Goal: Information Seeking & Learning: Find contact information

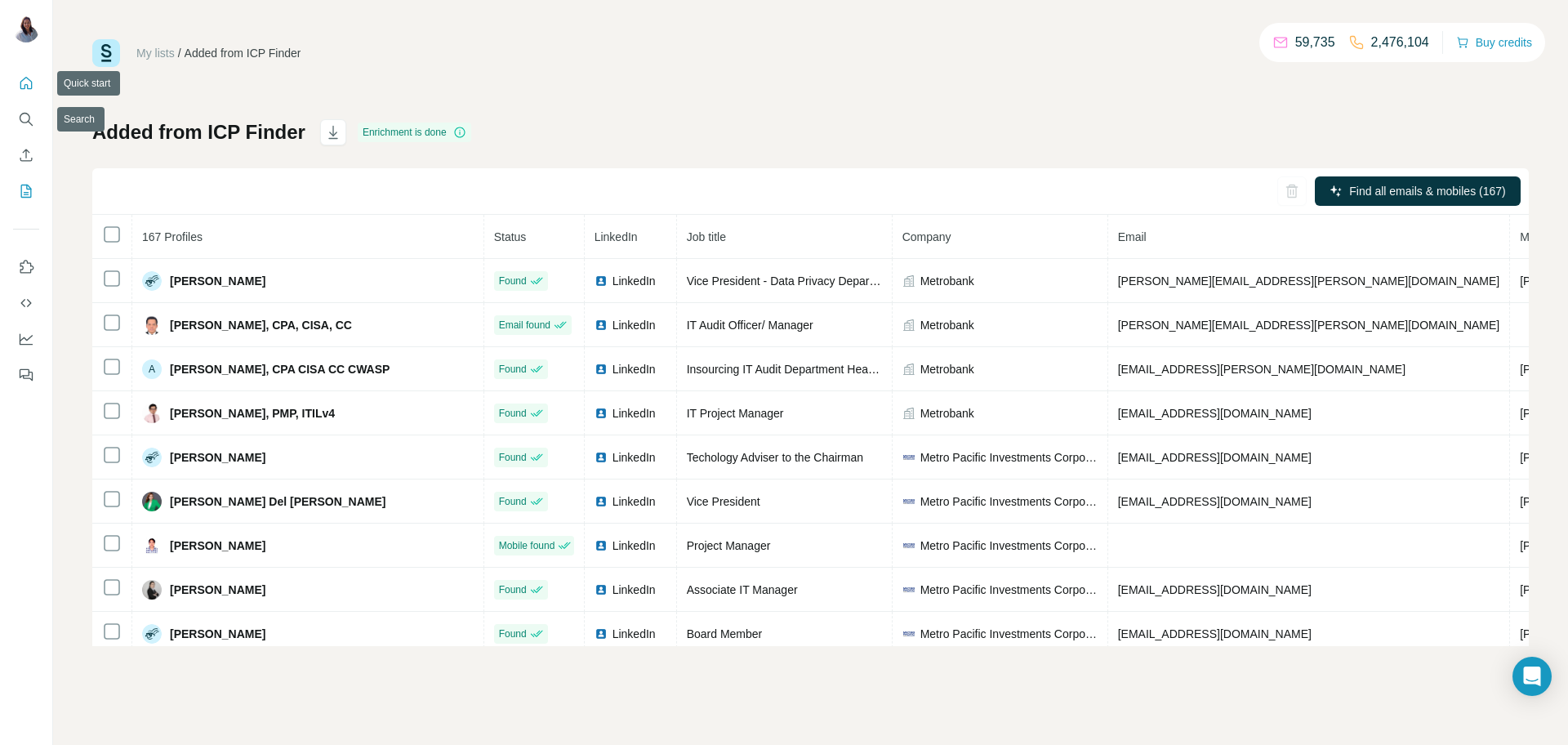
scroll to position [84, 0]
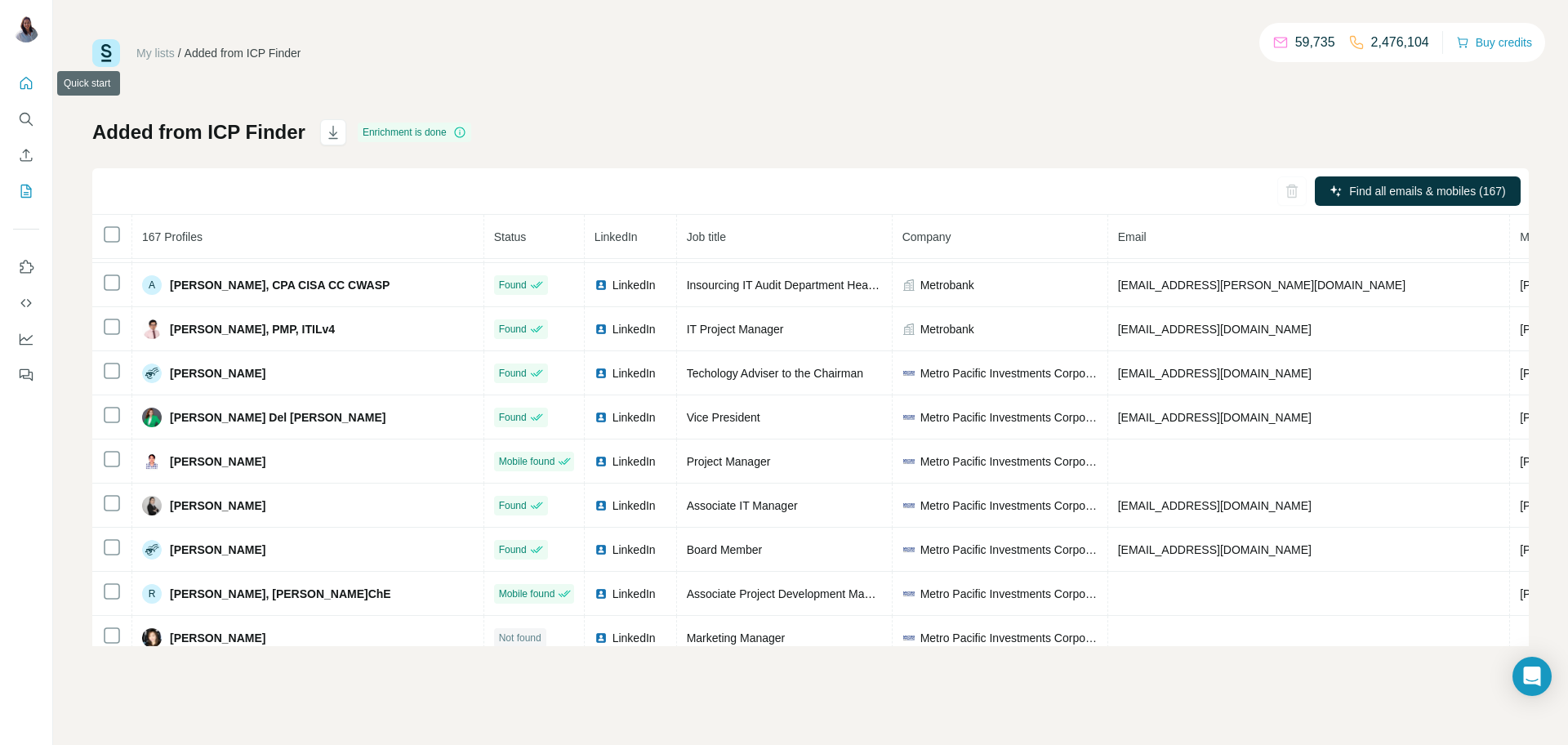
click at [30, 87] on icon "Quick start" at bounding box center [26, 82] width 16 height 16
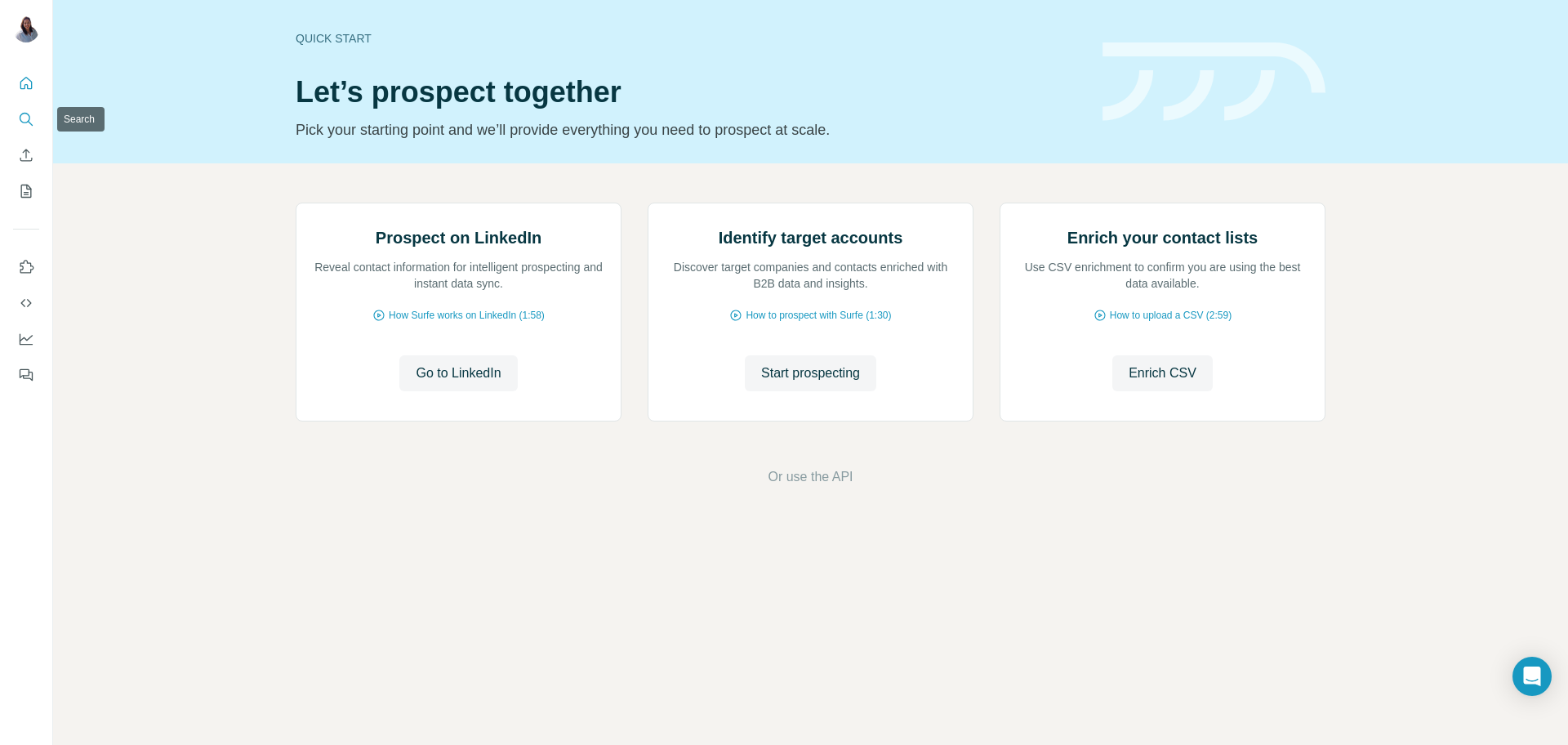
click at [26, 117] on icon "Search" at bounding box center [26, 118] width 16 height 16
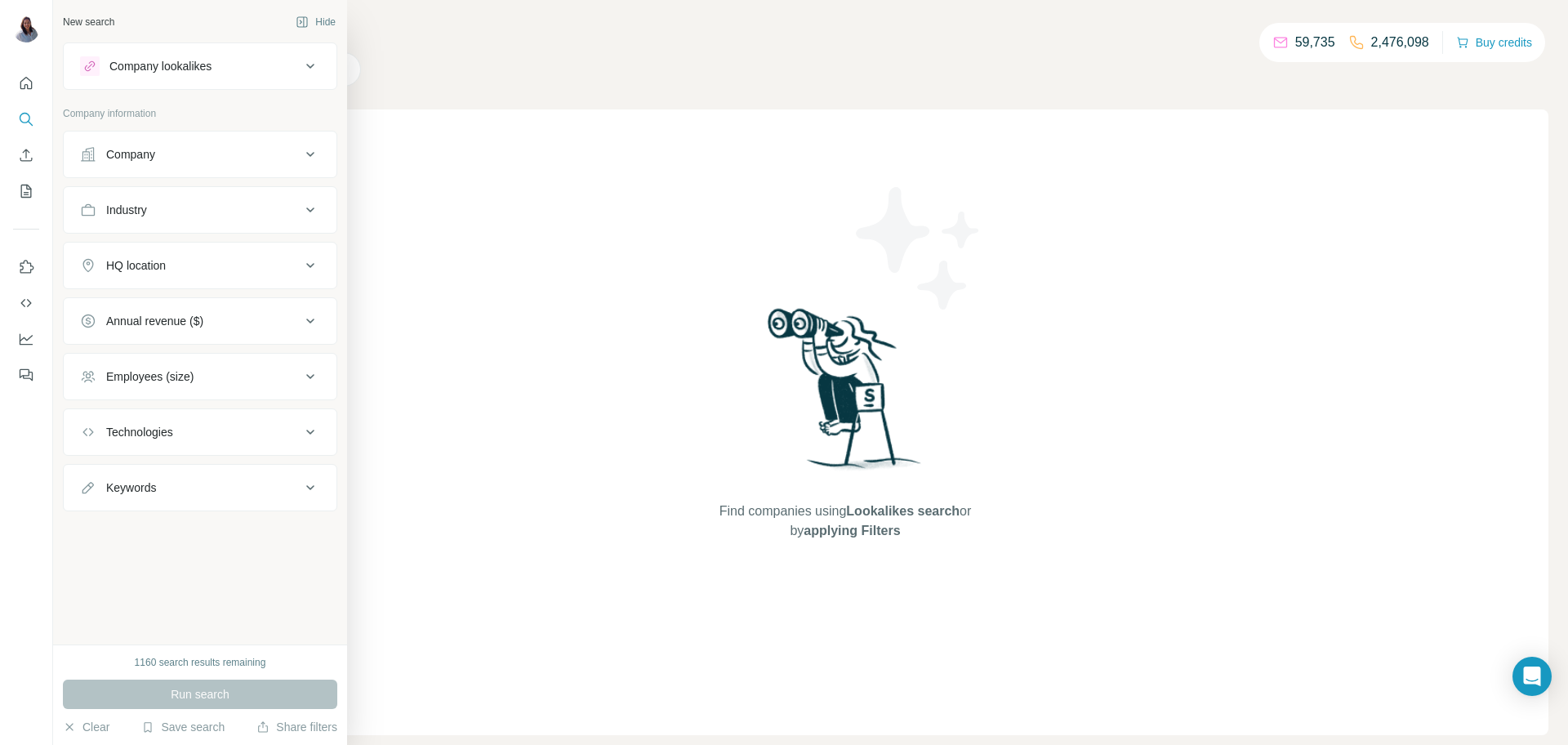
click at [305, 167] on button "Company" at bounding box center [200, 154] width 273 height 39
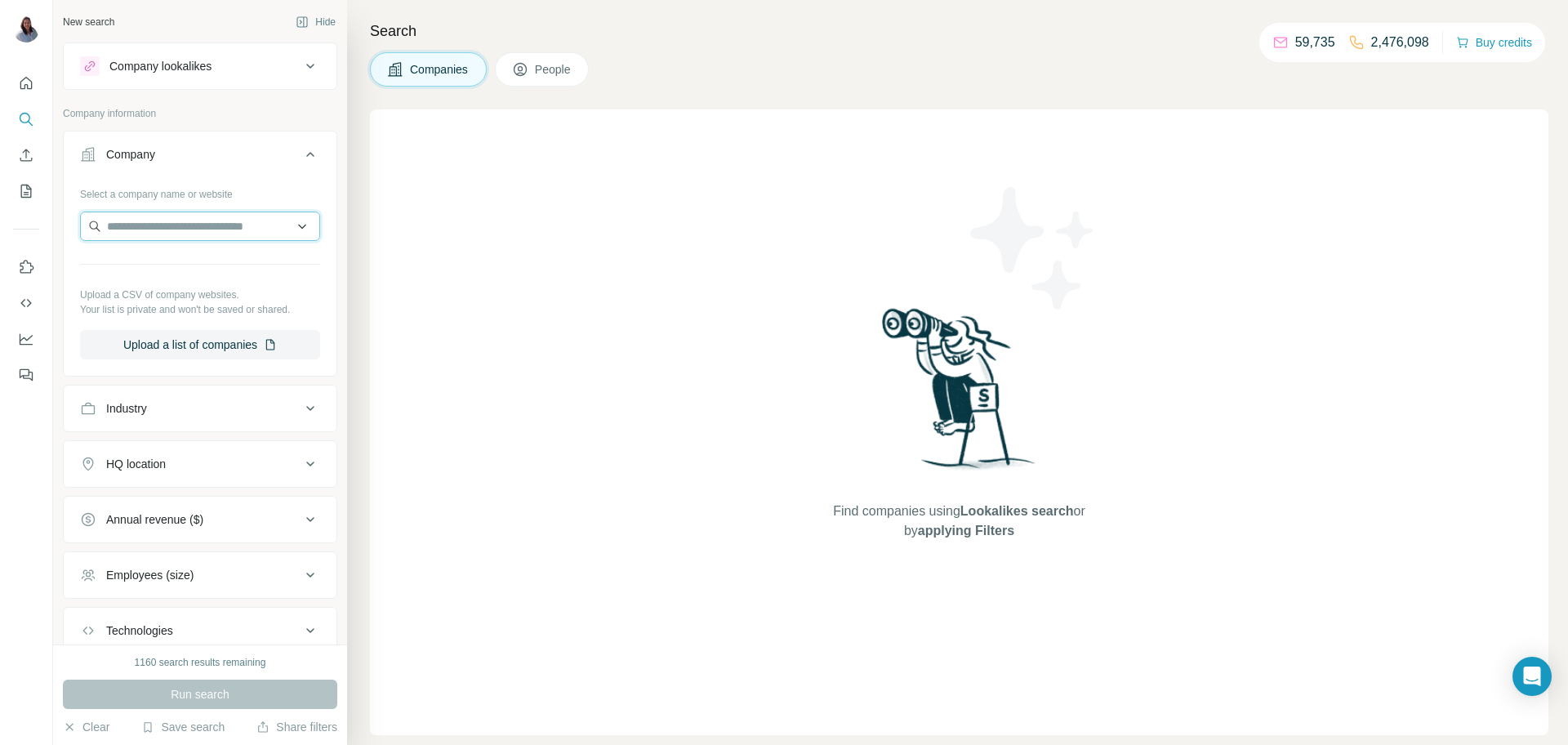
click at [198, 225] on input "text" at bounding box center [199, 226] width 240 height 29
paste input "**********"
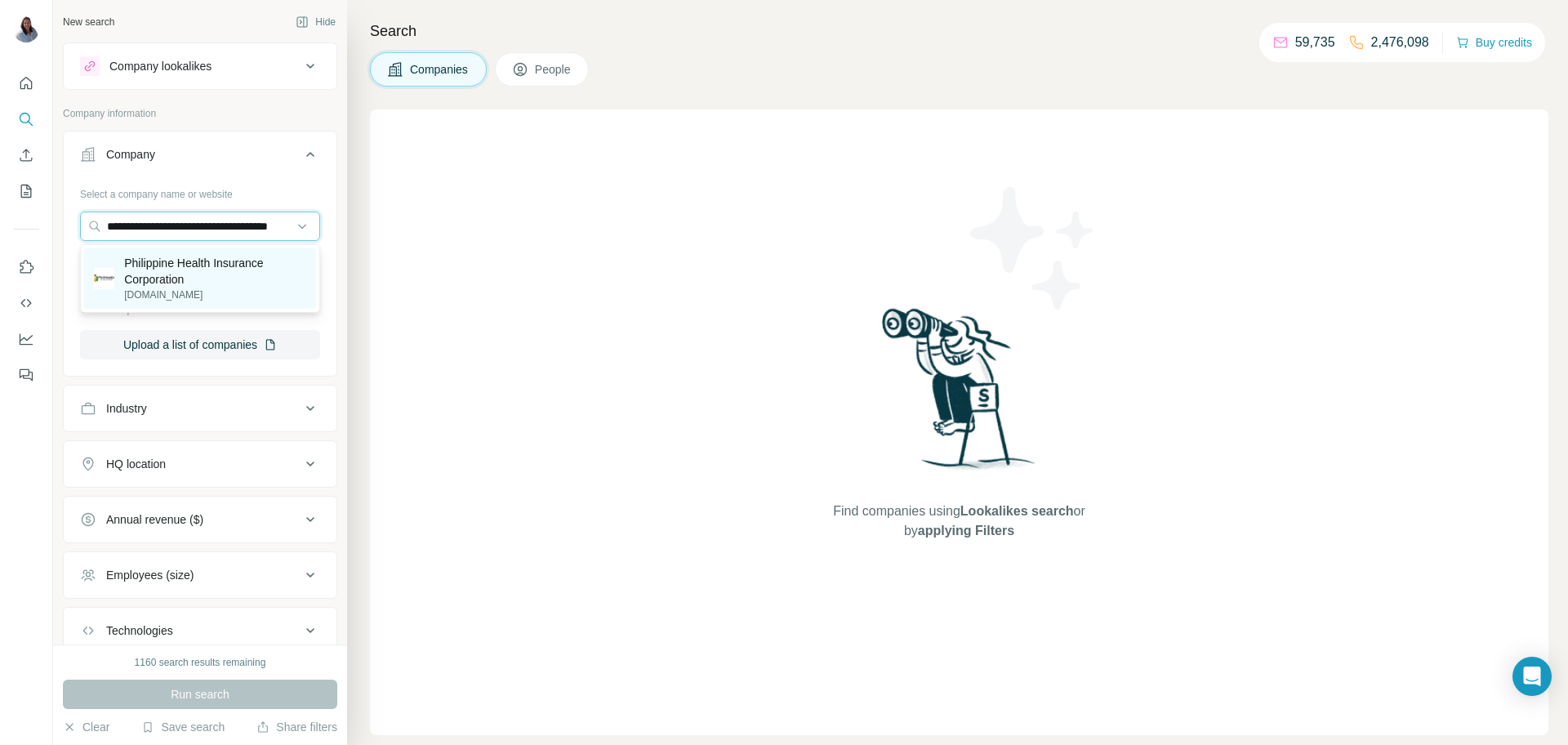
type input "**********"
click at [202, 265] on p "Philippine Health Insurance Corporation" at bounding box center [215, 271] width 182 height 32
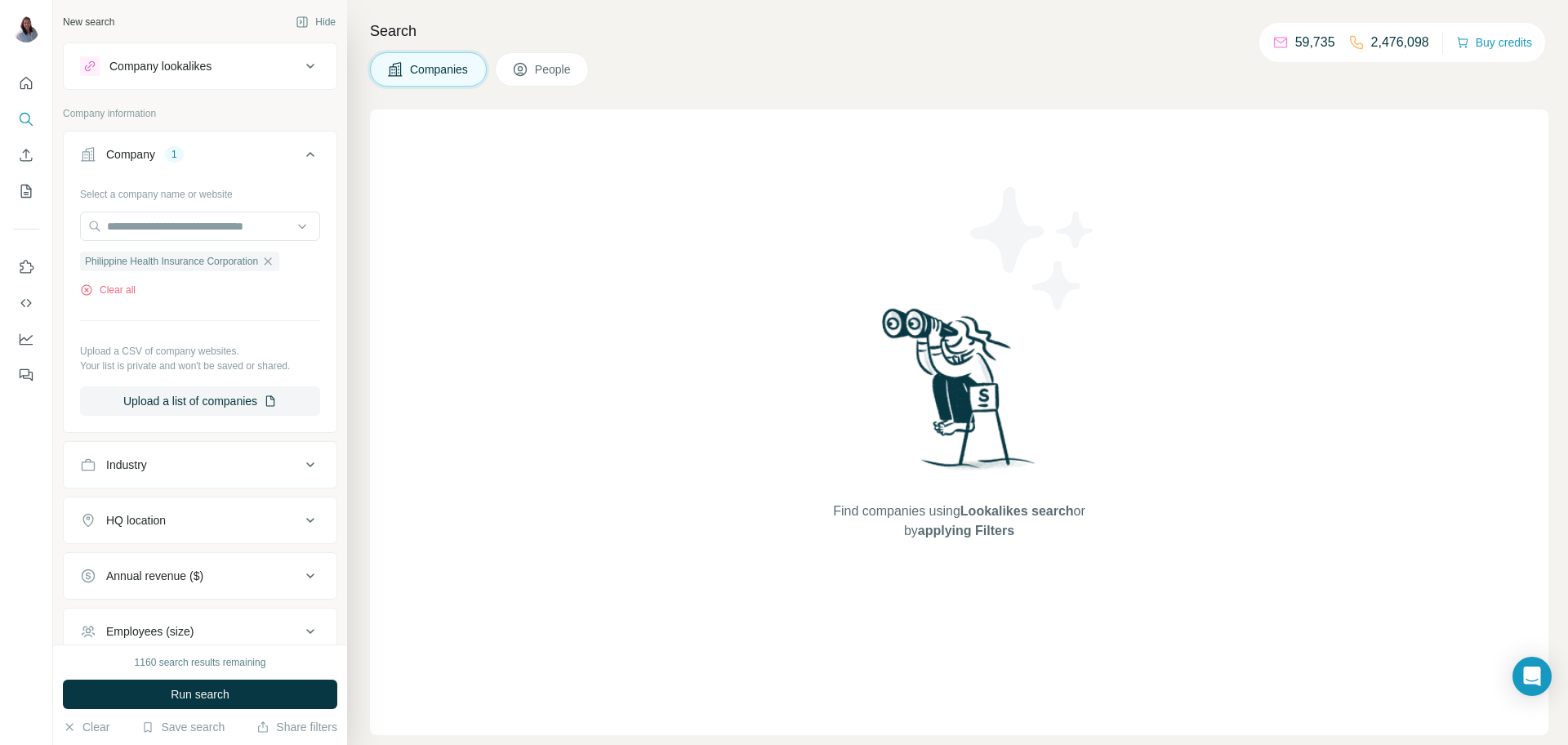
click at [550, 70] on span "People" at bounding box center [554, 69] width 38 height 16
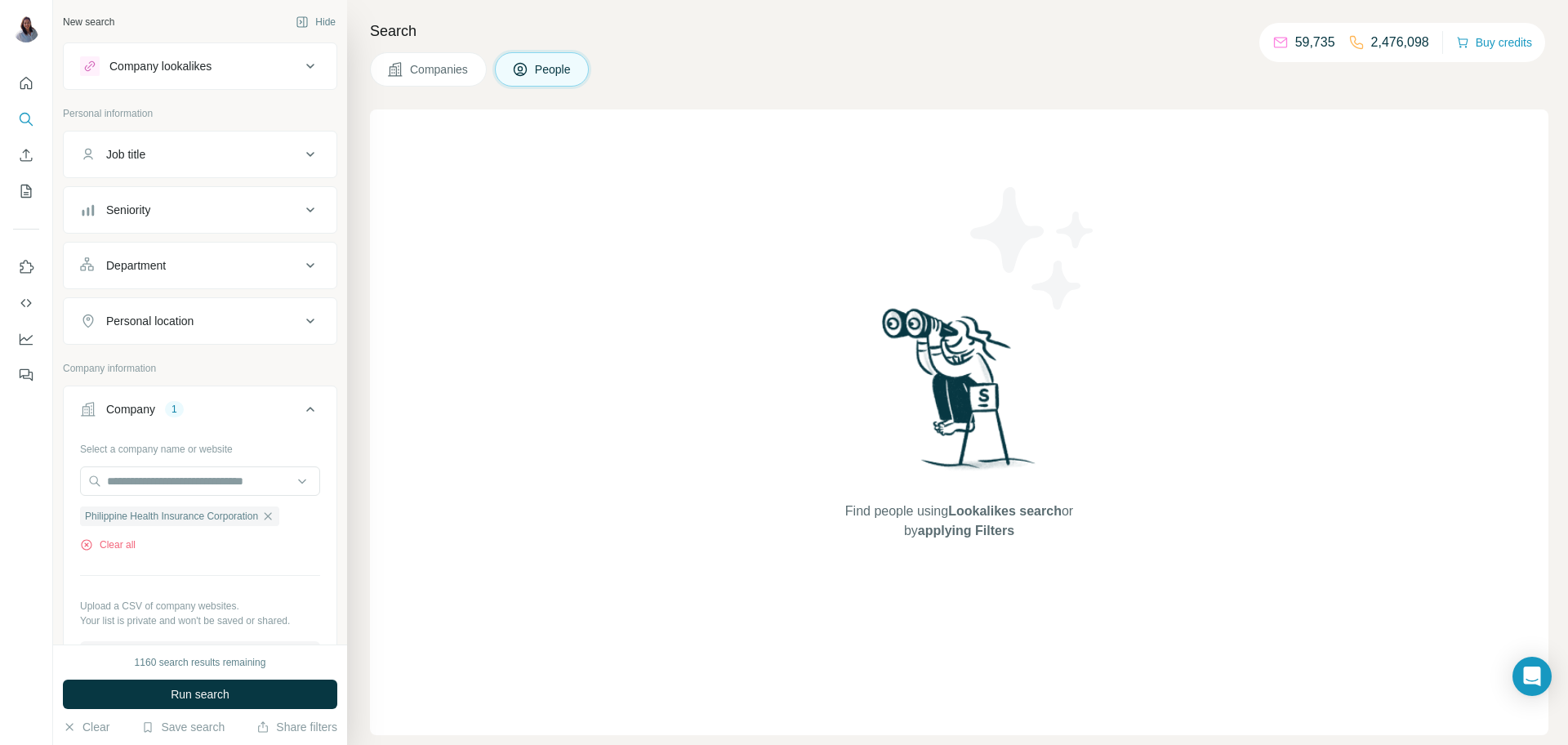
click at [302, 210] on icon at bounding box center [310, 209] width 20 height 20
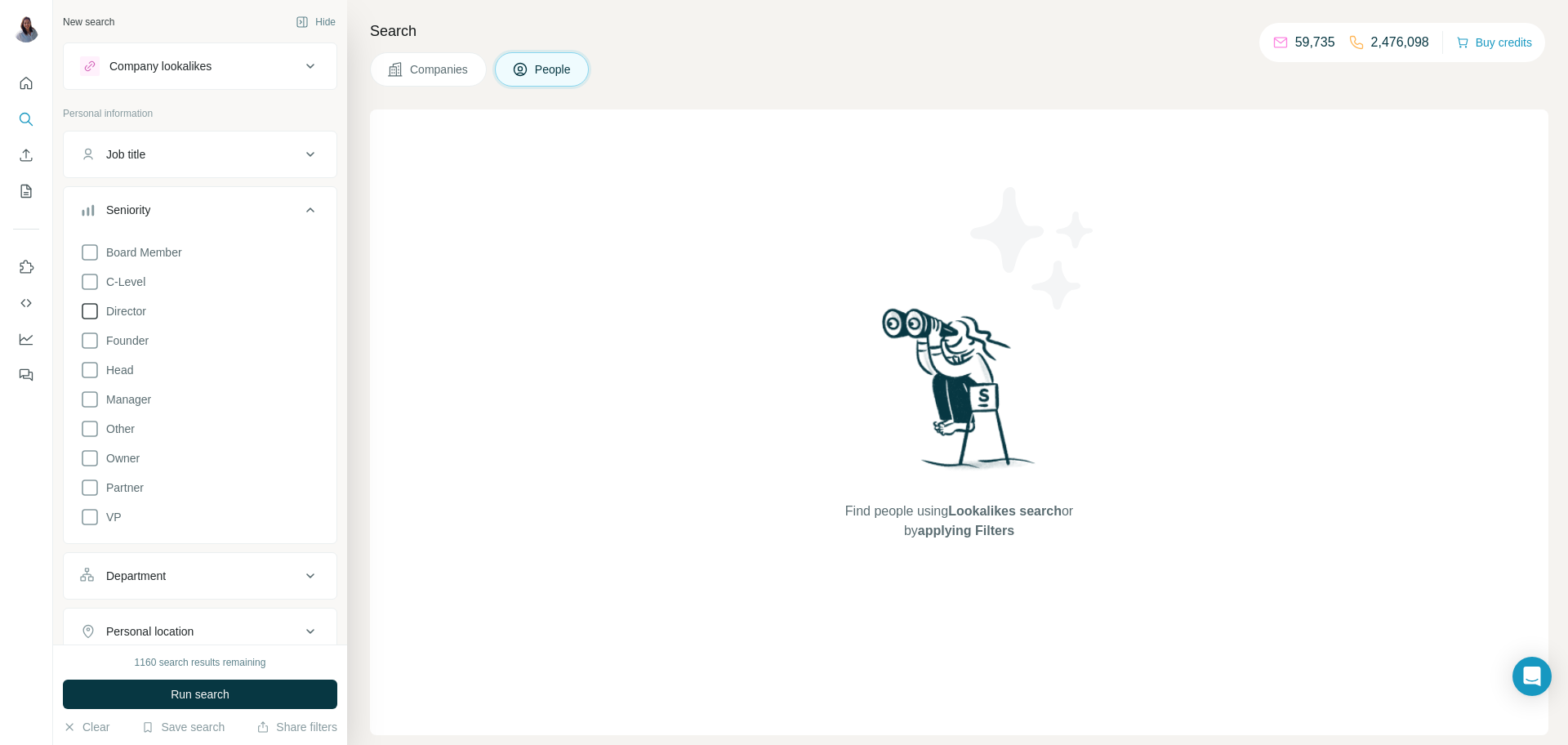
click at [99, 317] on icon at bounding box center [89, 311] width 20 height 20
click at [94, 280] on icon at bounding box center [89, 282] width 20 height 20
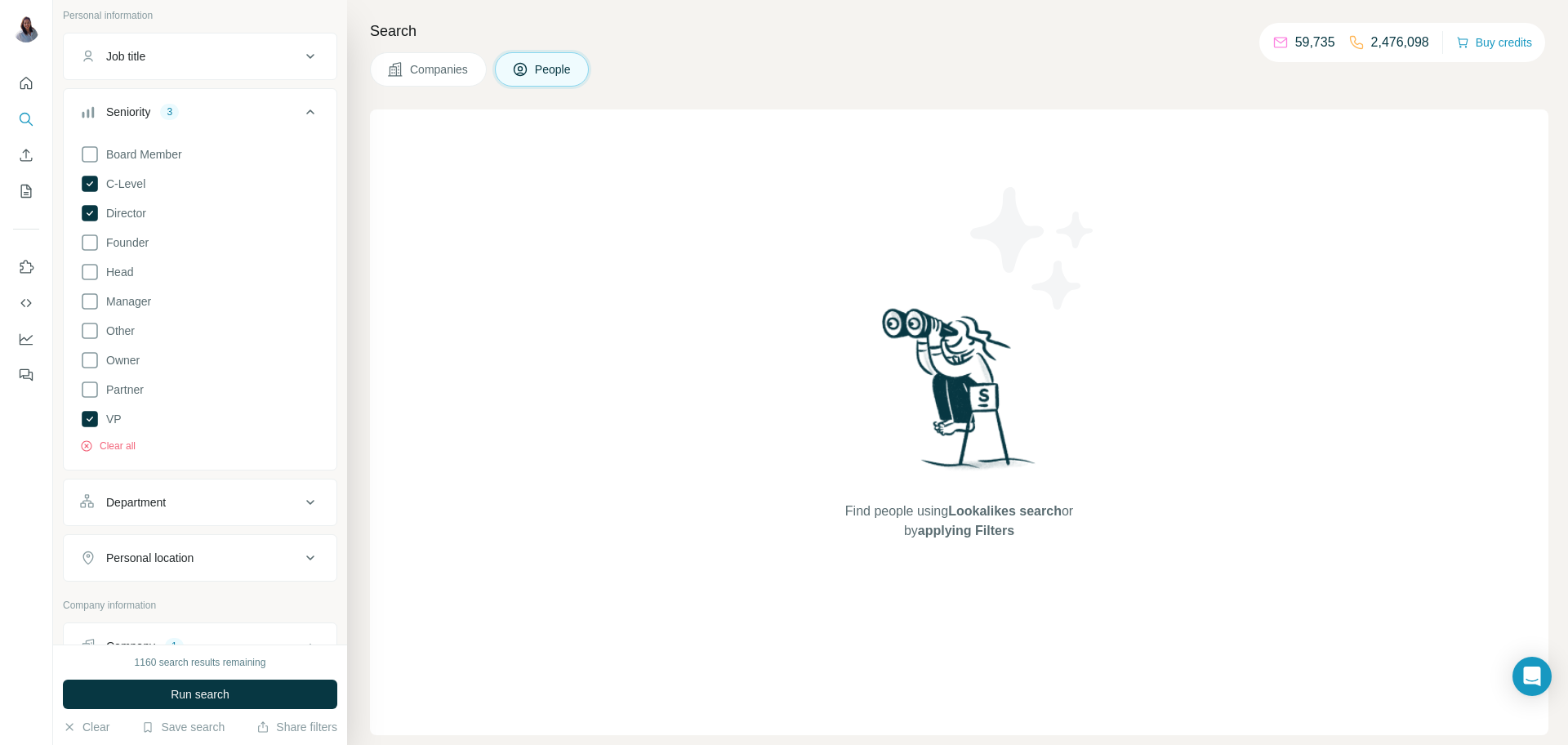
scroll to position [89, 0]
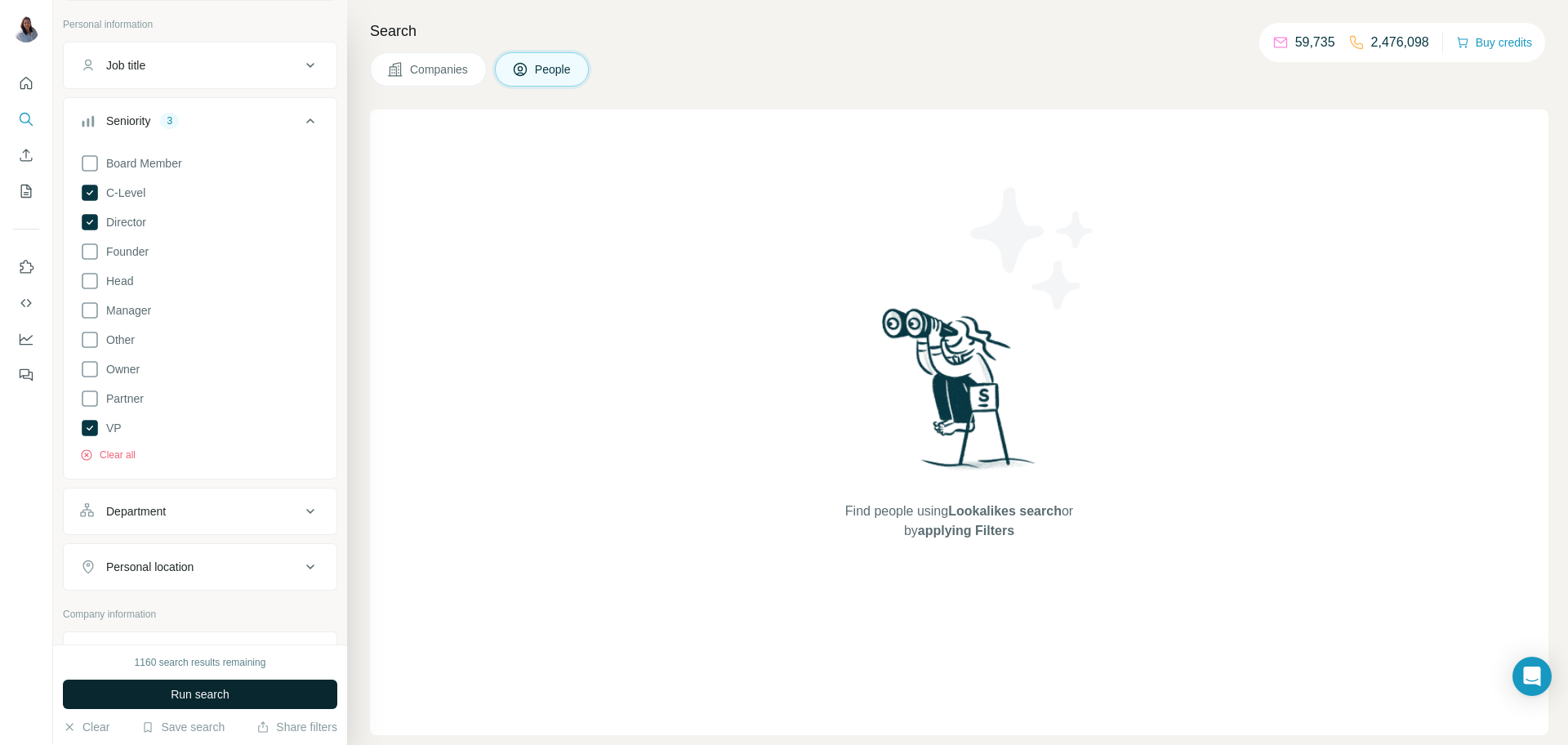
click at [203, 700] on span "Run search" at bounding box center [200, 694] width 59 height 16
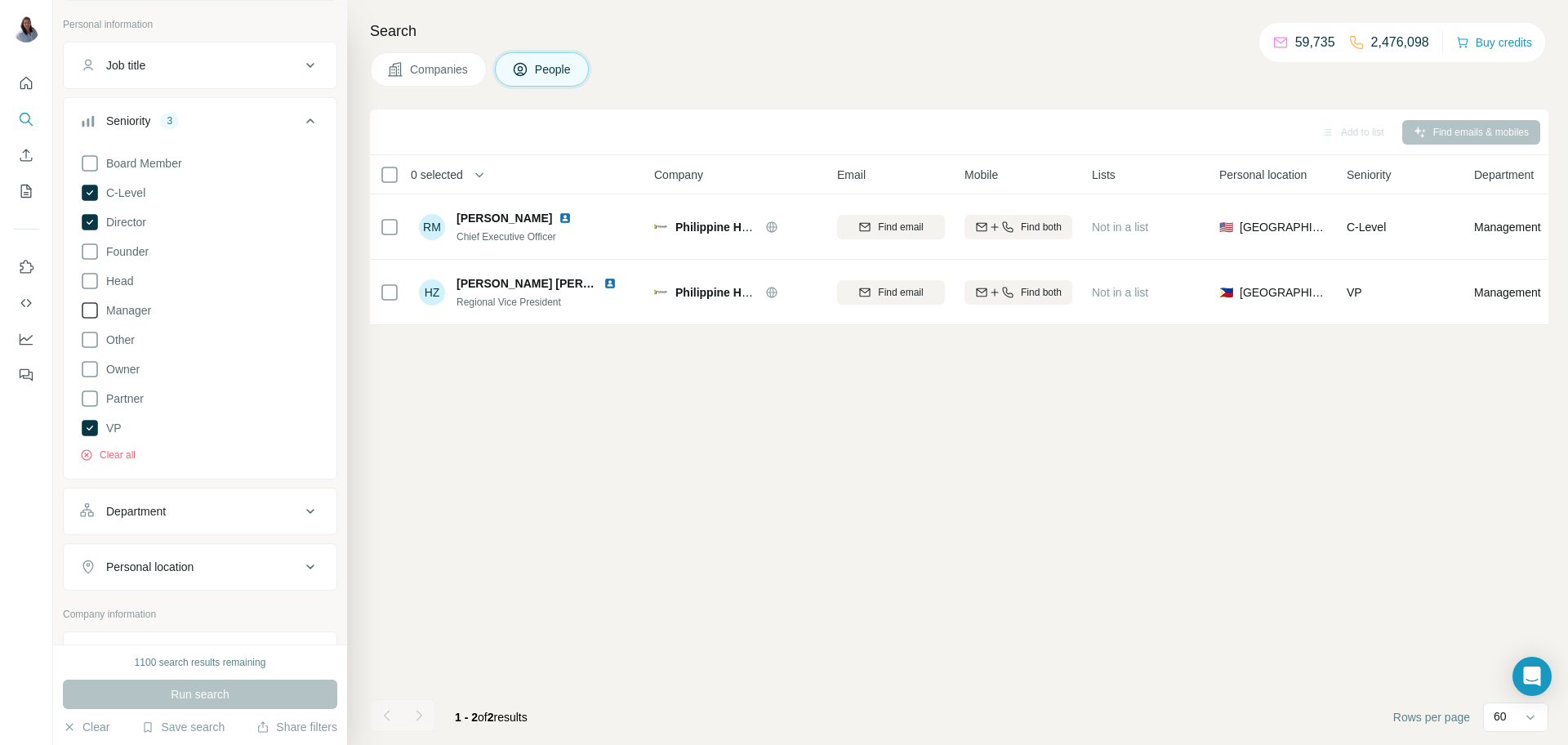
click at [98, 307] on icon at bounding box center [89, 310] width 20 height 20
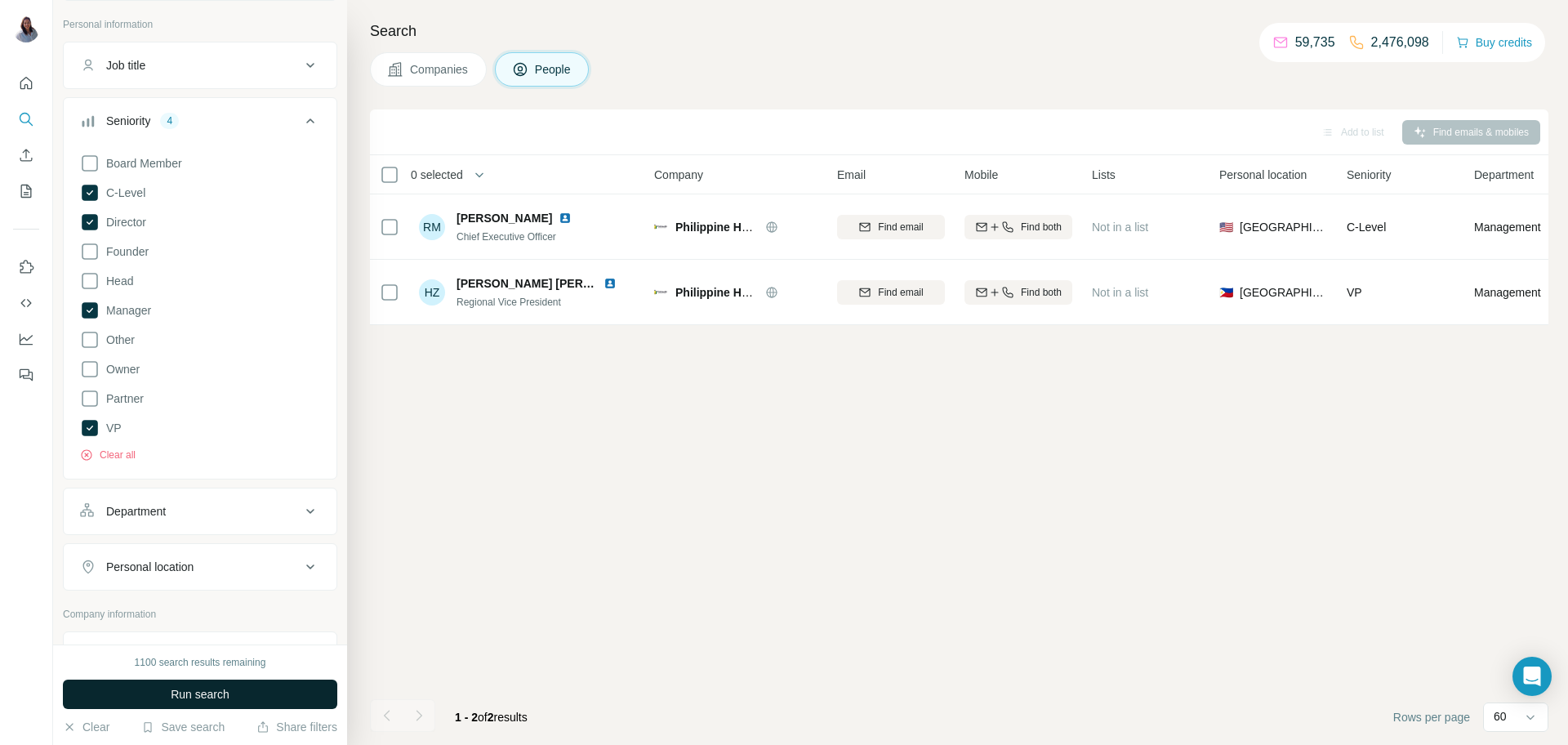
click at [203, 697] on span "Run search" at bounding box center [200, 694] width 59 height 16
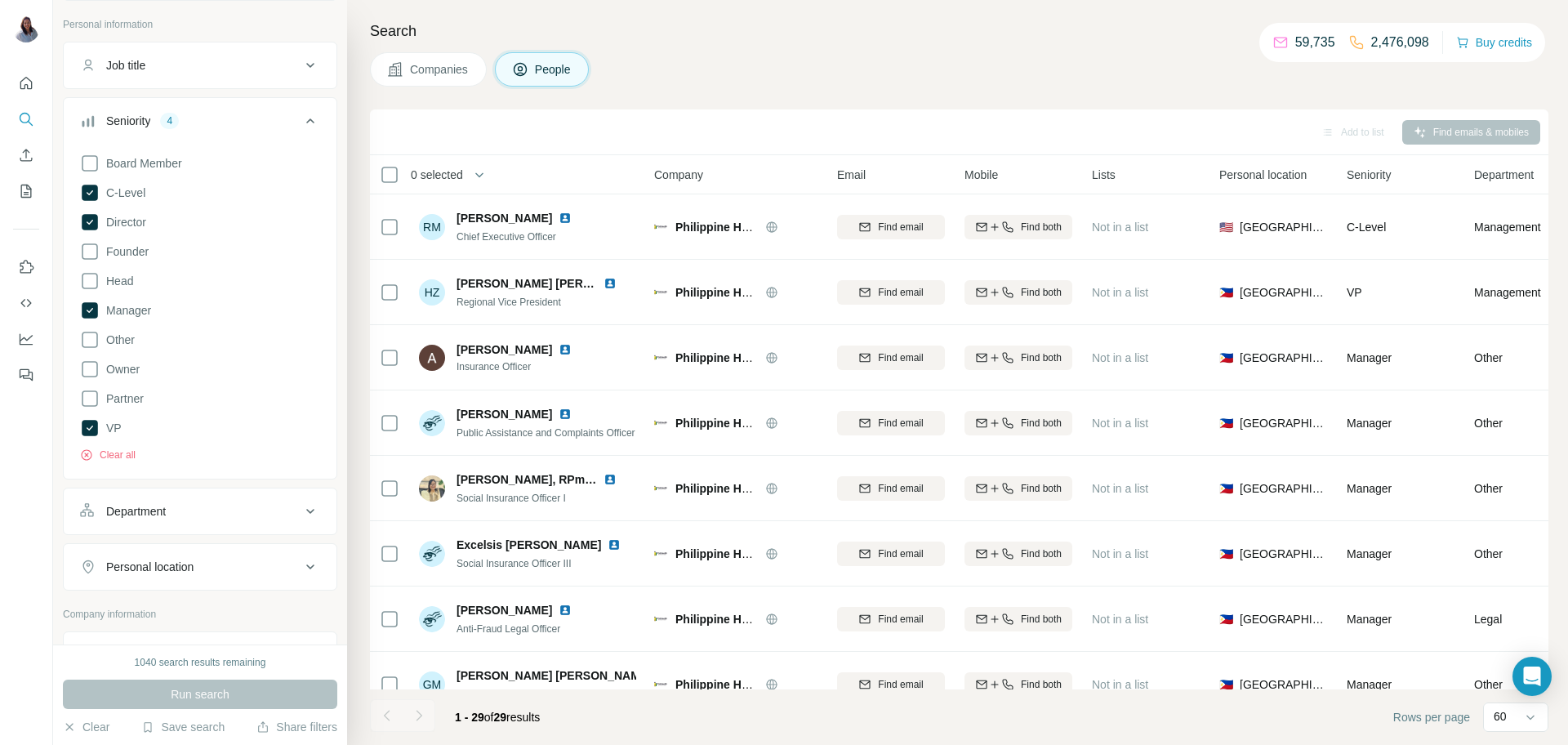
click at [976, 43] on div "Search Companies People Add to list Find emails & mobiles 0 selected People Com…" at bounding box center [957, 372] width 1221 height 745
click at [854, 116] on div "Add to list Find emails & mobiles" at bounding box center [960, 133] width 1179 height 45
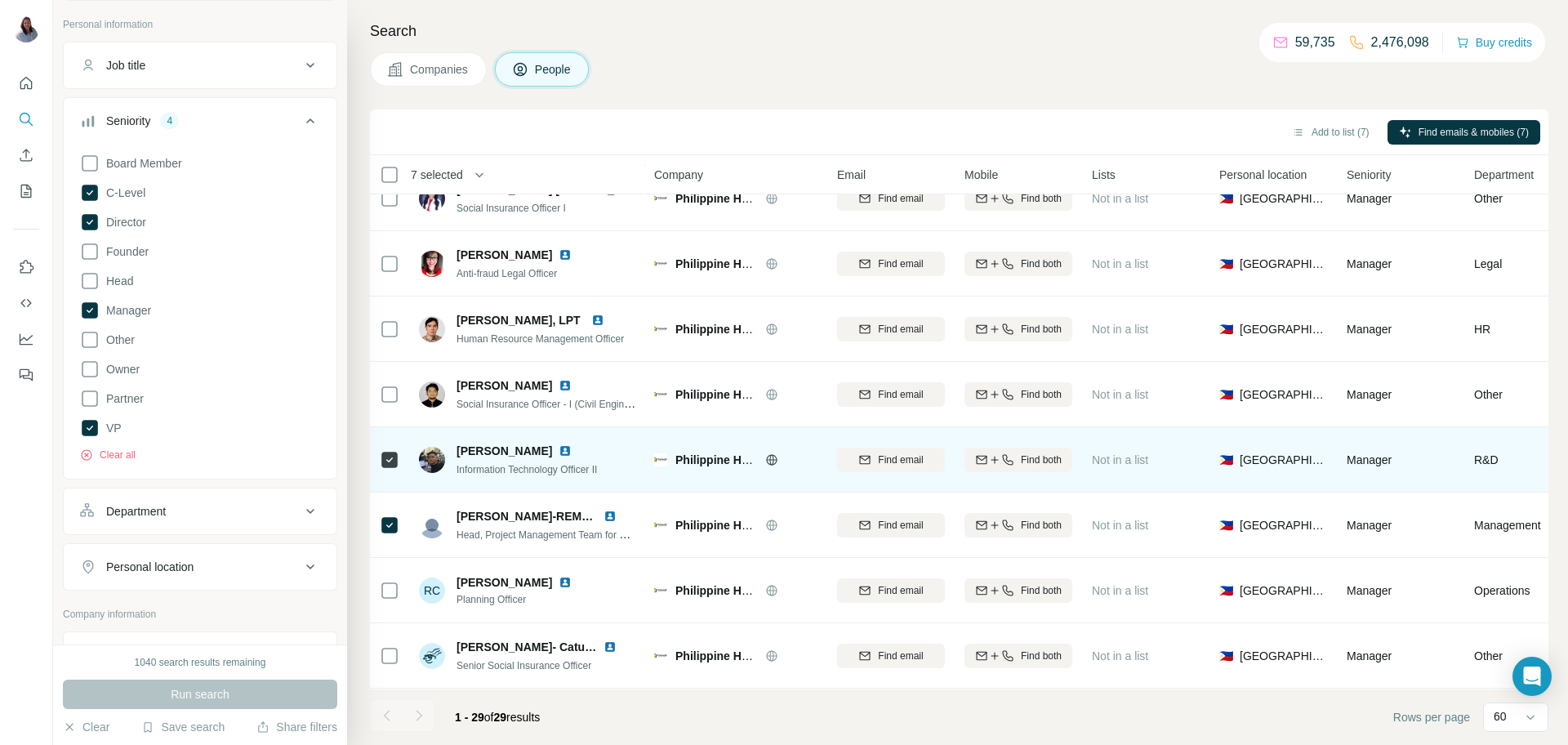
scroll to position [1040, 0]
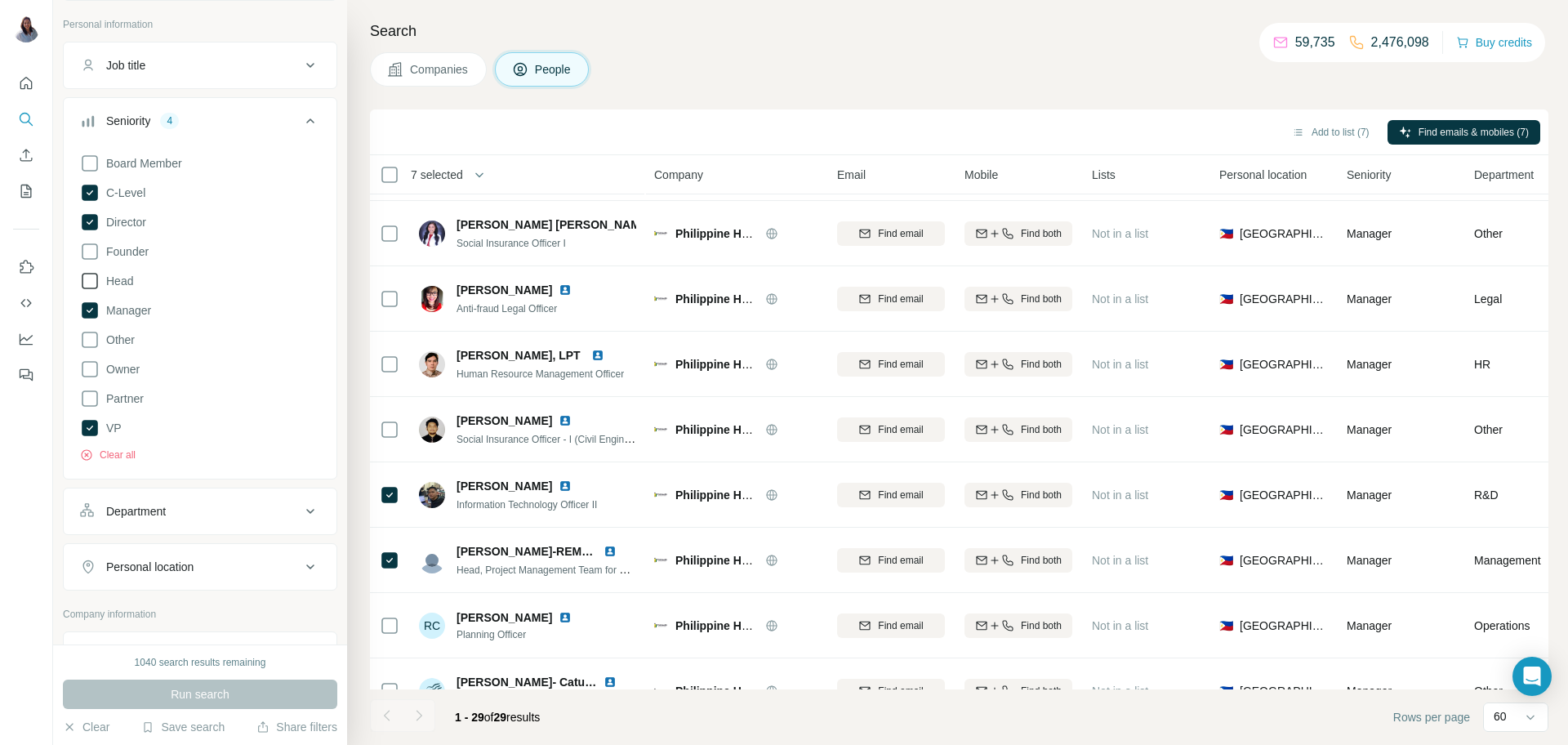
click at [84, 282] on icon at bounding box center [89, 281] width 20 height 20
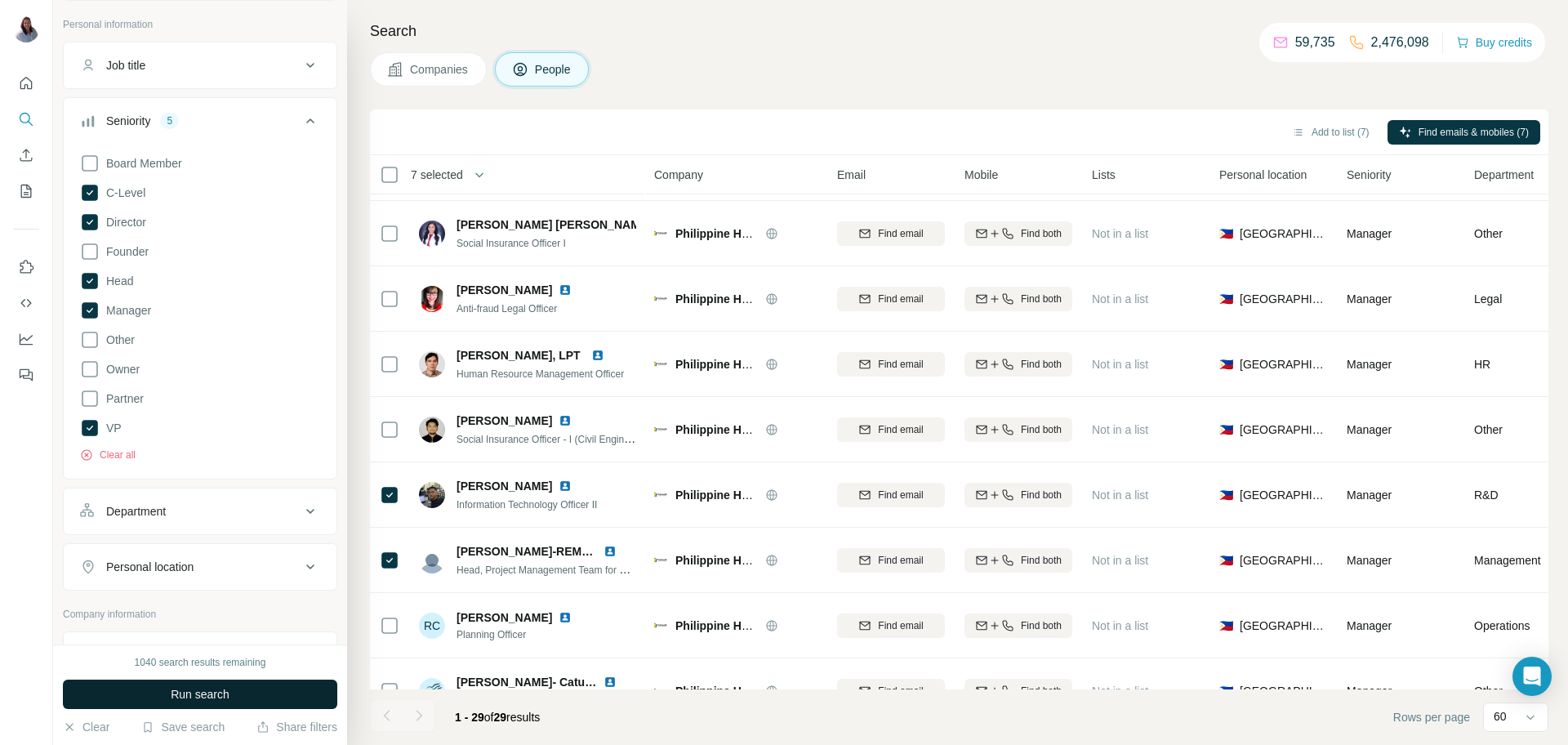
click at [187, 694] on span "Run search" at bounding box center [200, 694] width 59 height 16
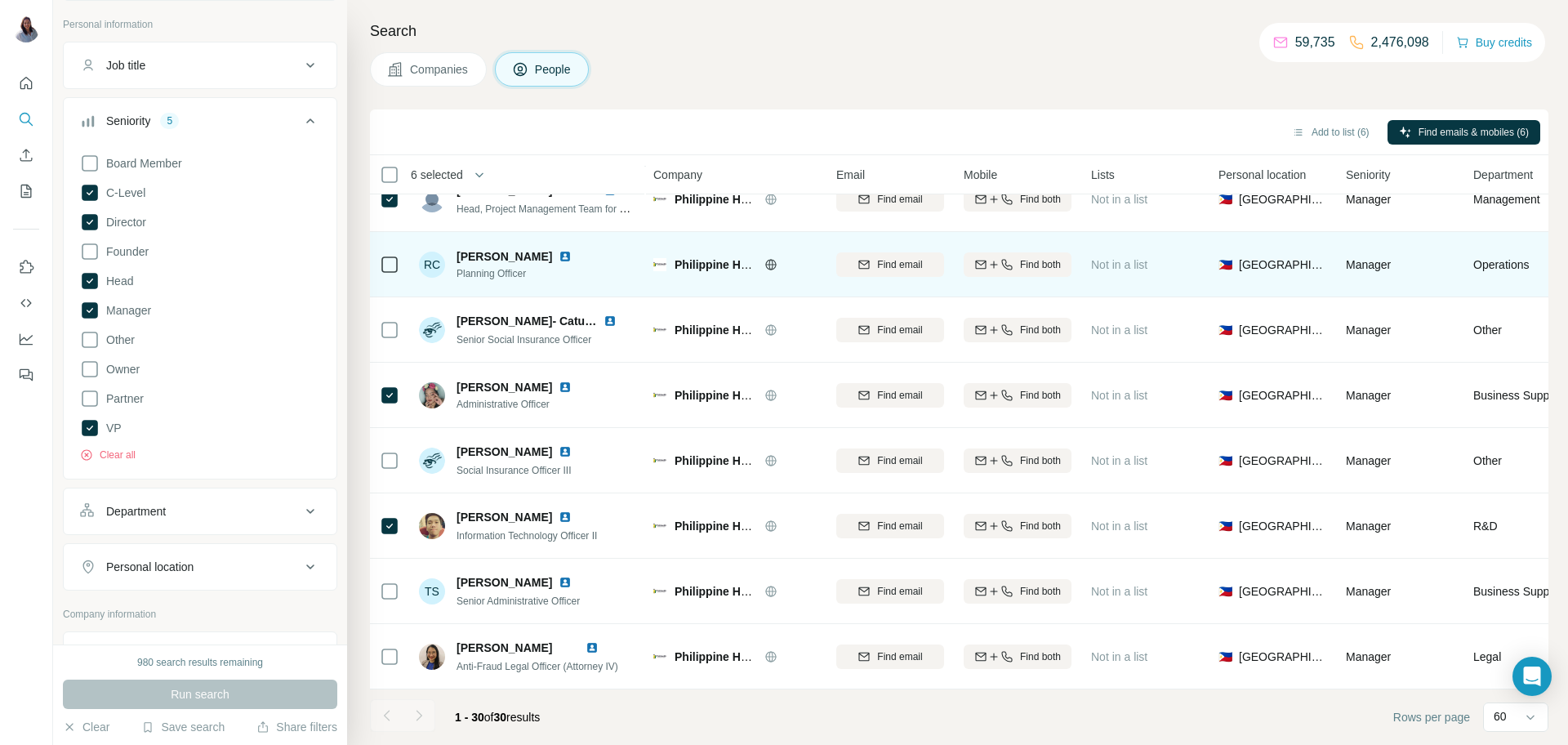
scroll to position [1466, 0]
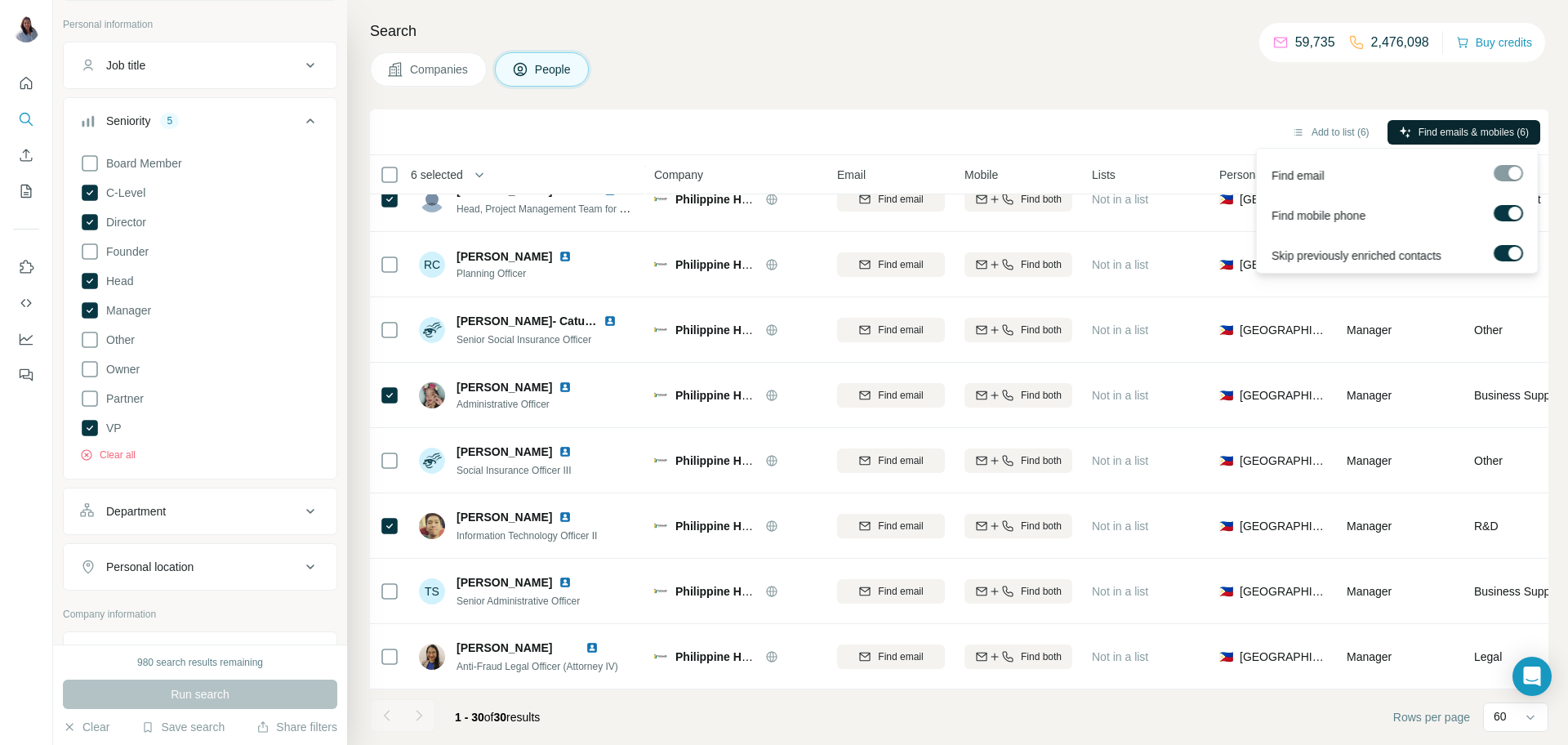
click at [1419, 136] on span "Find emails & mobiles (6)" at bounding box center [1474, 133] width 110 height 15
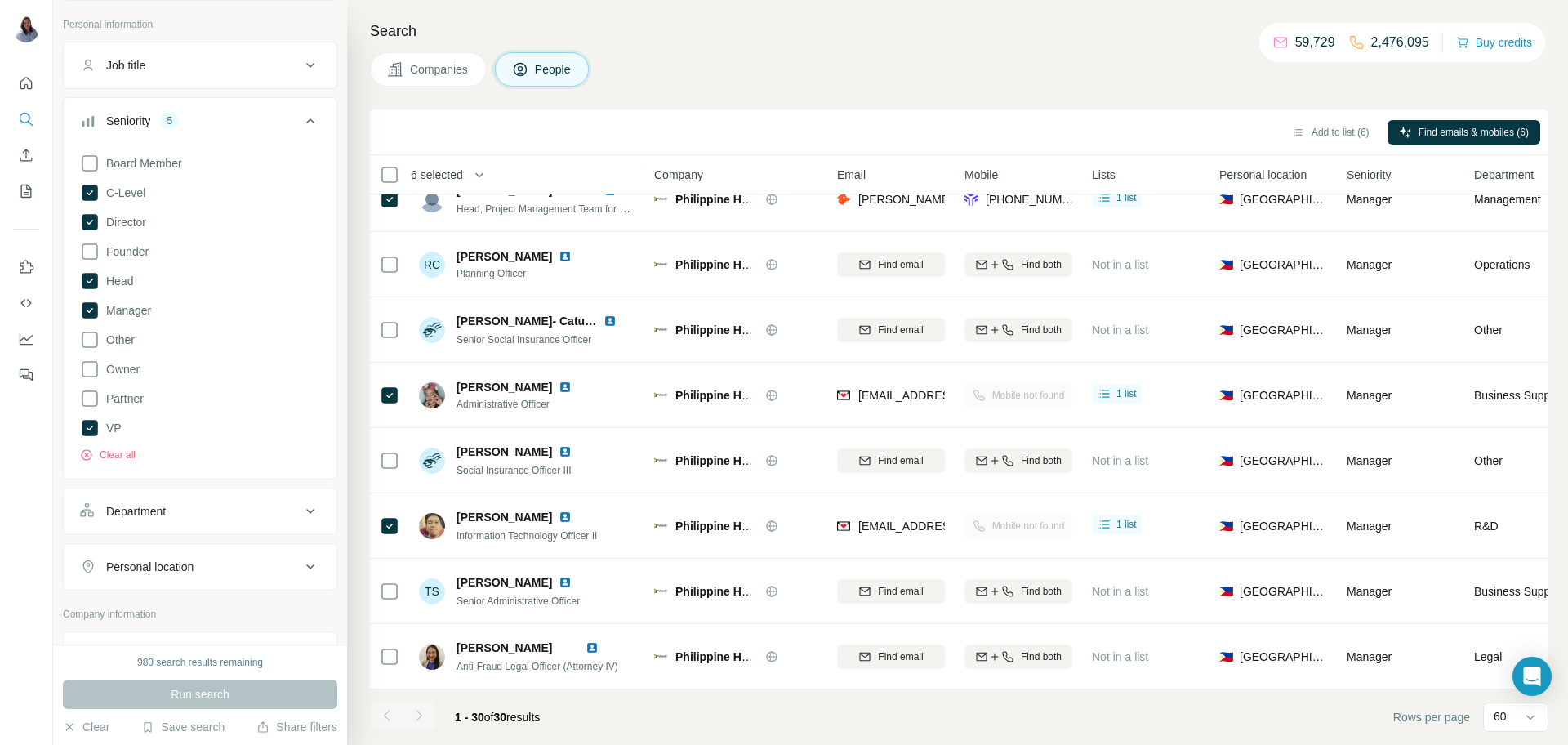
click at [928, 62] on div "Companies People" at bounding box center [960, 69] width 1179 height 34
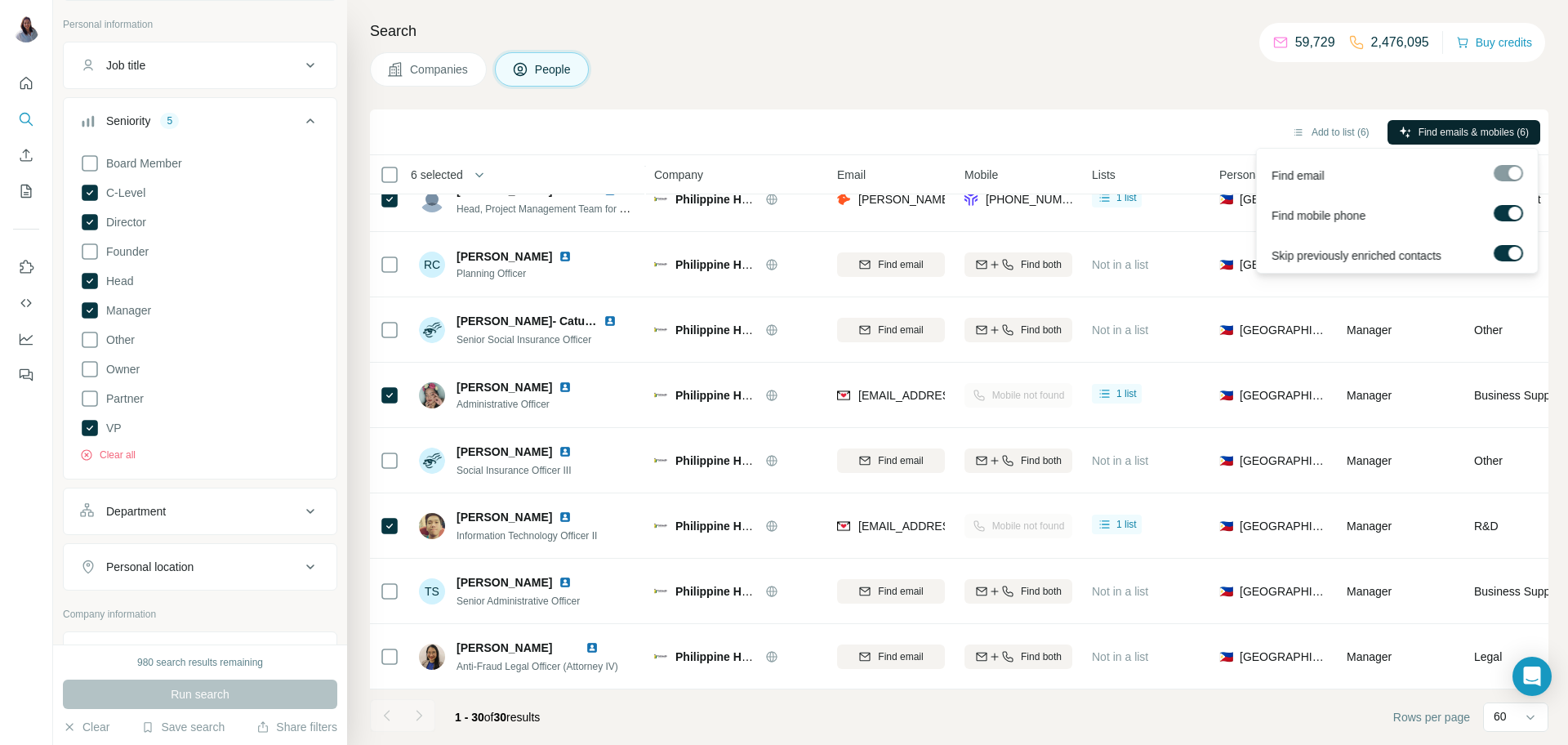
click at [1432, 135] on span "Find emails & mobiles (6)" at bounding box center [1474, 133] width 110 height 15
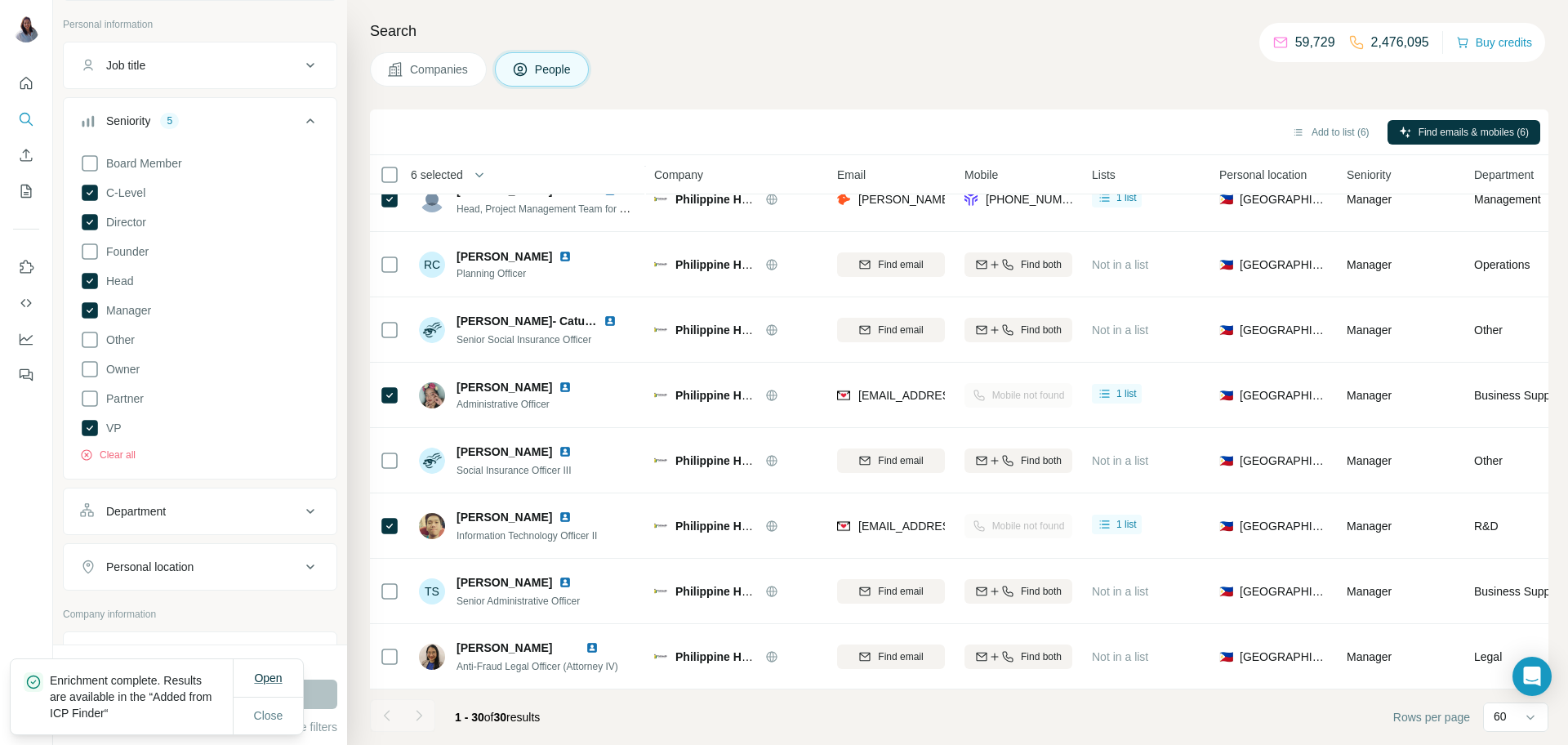
click at [275, 679] on span "Open" at bounding box center [267, 679] width 27 height 13
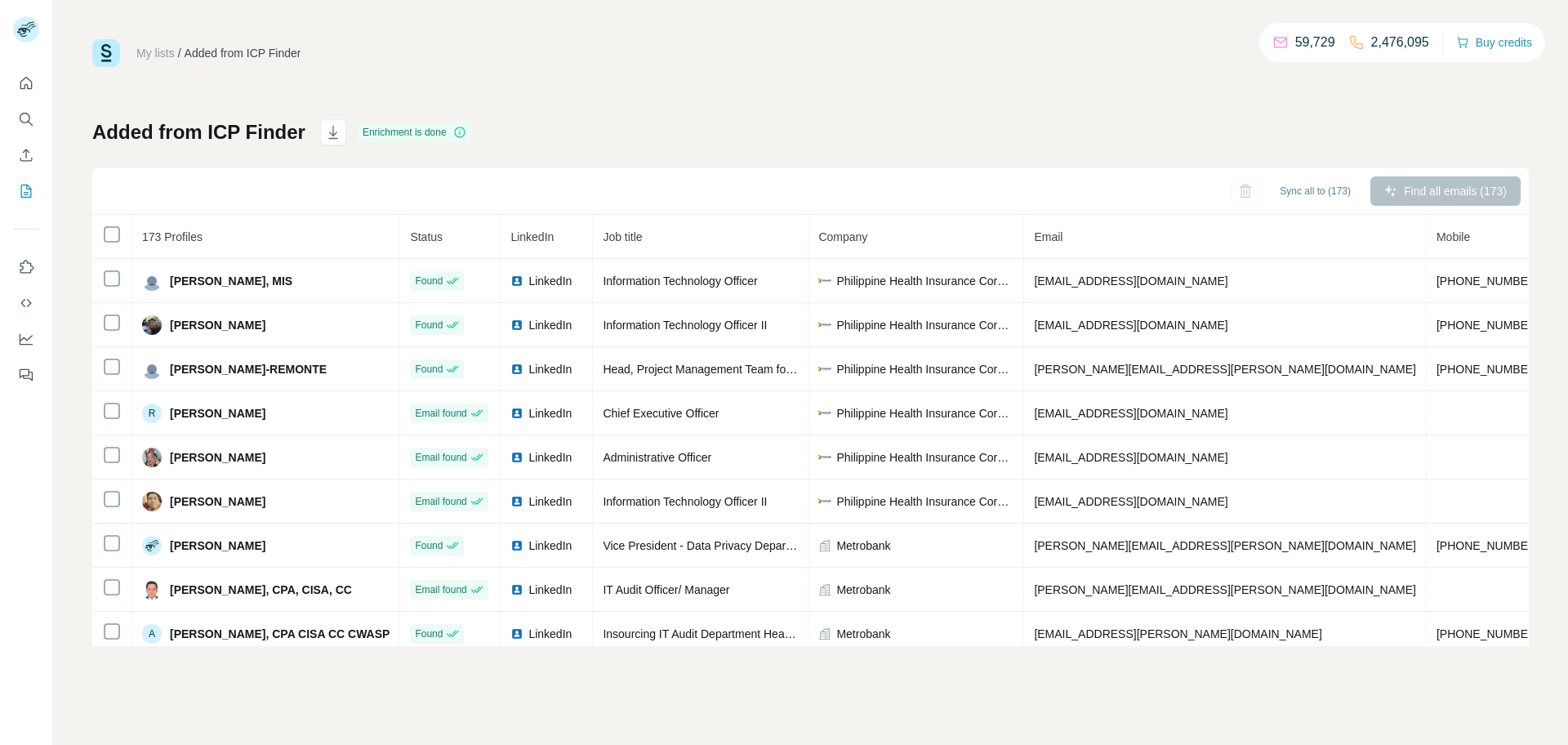
click at [989, 97] on div "My lists / Added from ICP Finder 59,729 2,476,095 Buy credits Added from ICP Fi…" at bounding box center [810, 342] width 1437 height 608
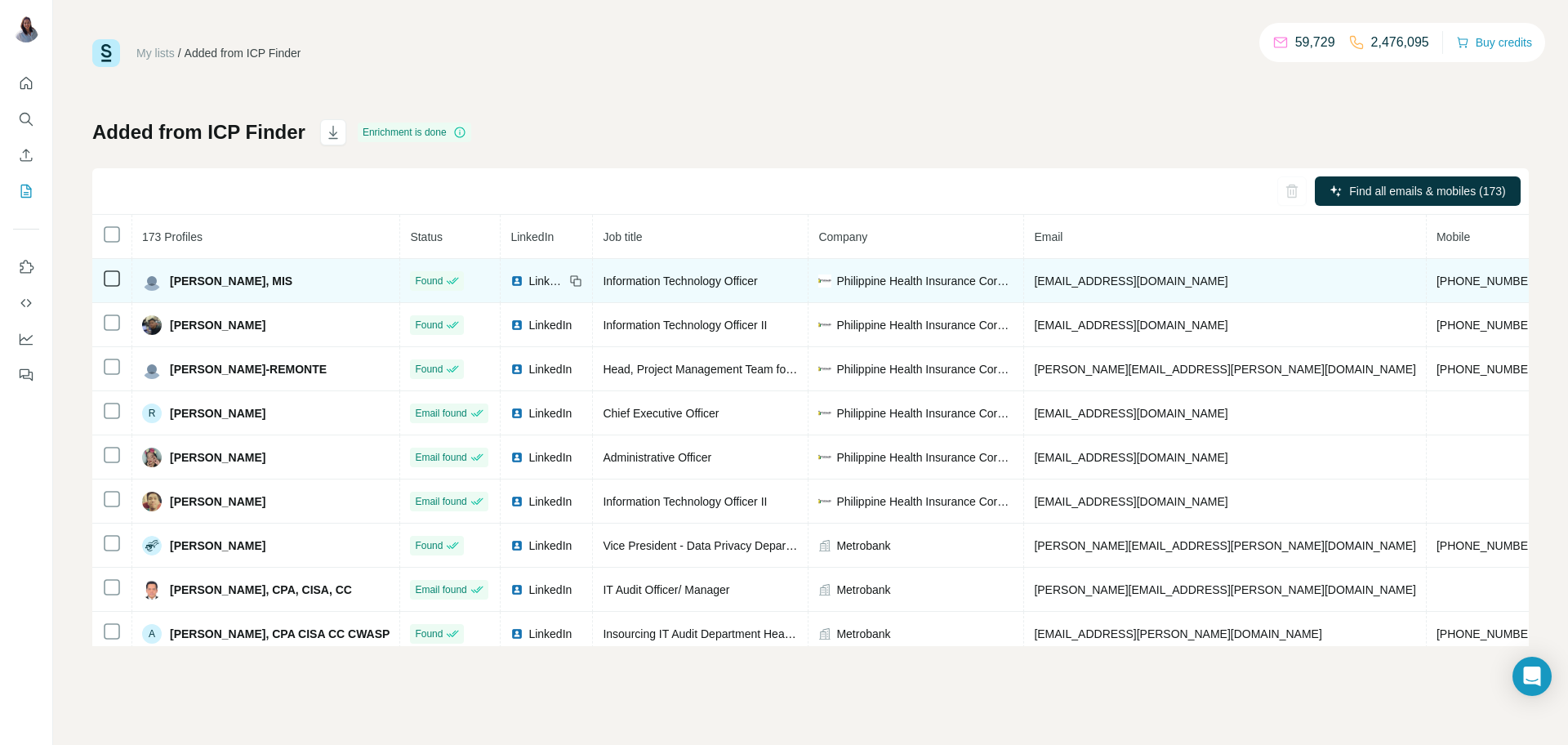
drag, startPoint x: 171, startPoint y: 284, endPoint x: 299, endPoint y: 282, distance: 128.0
click at [293, 282] on span "[PERSON_NAME], MIS" at bounding box center [230, 281] width 122 height 16
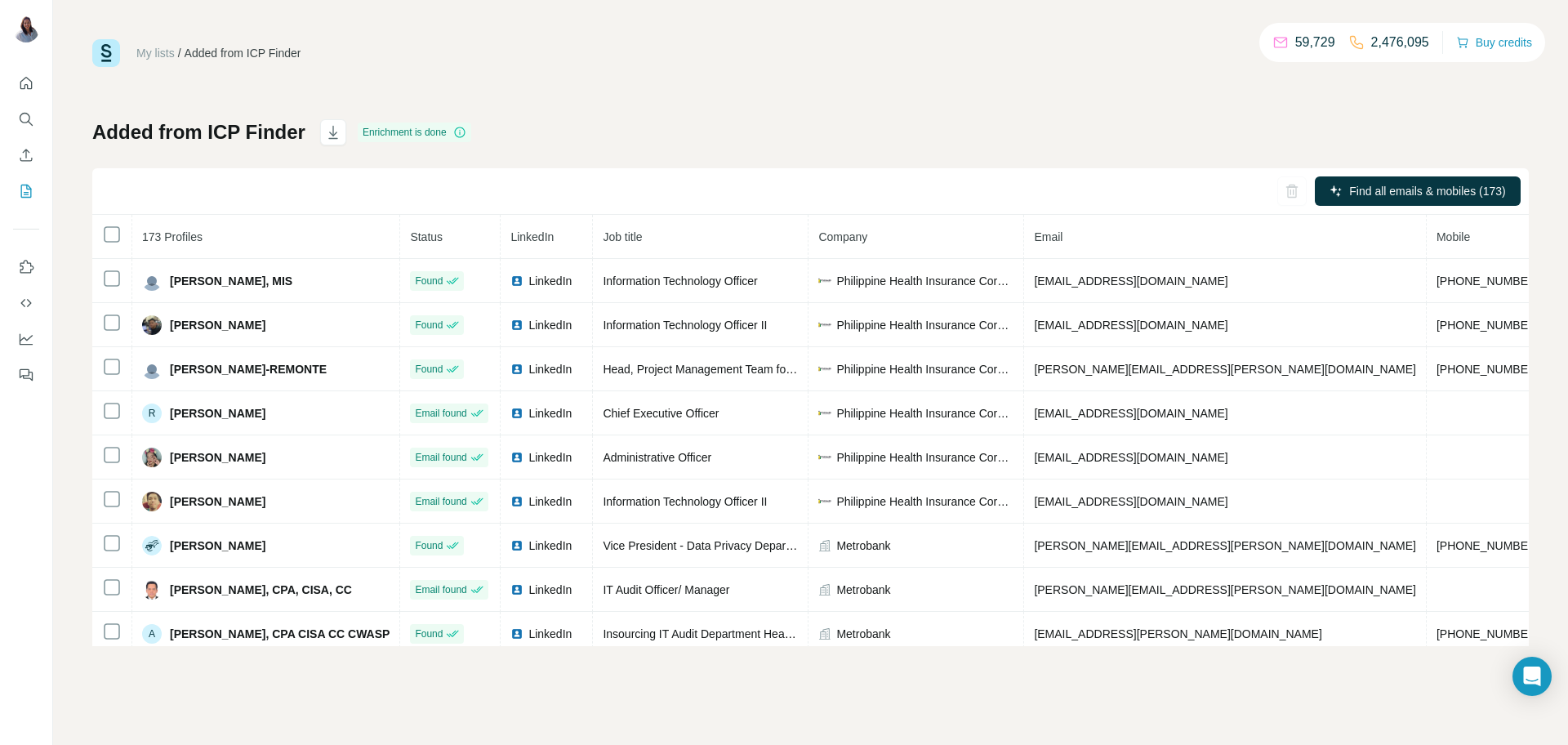
copy span "[PERSON_NAME] Pastoril"
drag, startPoint x: 799, startPoint y: 112, endPoint x: 797, endPoint y: 89, distance: 23.1
click at [794, 105] on div "My lists / Added from ICP Finder 59,729 2,476,095 Buy credits Added from ICP Fi…" at bounding box center [810, 342] width 1437 height 608
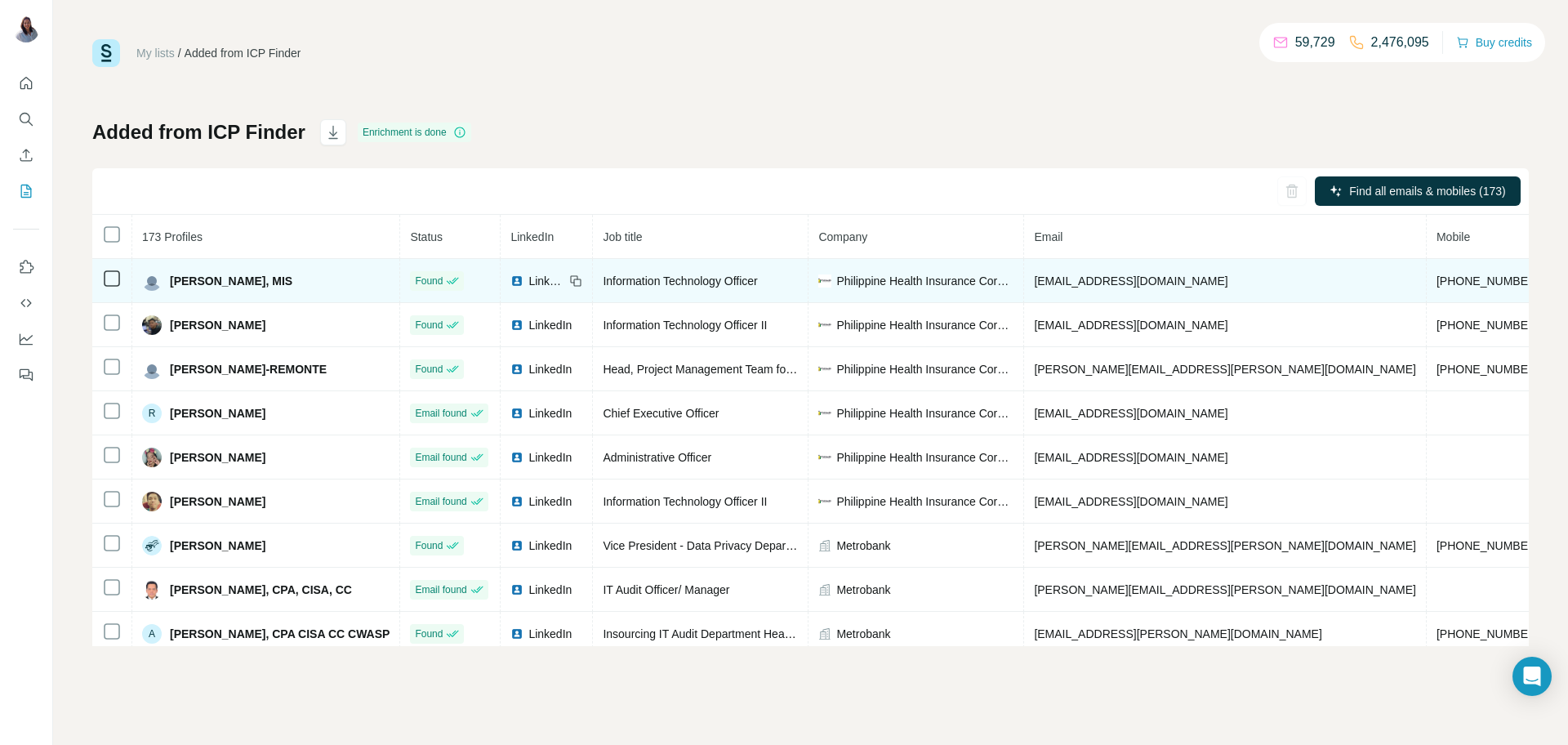
drag, startPoint x: 171, startPoint y: 282, endPoint x: 299, endPoint y: 275, distance: 128.2
click at [293, 275] on span "[PERSON_NAME], MIS" at bounding box center [230, 281] width 122 height 16
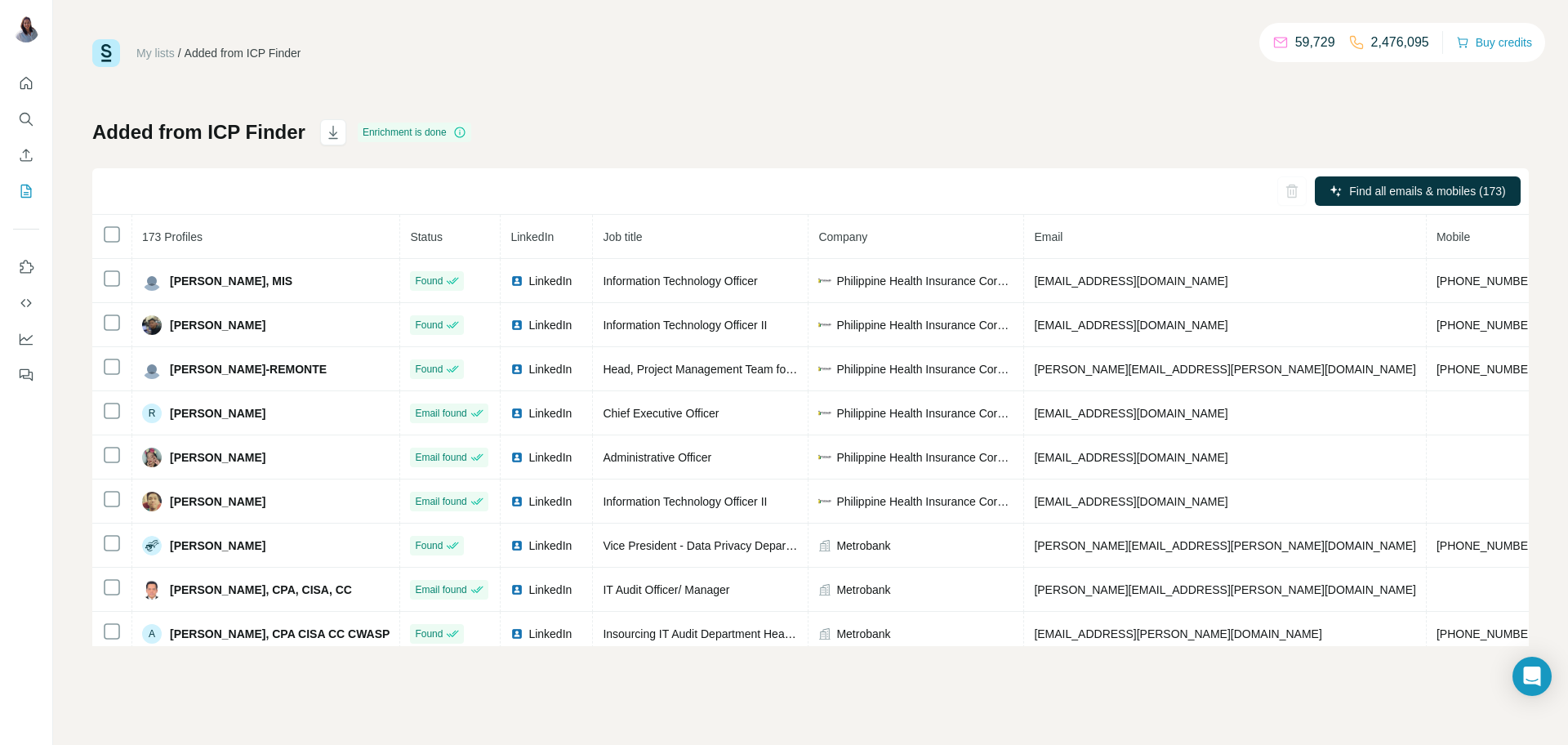
copy span "[PERSON_NAME] Pastoril"
click at [1039, 77] on div "My lists / Added from ICP Finder 59,729 2,476,095 Buy credits Added from ICP Fi…" at bounding box center [810, 342] width 1437 height 608
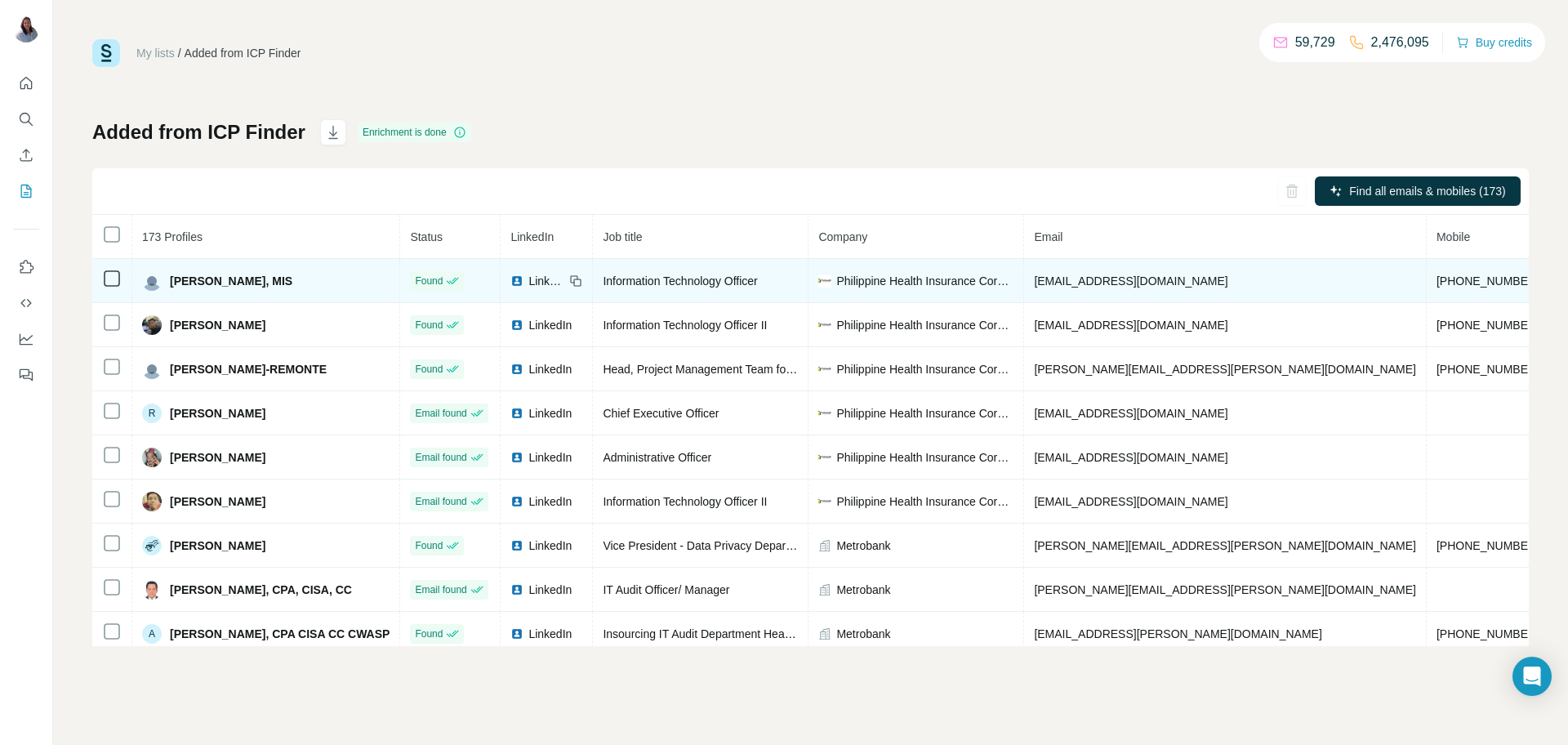
click at [1172, 284] on span "[EMAIL_ADDRESS][DOMAIN_NAME]" at bounding box center [1131, 282] width 193 height 13
copy span "[EMAIL_ADDRESS][DOMAIN_NAME]"
drag, startPoint x: 300, startPoint y: 282, endPoint x: 172, endPoint y: 281, distance: 128.0
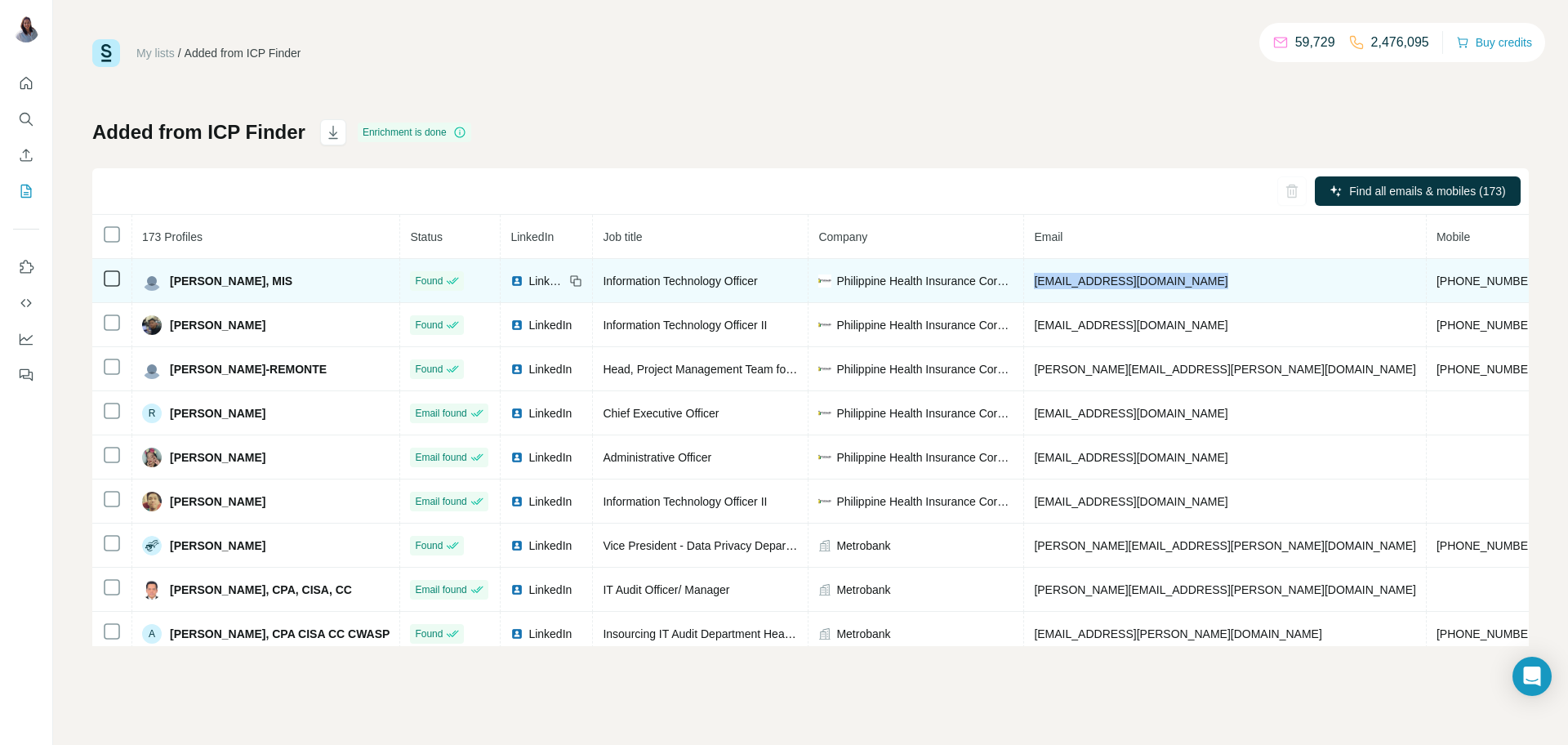
click at [172, 281] on span "[PERSON_NAME], MIS" at bounding box center [230, 281] width 122 height 16
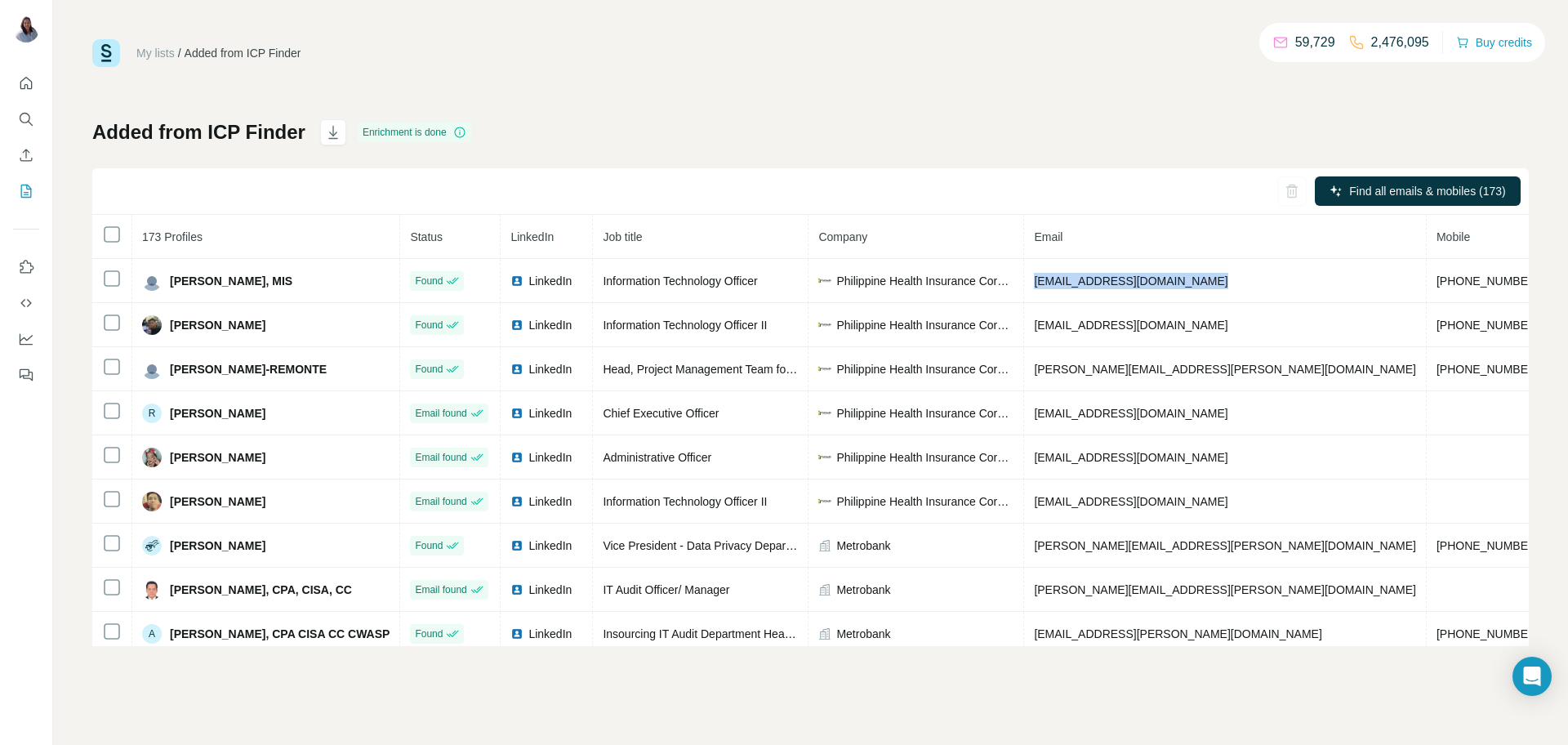
copy span "[PERSON_NAME] Pastoril"
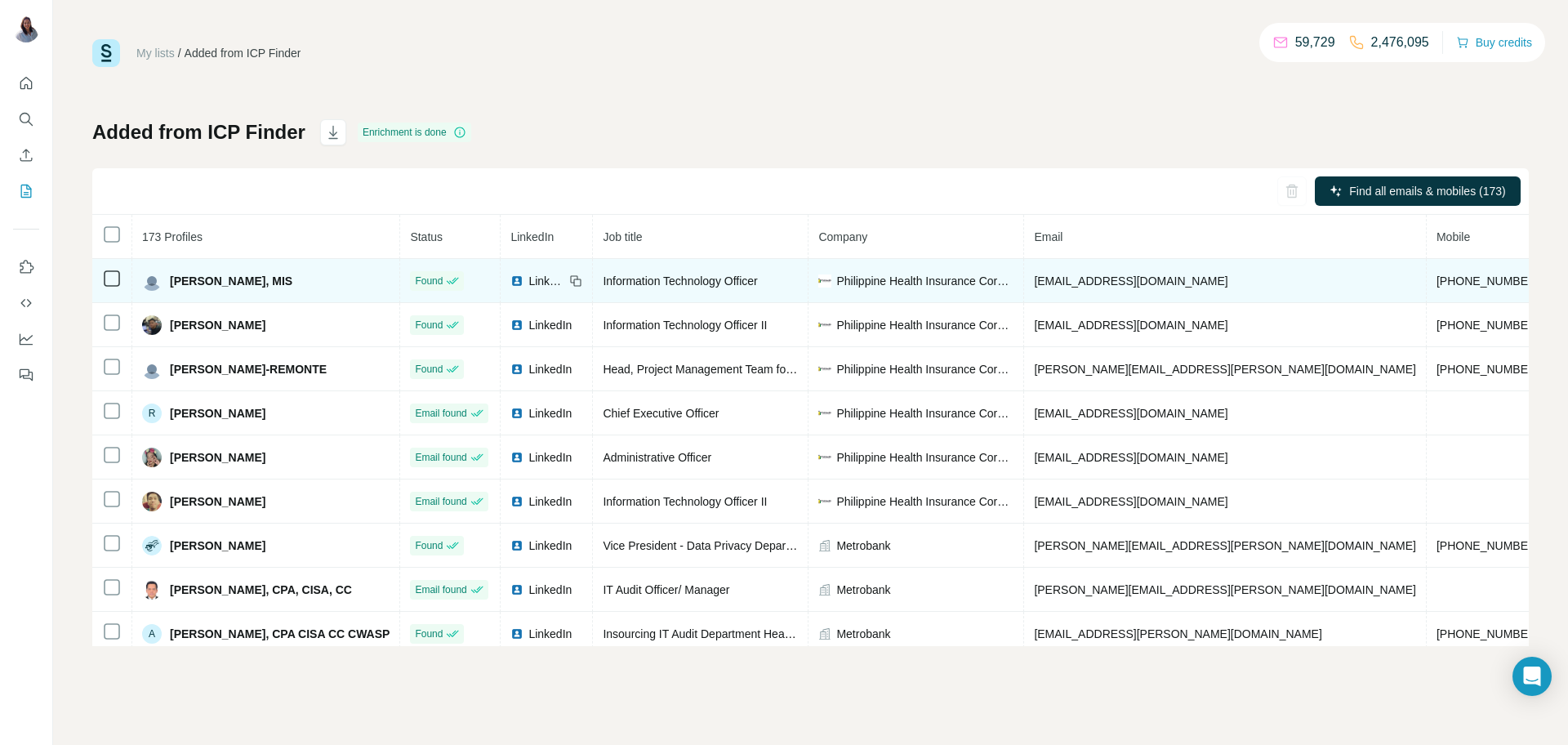
click at [1437, 282] on span "[PHONE_NUMBER]" at bounding box center [1488, 282] width 103 height 13
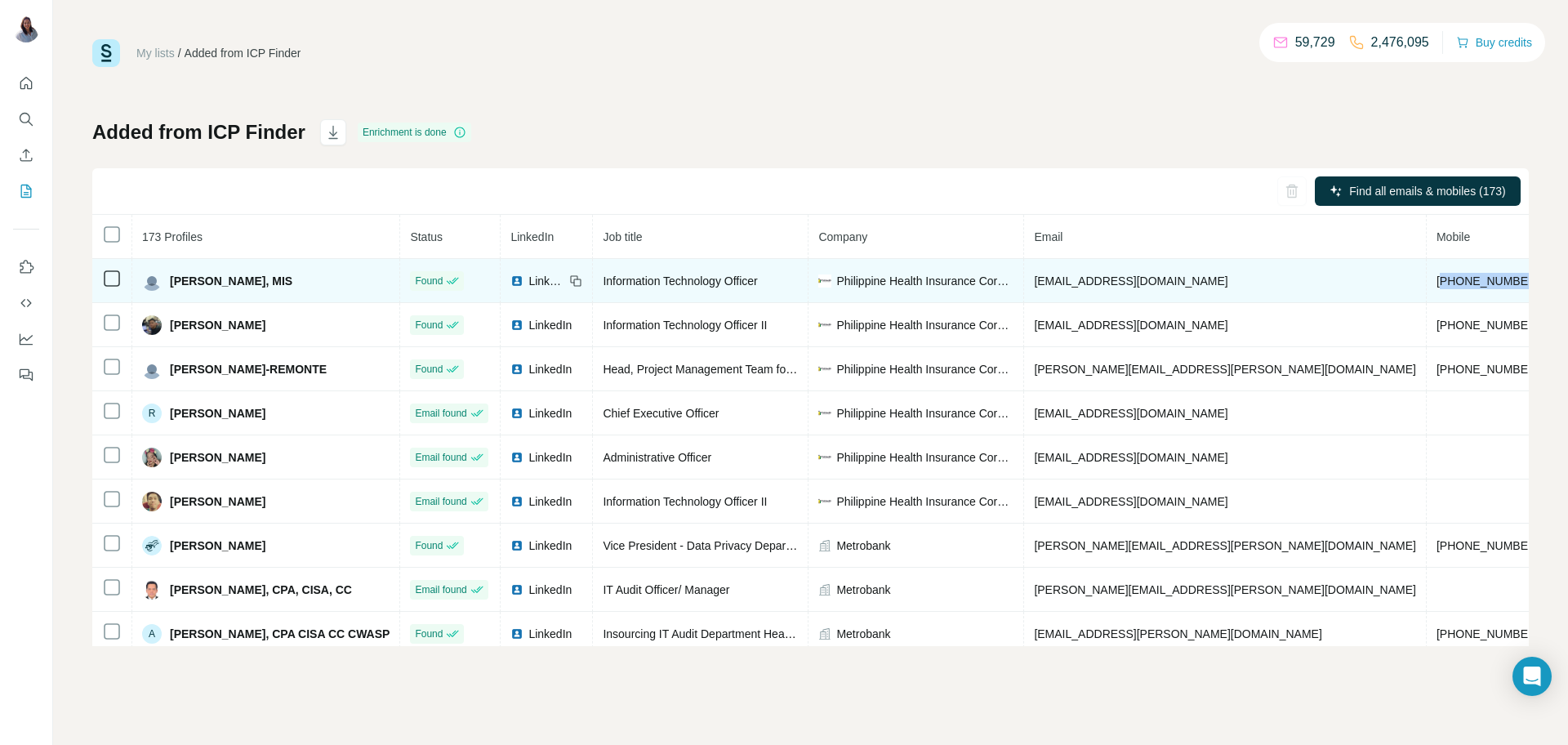
click at [1437, 282] on span "[PHONE_NUMBER]" at bounding box center [1488, 282] width 103 height 13
drag, startPoint x: 301, startPoint y: 280, endPoint x: 171, endPoint y: 276, distance: 130.1
click at [171, 276] on span "[PERSON_NAME], MIS" at bounding box center [230, 281] width 122 height 16
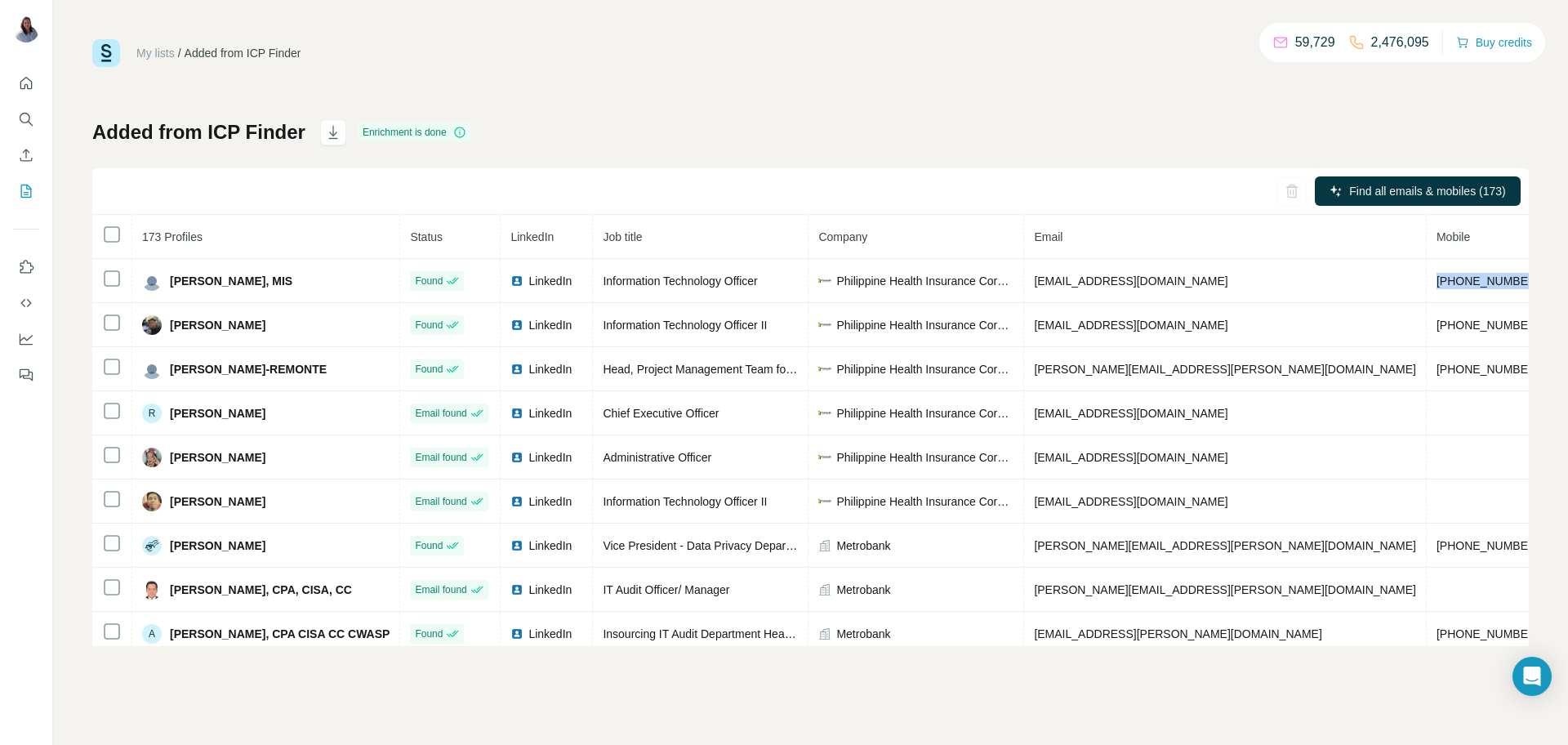
copy span "[PERSON_NAME] Pastoril"
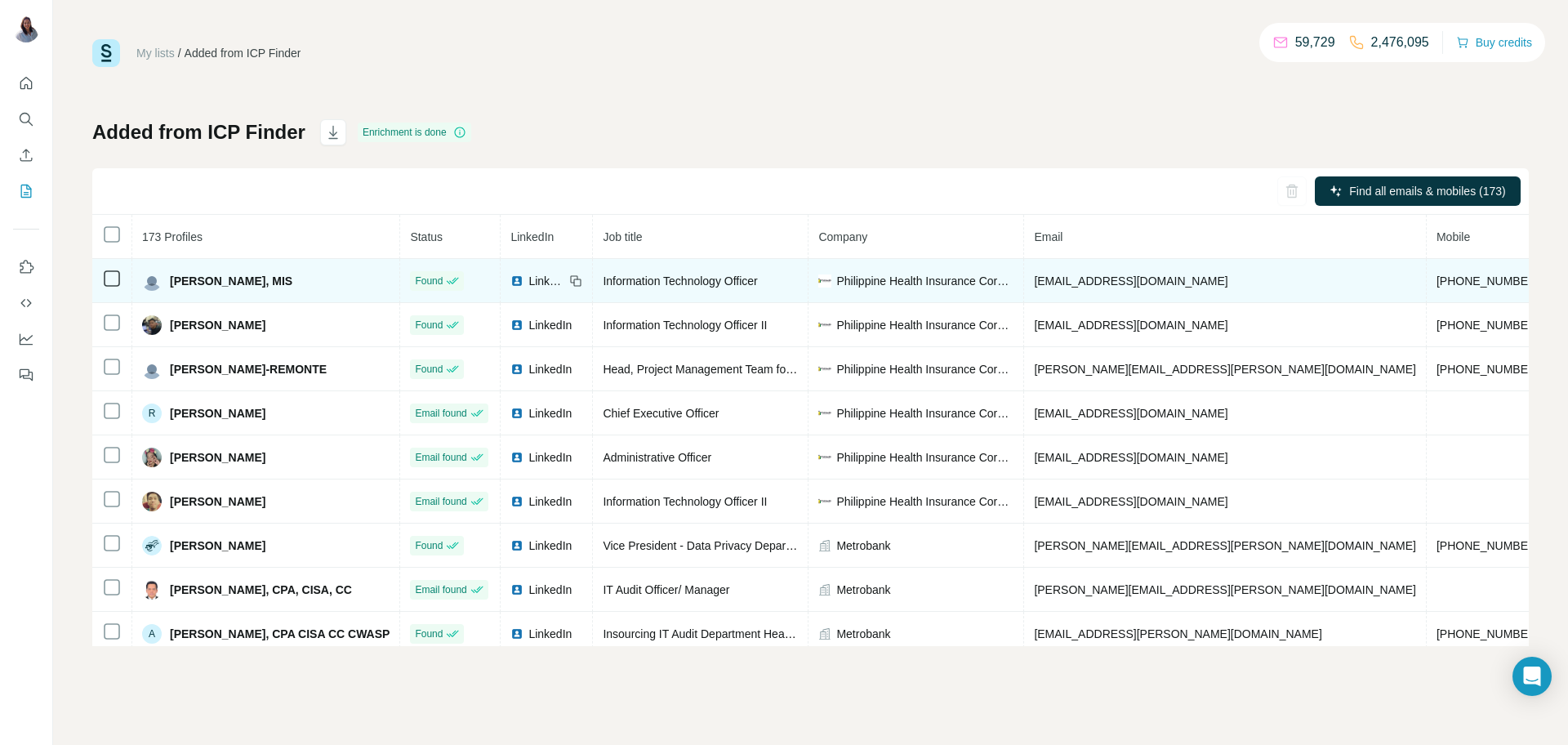
click at [663, 282] on span "Information Technology Officer" at bounding box center [679, 282] width 154 height 13
click at [664, 282] on span "Information Technology Officer" at bounding box center [679, 282] width 154 height 13
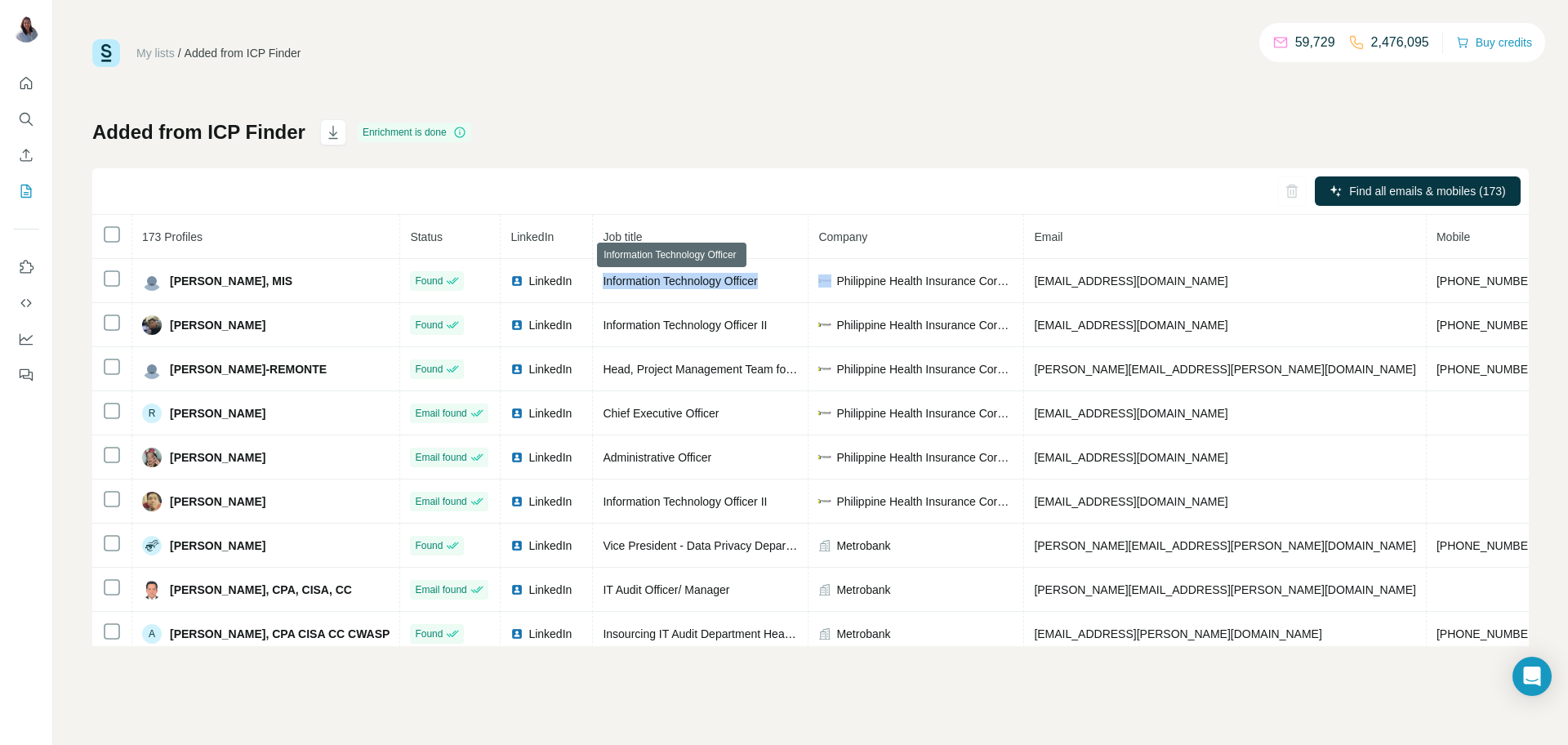
copy span "Information Technology Officer"
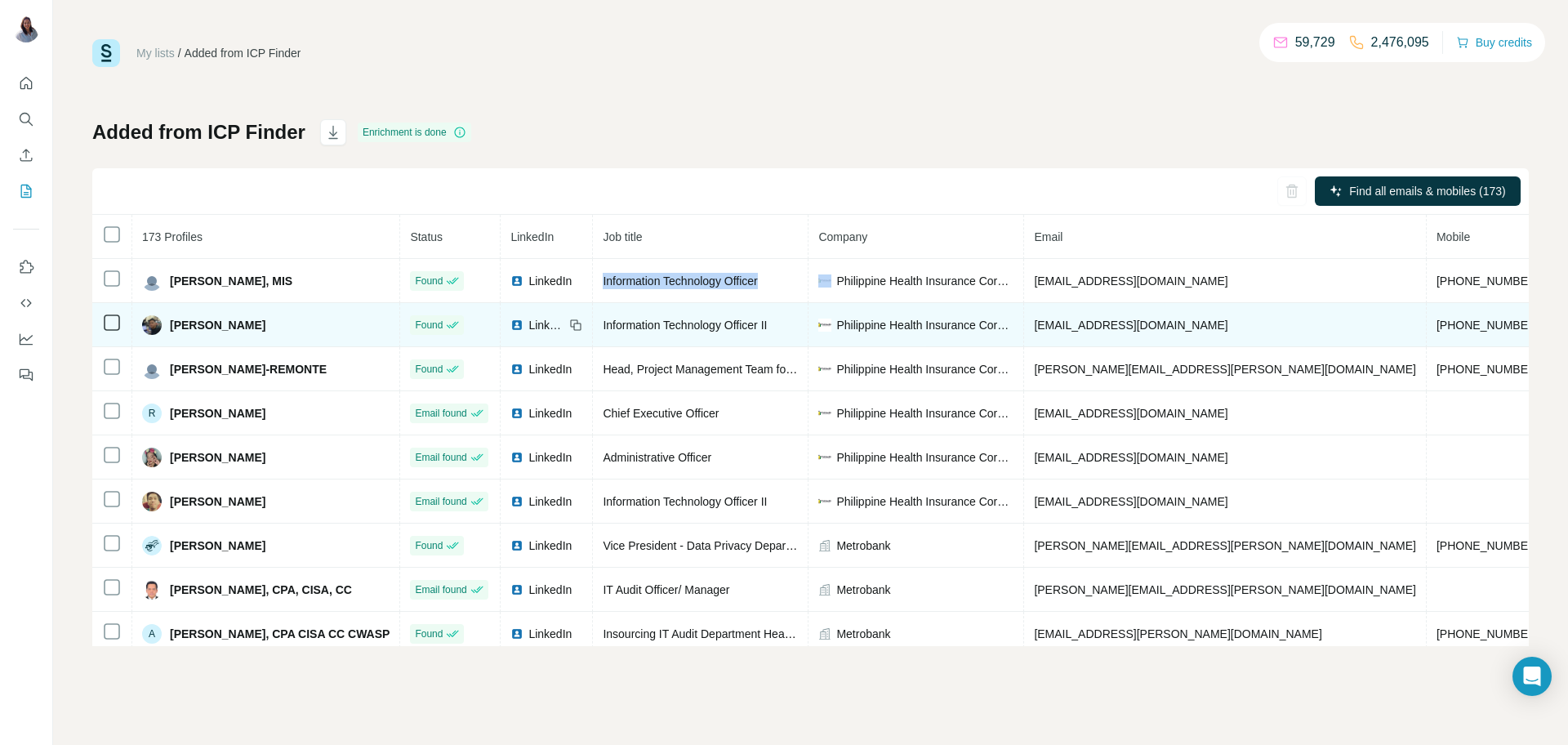
drag, startPoint x: 279, startPoint y: 325, endPoint x: 156, endPoint y: 328, distance: 123.0
click at [156, 328] on div "[PERSON_NAME]" at bounding box center [265, 325] width 247 height 20
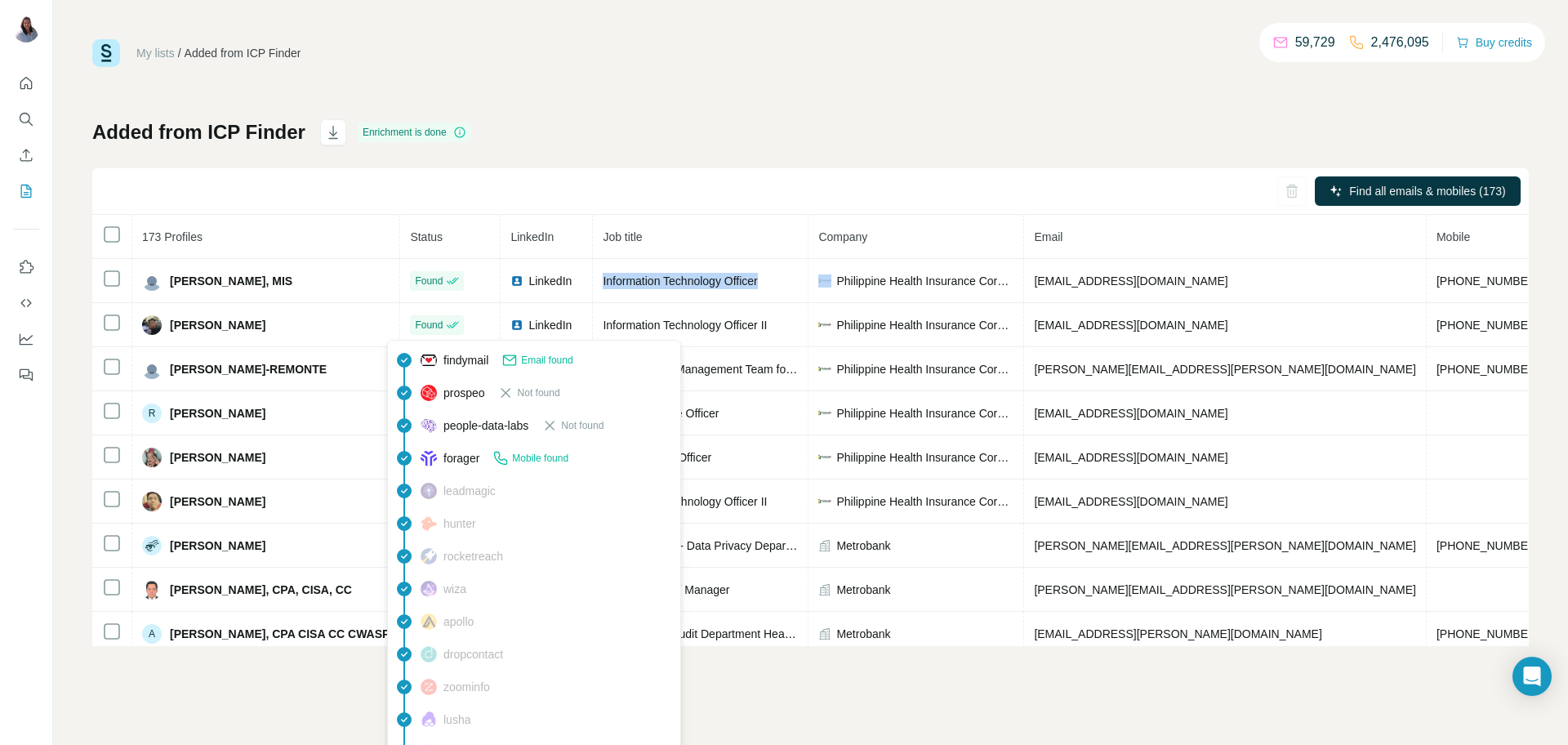
copy div "[PERSON_NAME]"
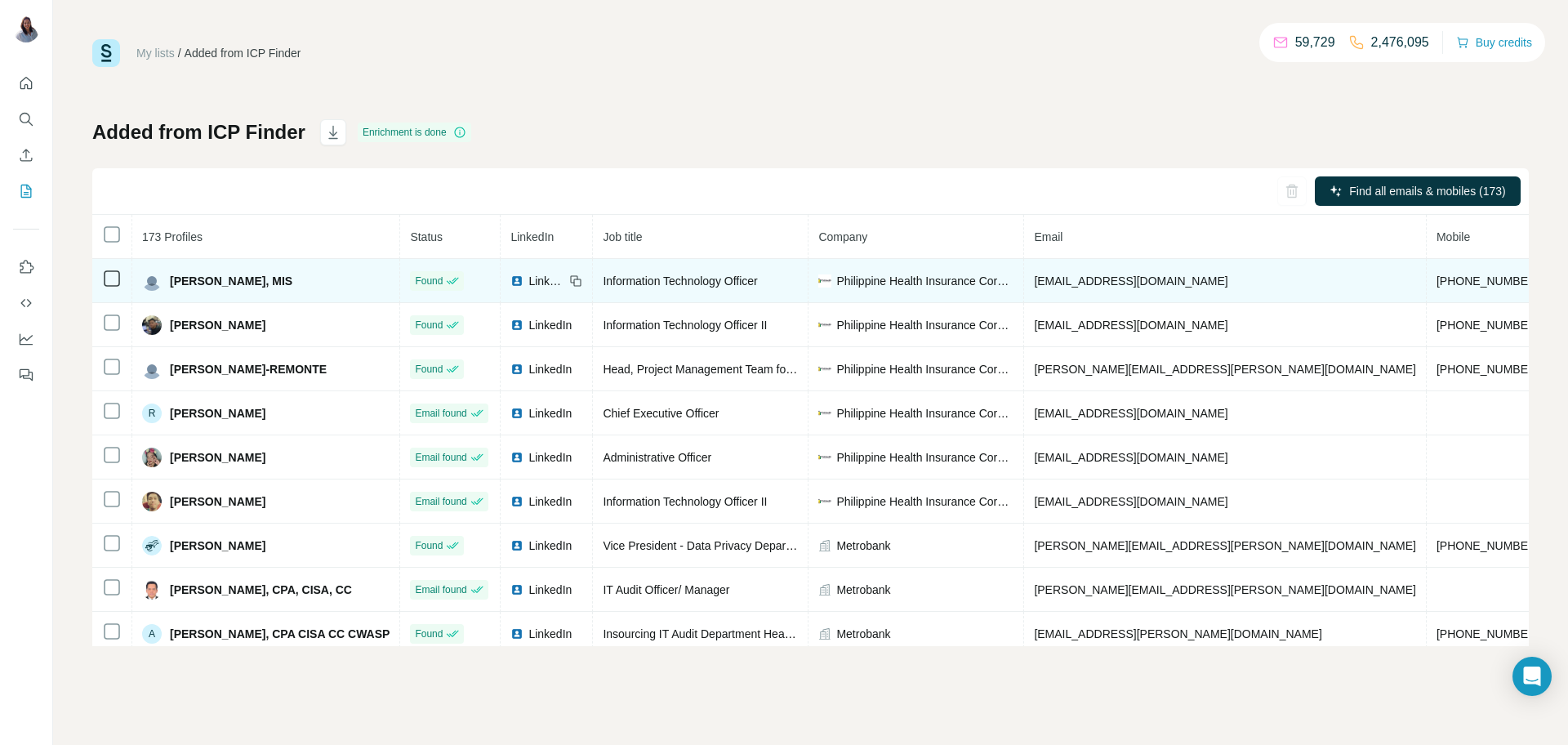
click at [717, 282] on span "Information Technology Officer" at bounding box center [679, 282] width 154 height 13
click at [717, 281] on span "Information Technology Officer" at bounding box center [679, 282] width 154 height 13
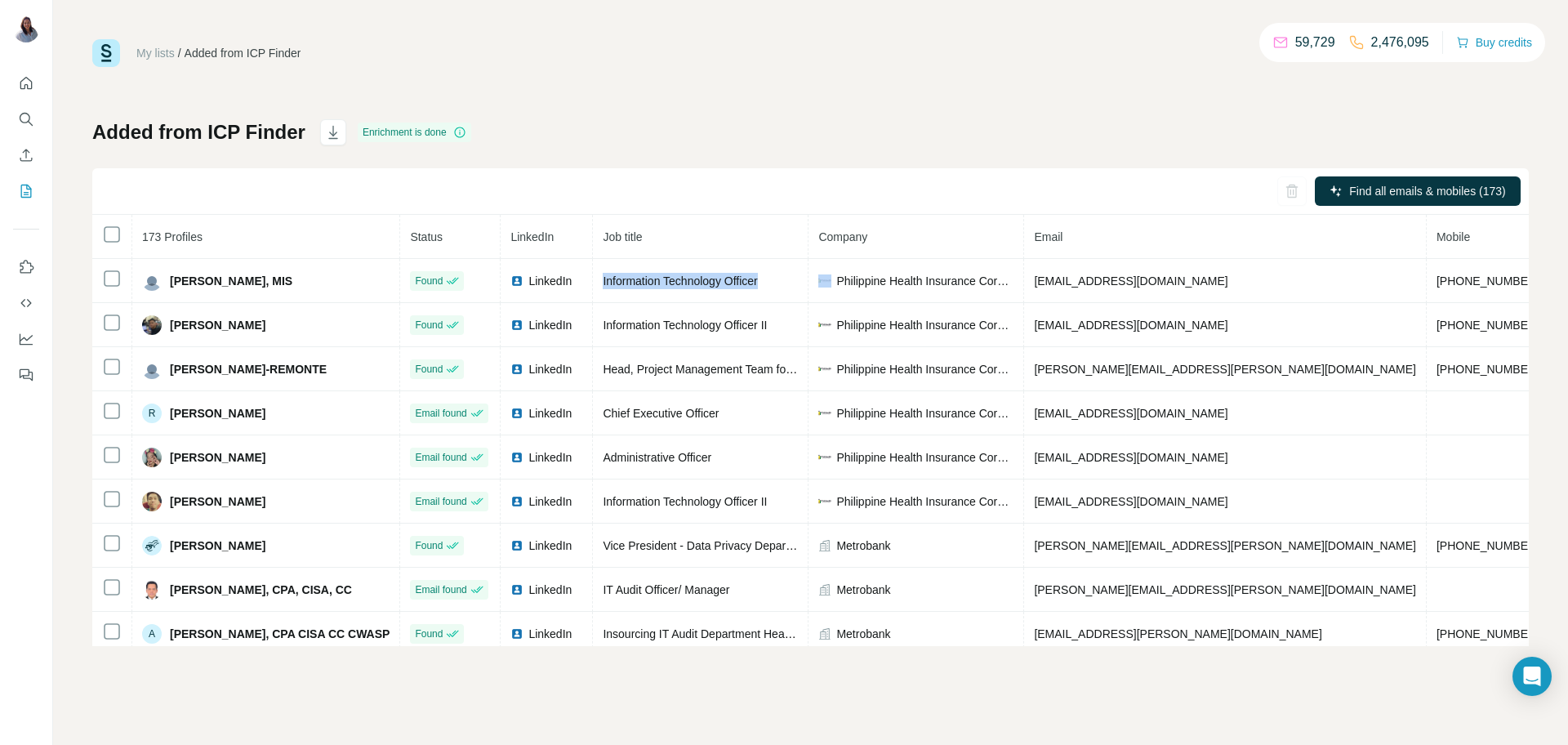
copy span "Information Technology Officer"
click at [874, 147] on div "Added from ICP Finder Enrichment is done Find all emails & mobiles (173) 173 Pr…" at bounding box center [810, 383] width 1437 height 527
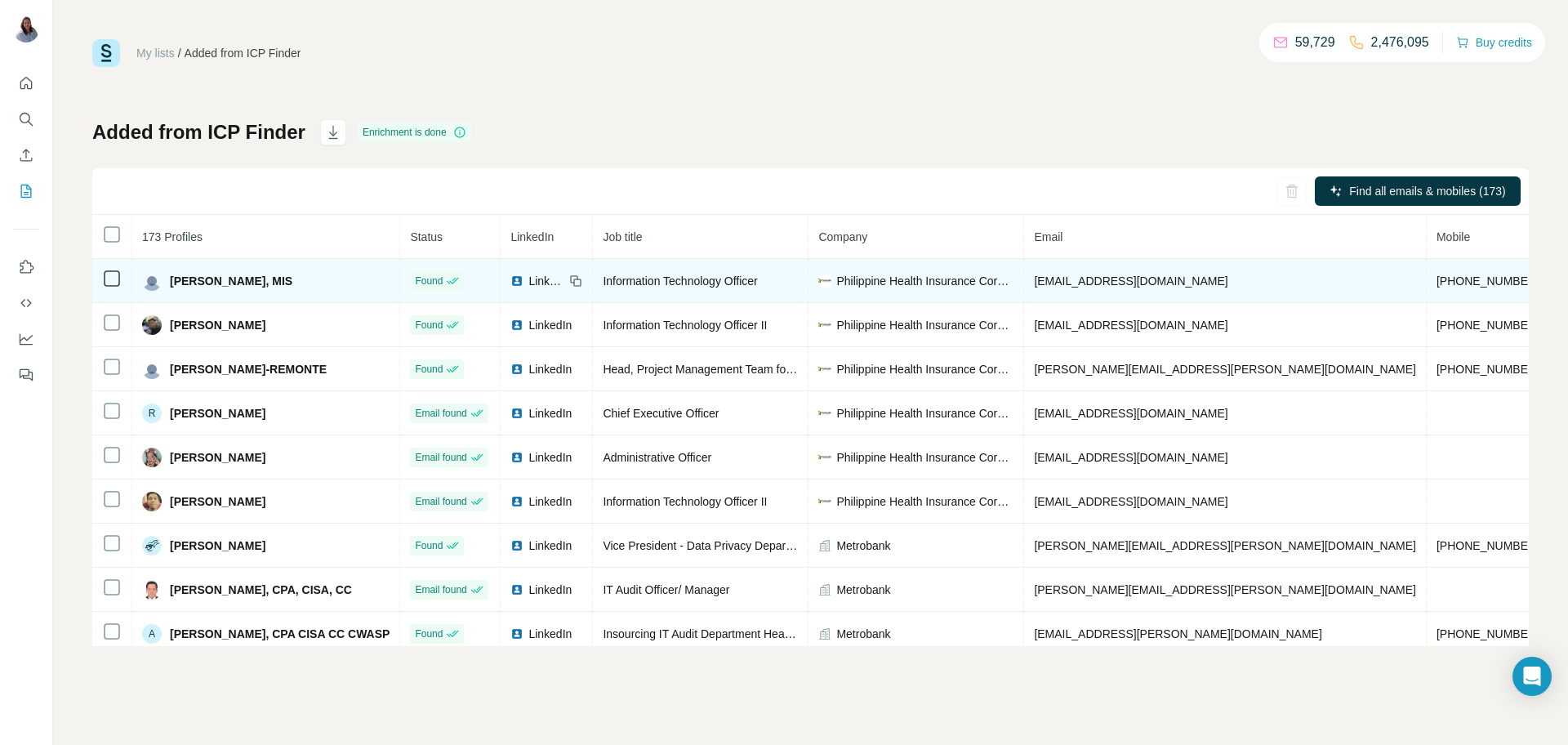
click at [1155, 284] on span "[EMAIL_ADDRESS][DOMAIN_NAME]" at bounding box center [1131, 282] width 193 height 13
copy span "[EMAIL_ADDRESS][DOMAIN_NAME]"
click at [1437, 282] on span "[PHONE_NUMBER]" at bounding box center [1488, 282] width 103 height 13
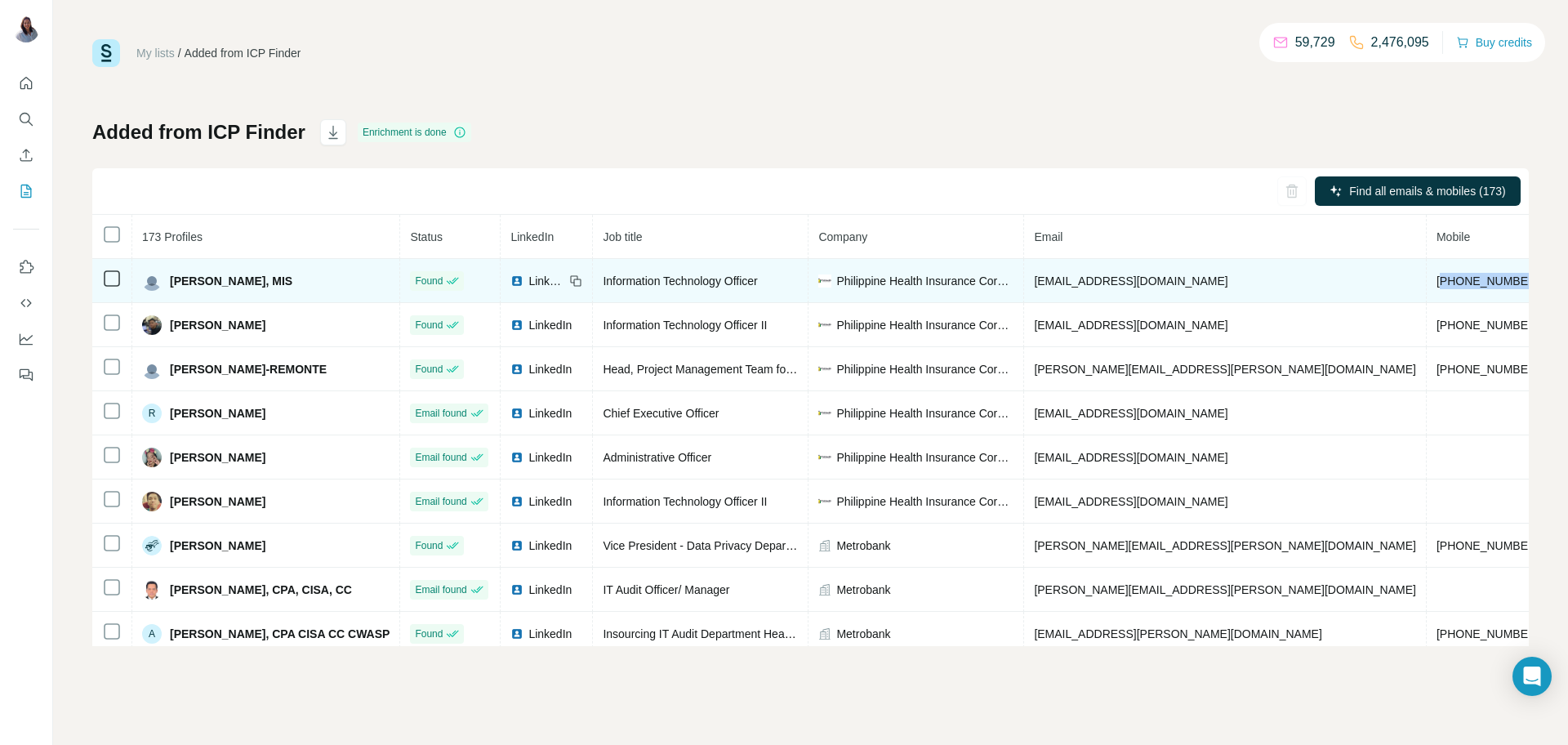
click at [1437, 282] on span "[PHONE_NUMBER]" at bounding box center [1488, 282] width 103 height 13
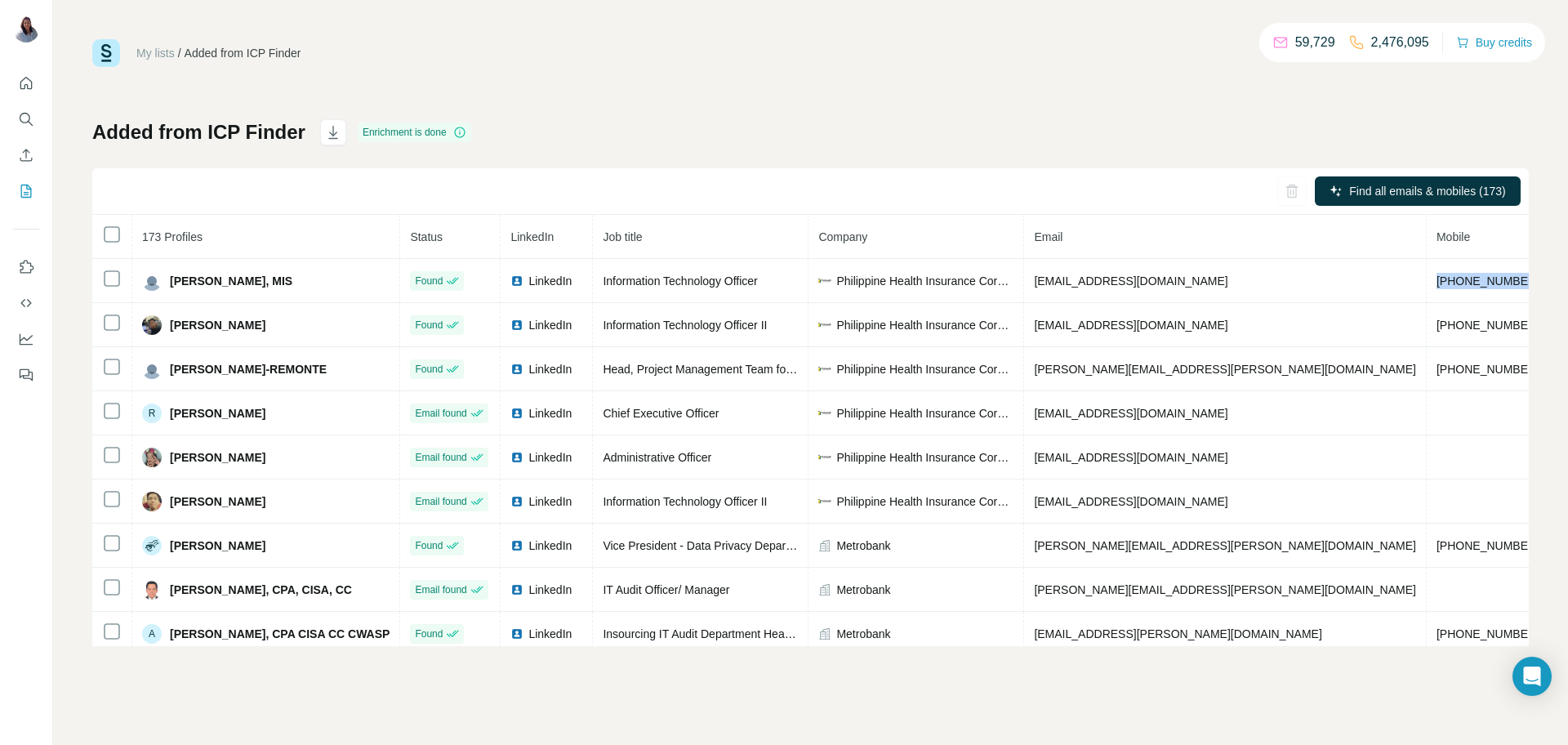
copy span "[PHONE_NUMBER]"
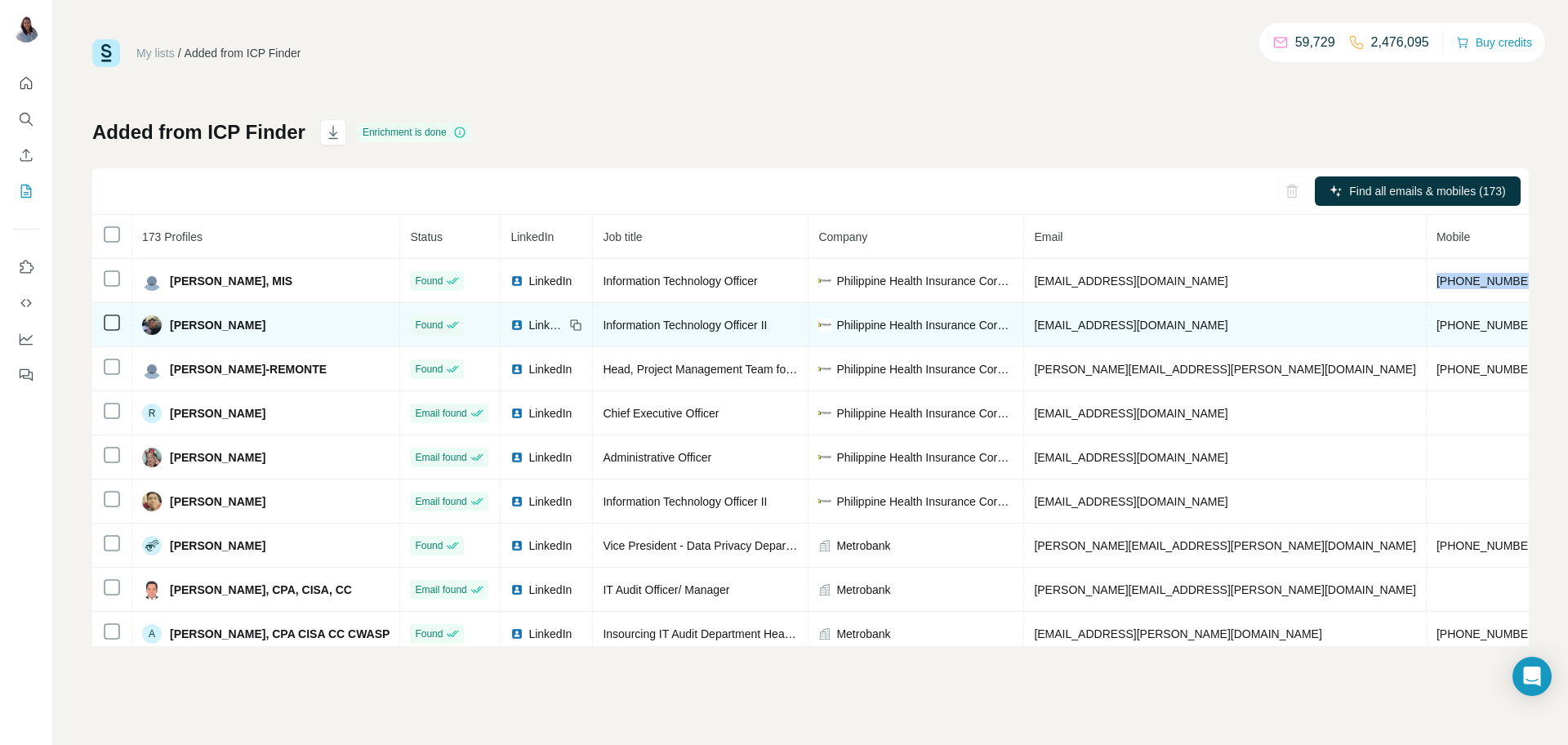
drag, startPoint x: 258, startPoint y: 330, endPoint x: 163, endPoint y: 329, distance: 95.0
click at [163, 329] on div "[PERSON_NAME]" at bounding box center [265, 325] width 247 height 20
click at [686, 332] on span "Information Technology Officer II" at bounding box center [684, 325] width 164 height 13
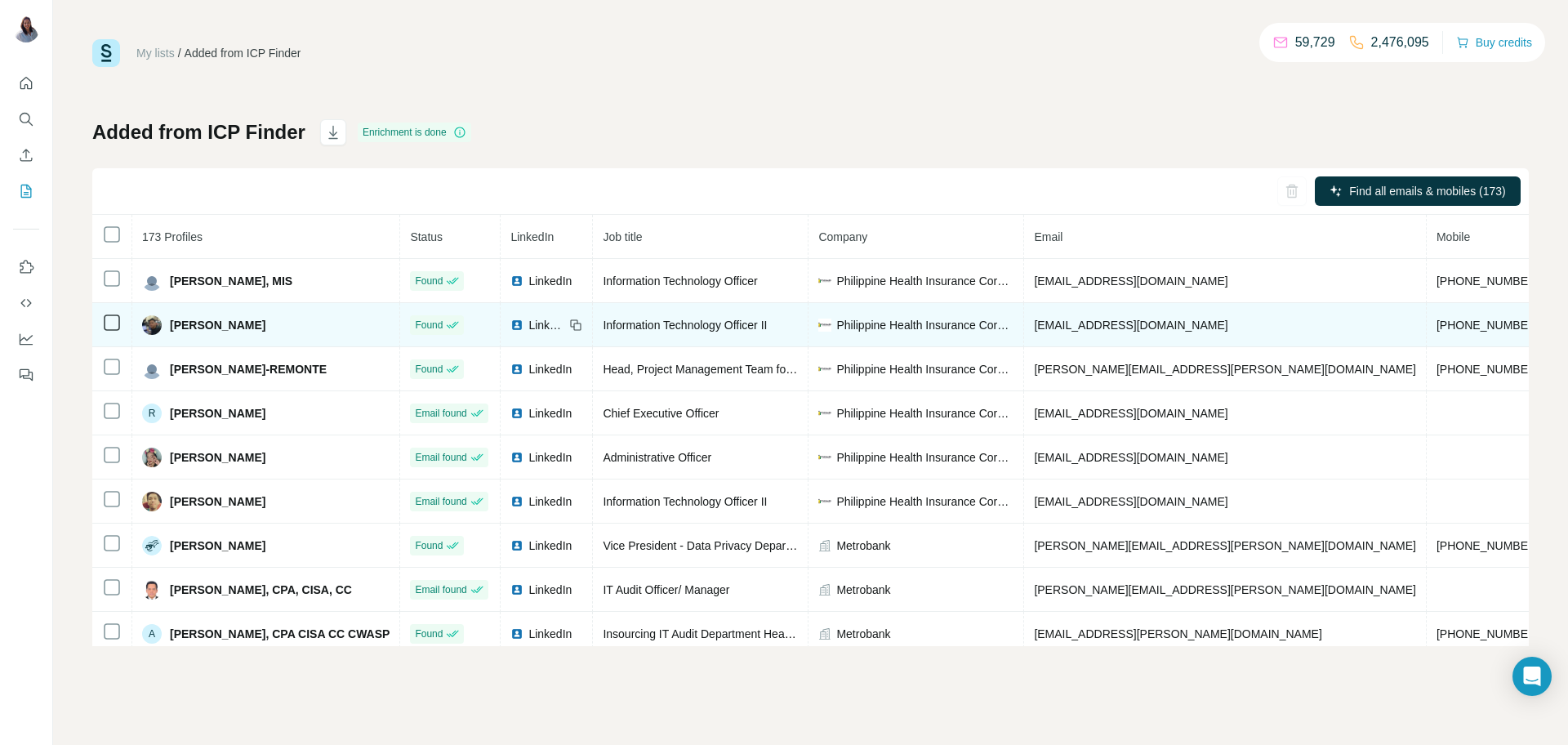
click at [1089, 332] on span "[EMAIL_ADDRESS][DOMAIN_NAME]" at bounding box center [1131, 325] width 193 height 13
click at [1437, 326] on span "[PHONE_NUMBER]" at bounding box center [1488, 325] width 103 height 13
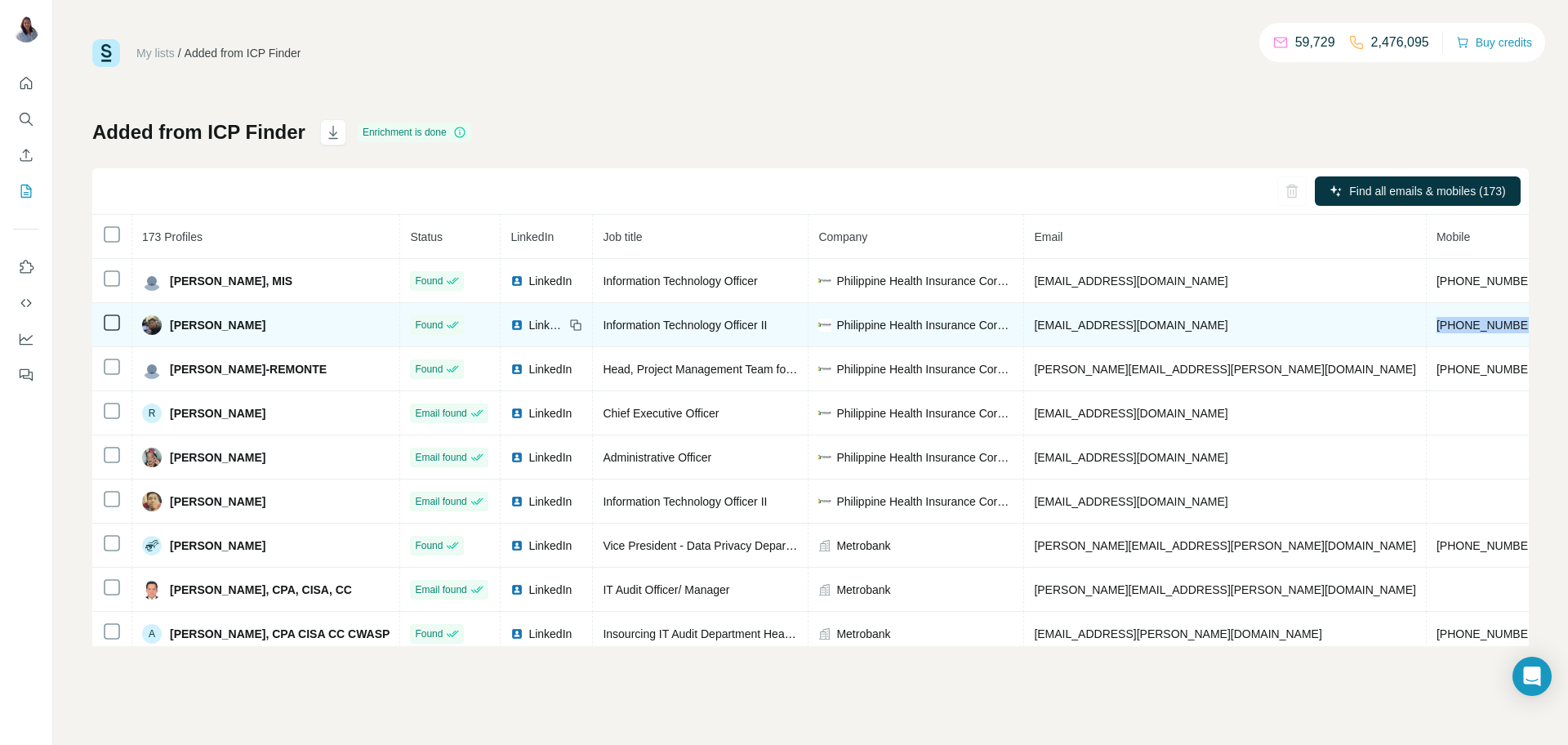
click at [1437, 326] on span "[PHONE_NUMBER]" at bounding box center [1488, 325] width 103 height 13
drag, startPoint x: 270, startPoint y: 334, endPoint x: 163, endPoint y: 325, distance: 107.4
click at [163, 325] on div "[PERSON_NAME]" at bounding box center [265, 325] width 247 height 20
click at [1082, 322] on span "[EMAIL_ADDRESS][DOMAIN_NAME]" at bounding box center [1131, 325] width 193 height 13
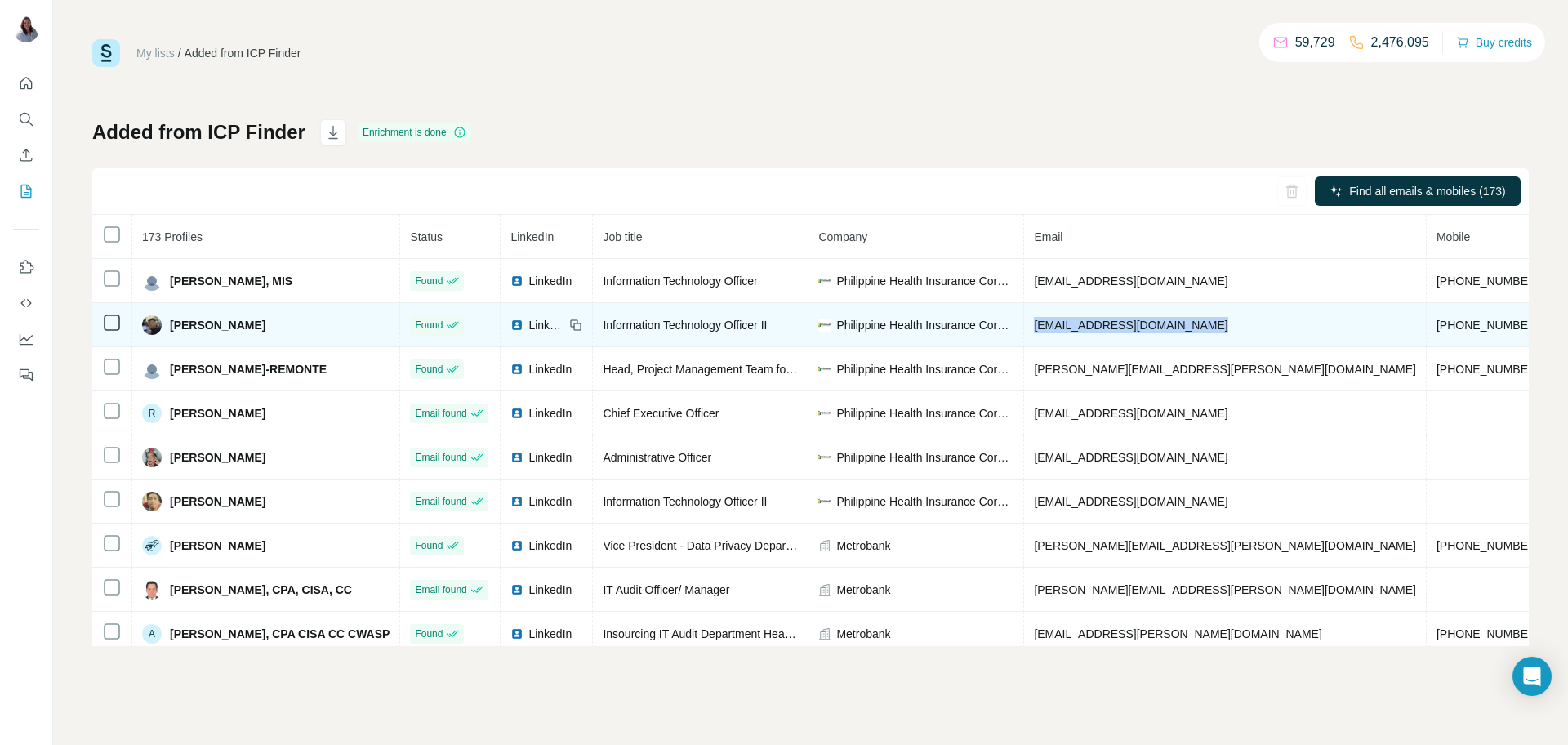
click at [1082, 323] on span "[EMAIL_ADDRESS][DOMAIN_NAME]" at bounding box center [1131, 325] width 193 height 13
click at [1437, 319] on span "[PHONE_NUMBER]" at bounding box center [1488, 325] width 103 height 13
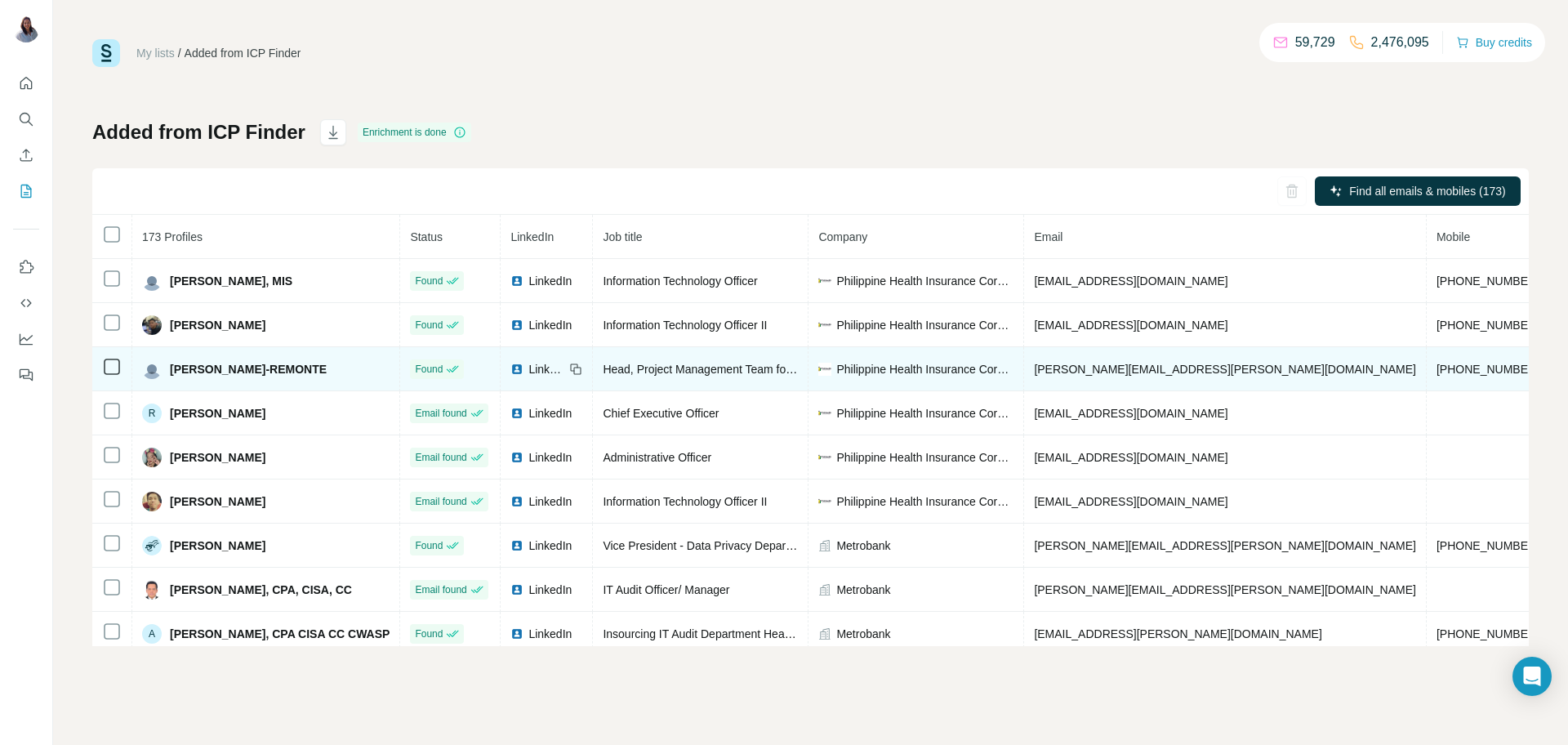
click at [288, 367] on span "[PERSON_NAME]-REMONTE" at bounding box center [248, 369] width 157 height 16
click at [289, 374] on span "[PERSON_NAME]-REMONTE" at bounding box center [248, 369] width 157 height 16
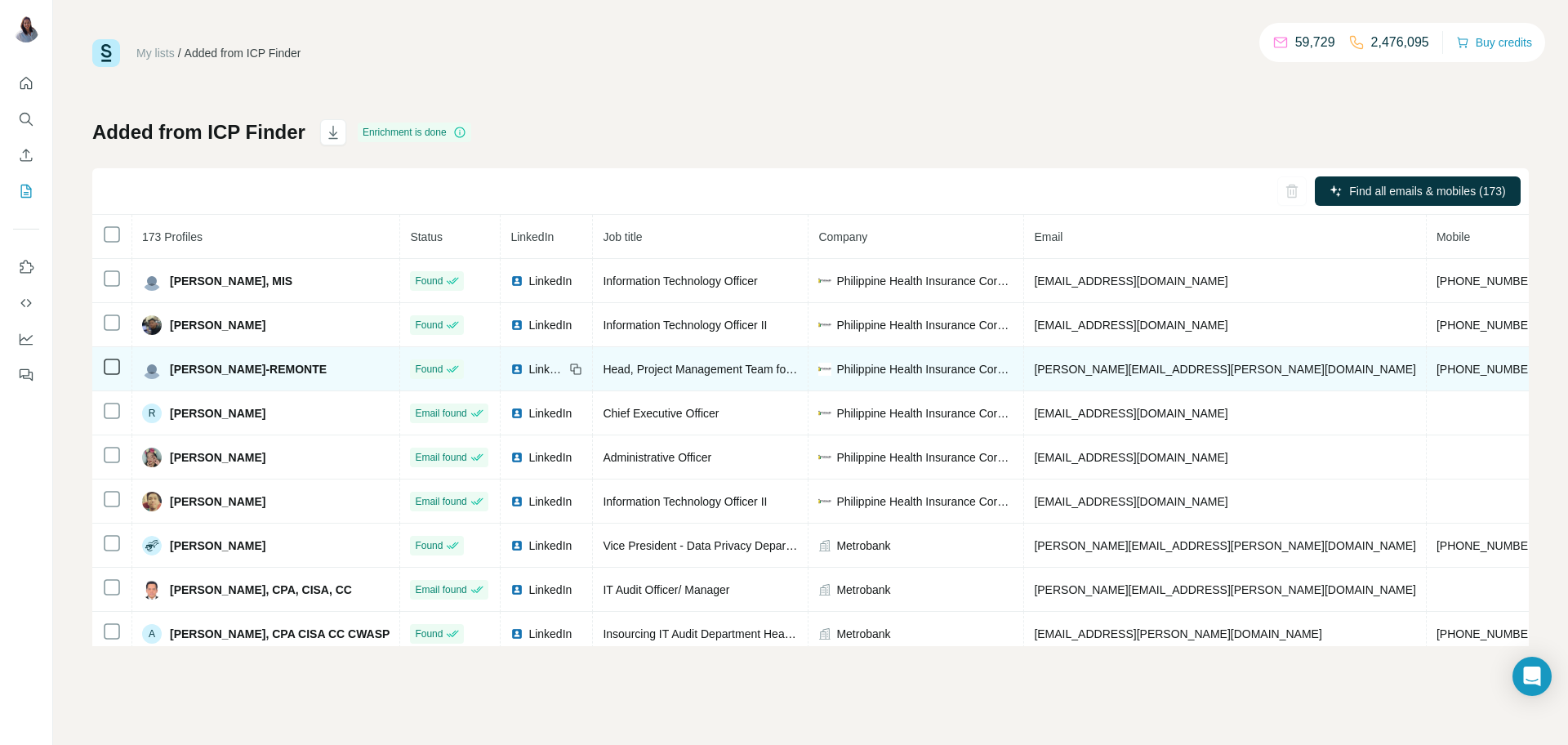
click at [661, 371] on span "Head, Project Management Team for Primary care" at bounding box center [730, 370] width 255 height 13
click at [1080, 371] on span "[PERSON_NAME][EMAIL_ADDRESS][PERSON_NAME][DOMAIN_NAME]" at bounding box center [1226, 370] width 383 height 13
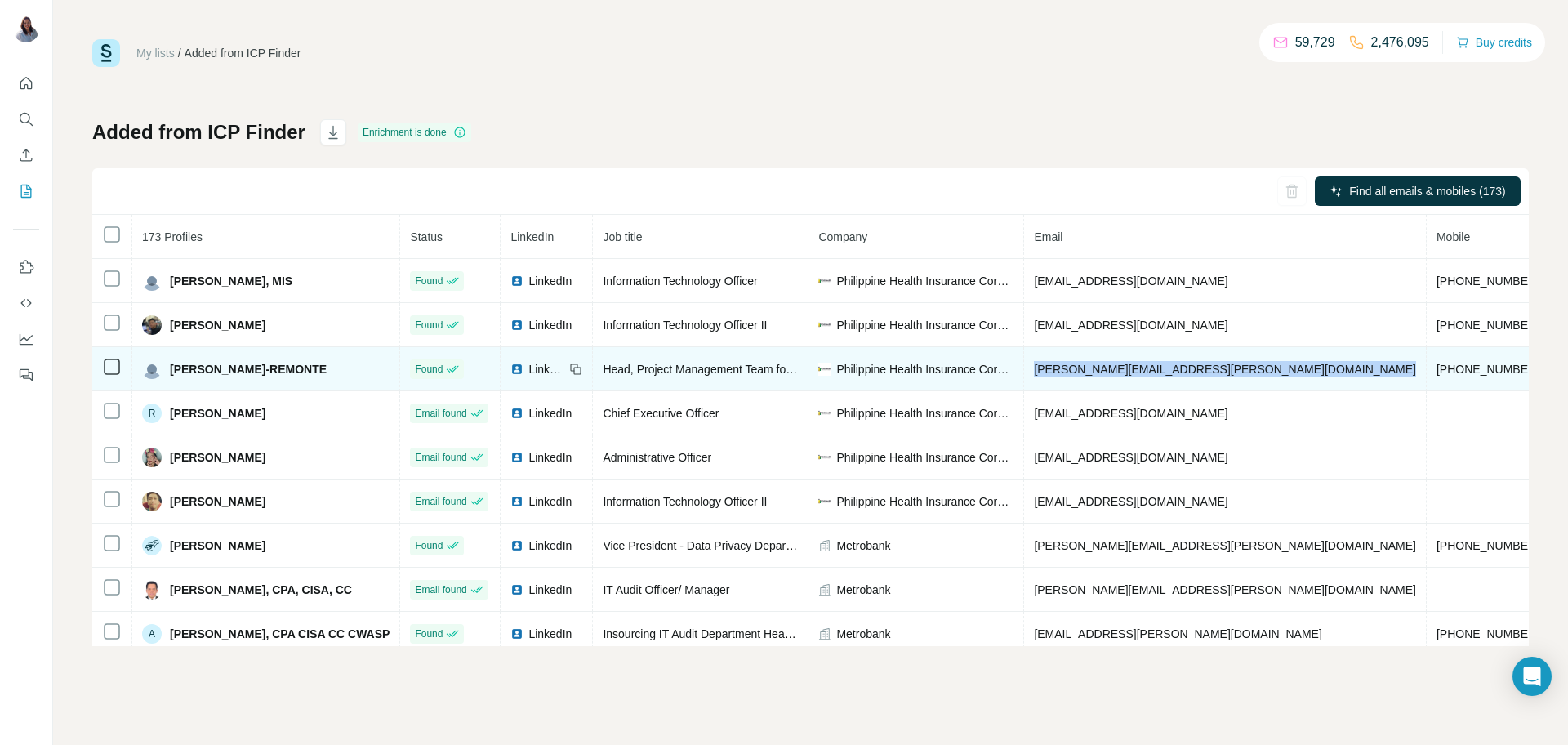
click at [1079, 371] on span "[PERSON_NAME][EMAIL_ADDRESS][PERSON_NAME][DOMAIN_NAME]" at bounding box center [1226, 370] width 383 height 13
click at [1073, 366] on span "[PERSON_NAME][EMAIL_ADDRESS][PERSON_NAME][DOMAIN_NAME]" at bounding box center [1226, 370] width 383 height 13
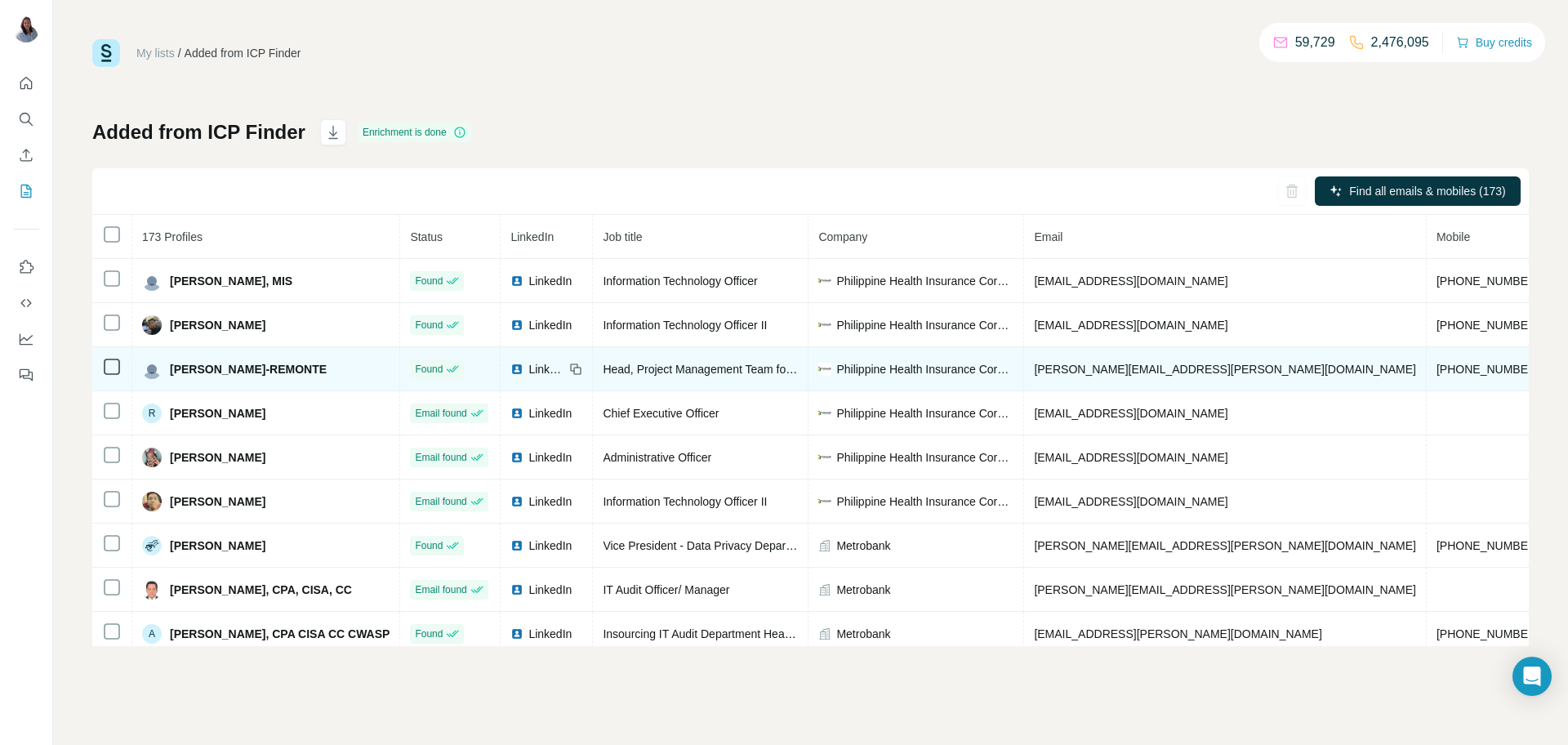
click at [1437, 364] on span "[PHONE_NUMBER]" at bounding box center [1488, 370] width 103 height 13
click at [1437, 372] on span "[PHONE_NUMBER]" at bounding box center [1488, 370] width 103 height 13
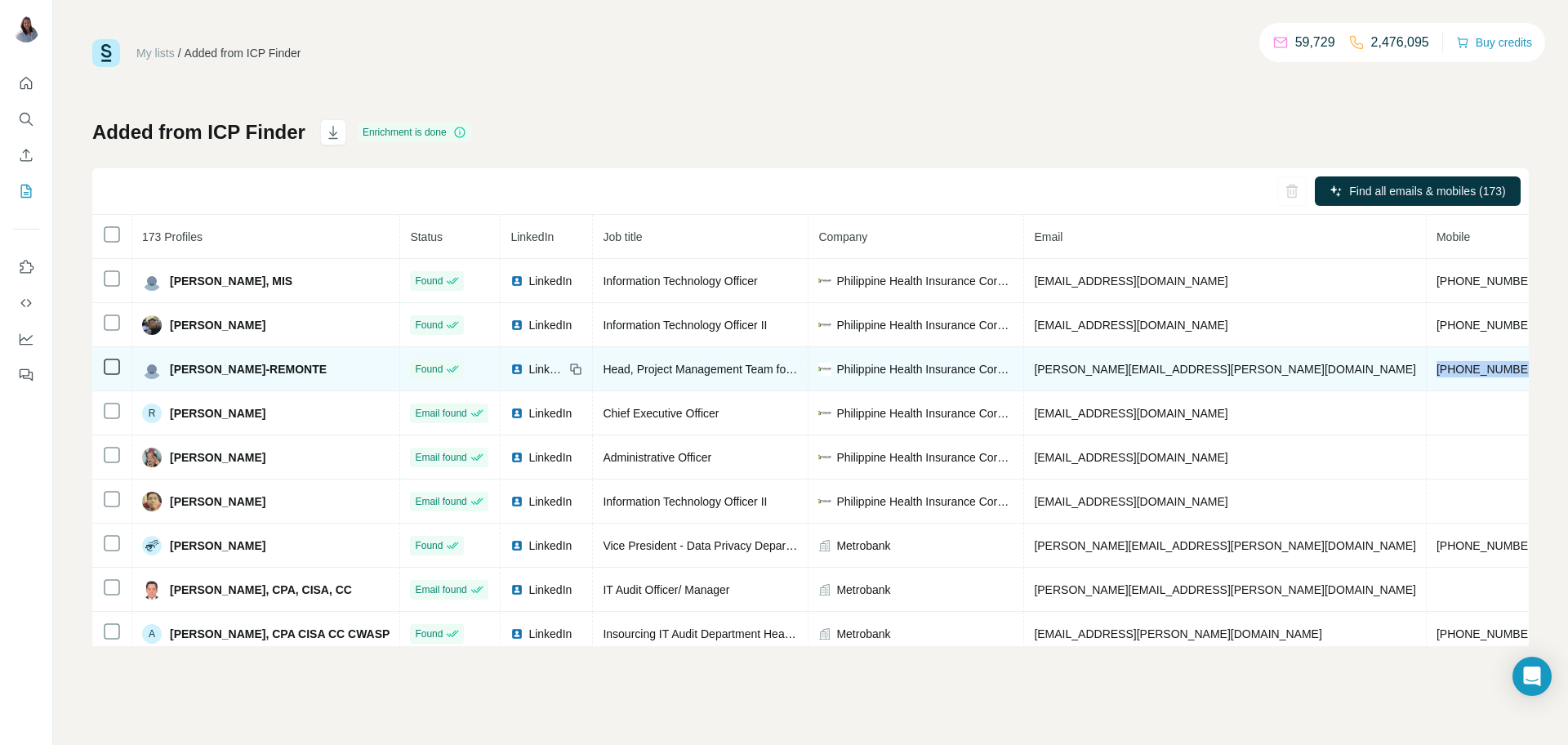
click at [1437, 372] on span "[PHONE_NUMBER]" at bounding box center [1488, 370] width 103 height 13
drag, startPoint x: 1354, startPoint y: 356, endPoint x: 1354, endPoint y: 370, distance: 14.0
click at [1427, 357] on td "[PHONE_NUMBER]" at bounding box center [1488, 369] width 123 height 45
click at [1437, 371] on span "[PHONE_NUMBER]" at bounding box center [1488, 370] width 103 height 13
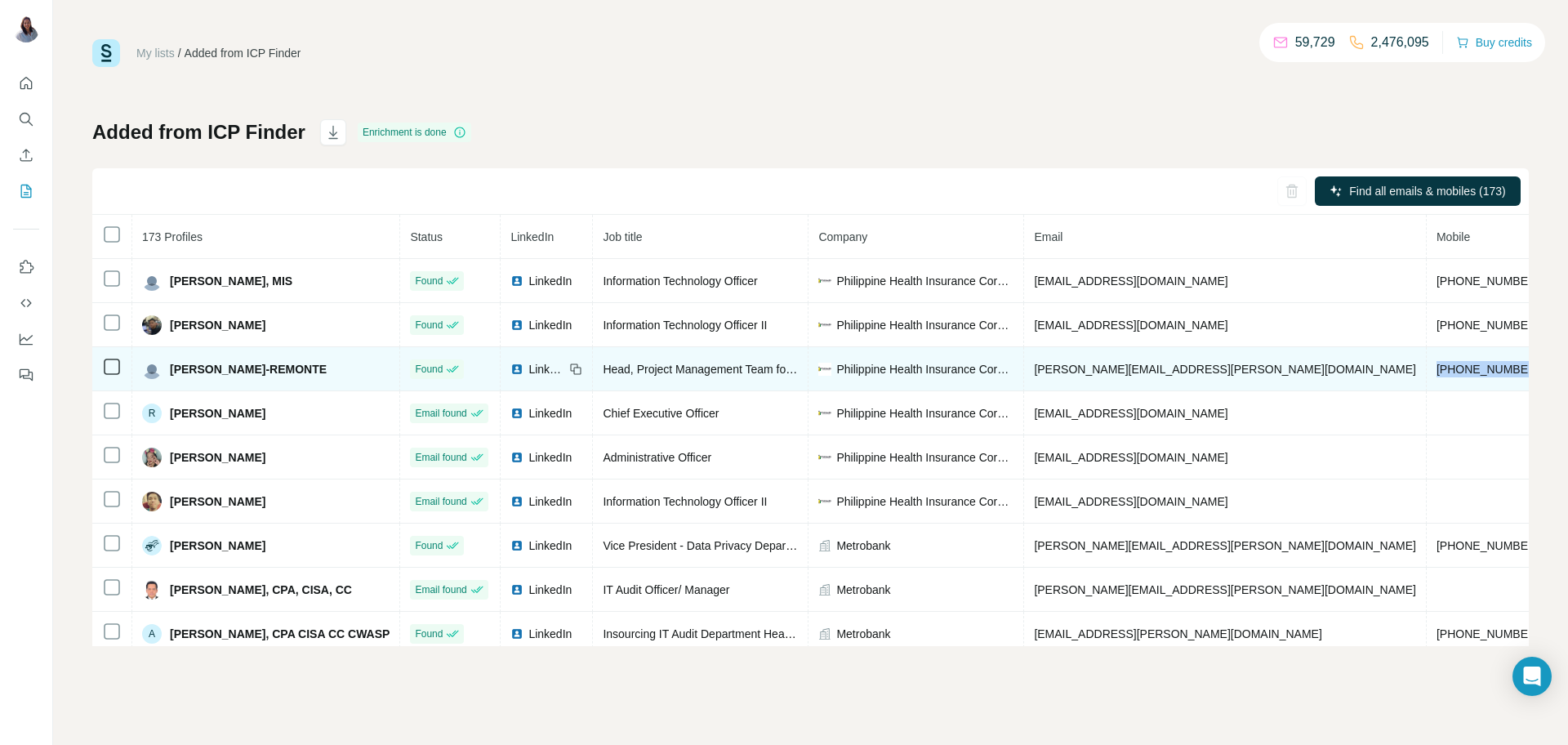
click at [1437, 371] on span "[PHONE_NUMBER]" at bounding box center [1488, 370] width 103 height 13
click at [1141, 371] on span "[PERSON_NAME][EMAIL_ADDRESS][PERSON_NAME][DOMAIN_NAME]" at bounding box center [1226, 370] width 383 height 13
click at [1140, 371] on span "[PERSON_NAME][EMAIL_ADDRESS][PERSON_NAME][DOMAIN_NAME]" at bounding box center [1226, 370] width 383 height 13
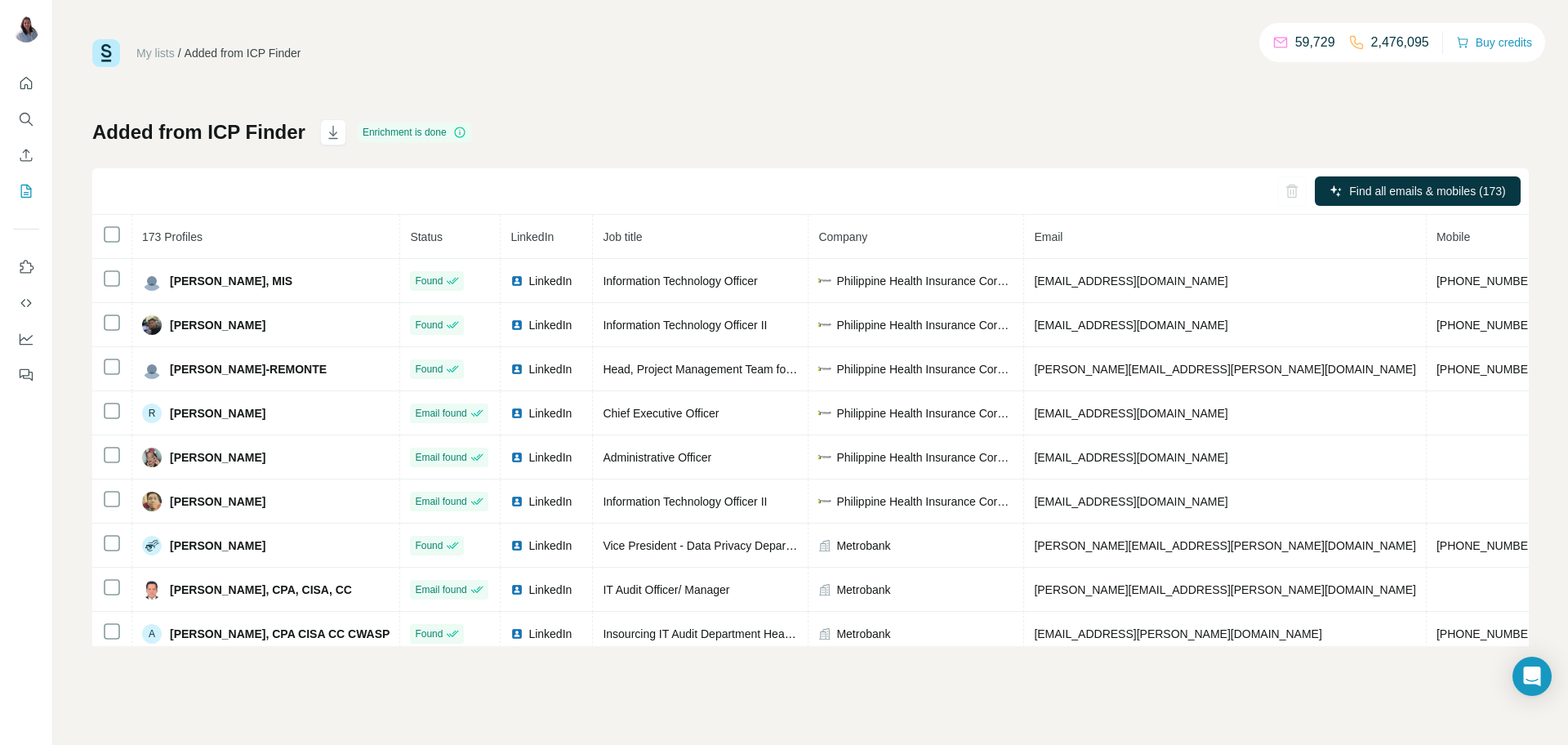
click at [839, 43] on div "My lists / Added from ICP Finder 59,729 2,476,095 Buy credits" at bounding box center [810, 52] width 1437 height 27
drag, startPoint x: 770, startPoint y: 118, endPoint x: 762, endPoint y: 114, distance: 8.9
click at [770, 117] on div "My lists / Added from ICP Finder 59,729 2,476,095 Buy credits Added from ICP Fi…" at bounding box center [810, 342] width 1437 height 608
click at [22, 123] on icon "Search" at bounding box center [26, 118] width 16 height 16
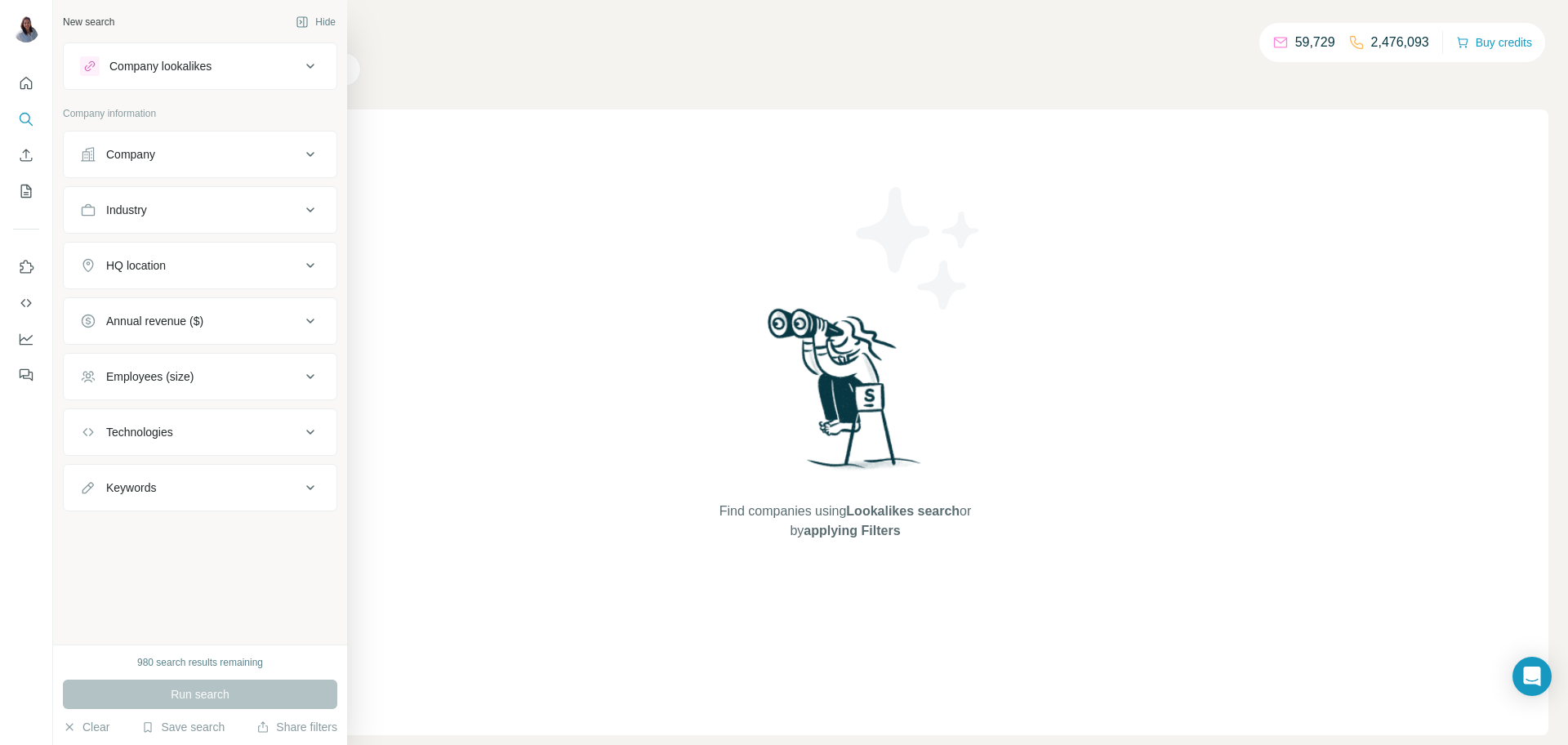
drag, startPoint x: 274, startPoint y: 157, endPoint x: 281, endPoint y: 158, distance: 7.1
click at [280, 157] on div "Company" at bounding box center [189, 154] width 221 height 16
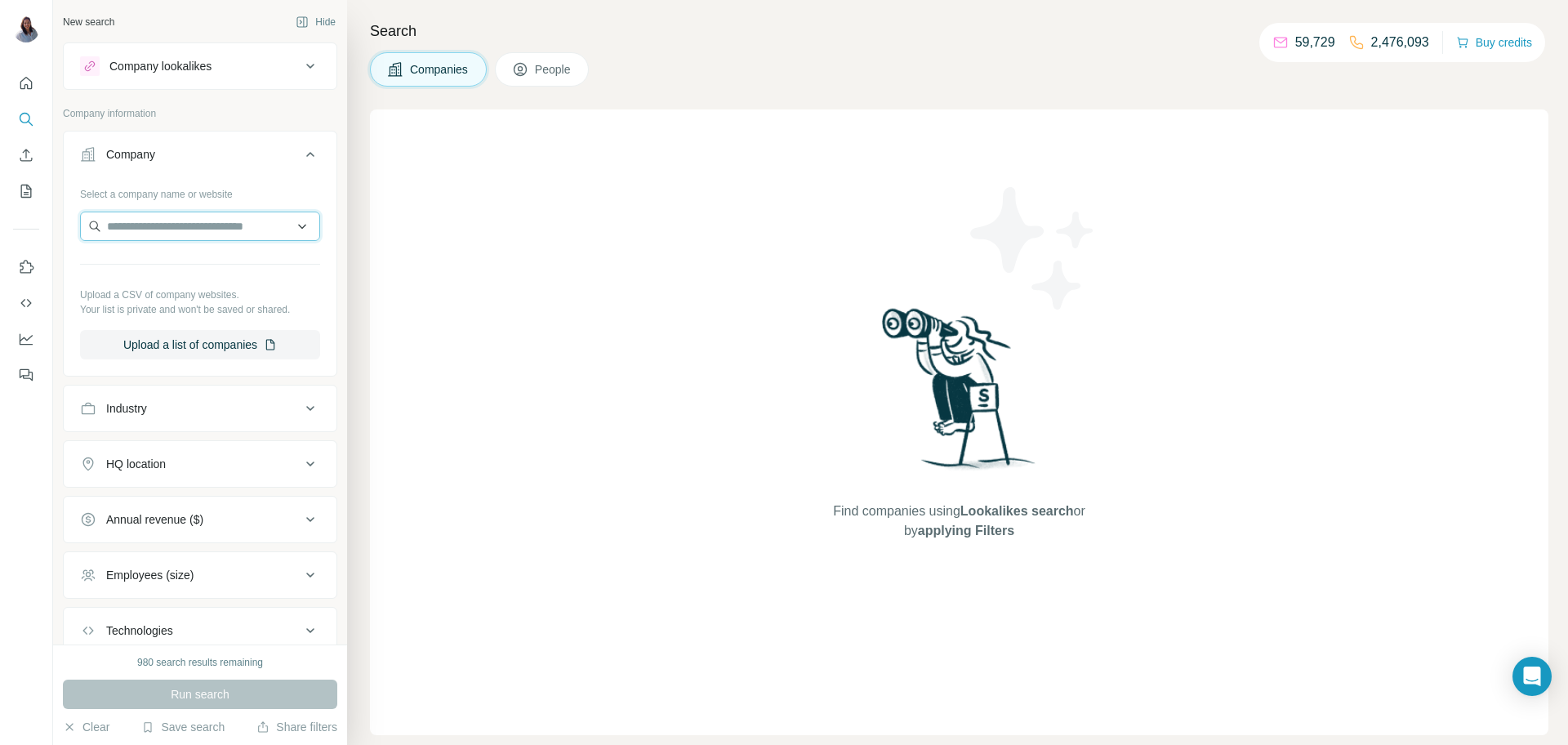
click at [189, 235] on input "text" at bounding box center [199, 226] width 240 height 29
paste input "**********"
type input "**********"
click at [234, 263] on div "PSBank [DOMAIN_NAME]" at bounding box center [200, 270] width 232 height 45
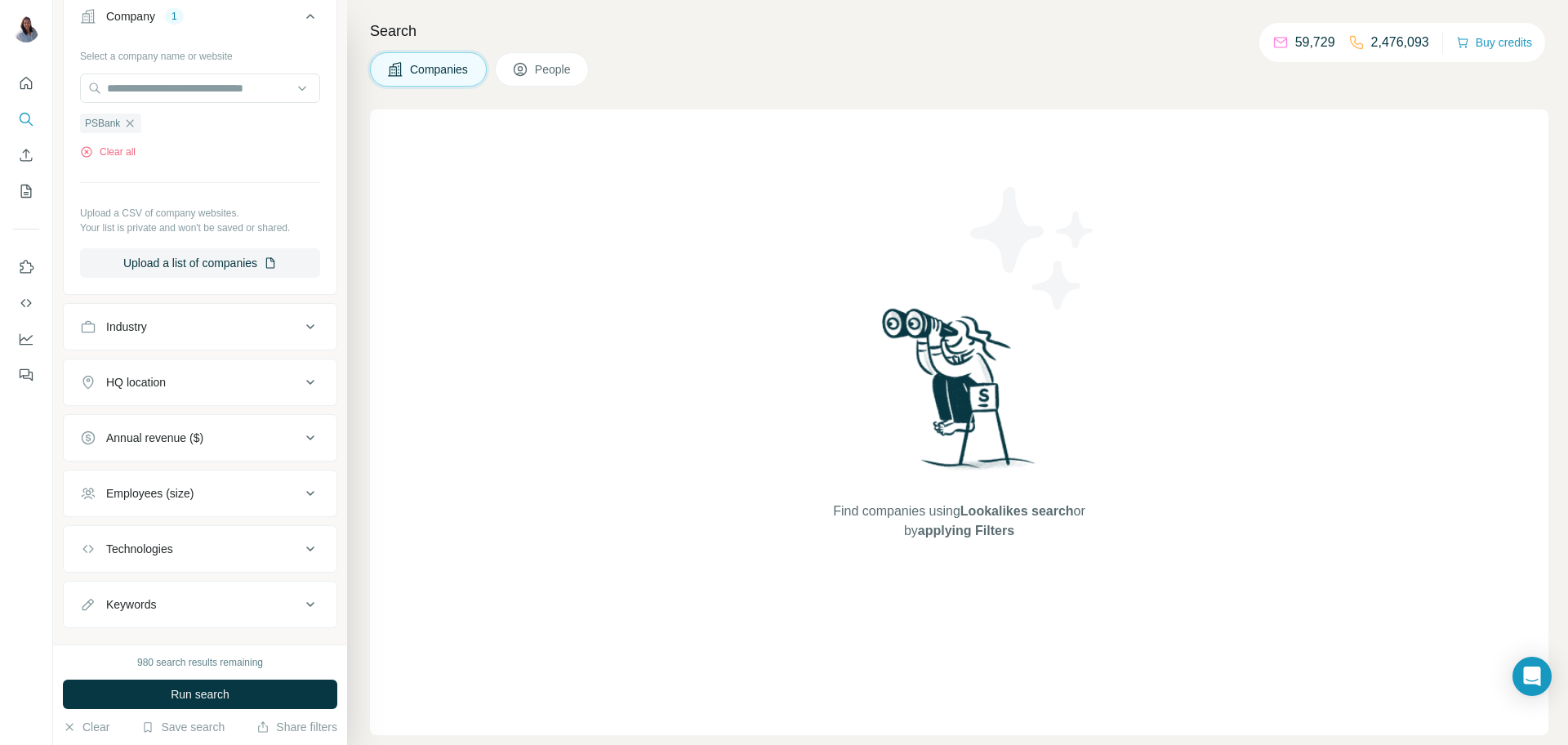
click at [567, 63] on span "People" at bounding box center [554, 69] width 38 height 16
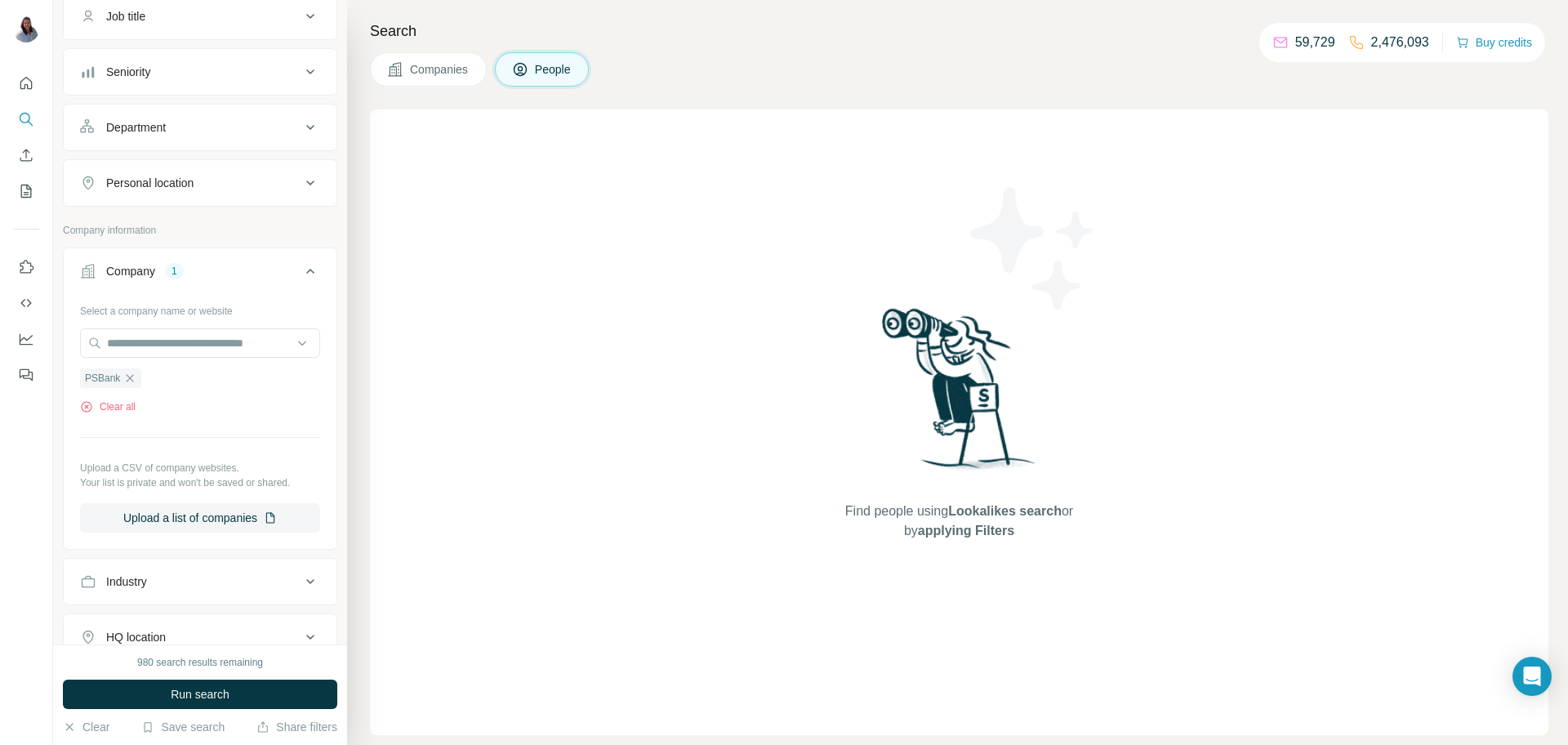
scroll to position [393, 0]
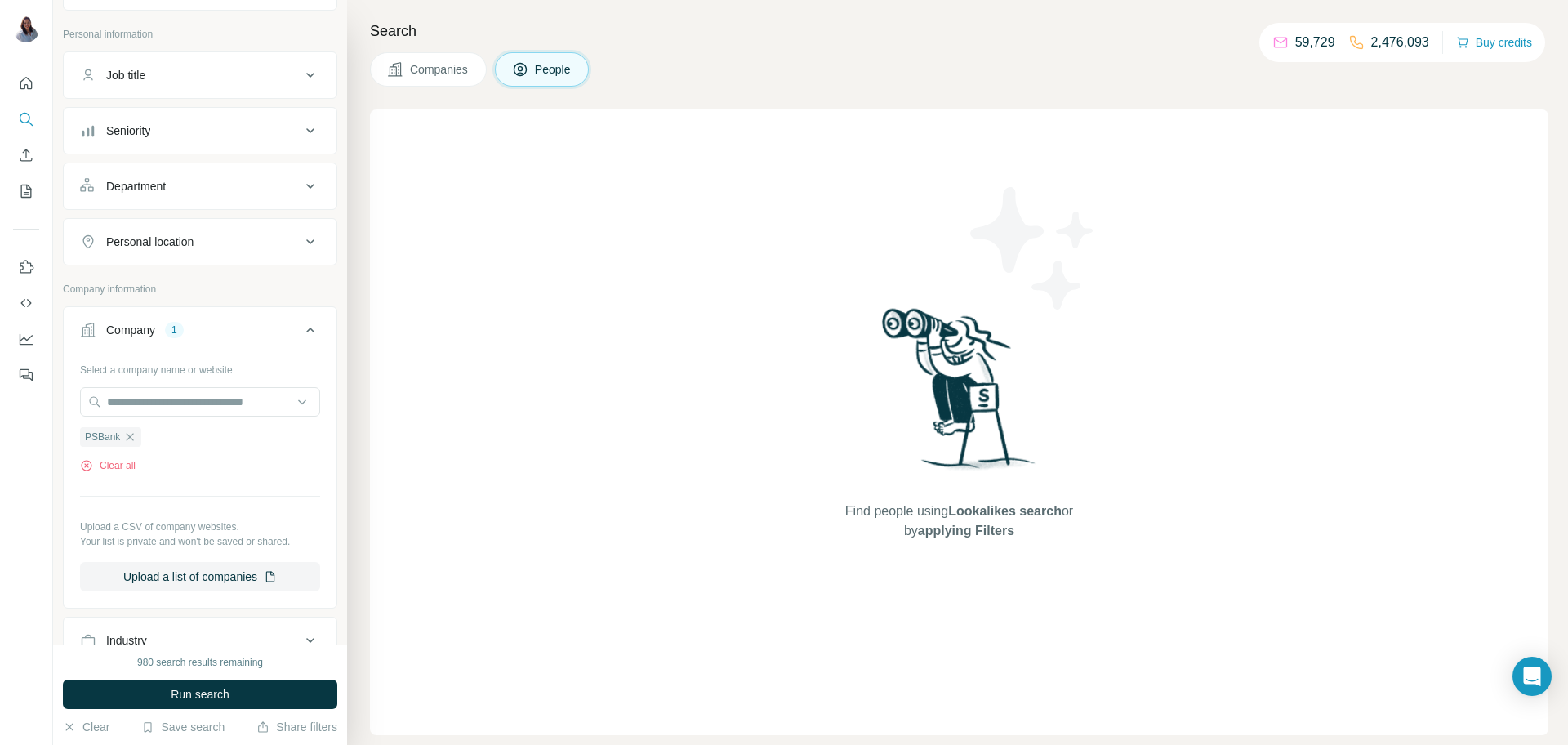
scroll to position [58, 0]
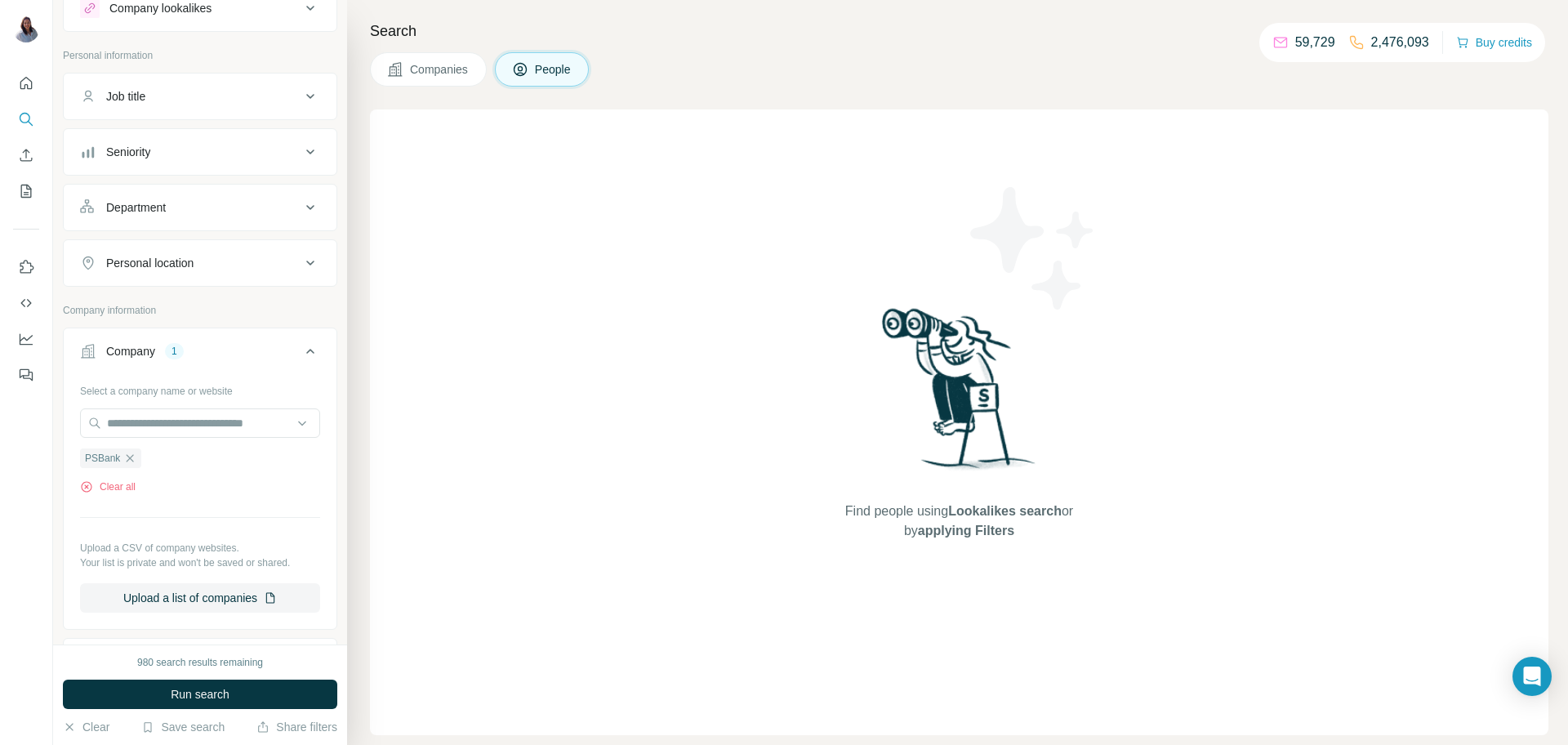
click at [320, 157] on button "Seniority" at bounding box center [200, 152] width 273 height 39
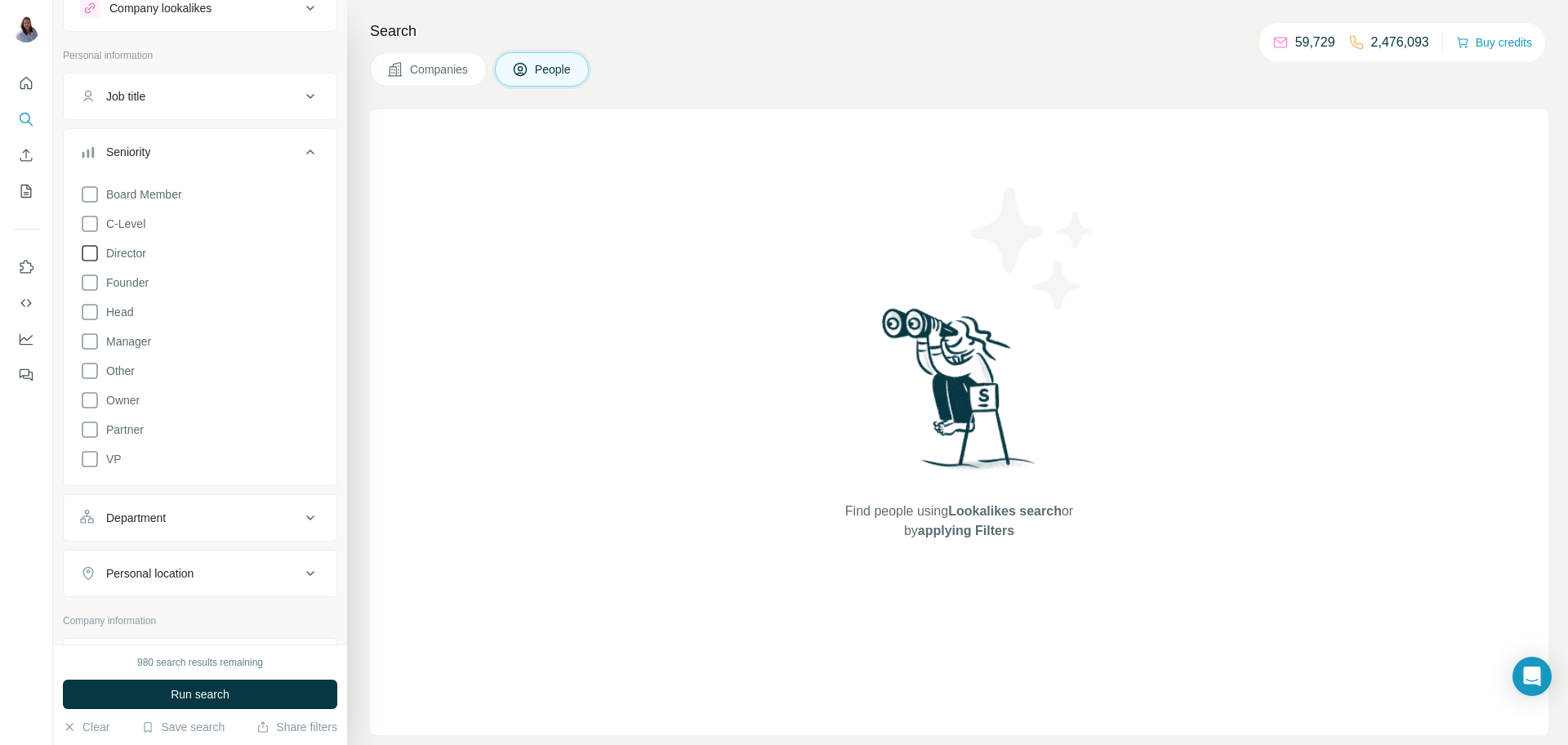
drag, startPoint x: 93, startPoint y: 227, endPoint x: 90, endPoint y: 247, distance: 20.2
click at [92, 227] on icon at bounding box center [89, 224] width 20 height 20
click at [88, 284] on icon at bounding box center [89, 282] width 20 height 20
click at [90, 323] on div "Board Member C-Level Director Founder Head Manager Other Owner Partner VP Clear…" at bounding box center [199, 336] width 240 height 316
click at [90, 342] on icon at bounding box center [89, 341] width 20 height 20
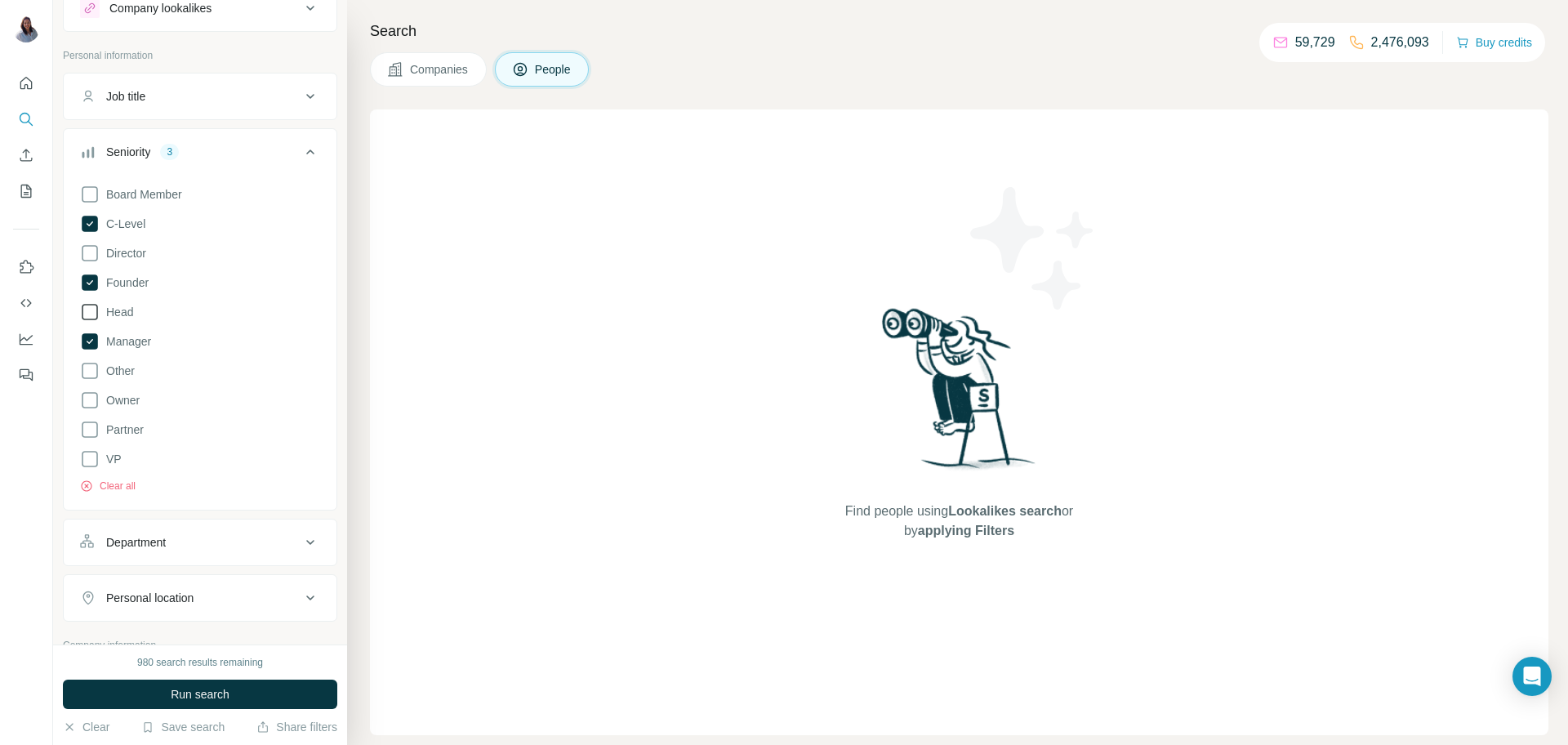
click at [86, 318] on icon at bounding box center [89, 312] width 20 height 20
click at [87, 461] on icon at bounding box center [89, 459] width 20 height 20
click at [207, 701] on span "Run search" at bounding box center [200, 694] width 59 height 16
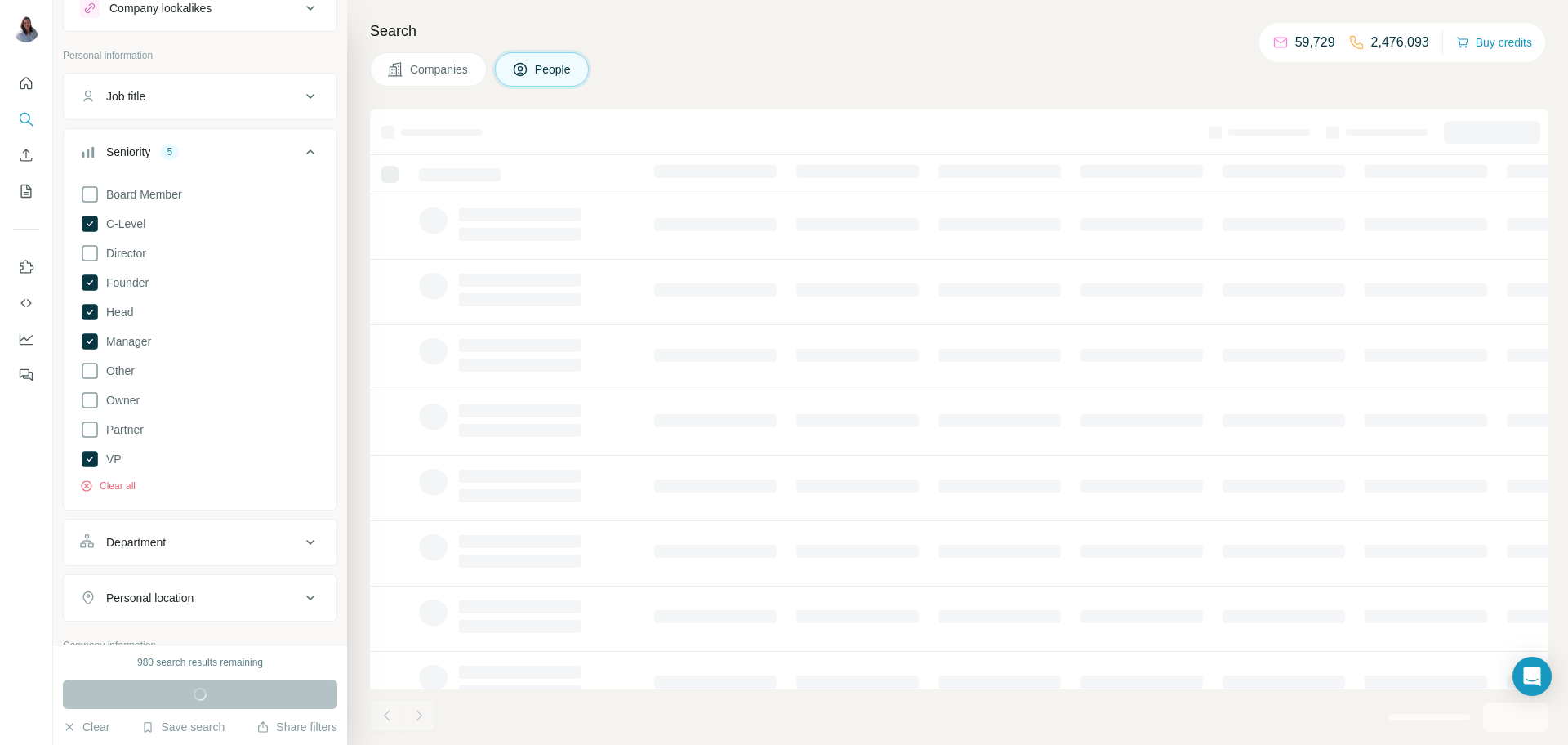
click at [940, 54] on div "Companies People" at bounding box center [960, 69] width 1179 height 34
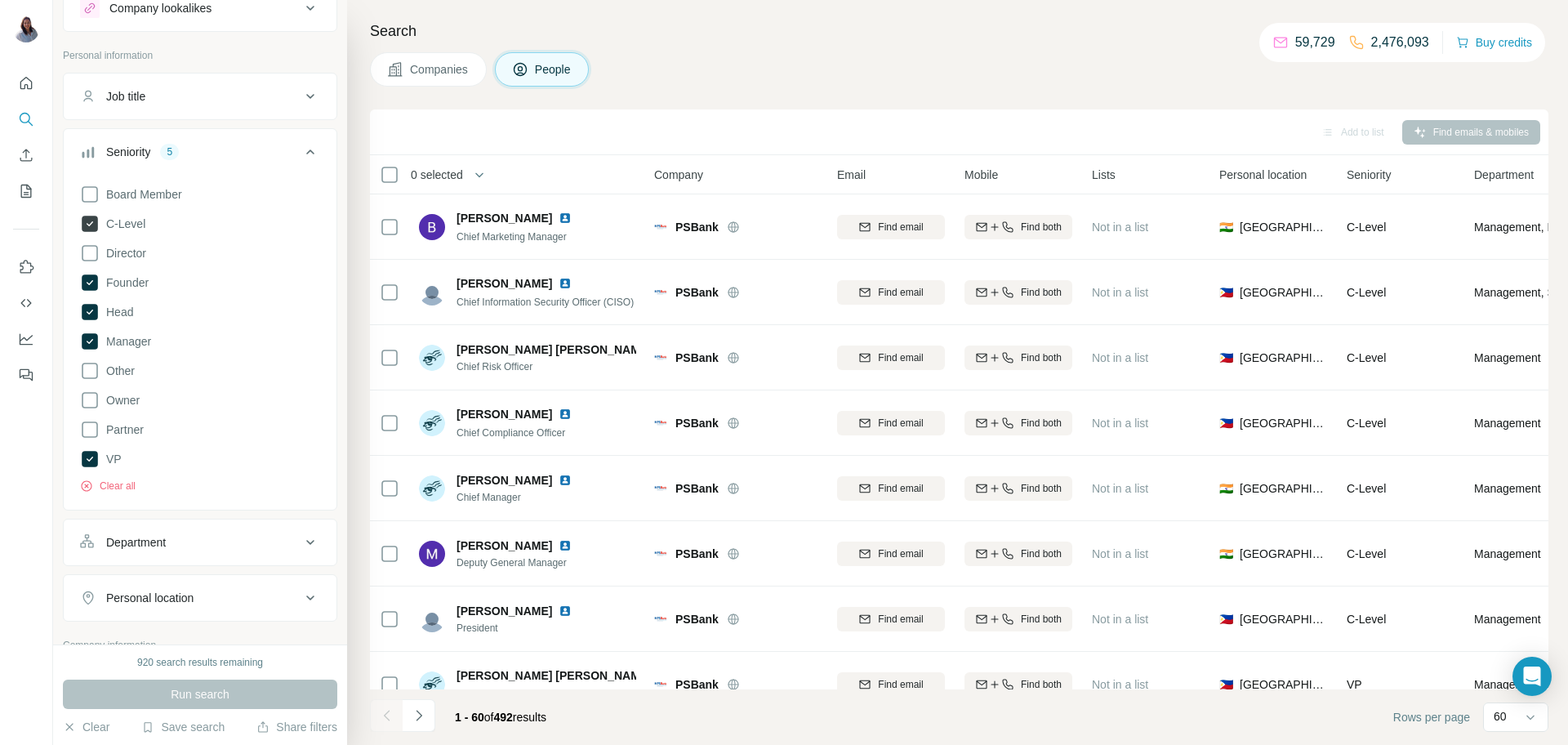
click at [94, 220] on icon at bounding box center [89, 224] width 16 height 16
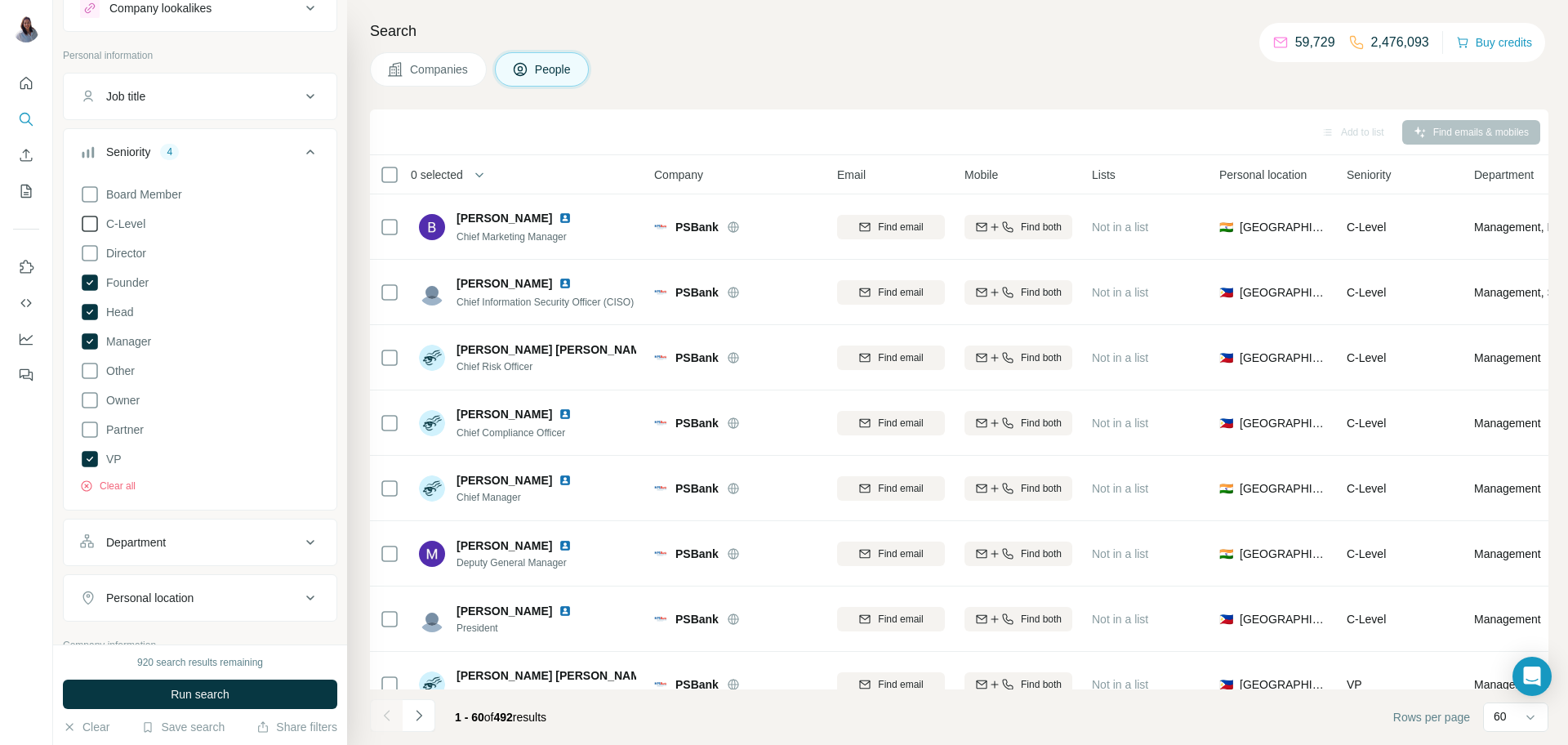
click at [97, 227] on icon at bounding box center [89, 224] width 16 height 16
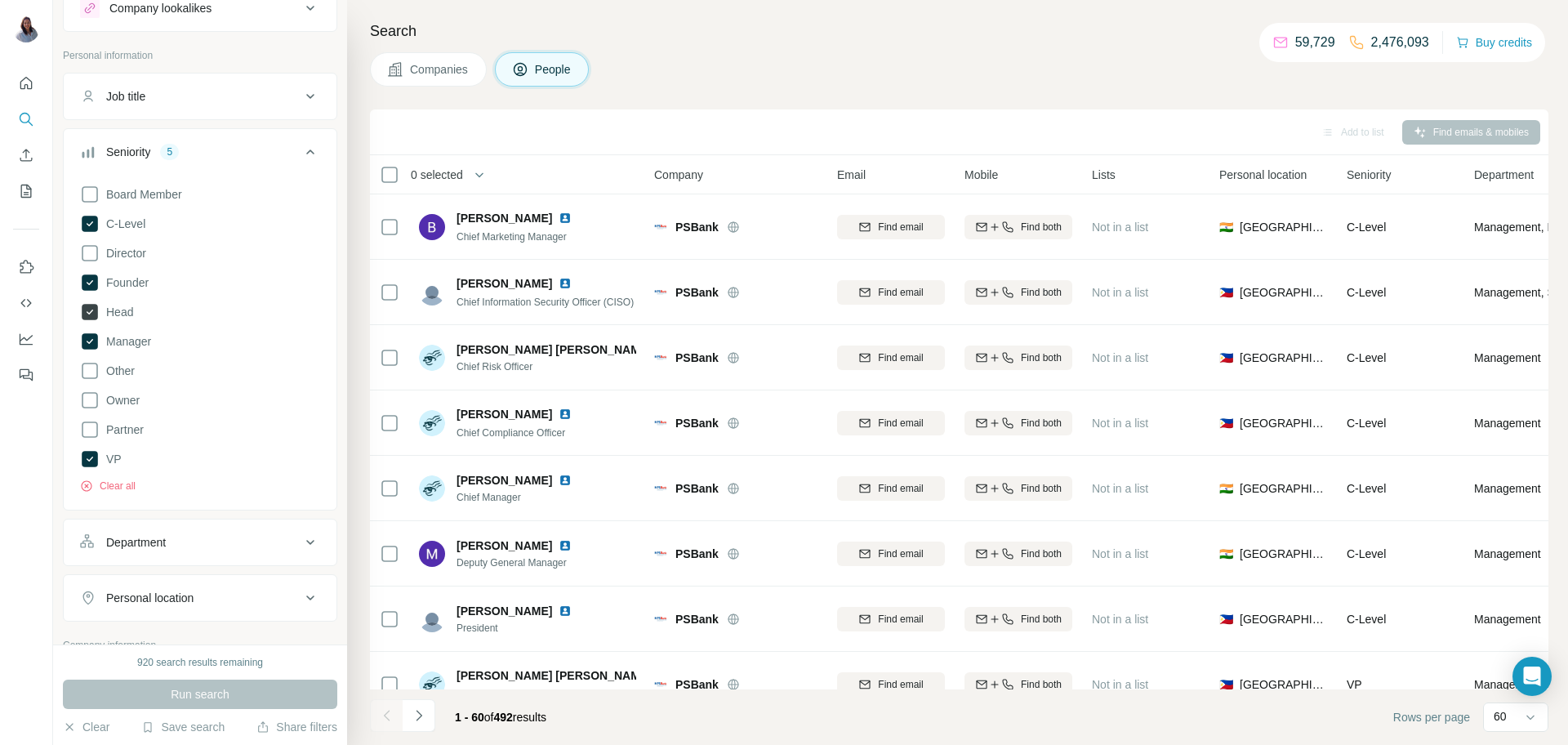
click at [86, 309] on icon at bounding box center [89, 312] width 16 height 16
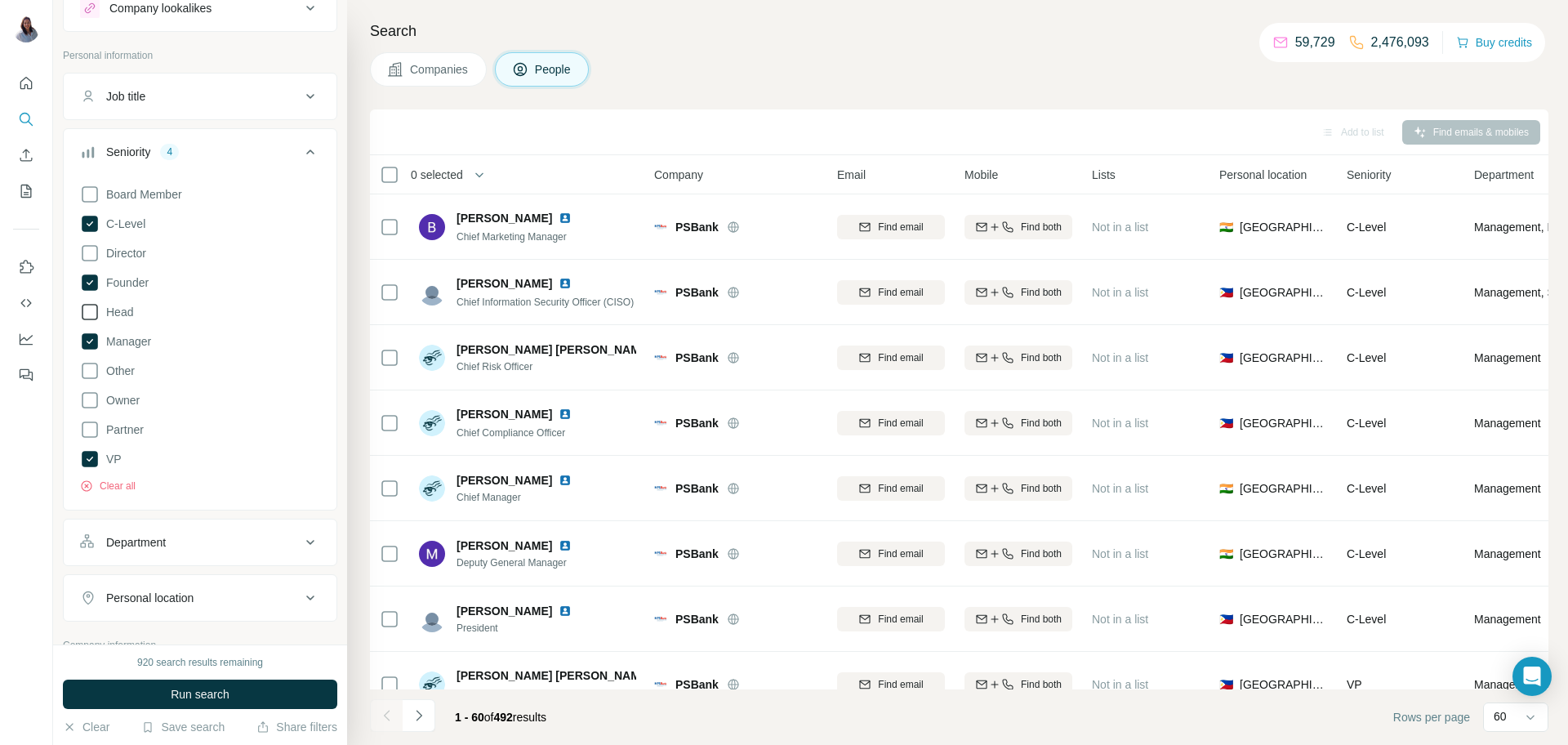
click at [96, 305] on icon at bounding box center [89, 312] width 20 height 20
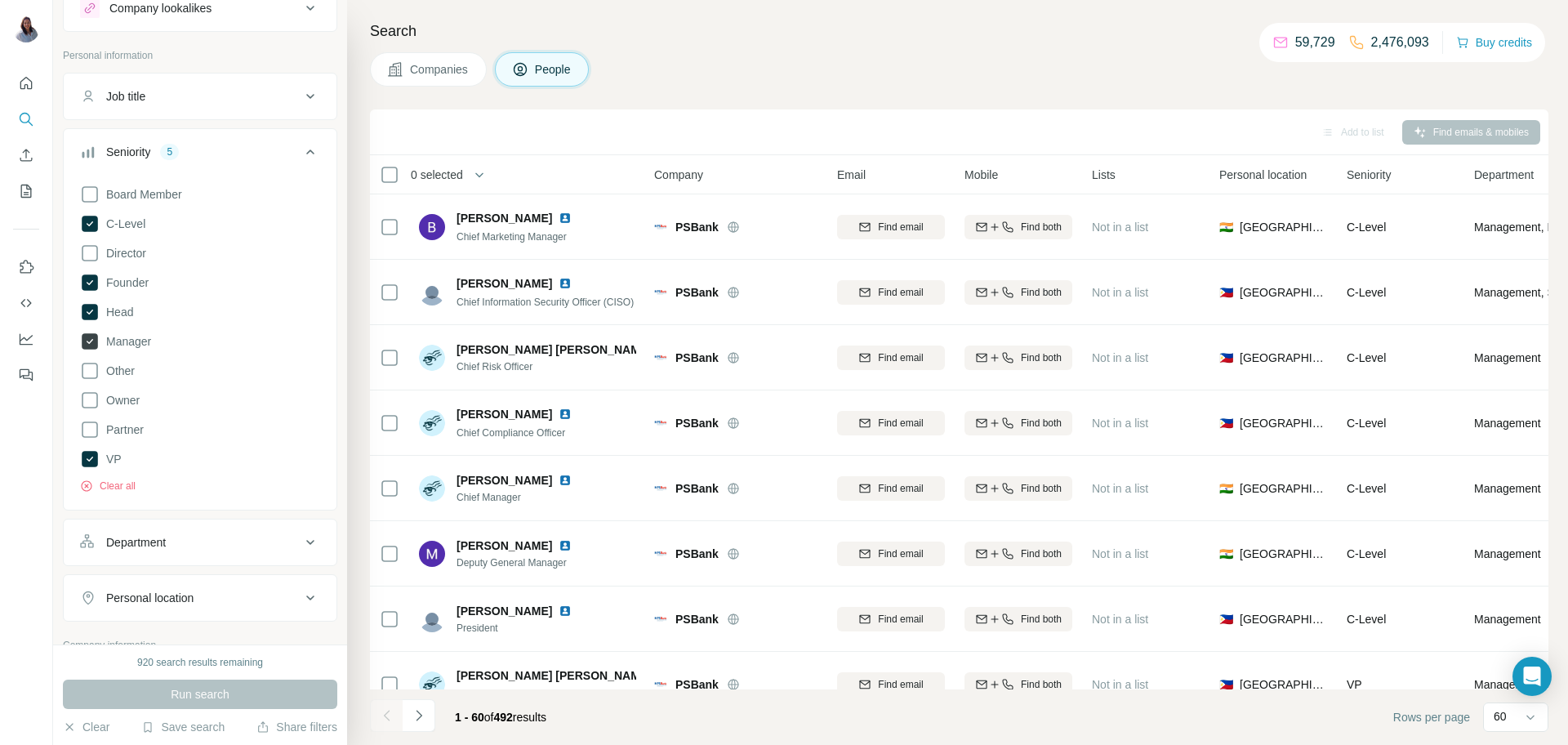
click at [87, 337] on icon at bounding box center [89, 341] width 16 height 16
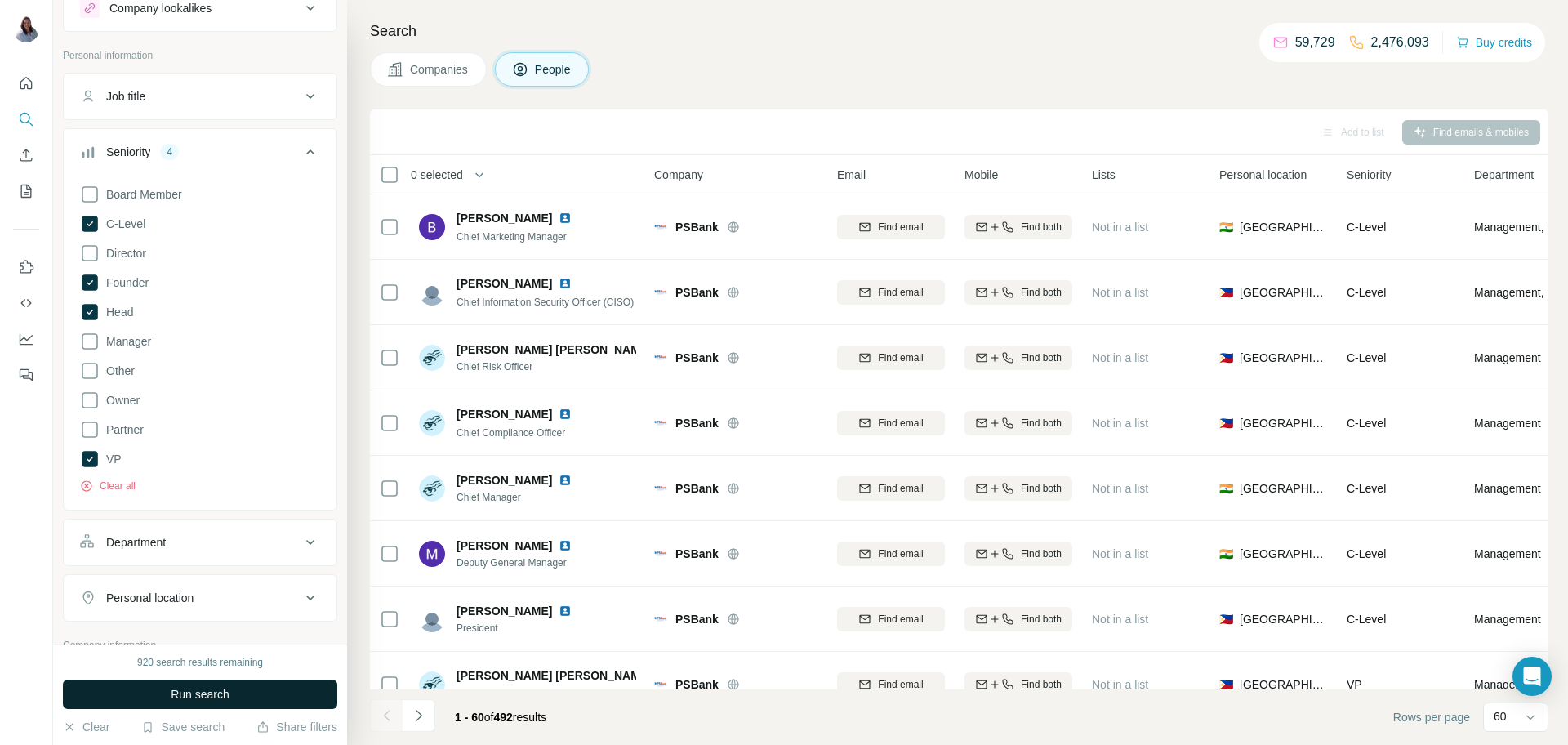
click at [251, 702] on button "Run search" at bounding box center [200, 694] width 275 height 29
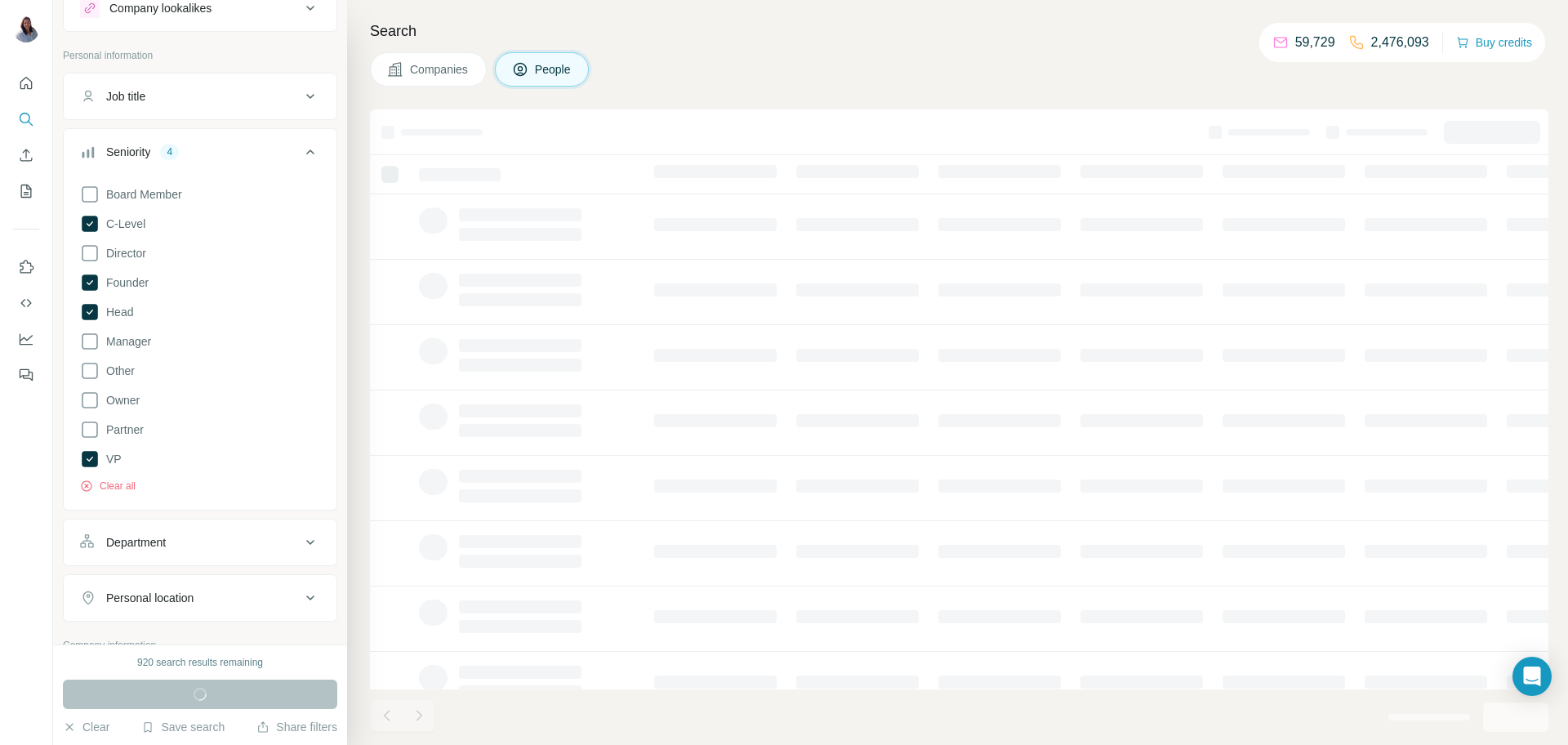
click at [1004, 41] on h4 "Search" at bounding box center [960, 31] width 1179 height 23
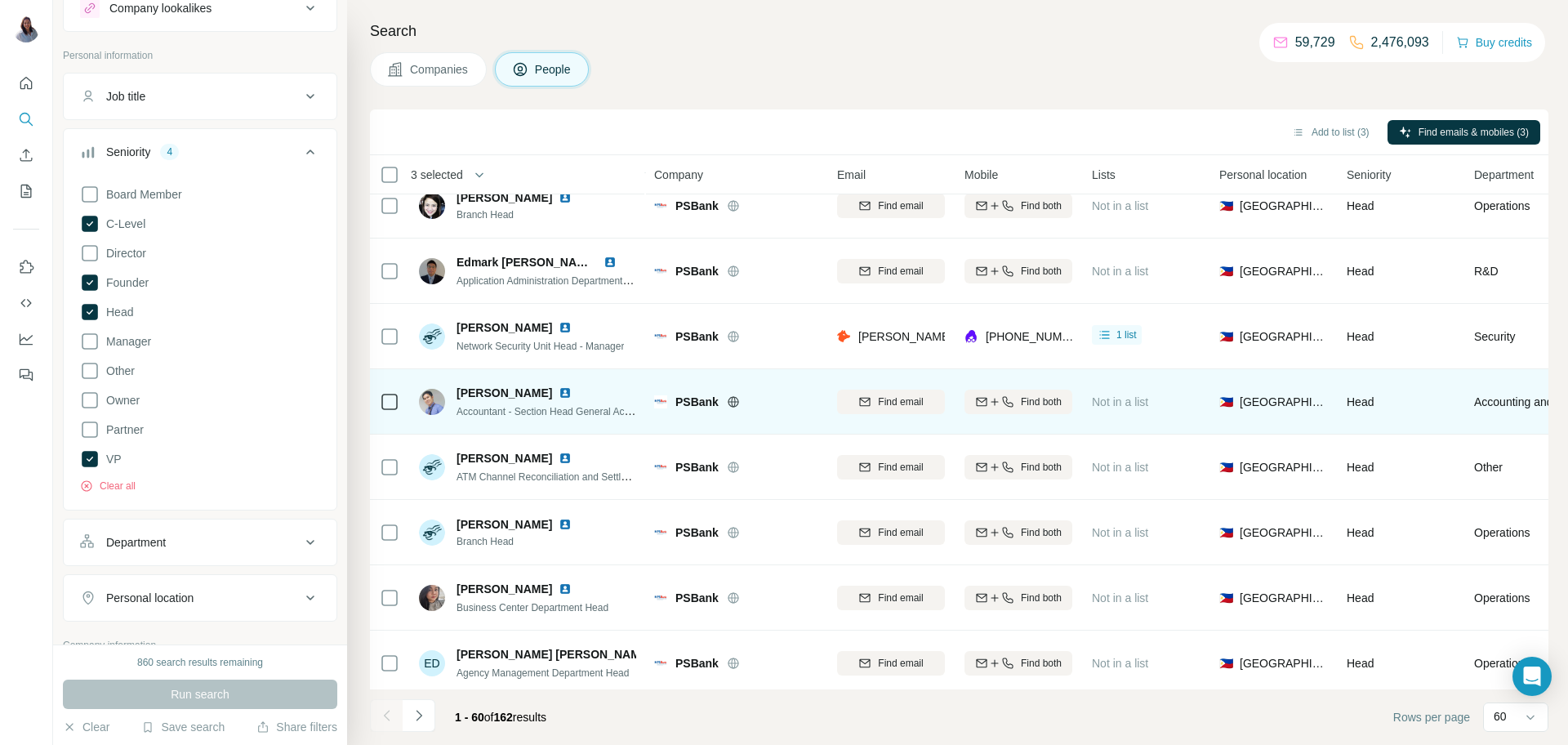
scroll to position [3427, 0]
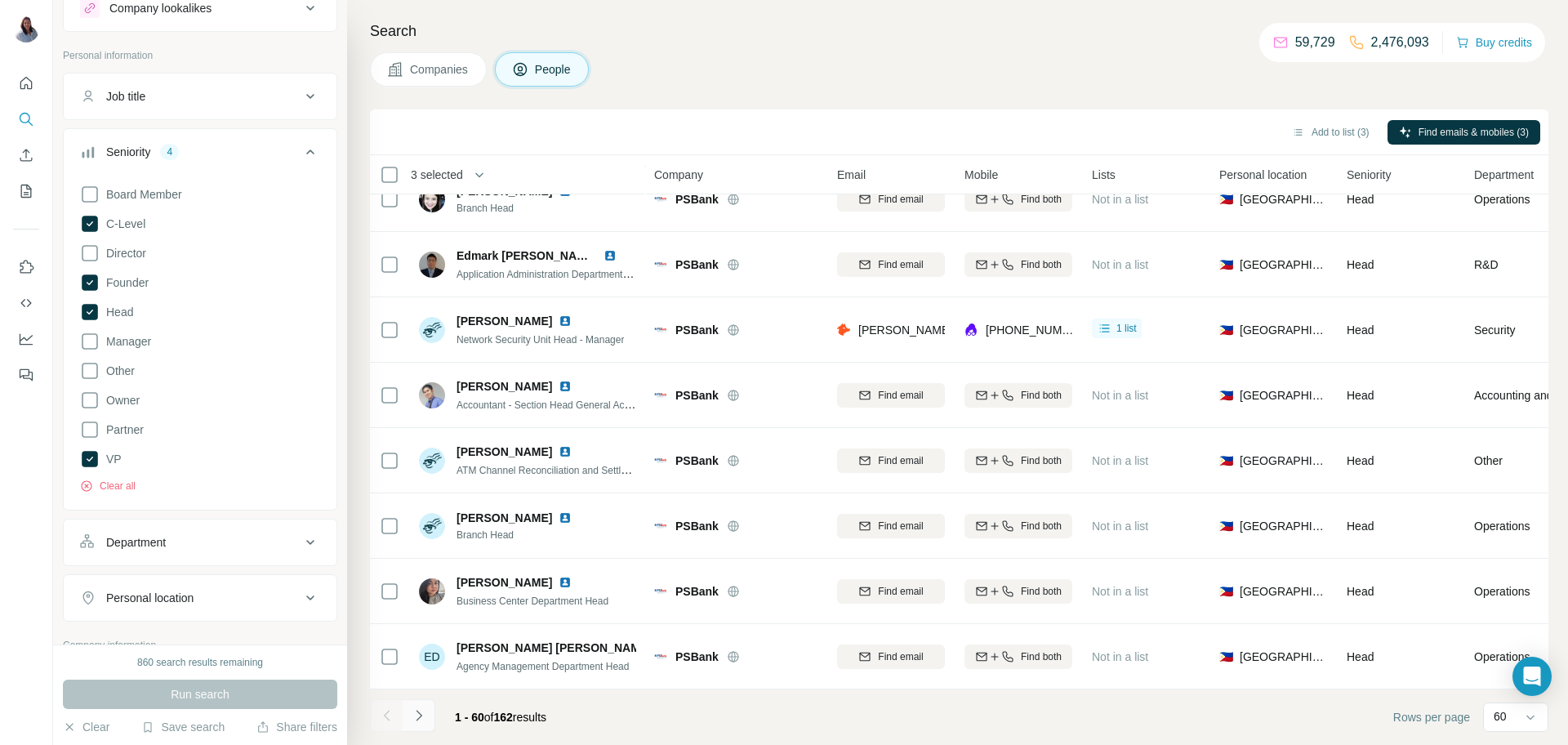
click at [415, 718] on icon "Navigate to next page" at bounding box center [419, 716] width 16 height 16
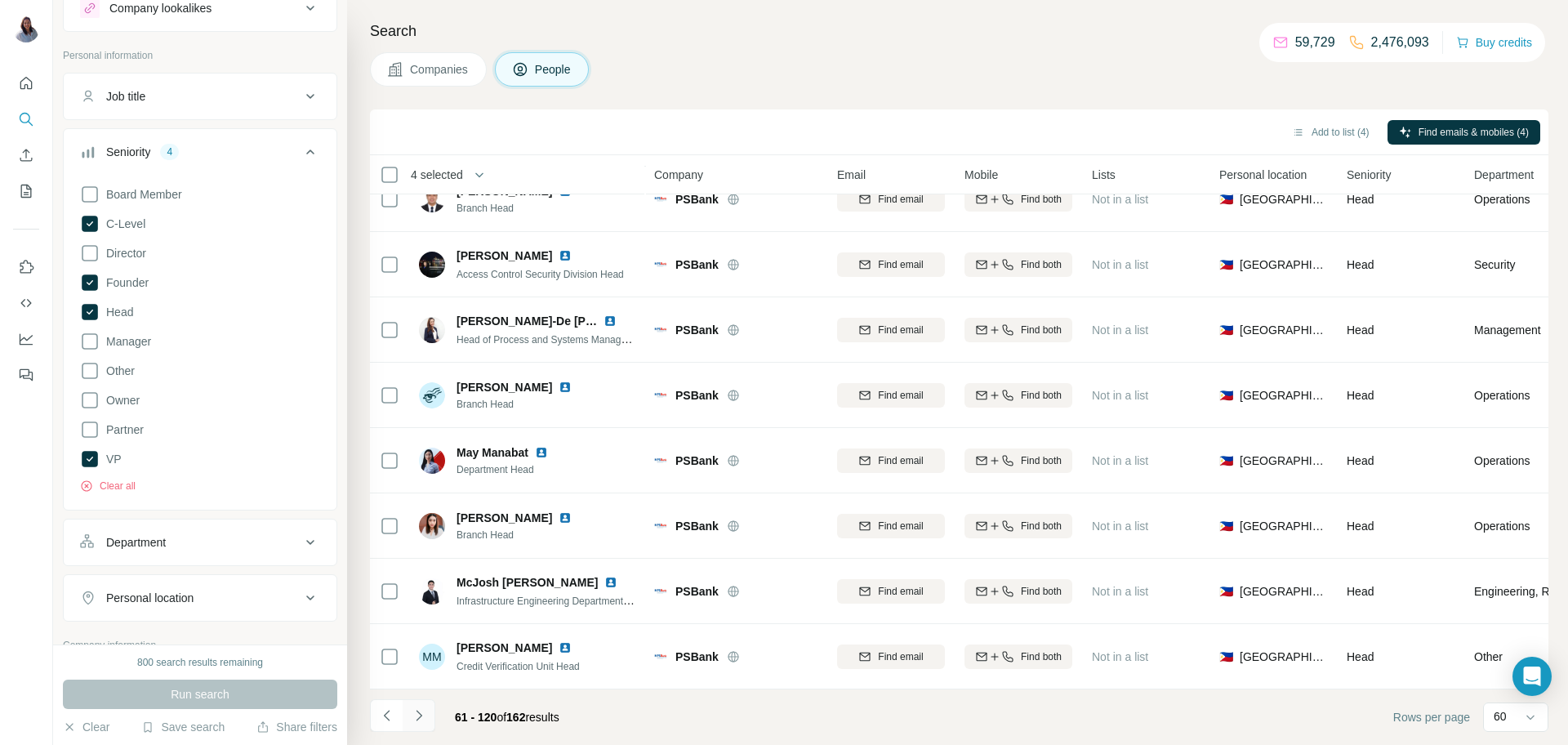
click at [422, 713] on icon "Navigate to next page" at bounding box center [419, 716] width 16 height 16
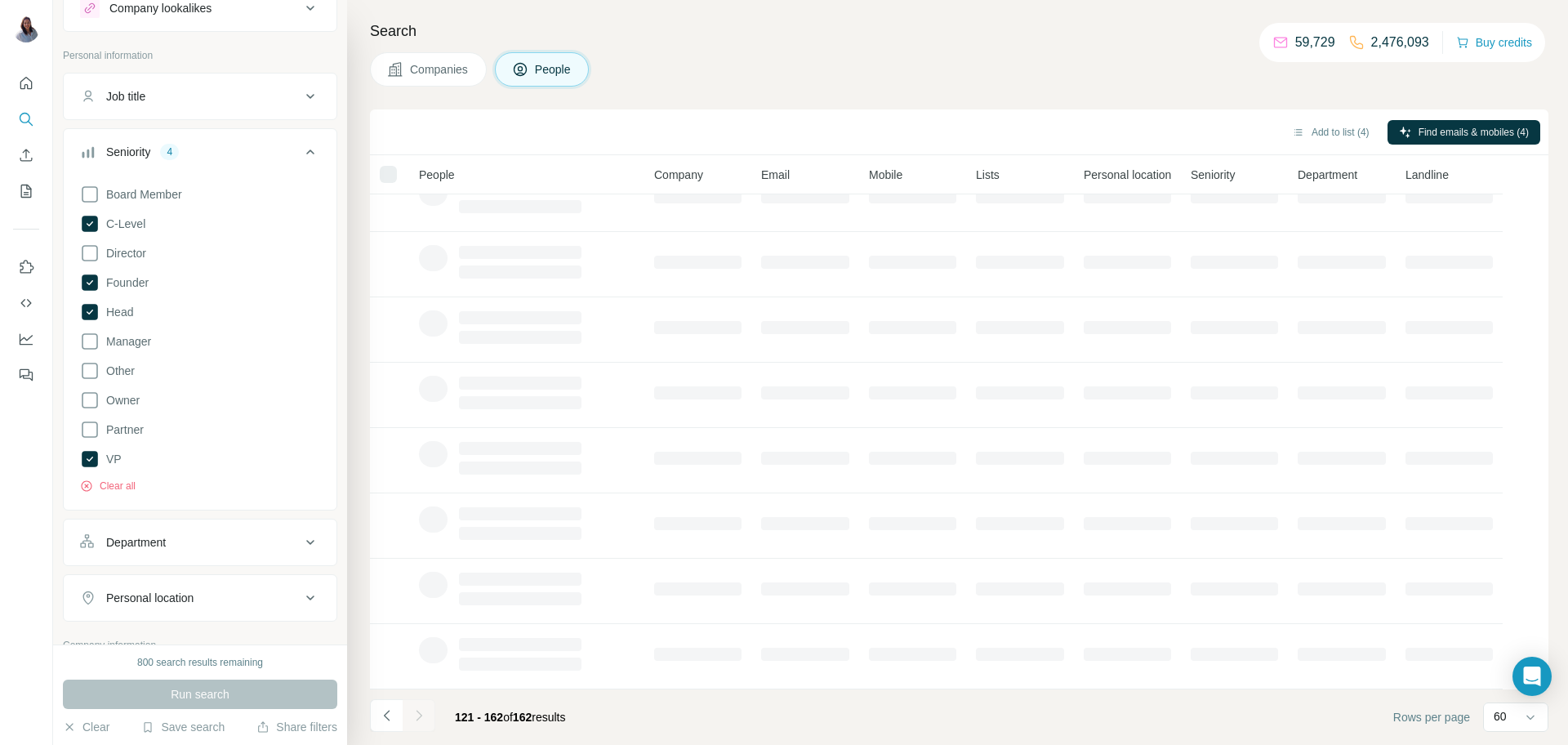
scroll to position [158, 0]
click at [1018, 26] on h4 "Search" at bounding box center [960, 31] width 1179 height 23
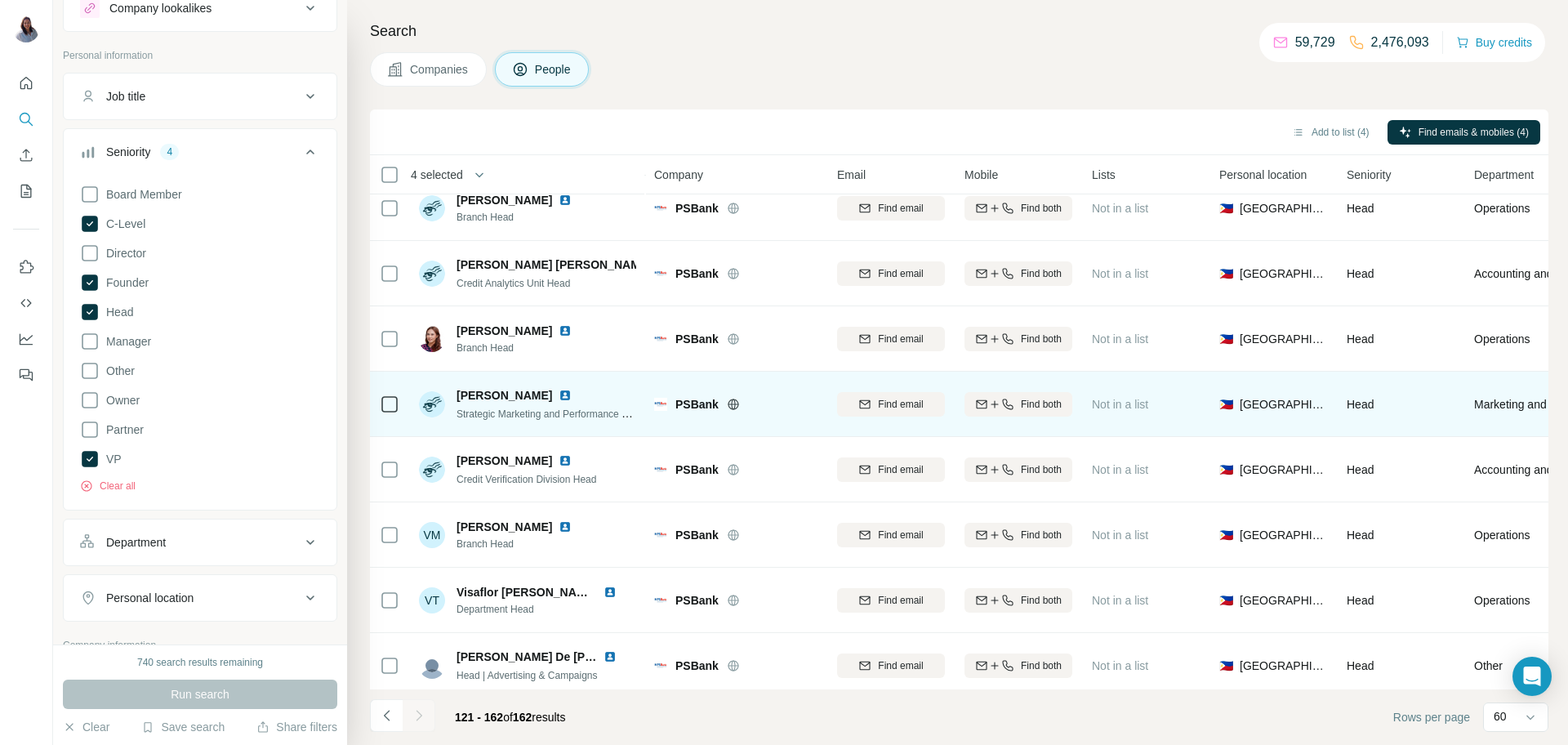
scroll to position [2251, 0]
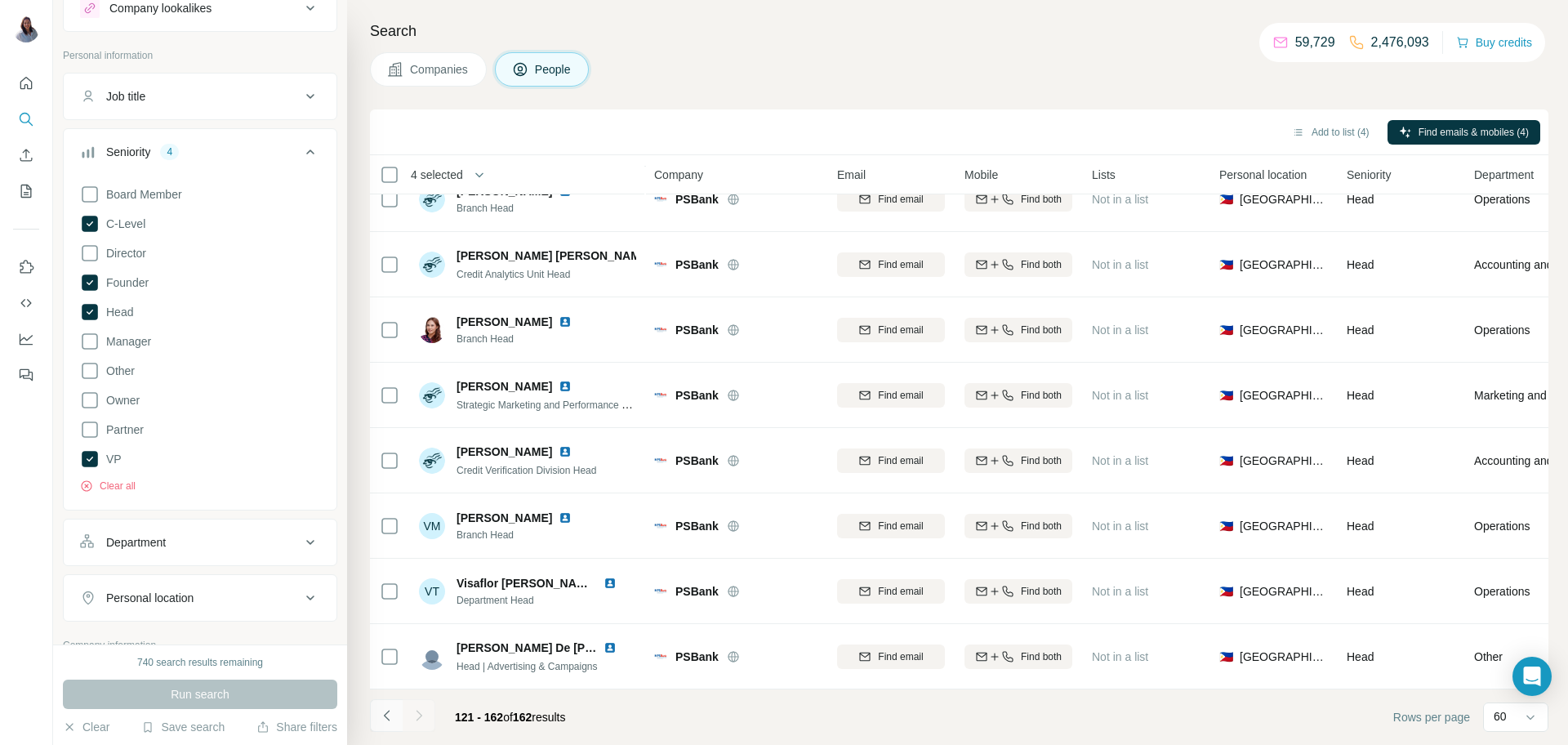
click at [385, 715] on icon "Navigate to previous page" at bounding box center [387, 716] width 16 height 16
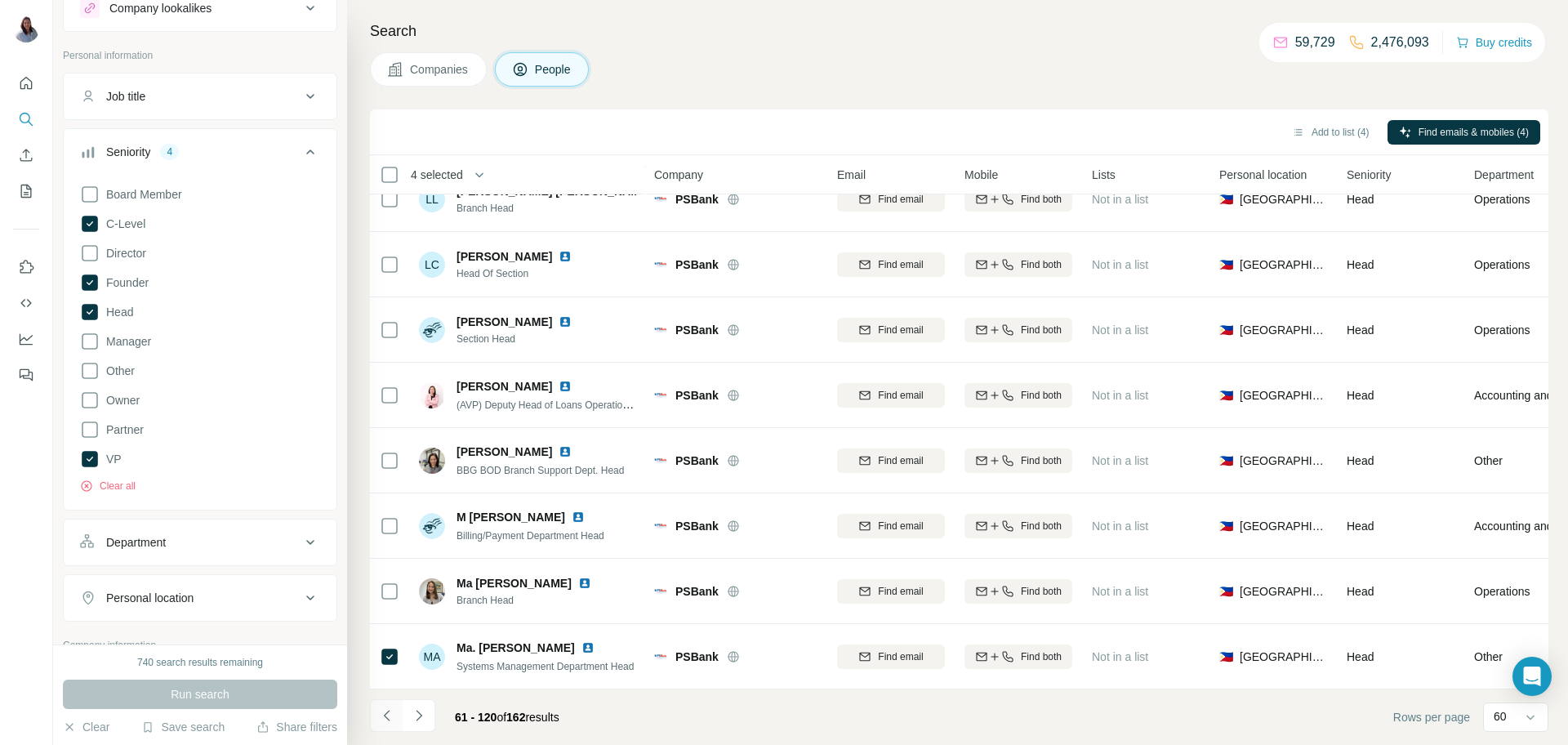
click at [386, 715] on icon "Navigate to previous page" at bounding box center [387, 716] width 16 height 16
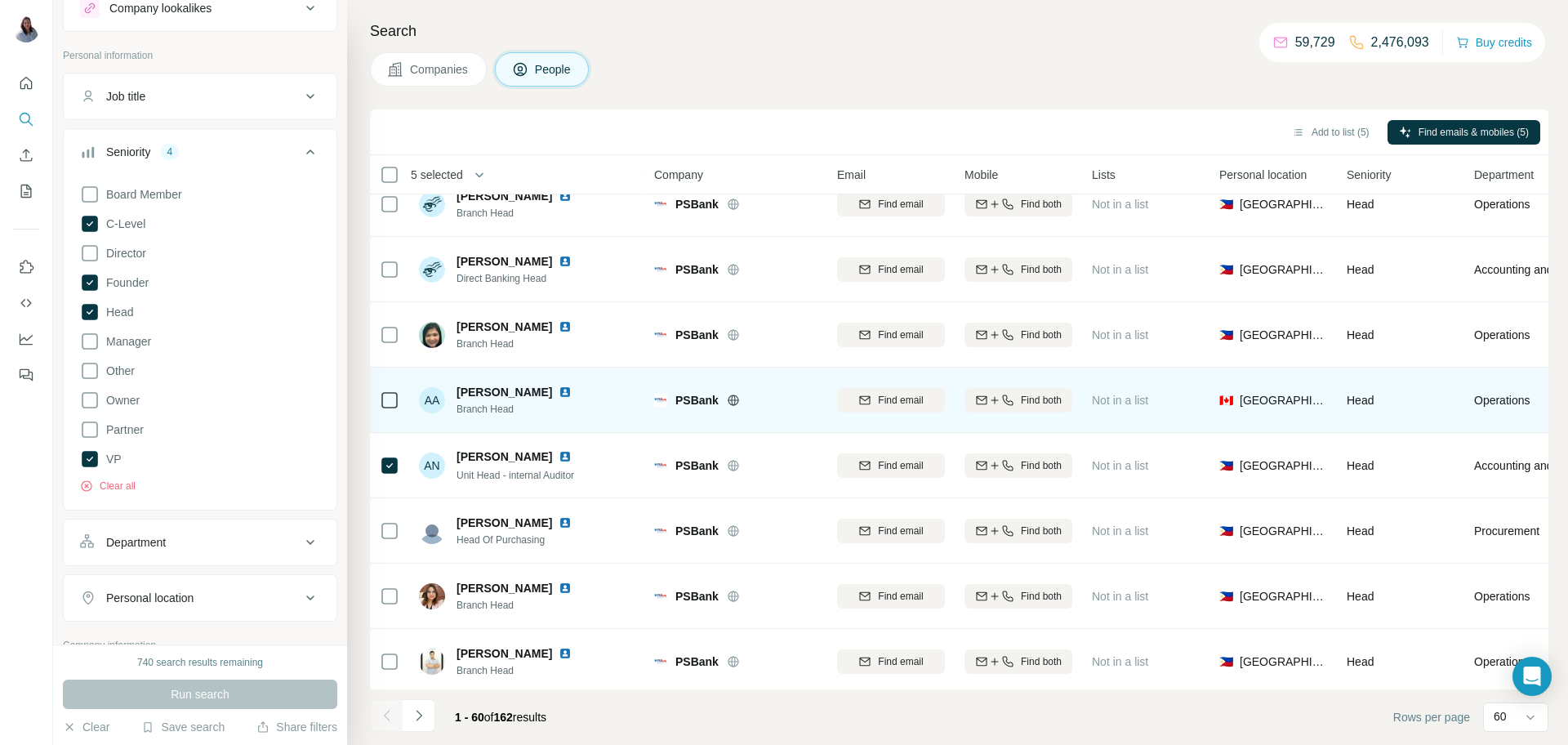
scroll to position [1823, 0]
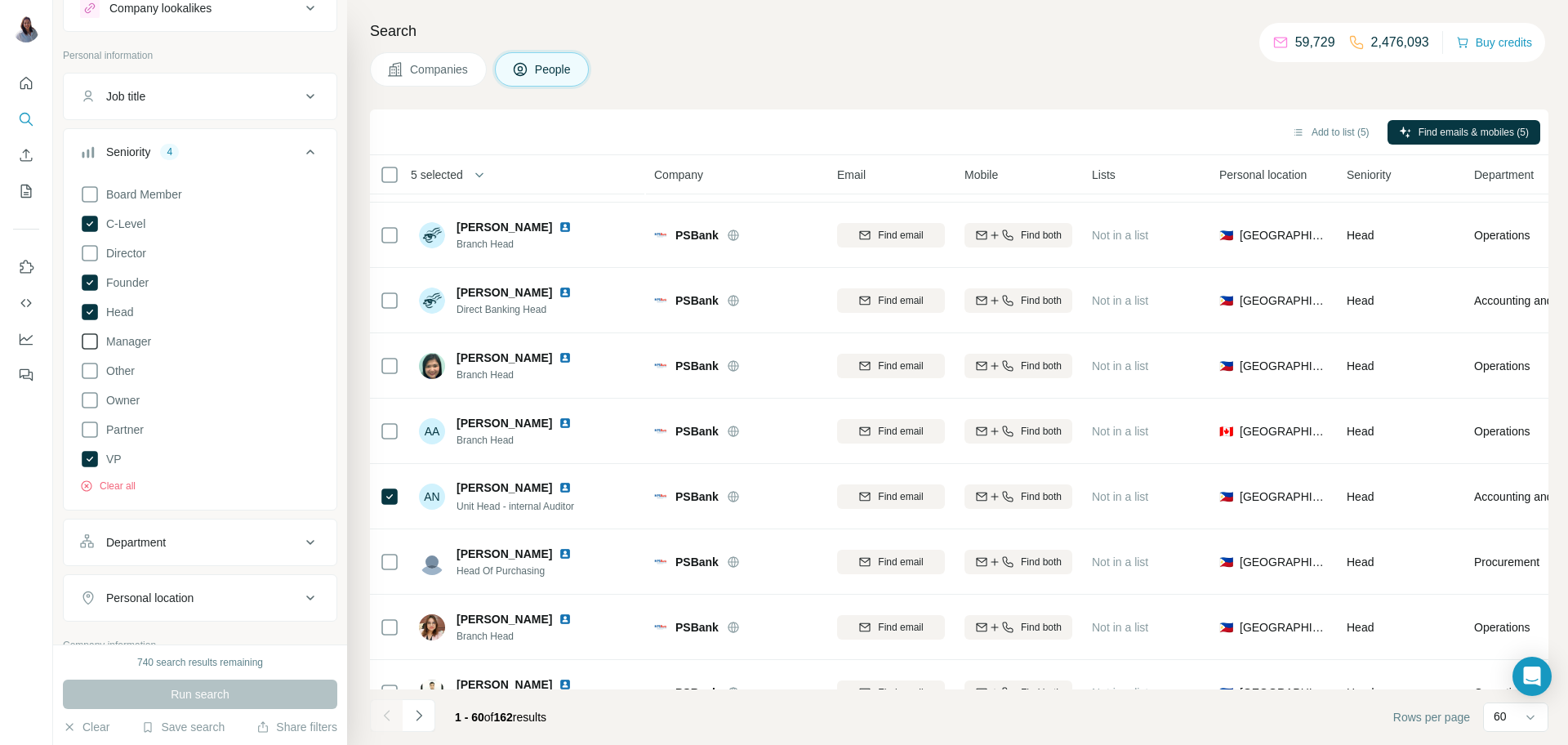
click at [92, 347] on icon at bounding box center [89, 341] width 20 height 20
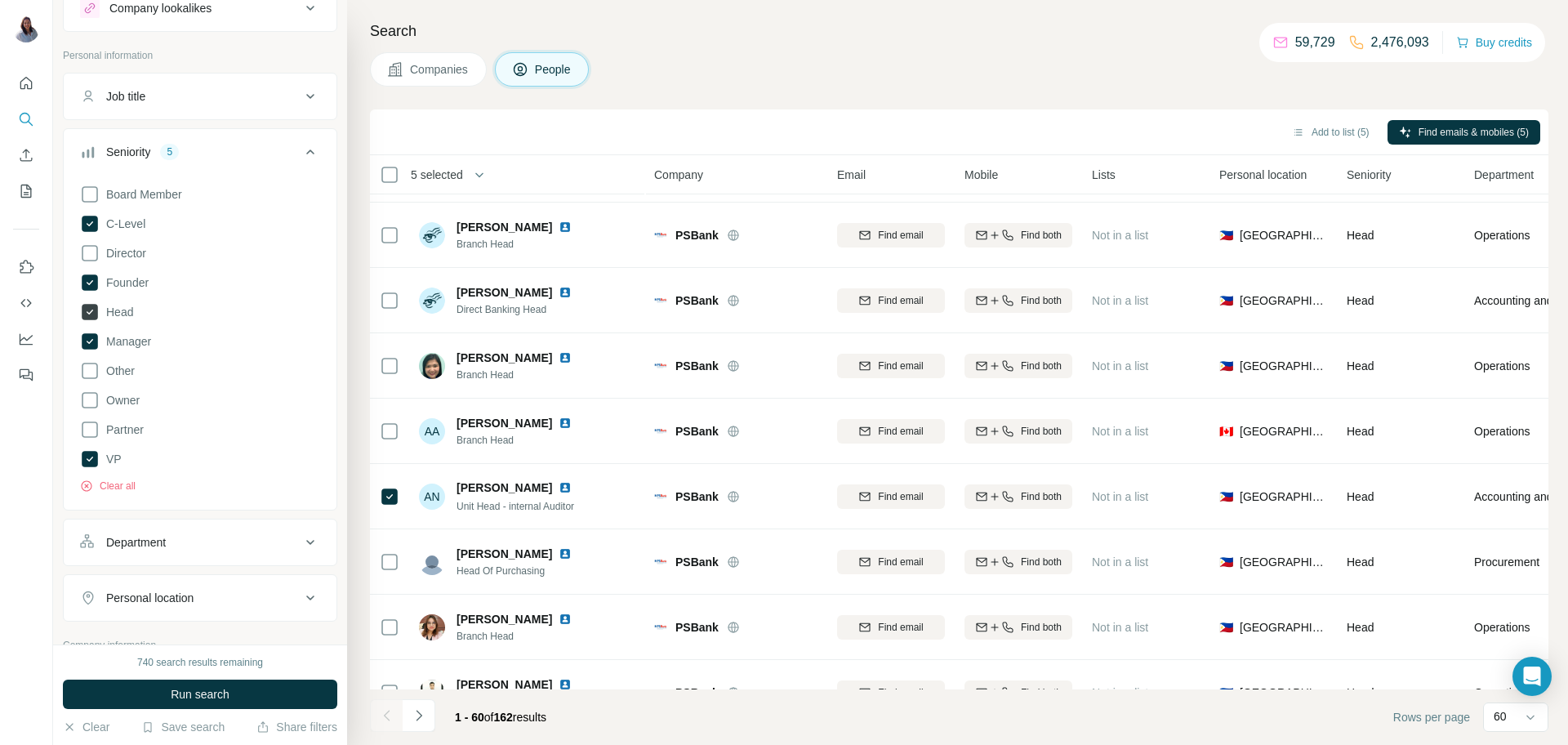
click at [87, 315] on icon at bounding box center [89, 312] width 20 height 20
click at [91, 279] on icon at bounding box center [89, 282] width 16 height 16
drag, startPoint x: 92, startPoint y: 217, endPoint x: 92, endPoint y: 226, distance: 9.0
click at [92, 217] on icon at bounding box center [89, 224] width 16 height 16
click at [81, 448] on div "Board Member C-Level Director Founder Head Manager Other Owner Partner VP Clear…" at bounding box center [199, 336] width 240 height 316
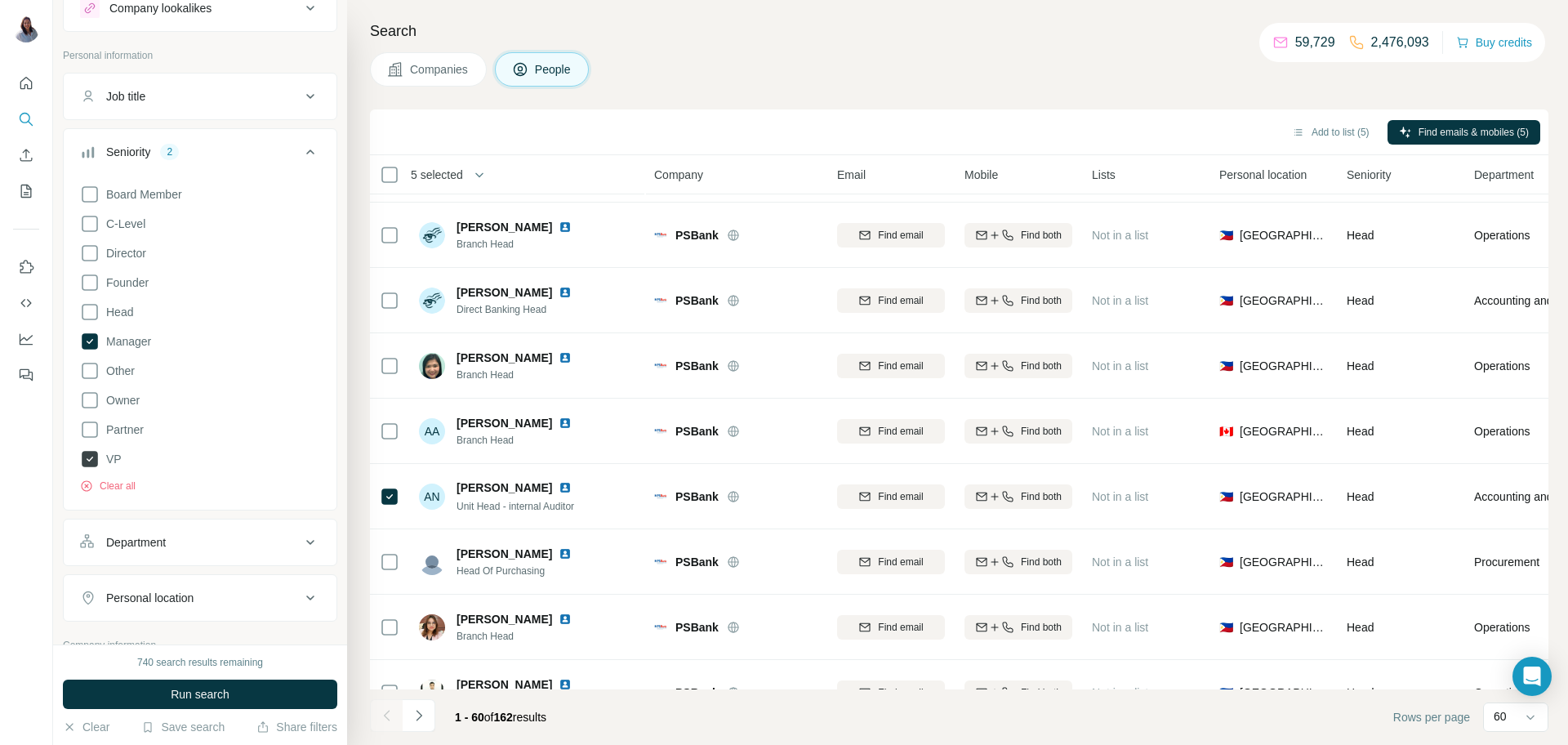
click at [91, 460] on icon at bounding box center [89, 459] width 7 height 5
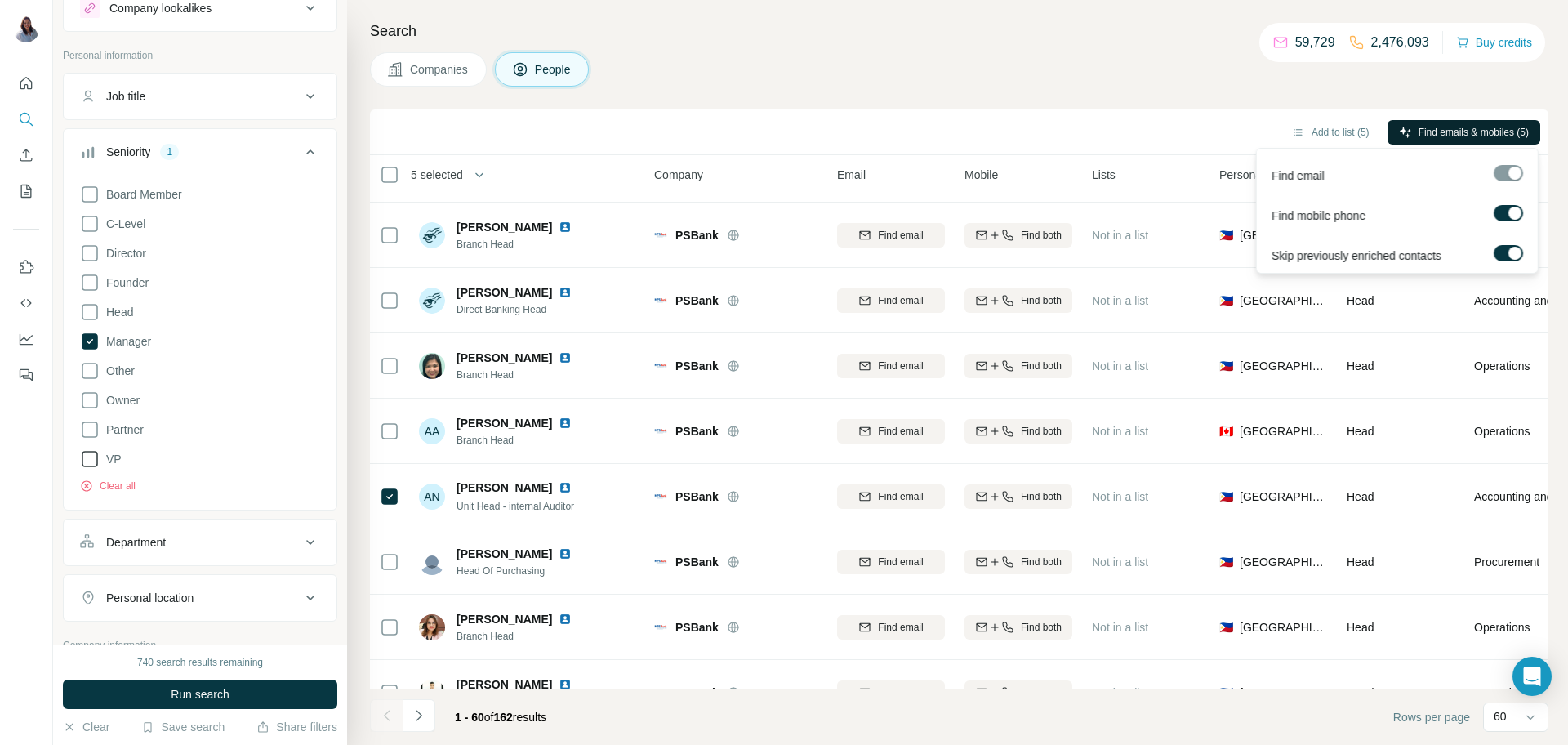
click at [1522, 139] on button "Find emails & mobiles (5)" at bounding box center [1464, 133] width 153 height 25
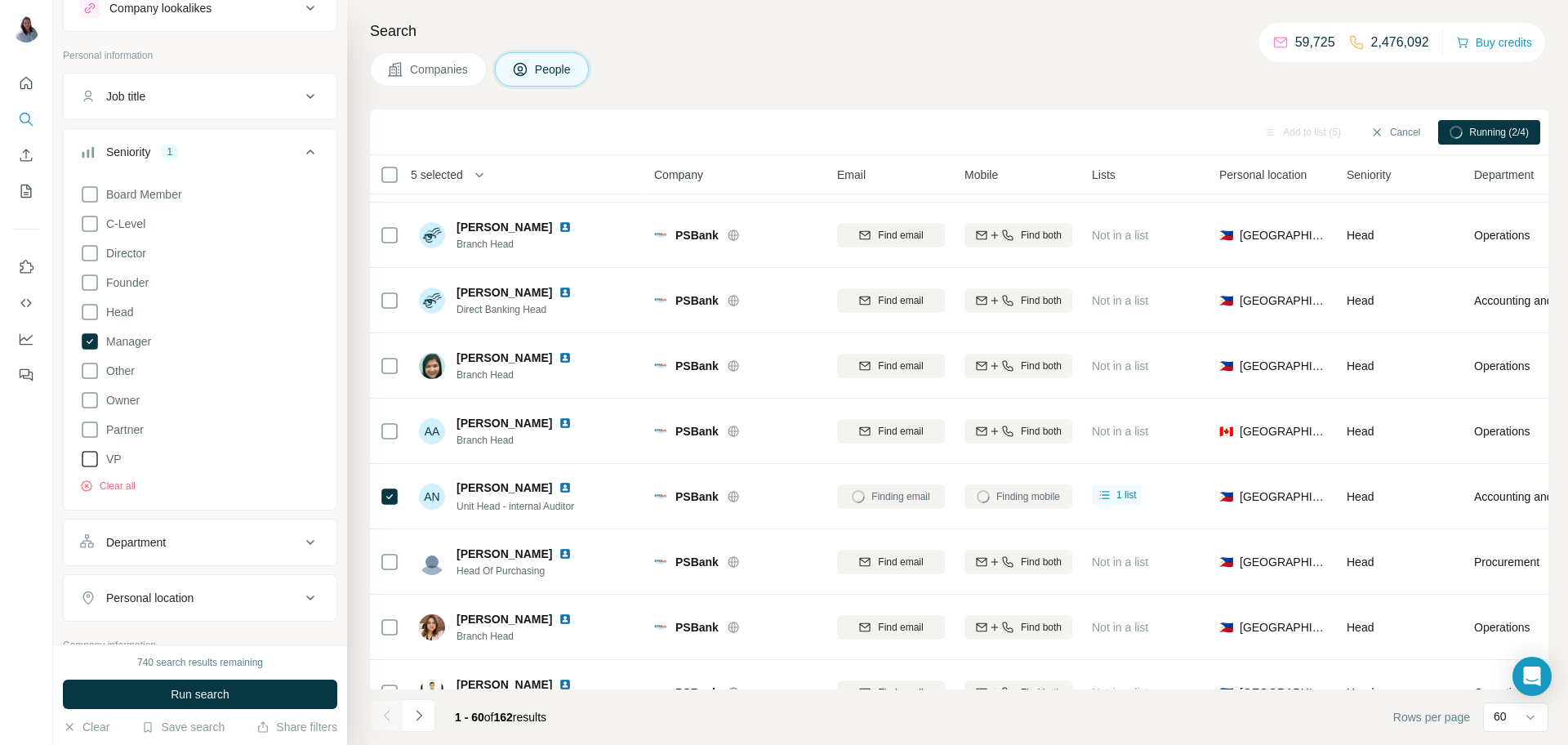
click at [928, 47] on div "Search Companies People Add to list (5) Cancel Running (2/4) 5 selected People …" at bounding box center [957, 372] width 1221 height 745
click at [216, 697] on span "Run search" at bounding box center [200, 694] width 59 height 16
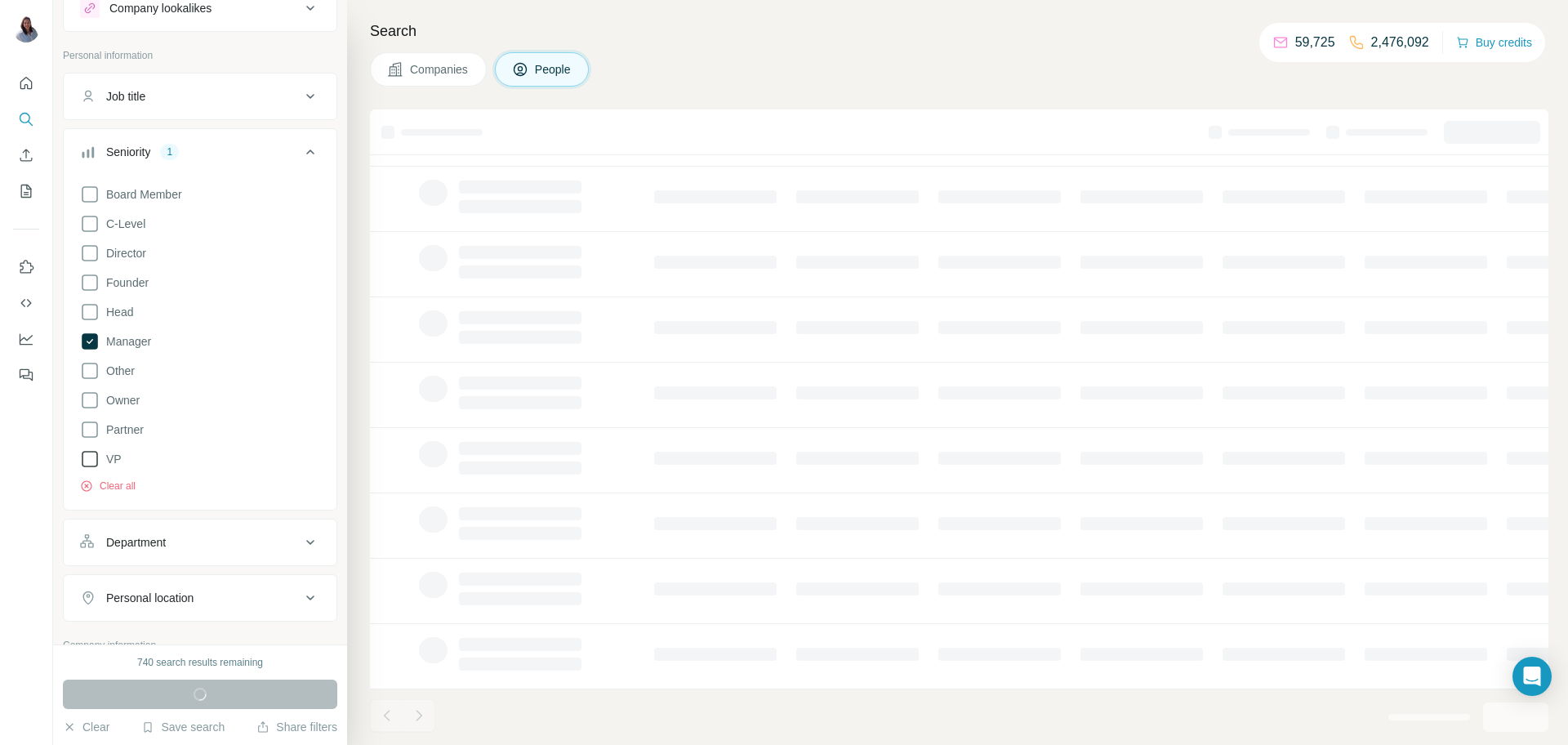
scroll to position [158, 0]
click at [930, 45] on div "Search Companies People" at bounding box center [957, 372] width 1221 height 745
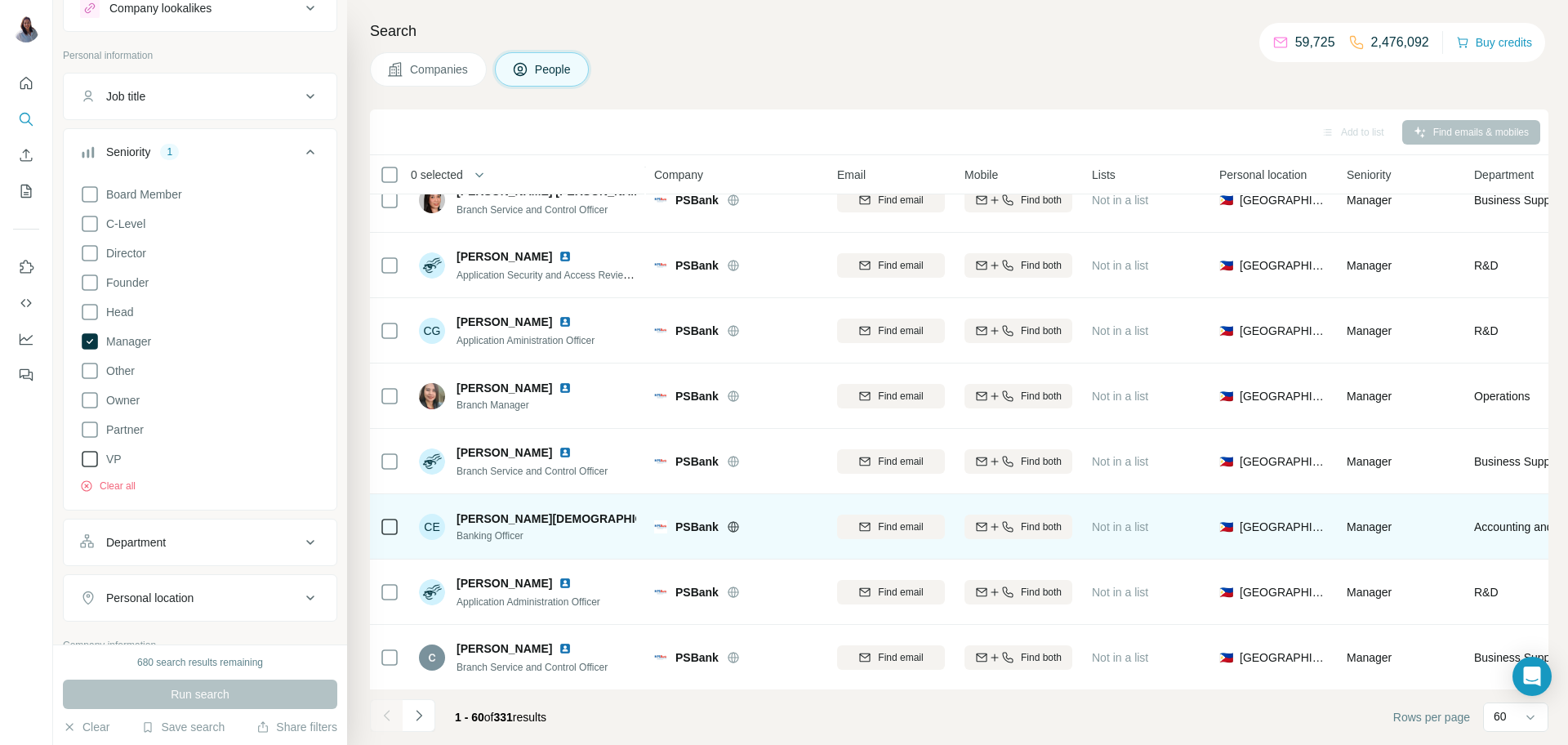
scroll to position [3427, 0]
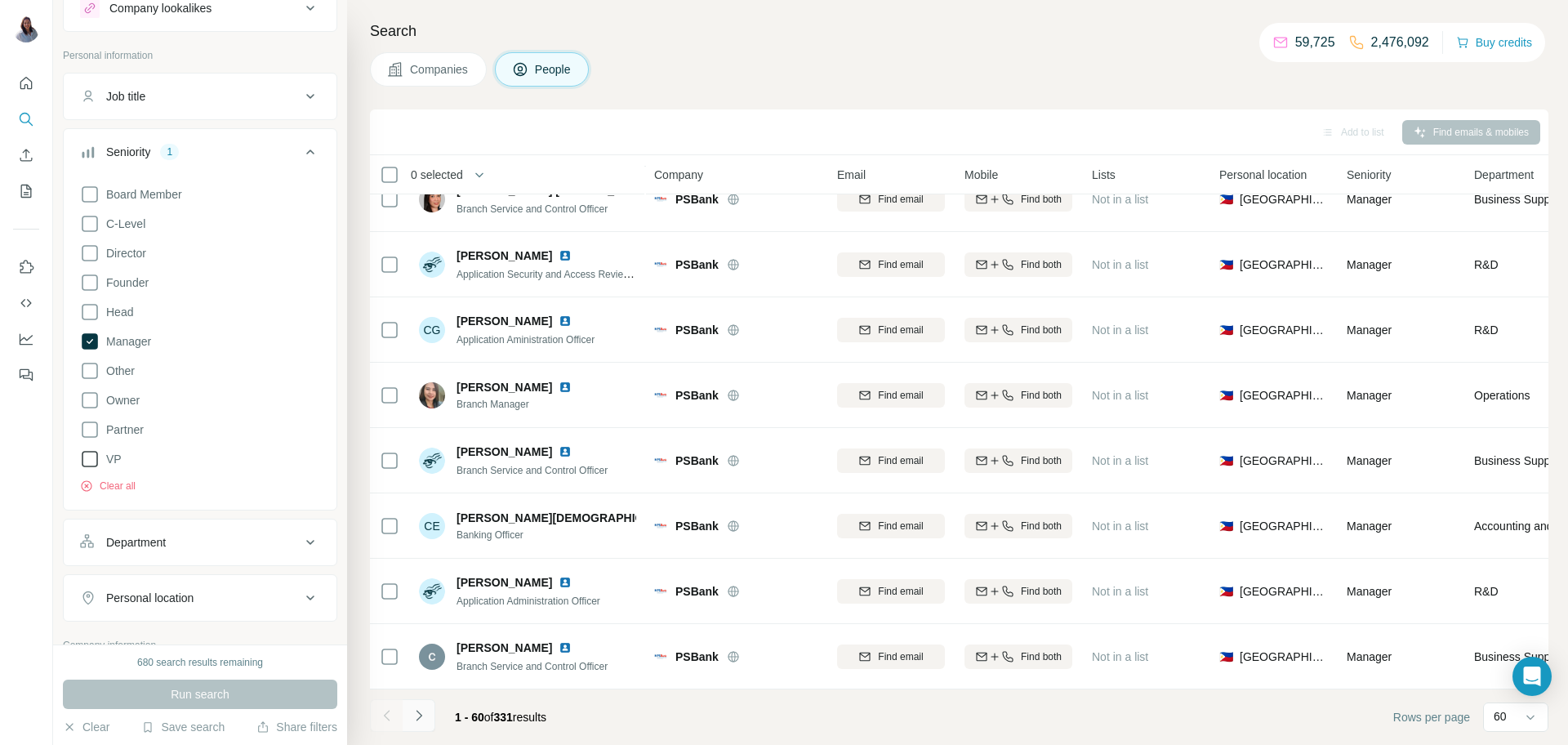
click at [412, 712] on icon "Navigate to next page" at bounding box center [419, 716] width 16 height 16
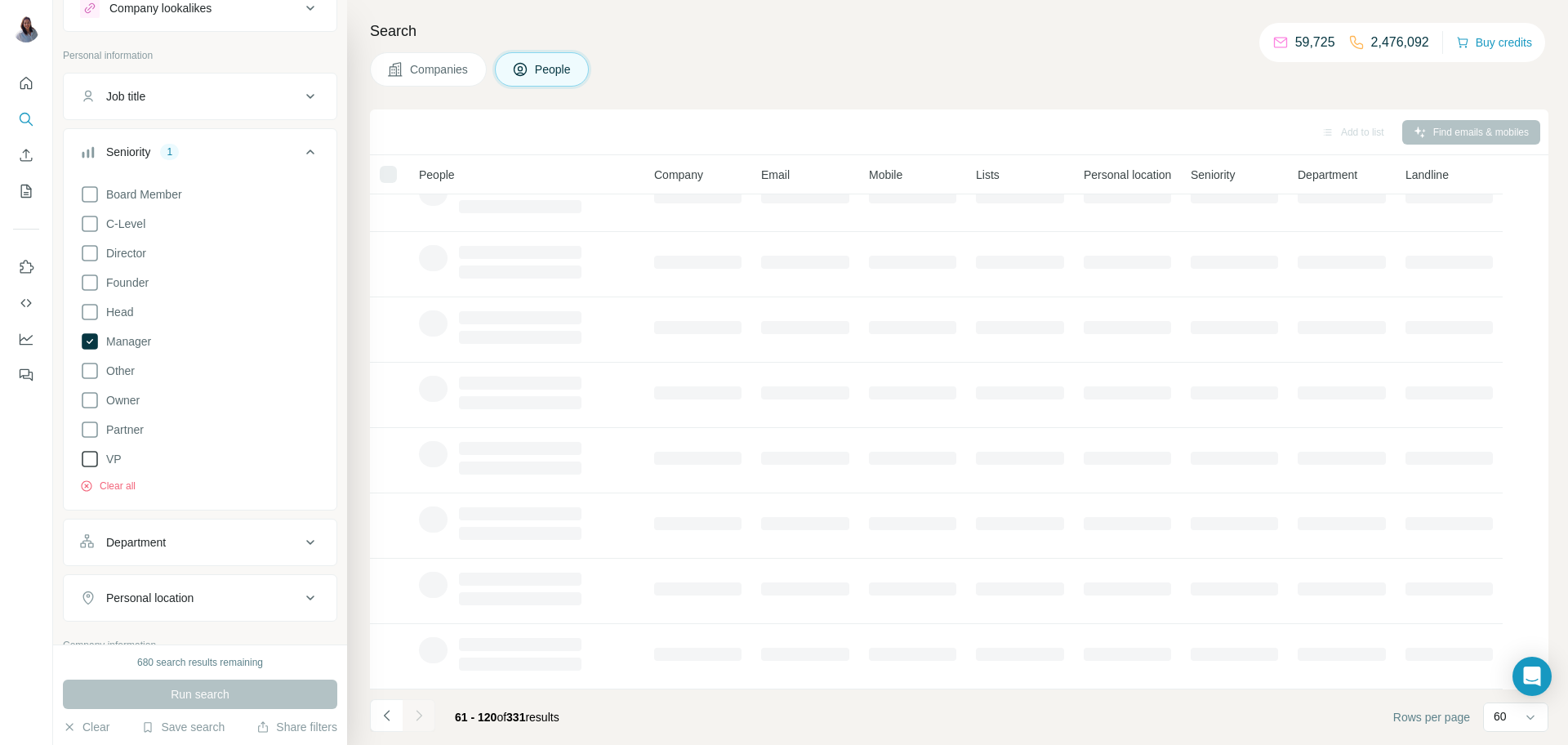
scroll to position [158, 0]
click at [890, 95] on div "Search Companies People Add to list Find emails & mobiles People Company Email …" at bounding box center [957, 372] width 1221 height 745
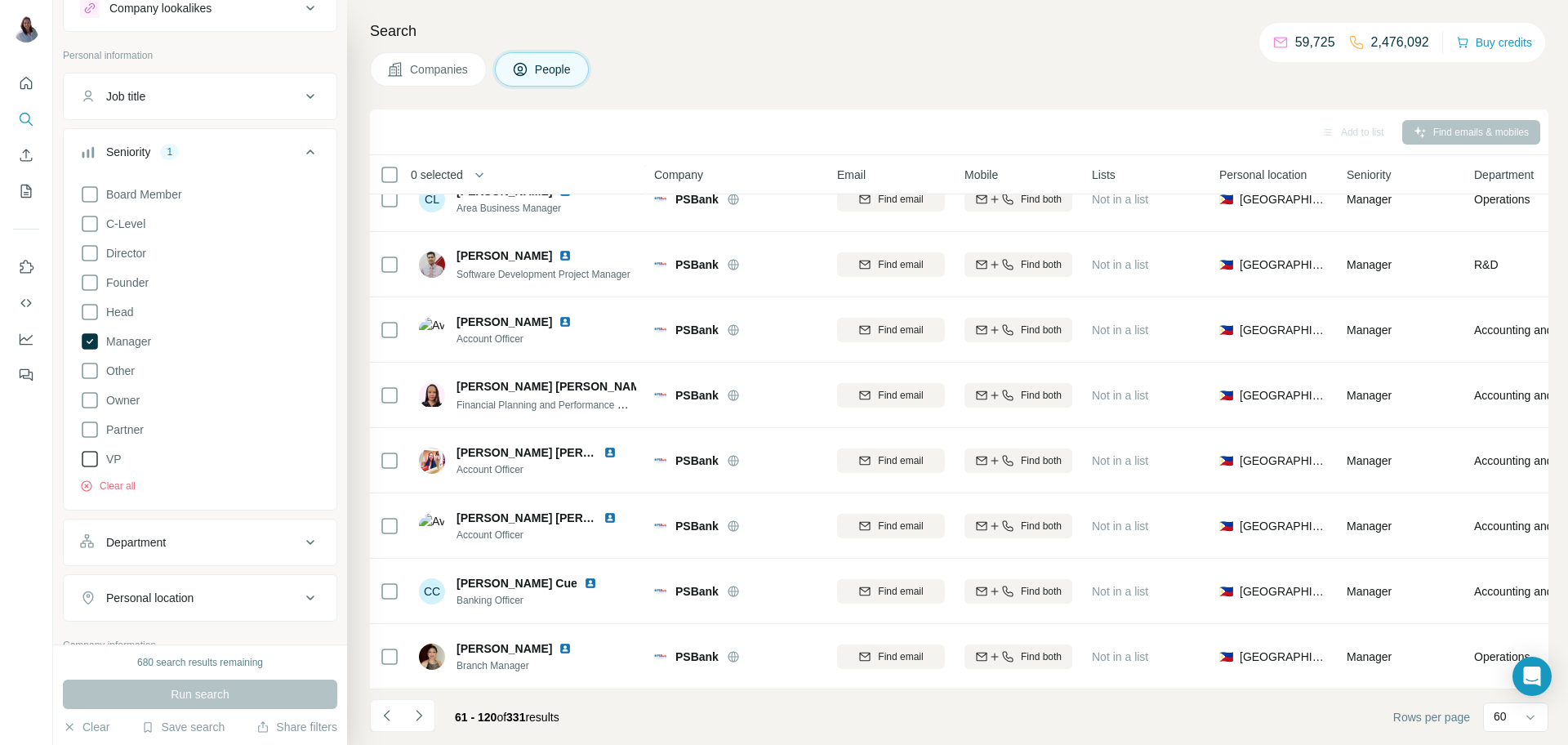
scroll to position [3427, 0]
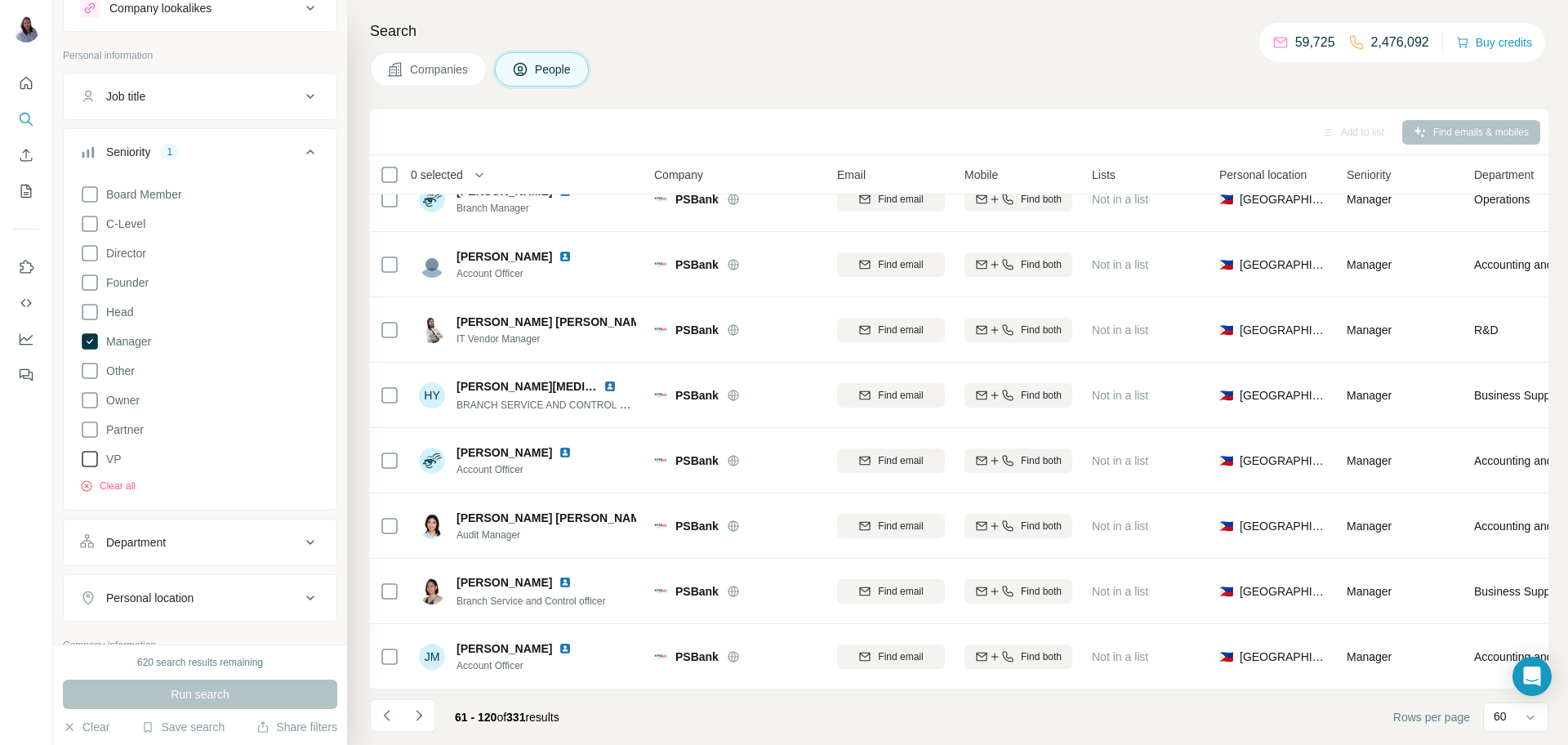
click at [507, 172] on div "0 selected" at bounding box center [500, 174] width 242 height 19
click at [418, 719] on icon "Navigate to next page" at bounding box center [419, 716] width 16 height 16
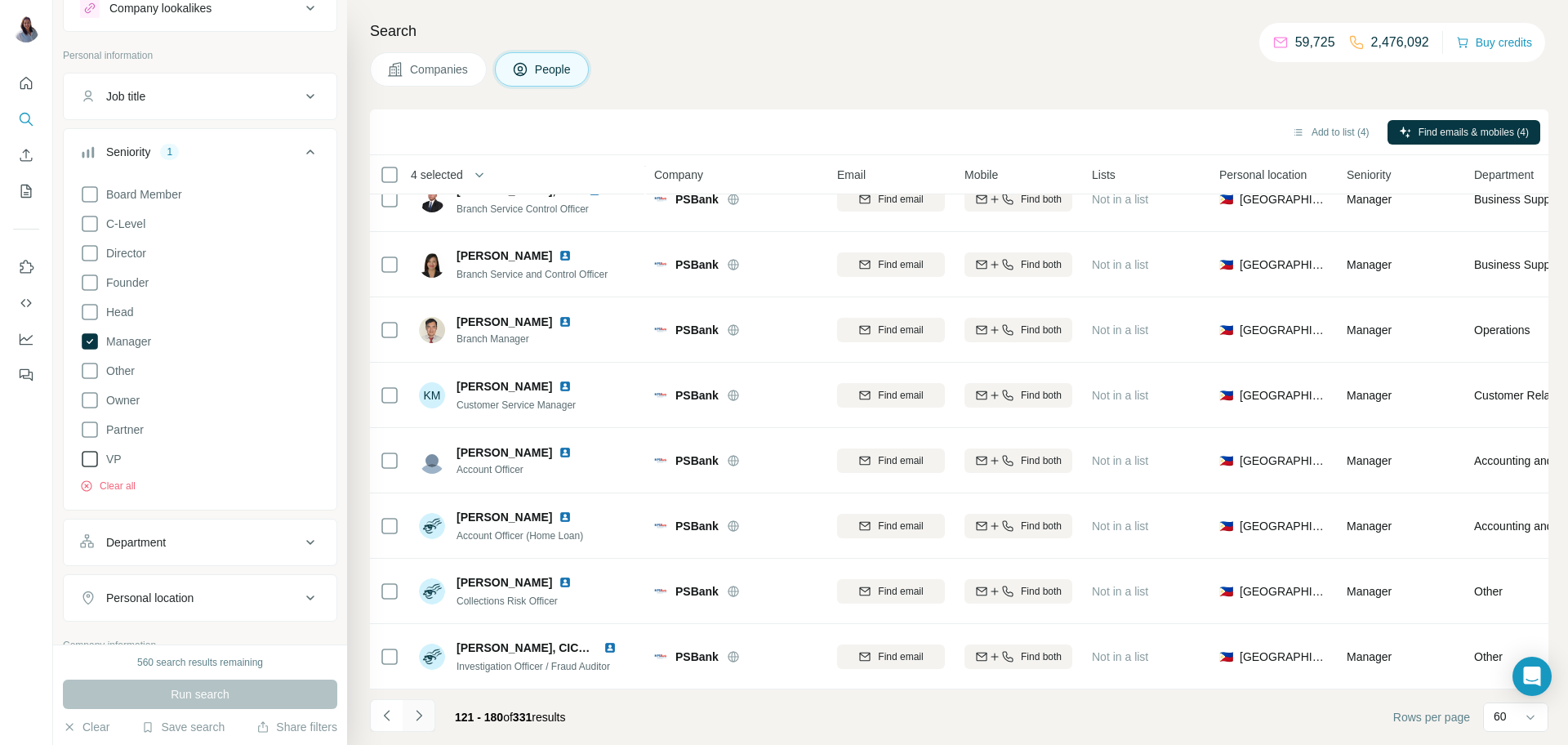
click at [424, 715] on icon "Navigate to next page" at bounding box center [419, 716] width 16 height 16
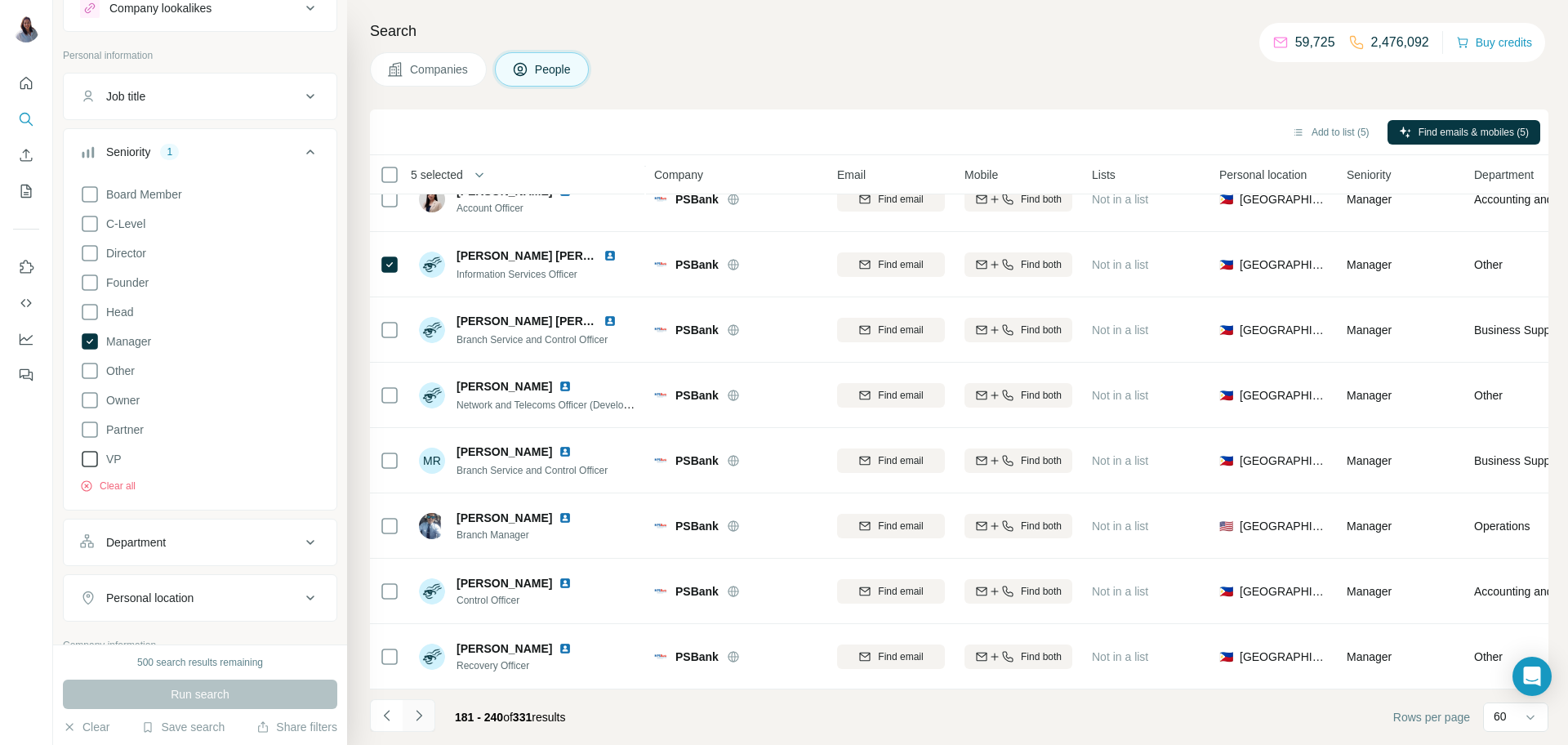
click at [424, 715] on icon "Navigate to next page" at bounding box center [419, 716] width 16 height 16
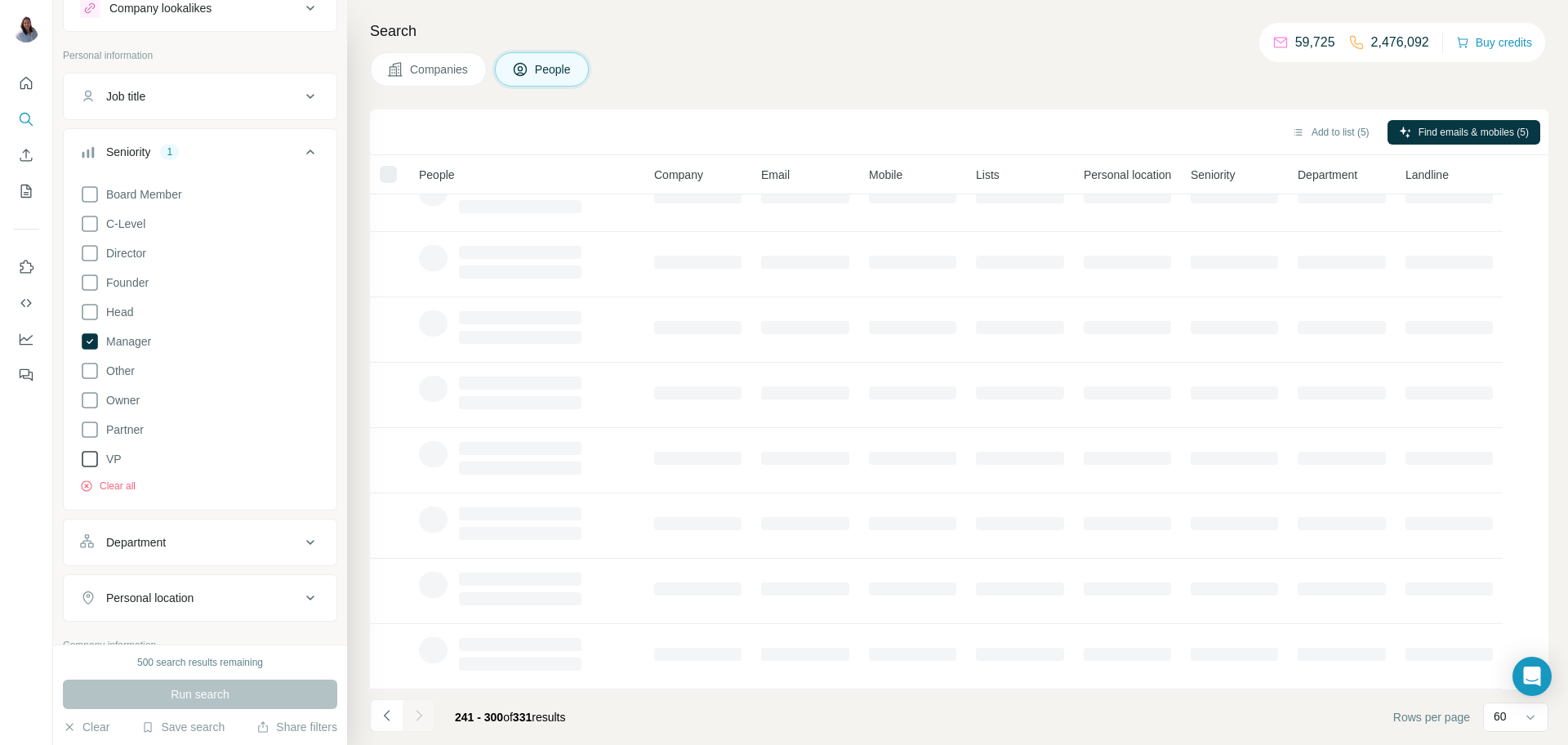
scroll to position [158, 0]
click at [922, 57] on div "Companies People" at bounding box center [960, 69] width 1179 height 34
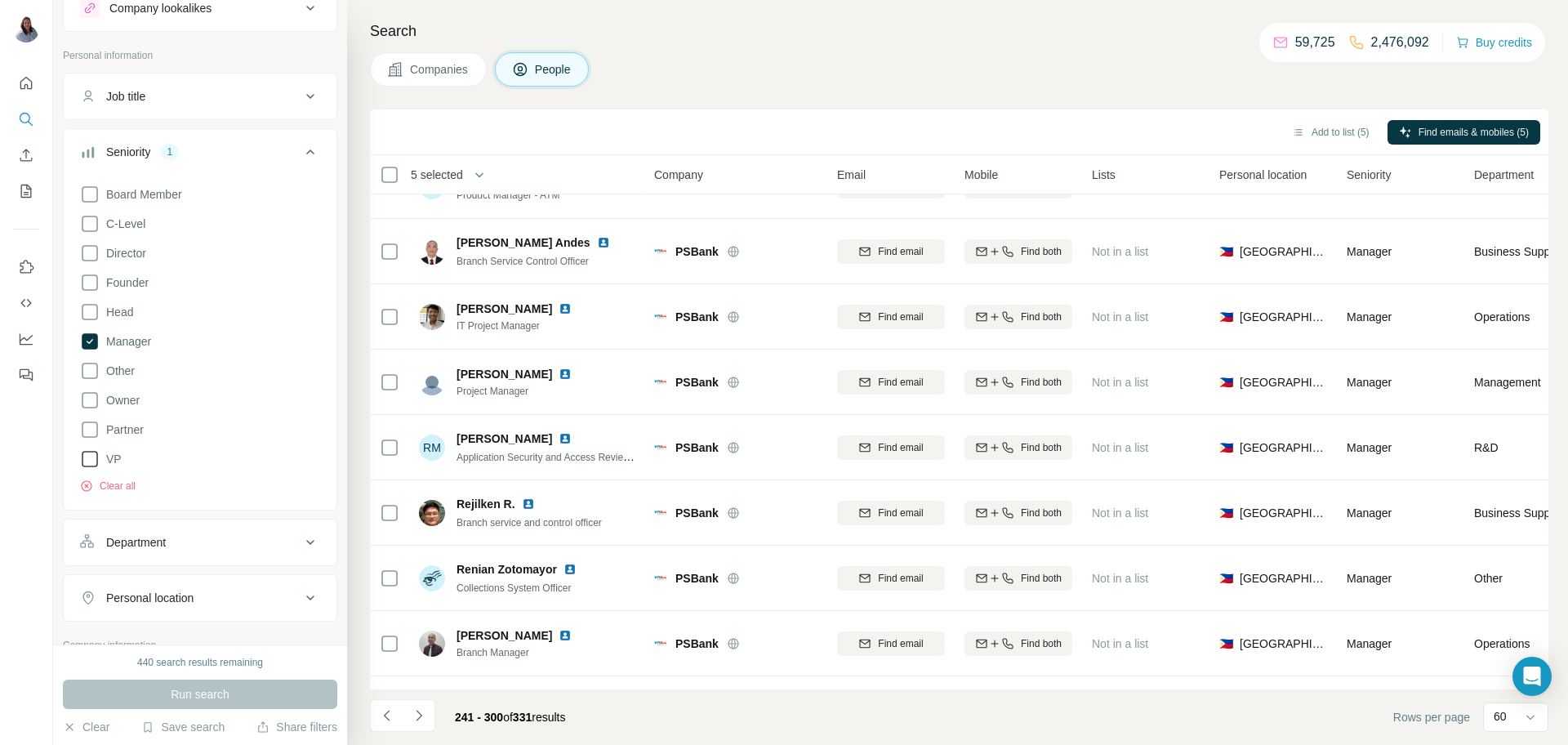
scroll to position [2265, 0]
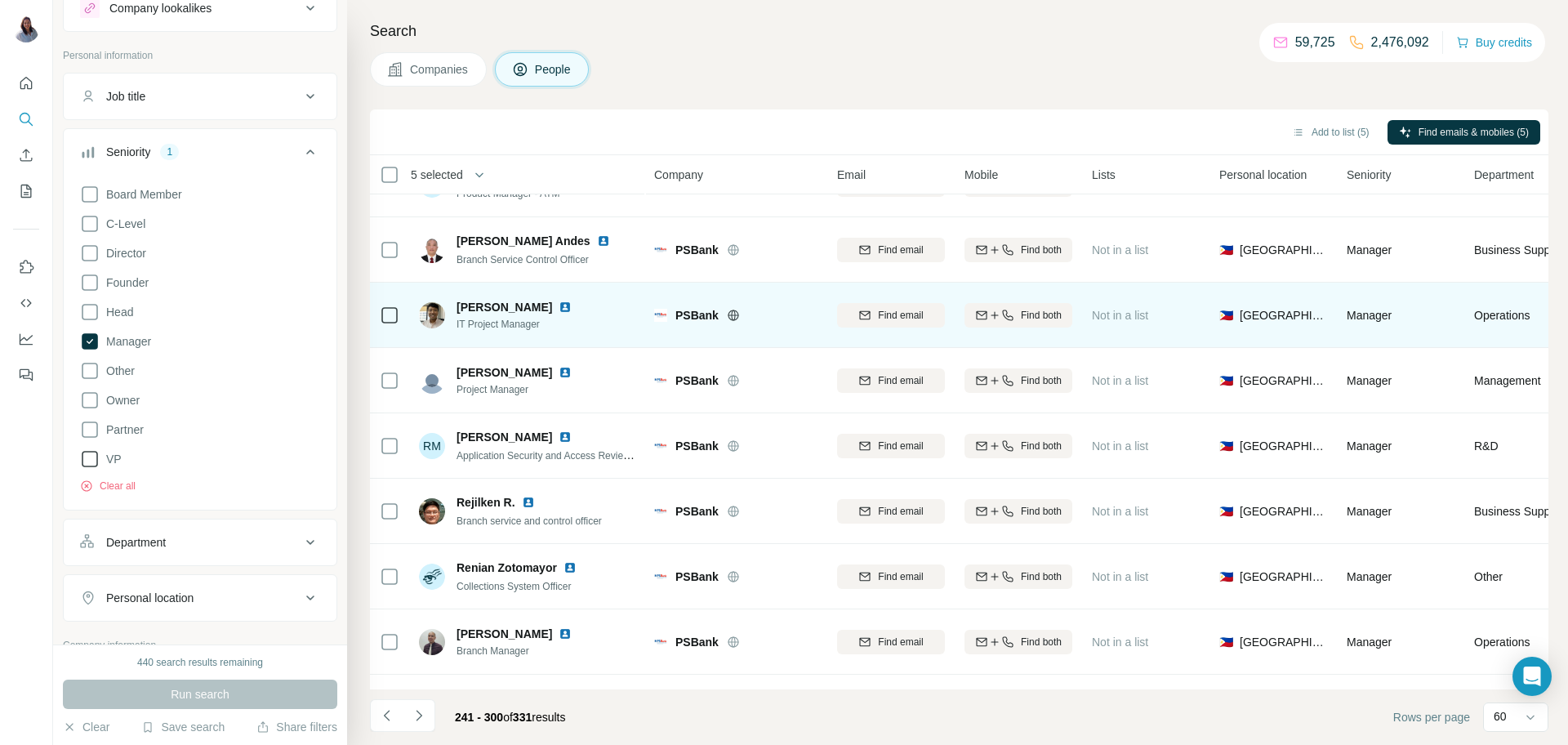
click at [388, 324] on div at bounding box center [389, 315] width 20 height 45
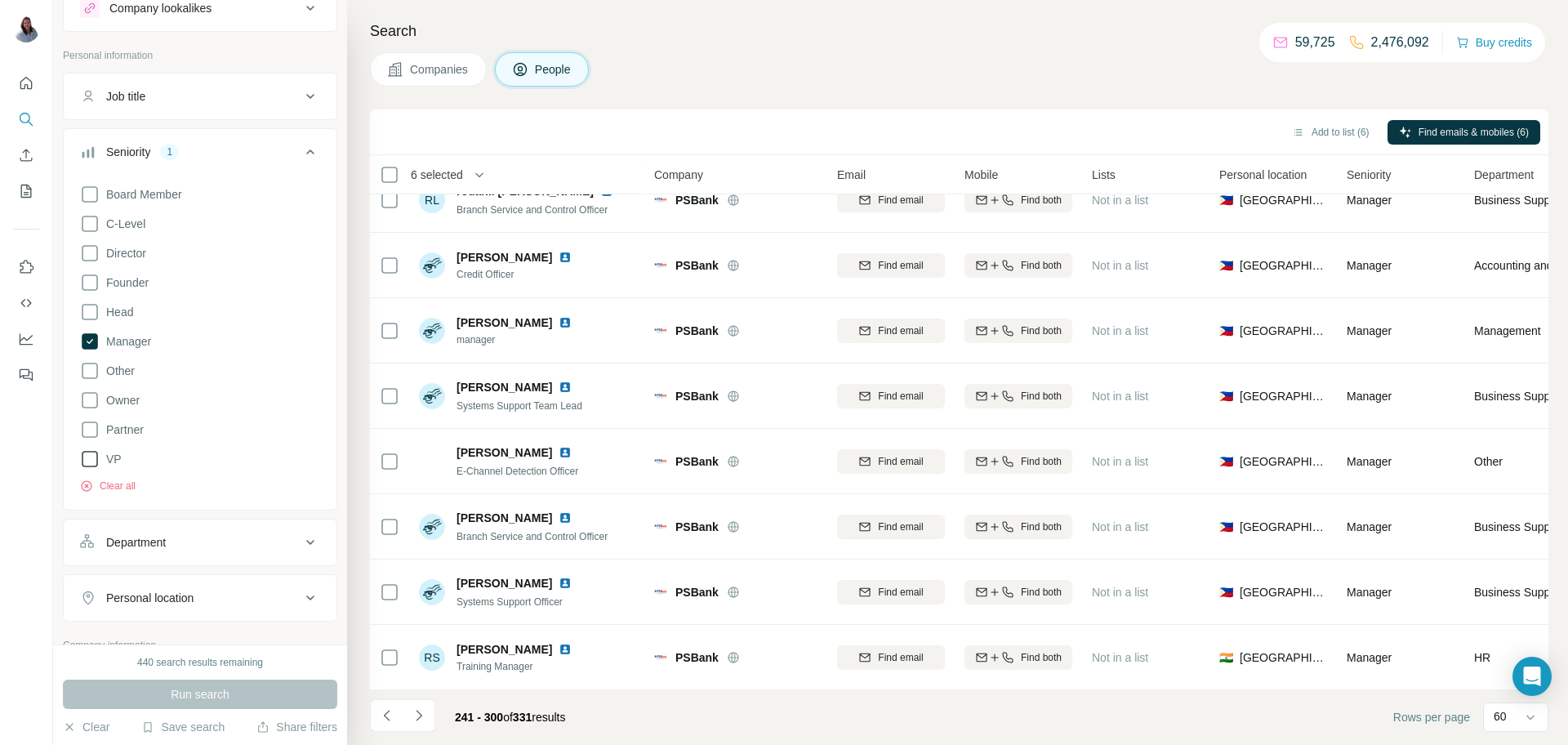
scroll to position [3427, 0]
click at [417, 727] on button "Navigate to next page" at bounding box center [419, 716] width 32 height 32
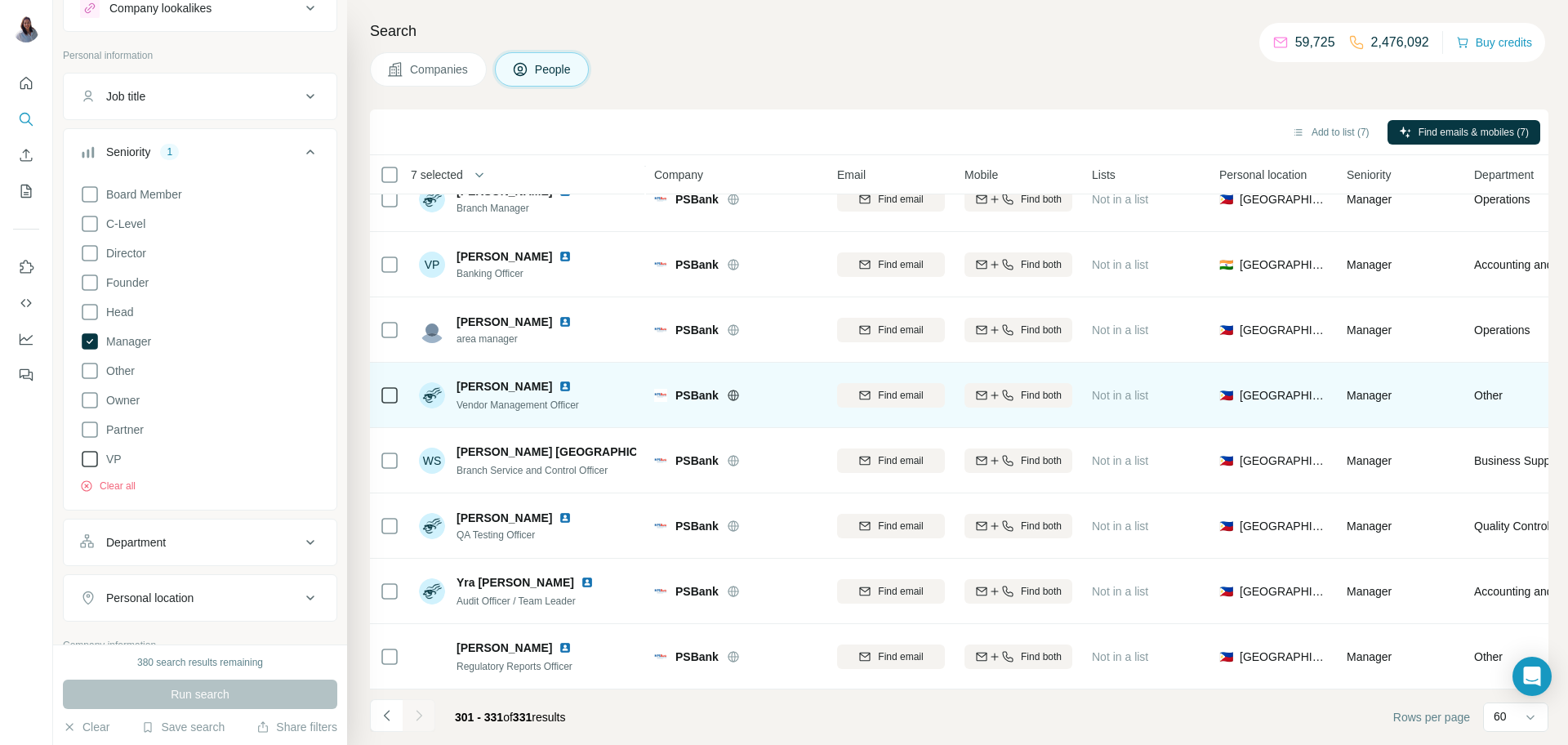
scroll to position [1532, 0]
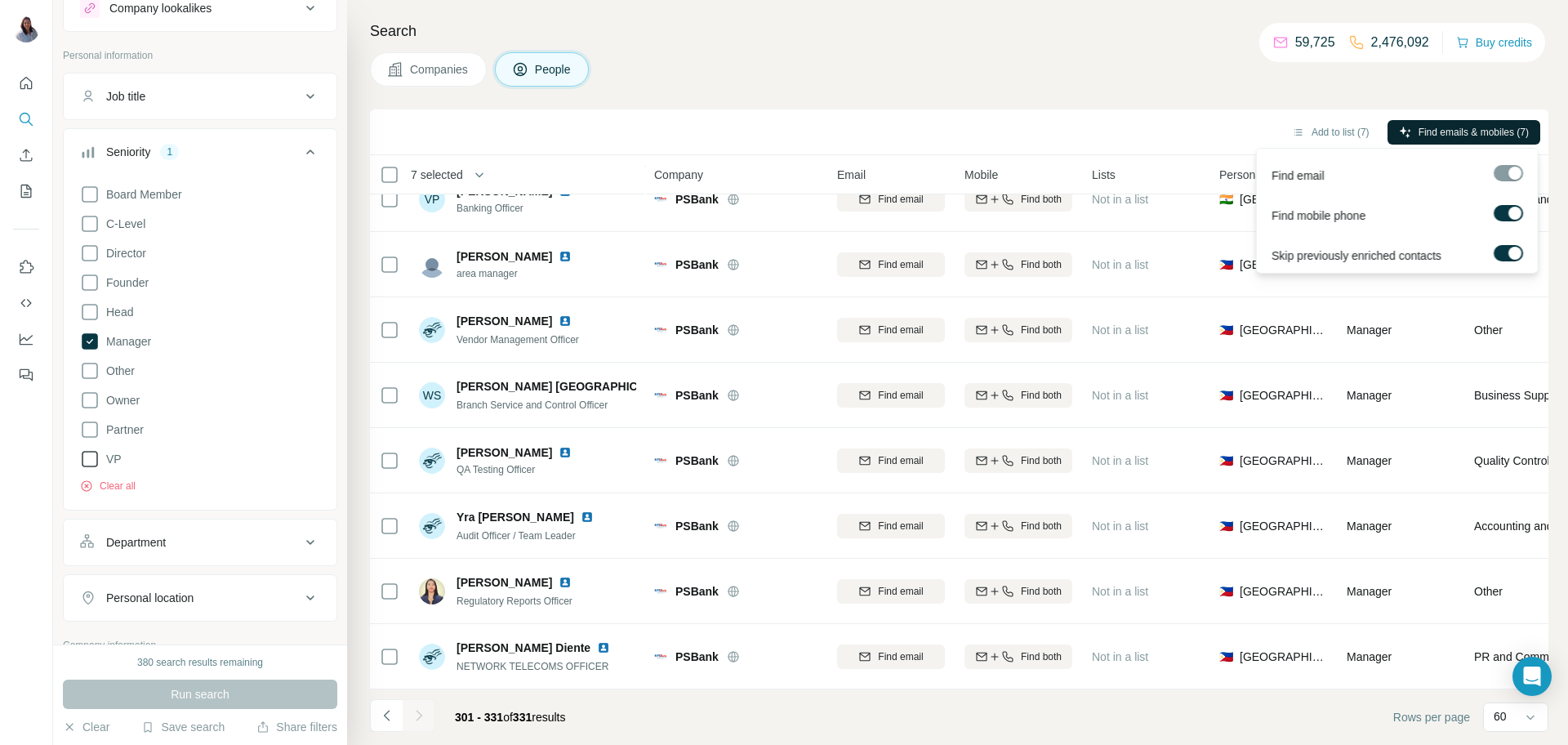
click at [1448, 133] on span "Find emails & mobiles (7)" at bounding box center [1474, 133] width 110 height 15
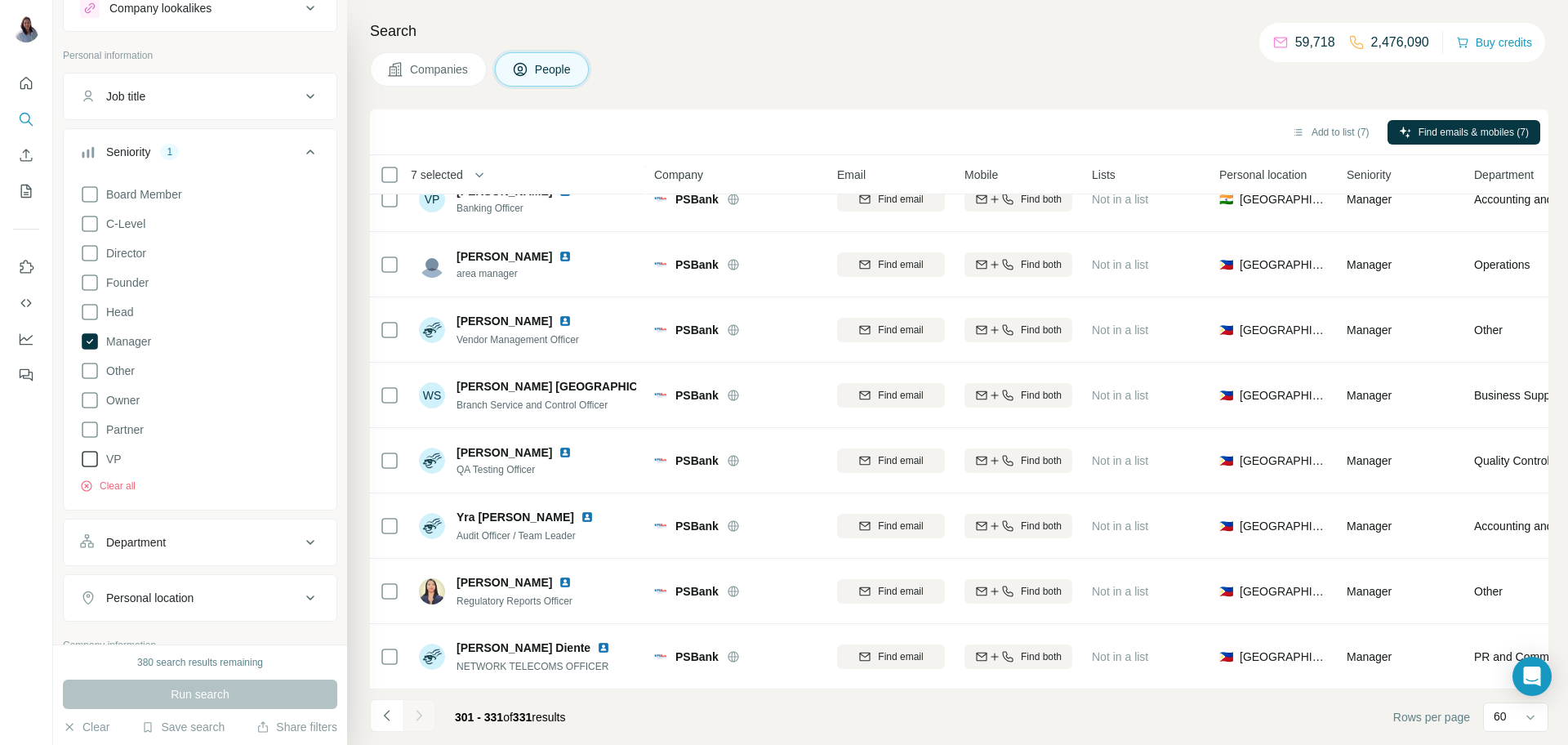
click at [917, 59] on div "Companies People" at bounding box center [960, 69] width 1179 height 34
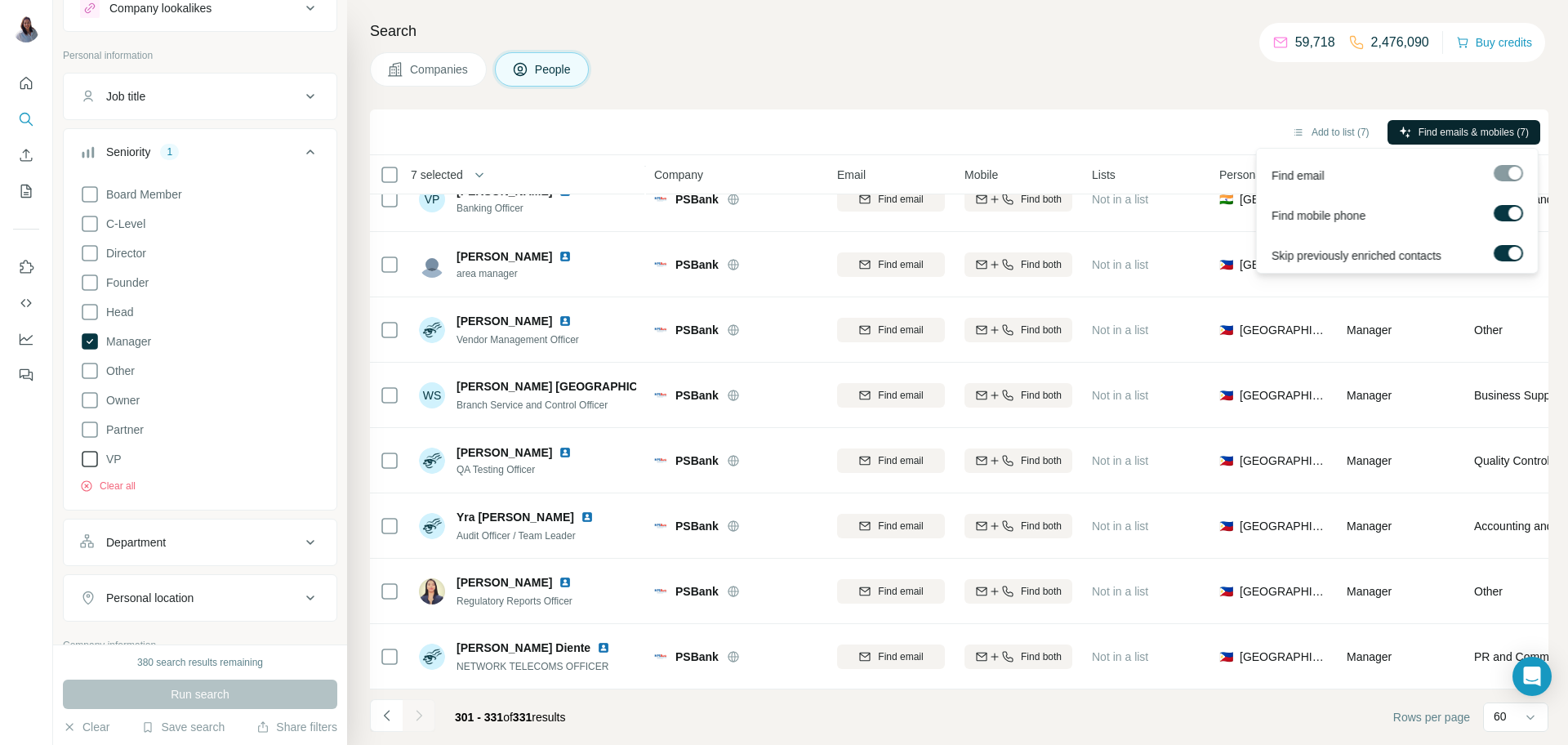
click at [1431, 127] on span "Find emails & mobiles (7)" at bounding box center [1474, 133] width 110 height 15
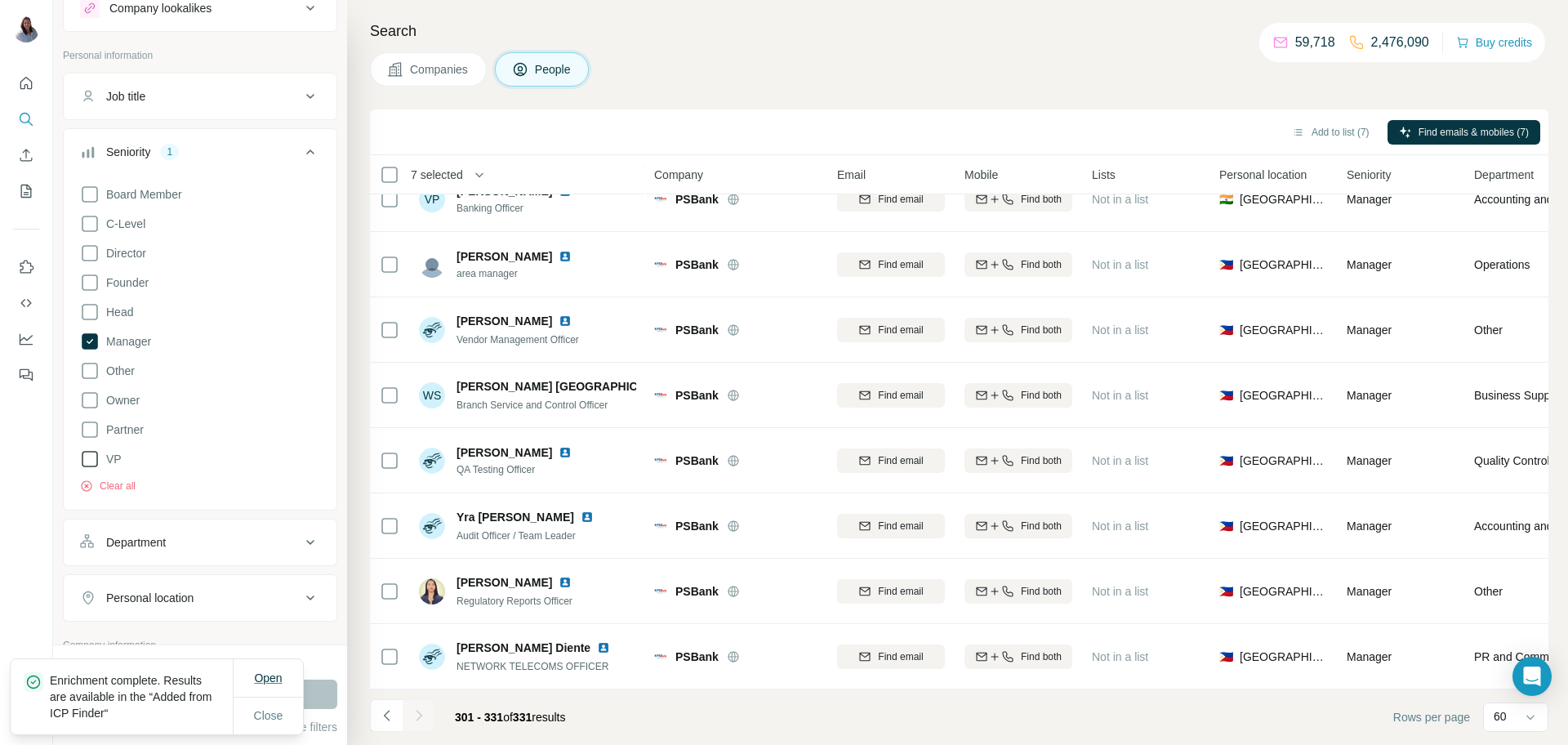
click at [271, 680] on span "Open" at bounding box center [267, 679] width 27 height 13
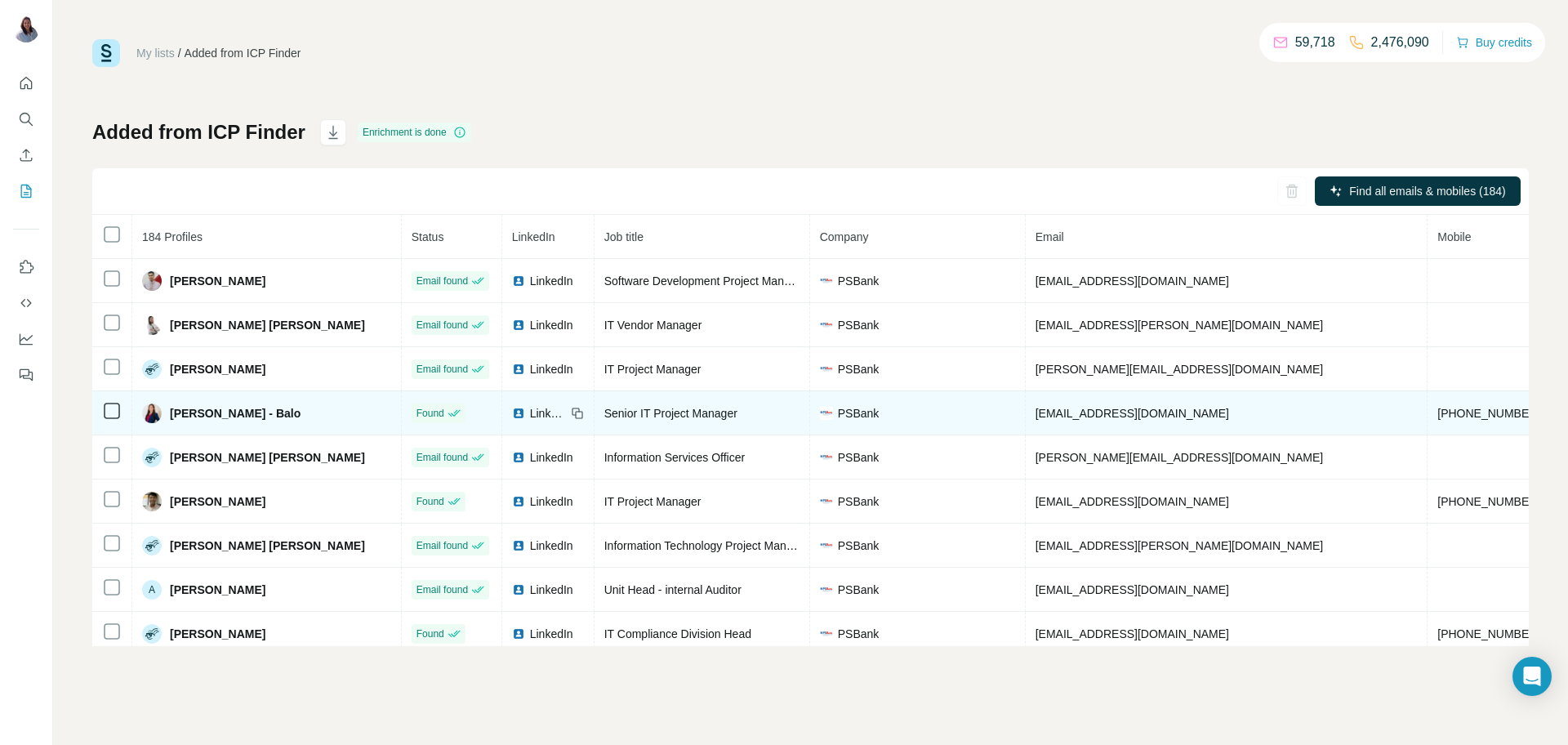
drag, startPoint x: 297, startPoint y: 415, endPoint x: 172, endPoint y: 424, distance: 125.3
click at [172, 424] on div "[PERSON_NAME] - Balo" at bounding box center [266, 413] width 249 height 20
copy span "[PERSON_NAME] - Balo"
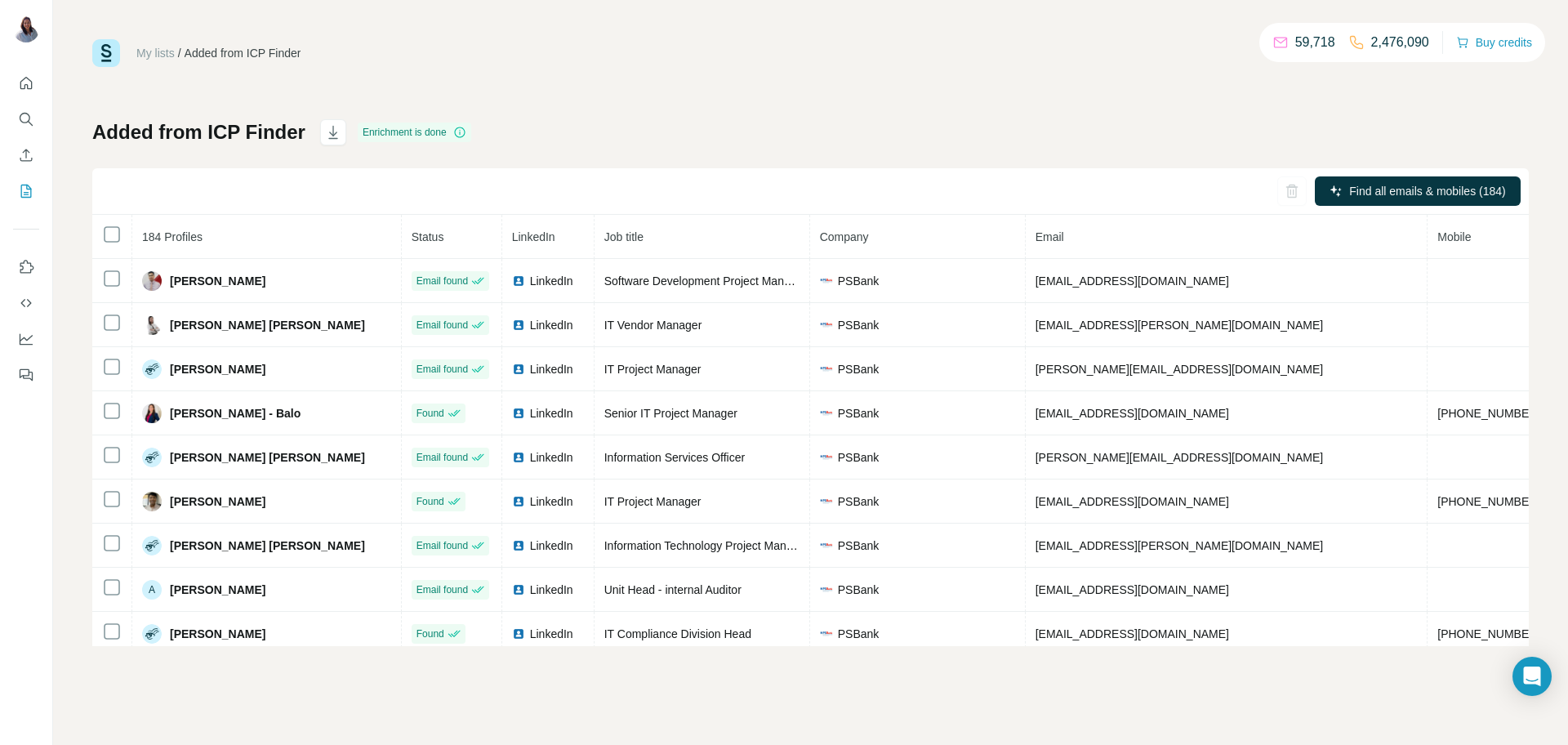
click at [1054, 39] on div "My lists / Added from ICP Finder 59,718 2,476,090 Buy credits" at bounding box center [810, 52] width 1437 height 27
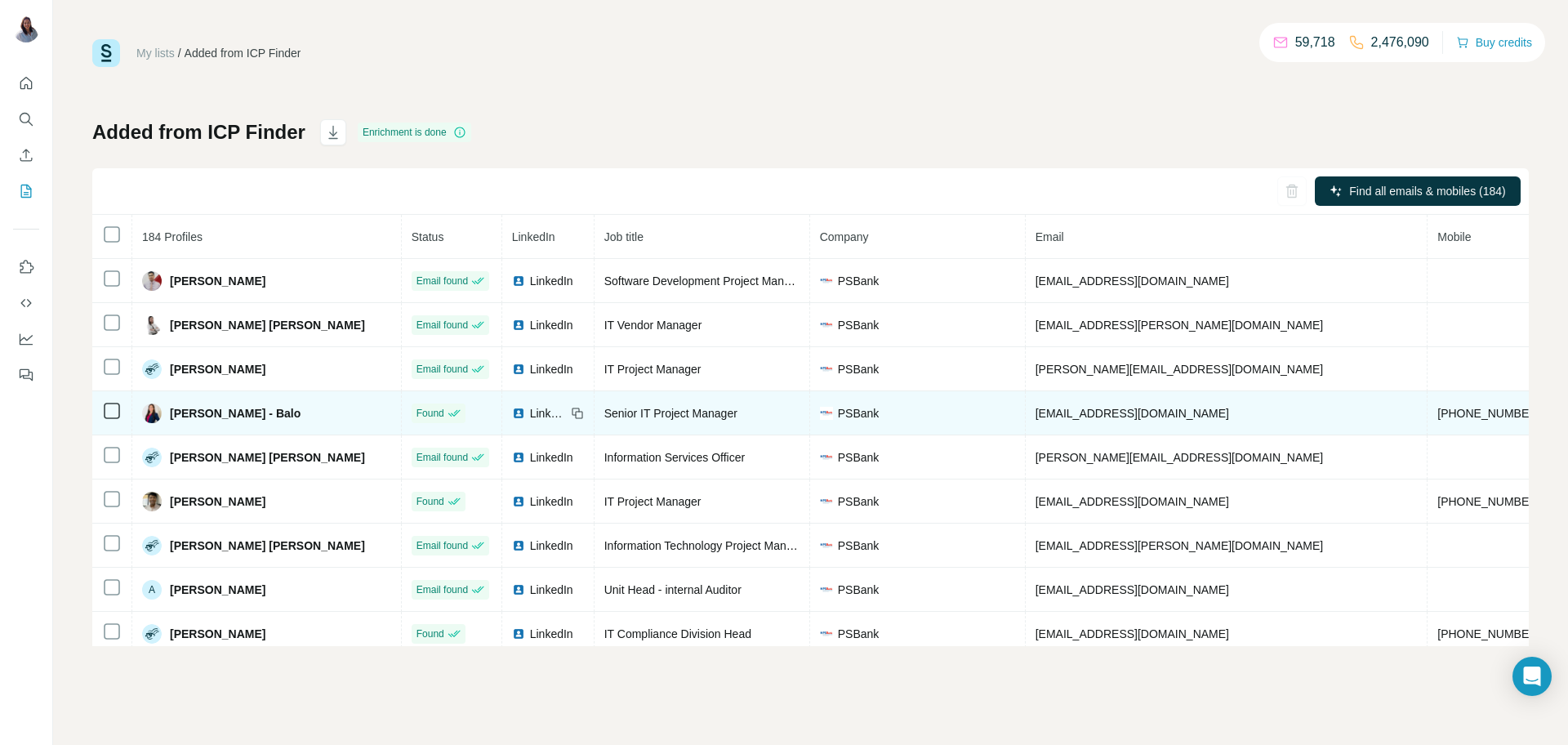
drag, startPoint x: 302, startPoint y: 421, endPoint x: 167, endPoint y: 418, distance: 135.0
click at [167, 418] on div "[PERSON_NAME] - Balo" at bounding box center [266, 413] width 249 height 20
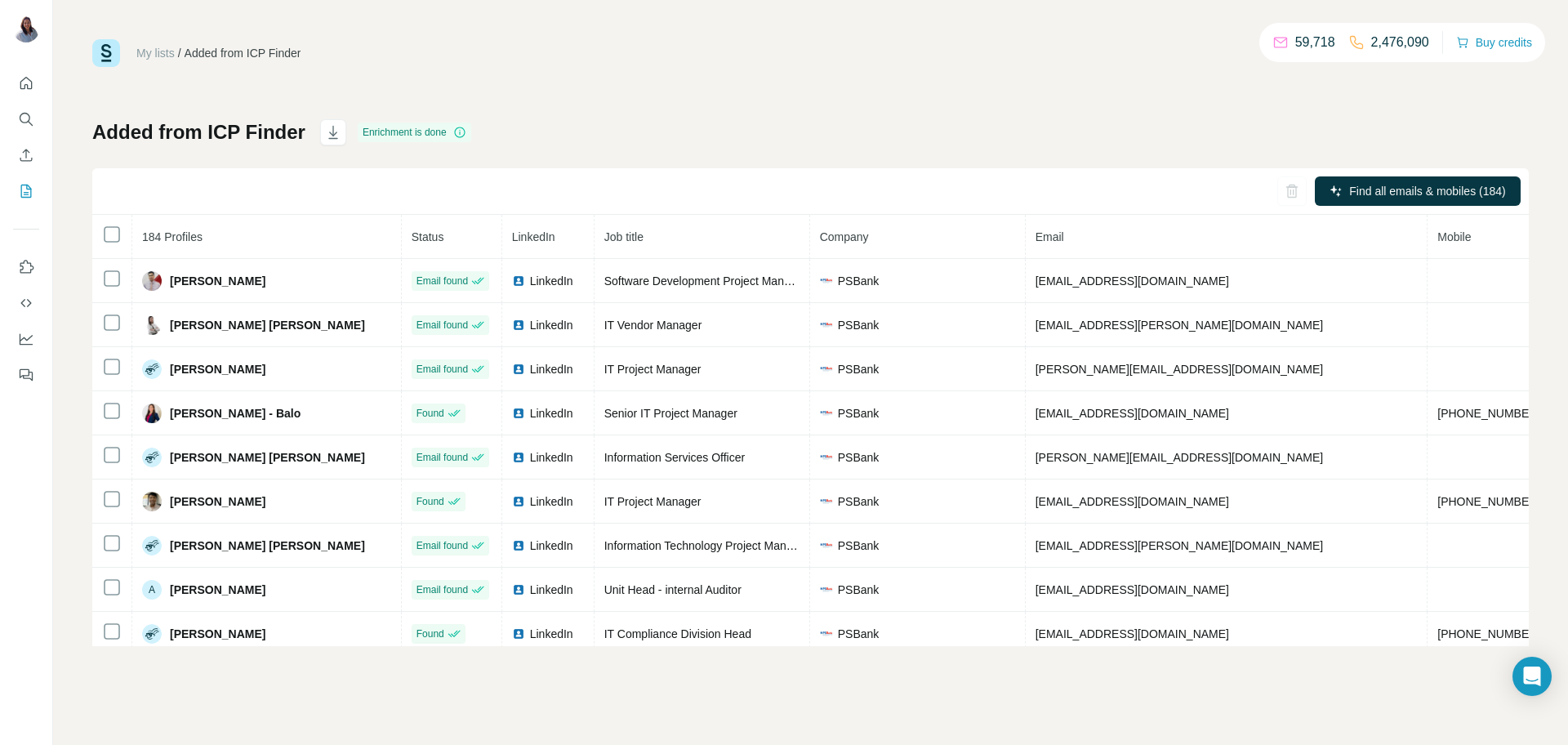
copy span "[PERSON_NAME] - Balo"
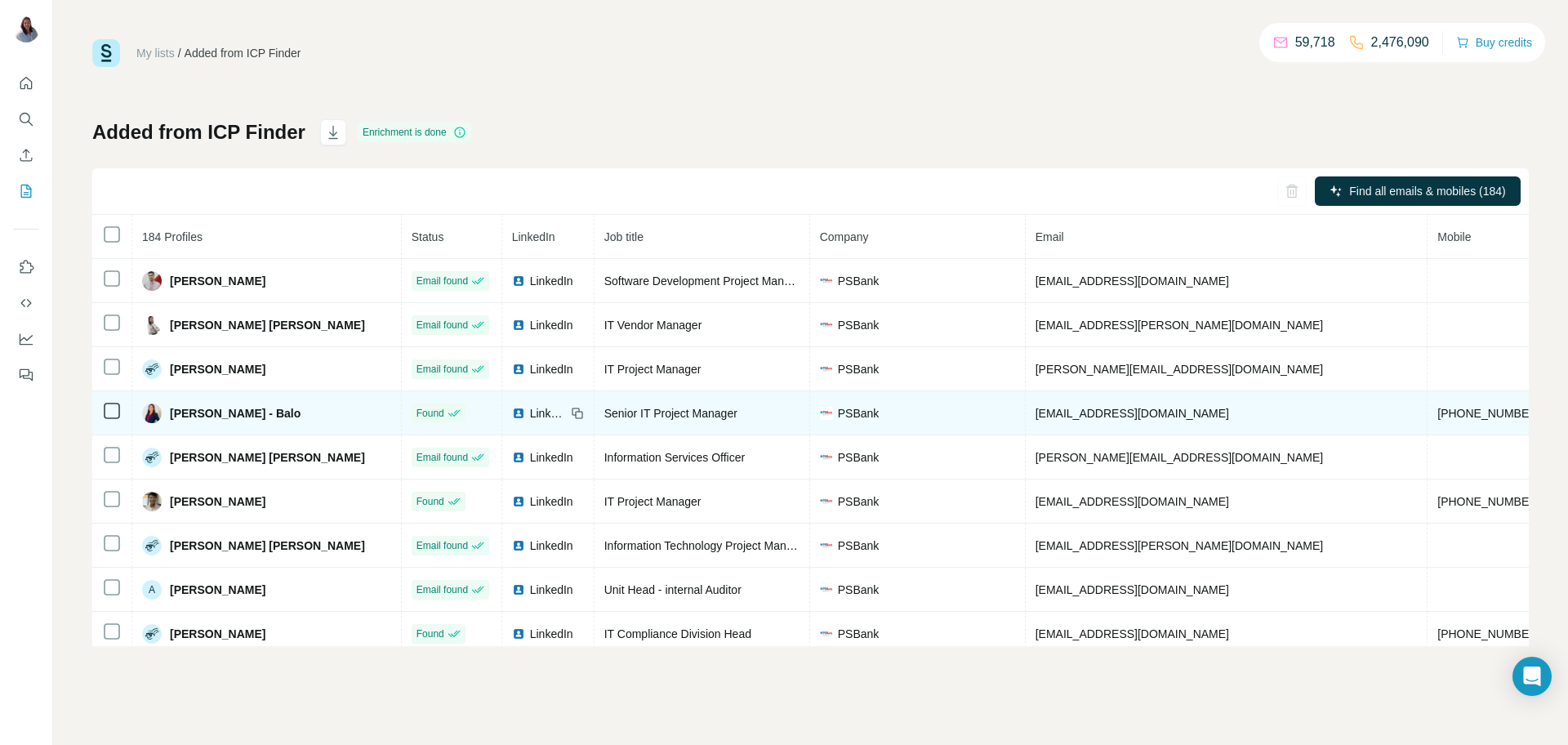
click at [1073, 420] on span "jredido-balo@psbank.com.ph" at bounding box center [1132, 413] width 193 height 13
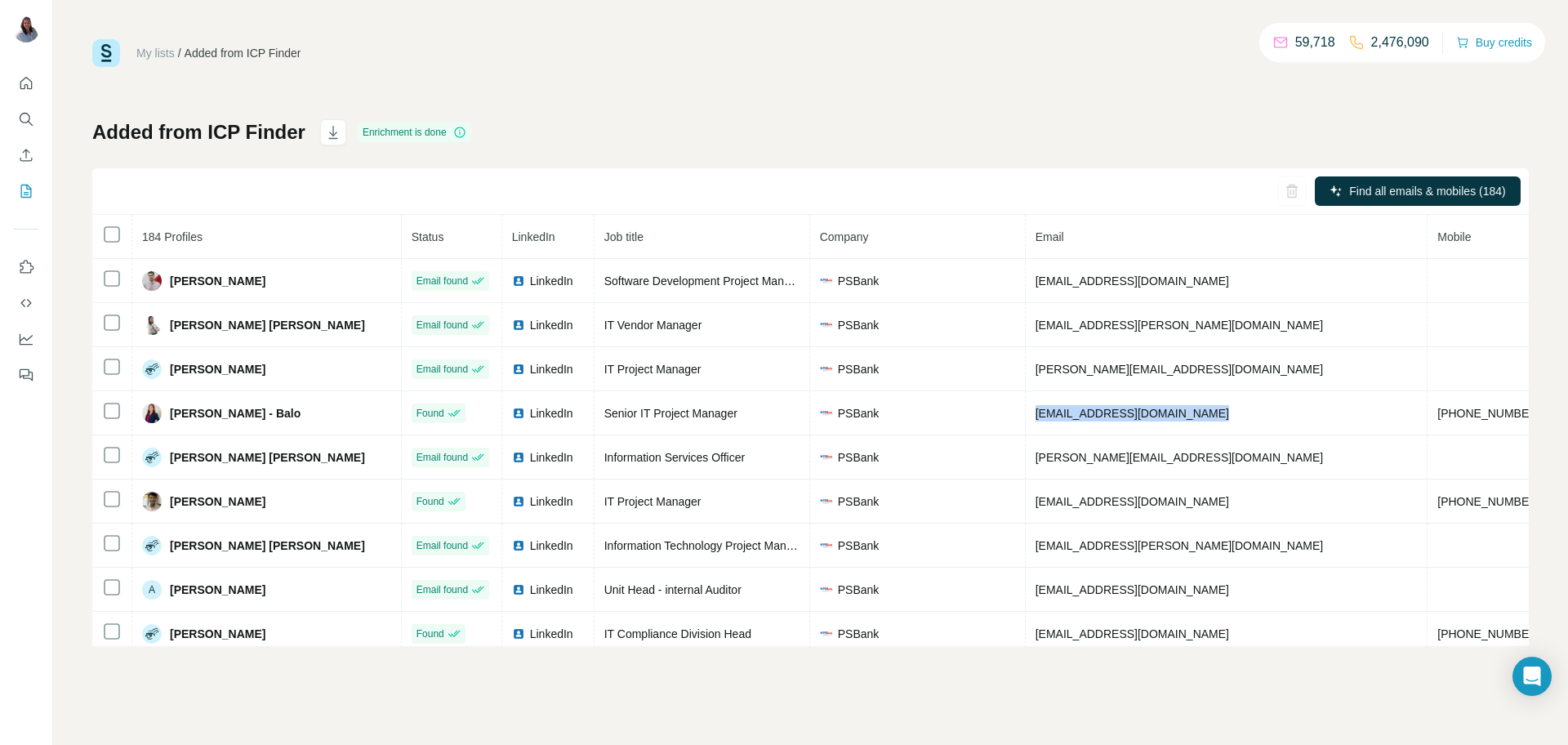
copy span "jredido-balo@psbank.com.ph"
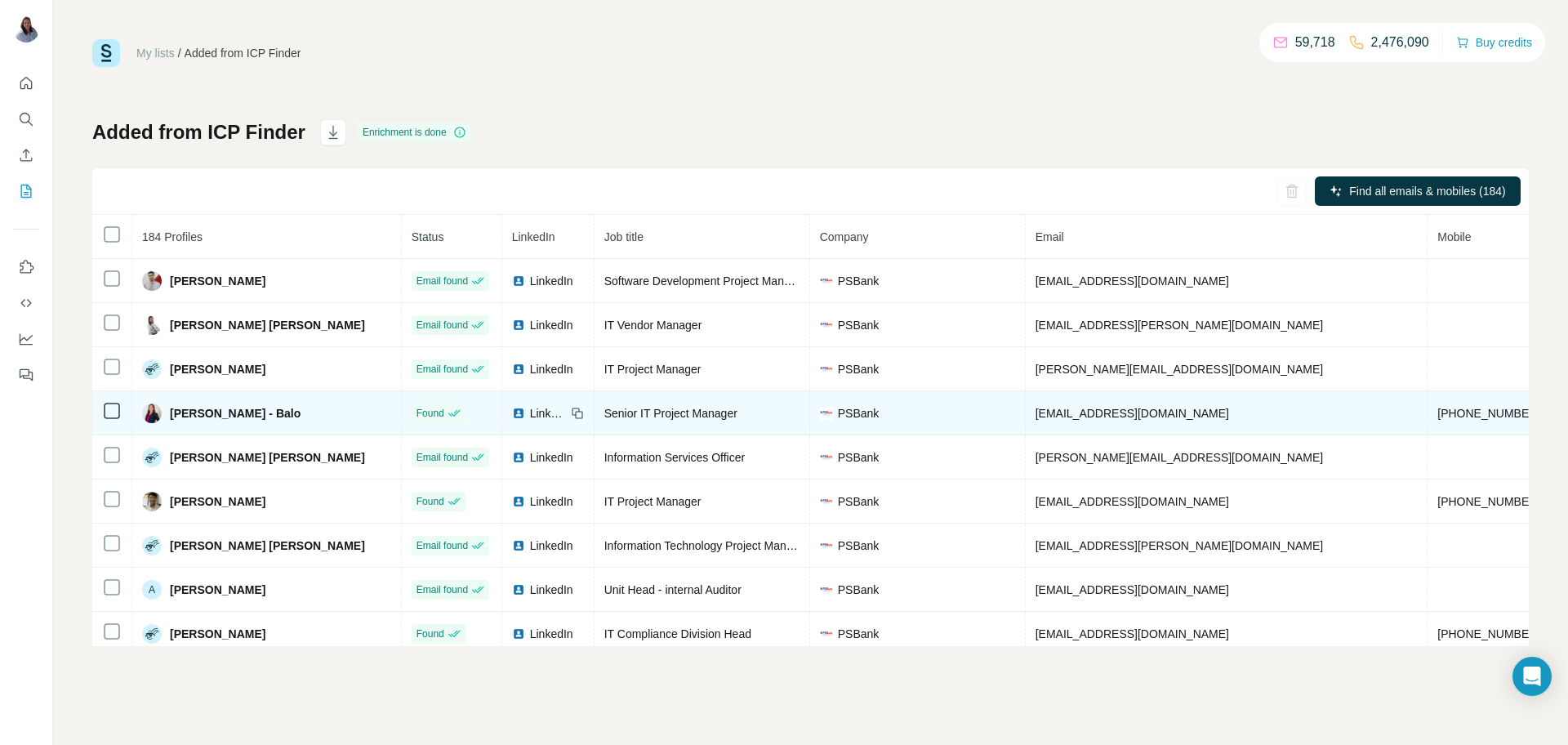
click at [1438, 412] on span "+639175406327" at bounding box center [1489, 413] width 103 height 13
copy span "+639175406327"
click at [1082, 419] on span "jredido-balo@psbank.com.ph" at bounding box center [1132, 413] width 193 height 13
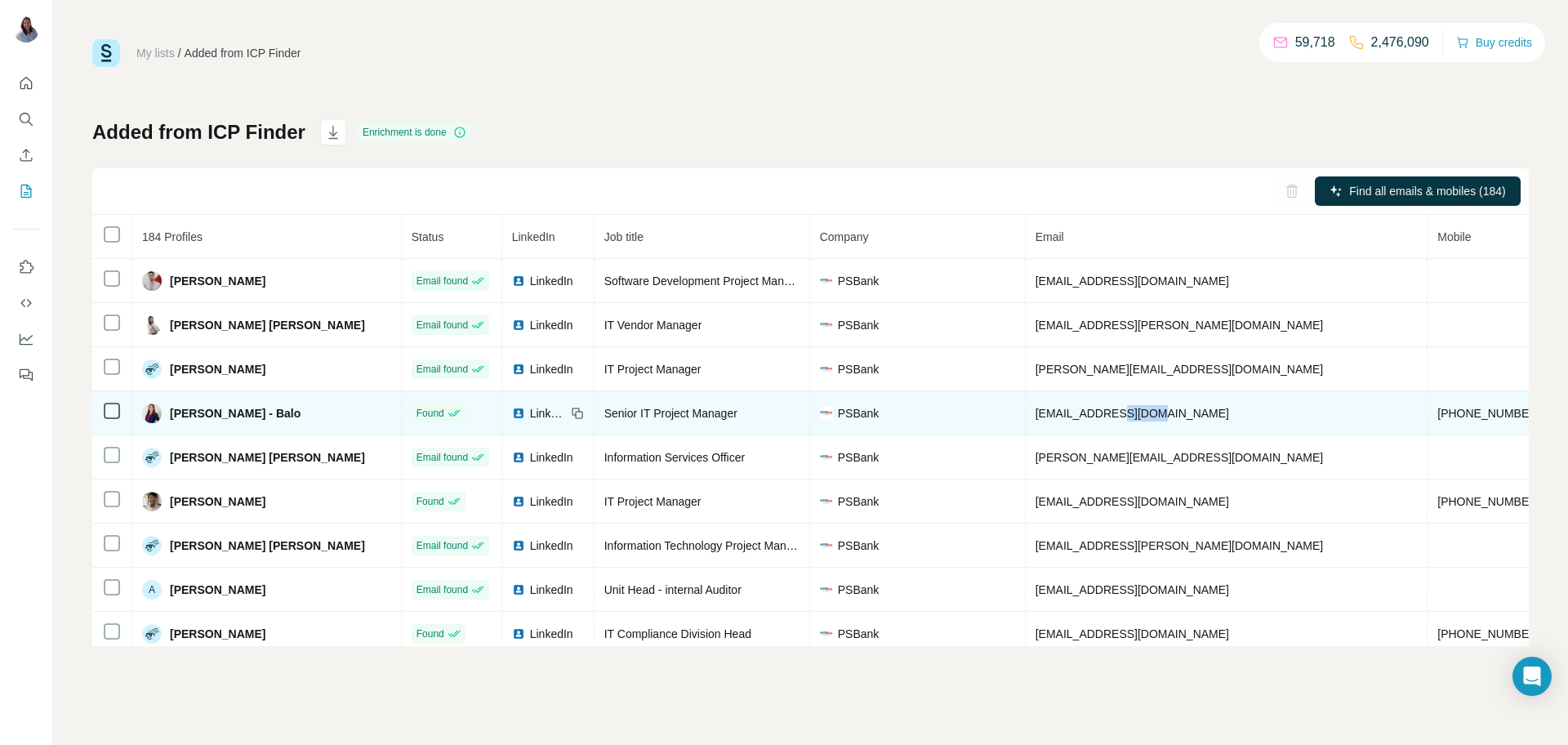
click at [1082, 418] on span "jredido-balo@psbank.com.ph" at bounding box center [1132, 413] width 193 height 13
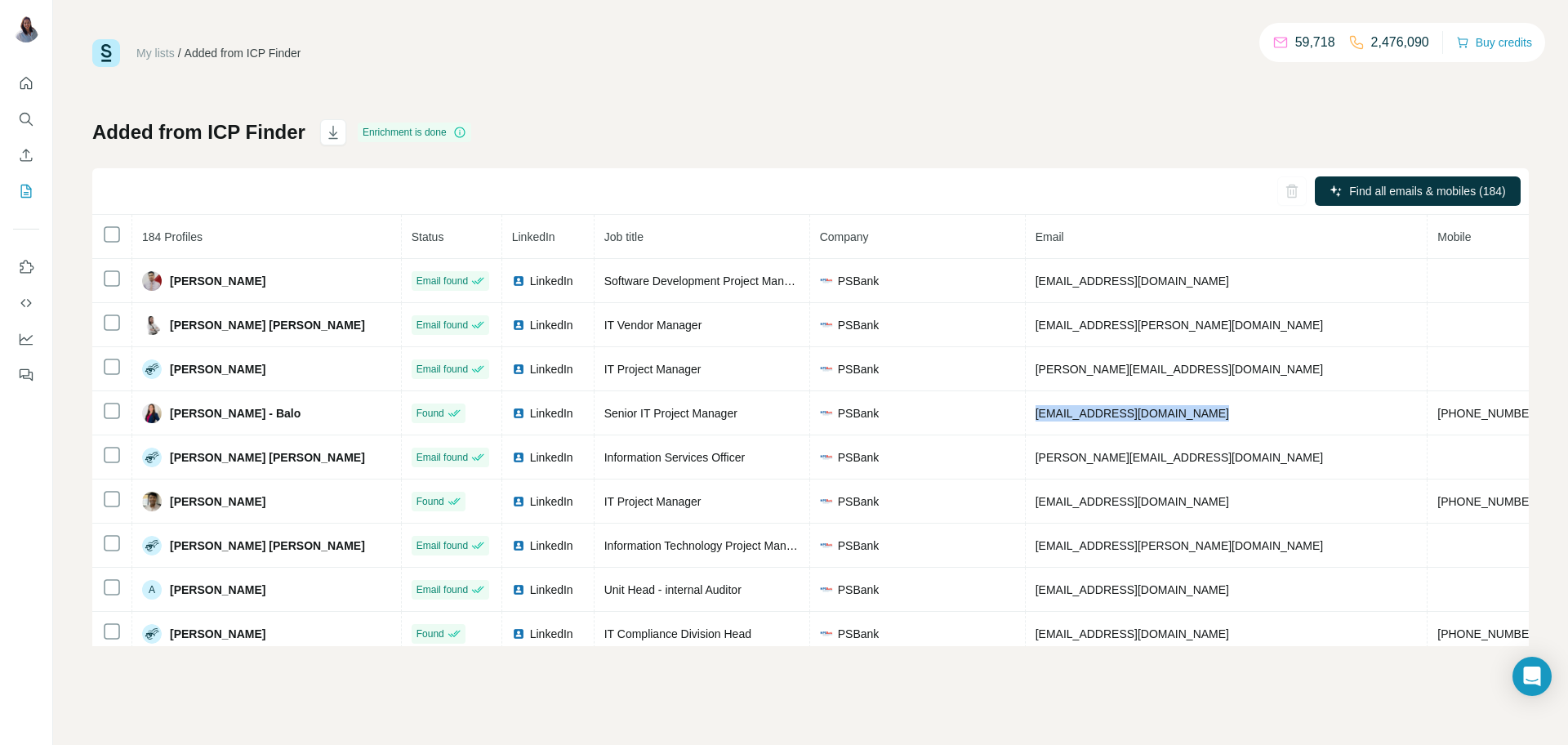
copy span "jredido-balo@psbank.com.ph"
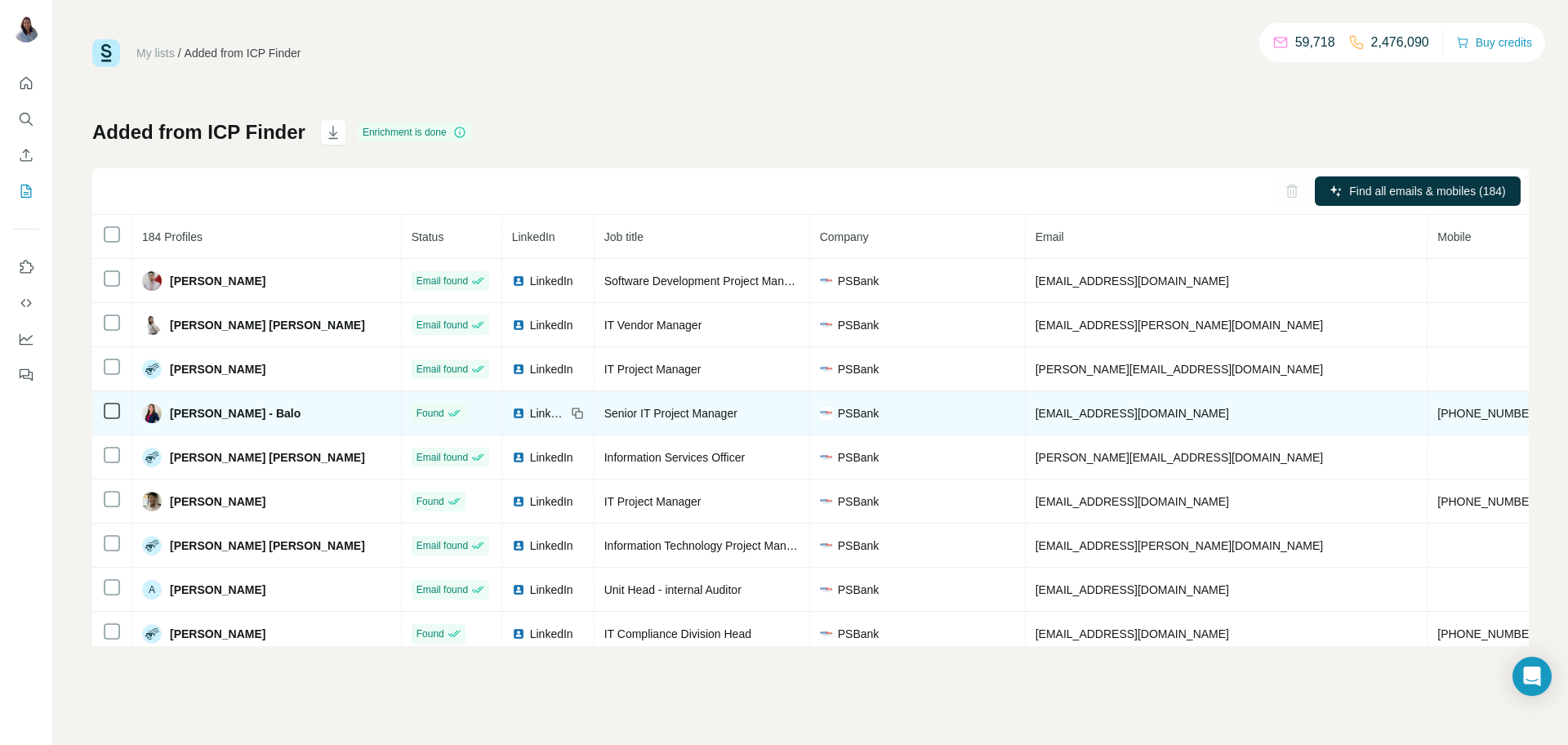
click at [1438, 409] on span "+639175406327" at bounding box center [1489, 413] width 103 height 13
click at [1438, 410] on span "+639175406327" at bounding box center [1489, 413] width 103 height 13
click at [1438, 411] on span "+639175406327" at bounding box center [1489, 413] width 103 height 13
copy span "+639175406327"
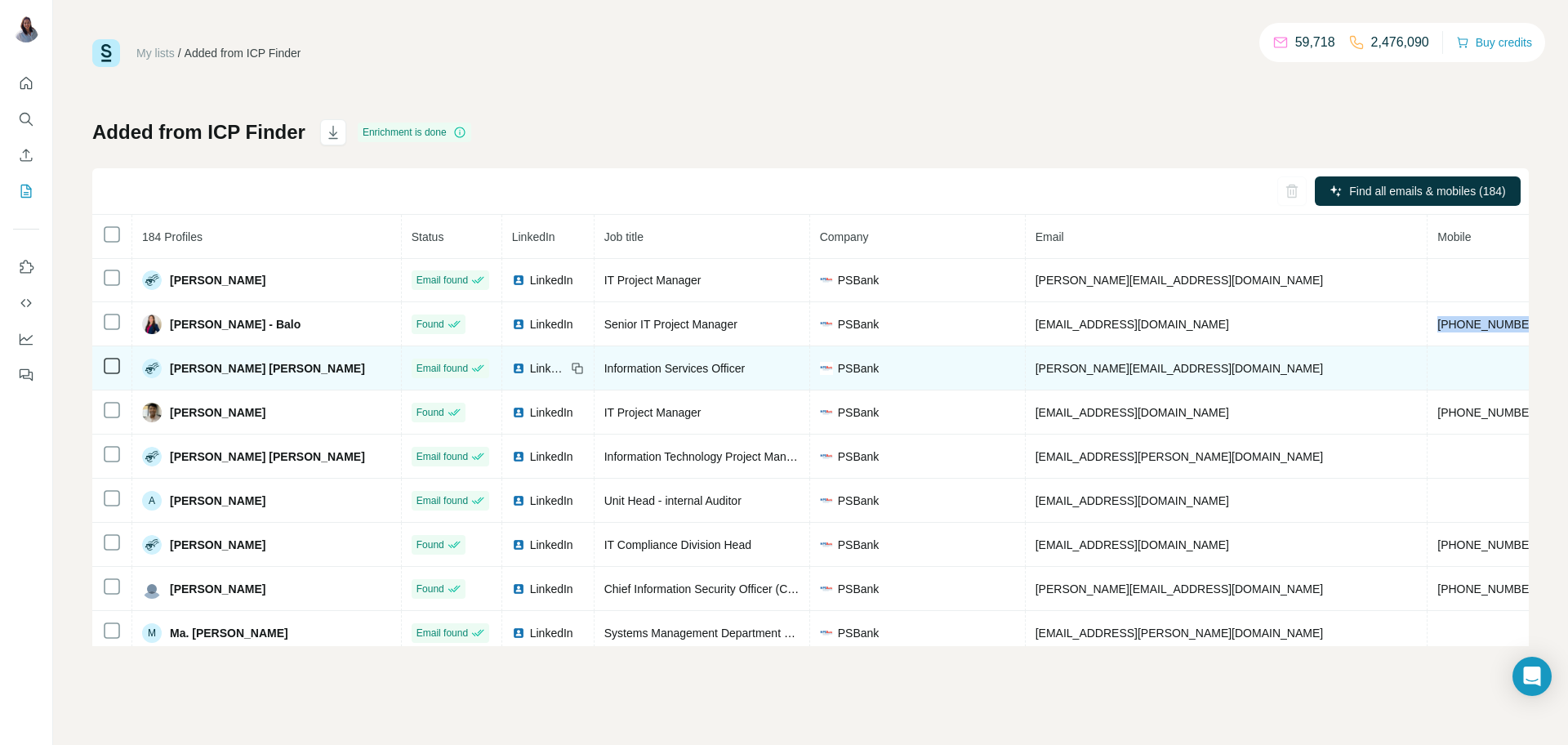
scroll to position [105, 0]
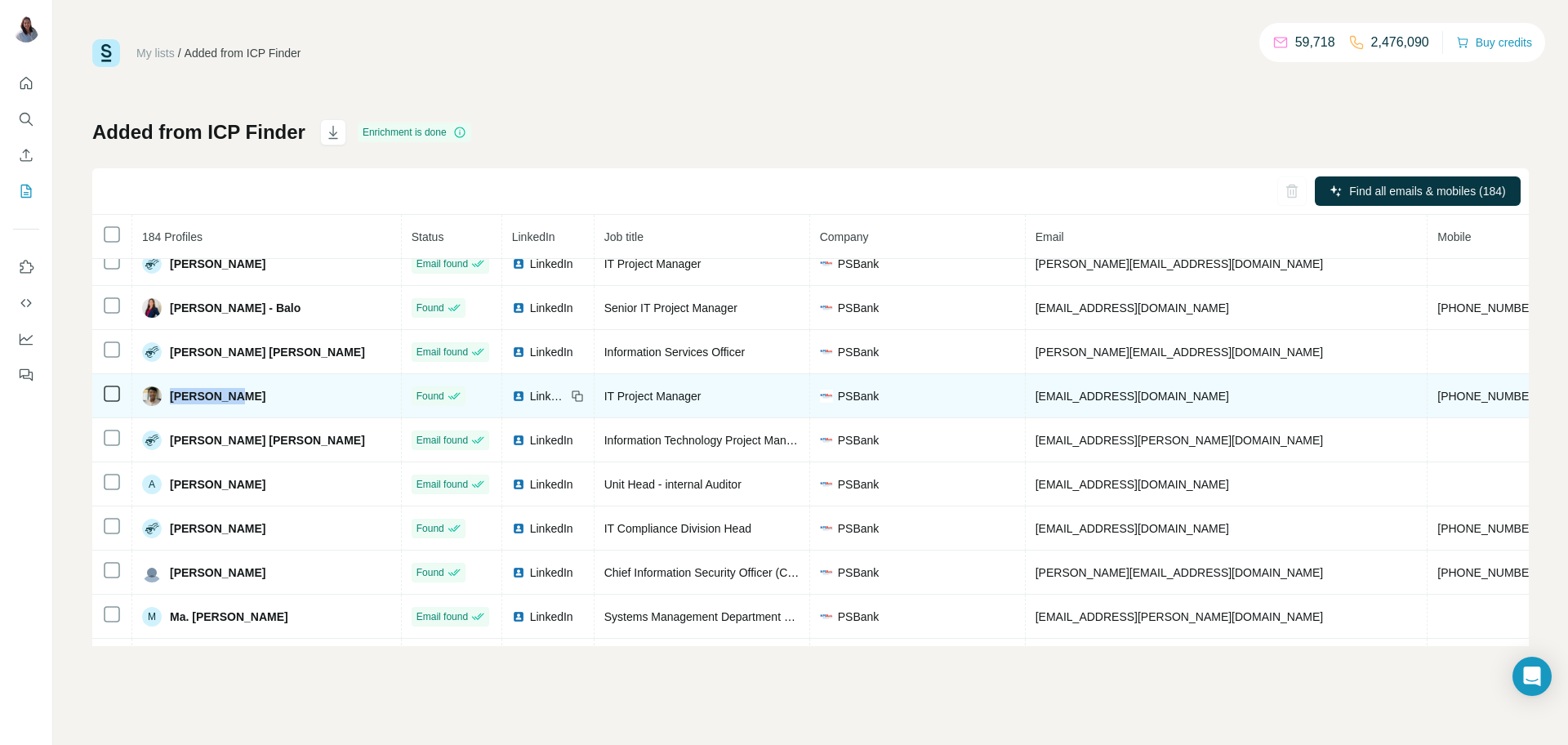
drag, startPoint x: 264, startPoint y: 397, endPoint x: 167, endPoint y: 400, distance: 97.0
click at [167, 400] on div "[PERSON_NAME]" at bounding box center [266, 396] width 249 height 20
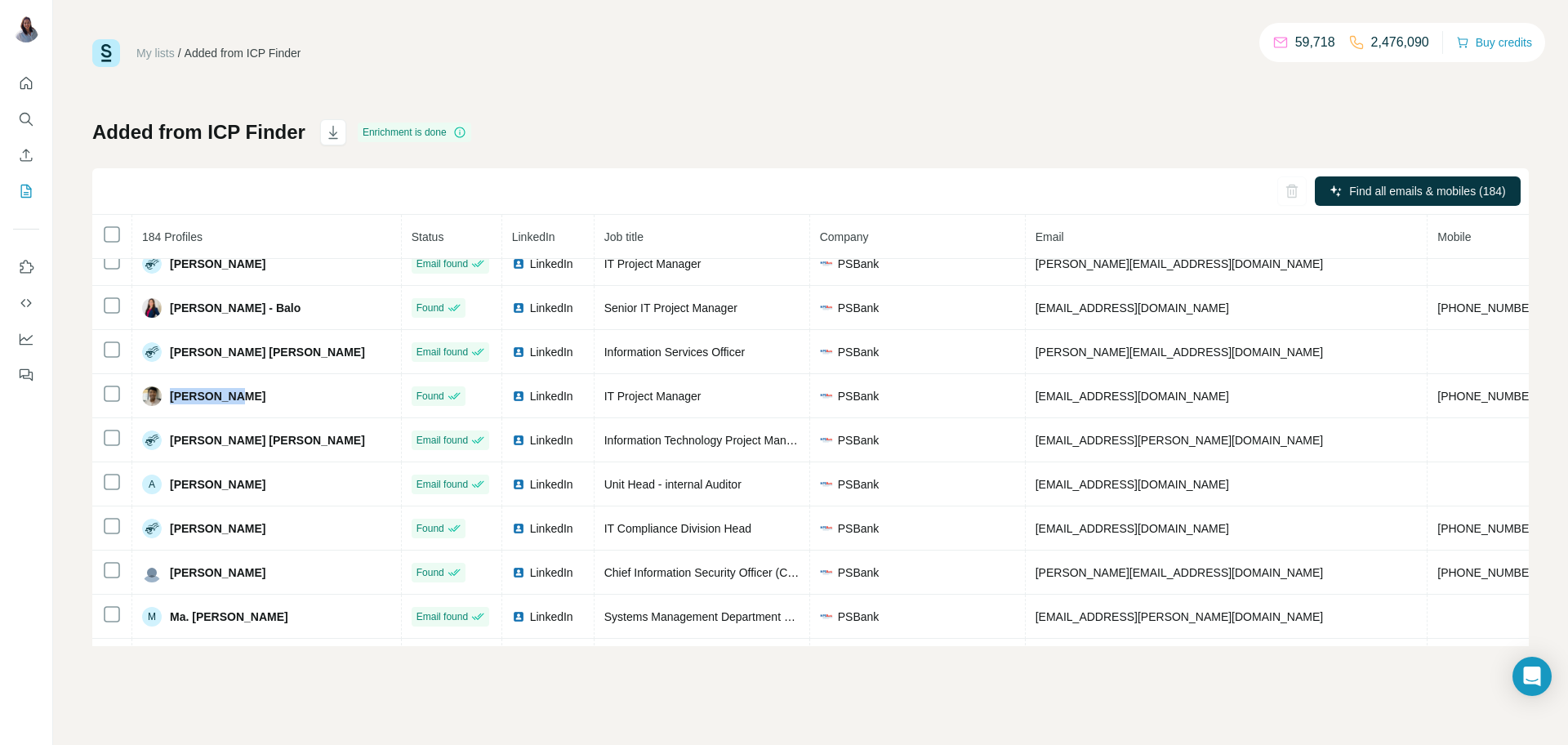
copy span "[PERSON_NAME]"
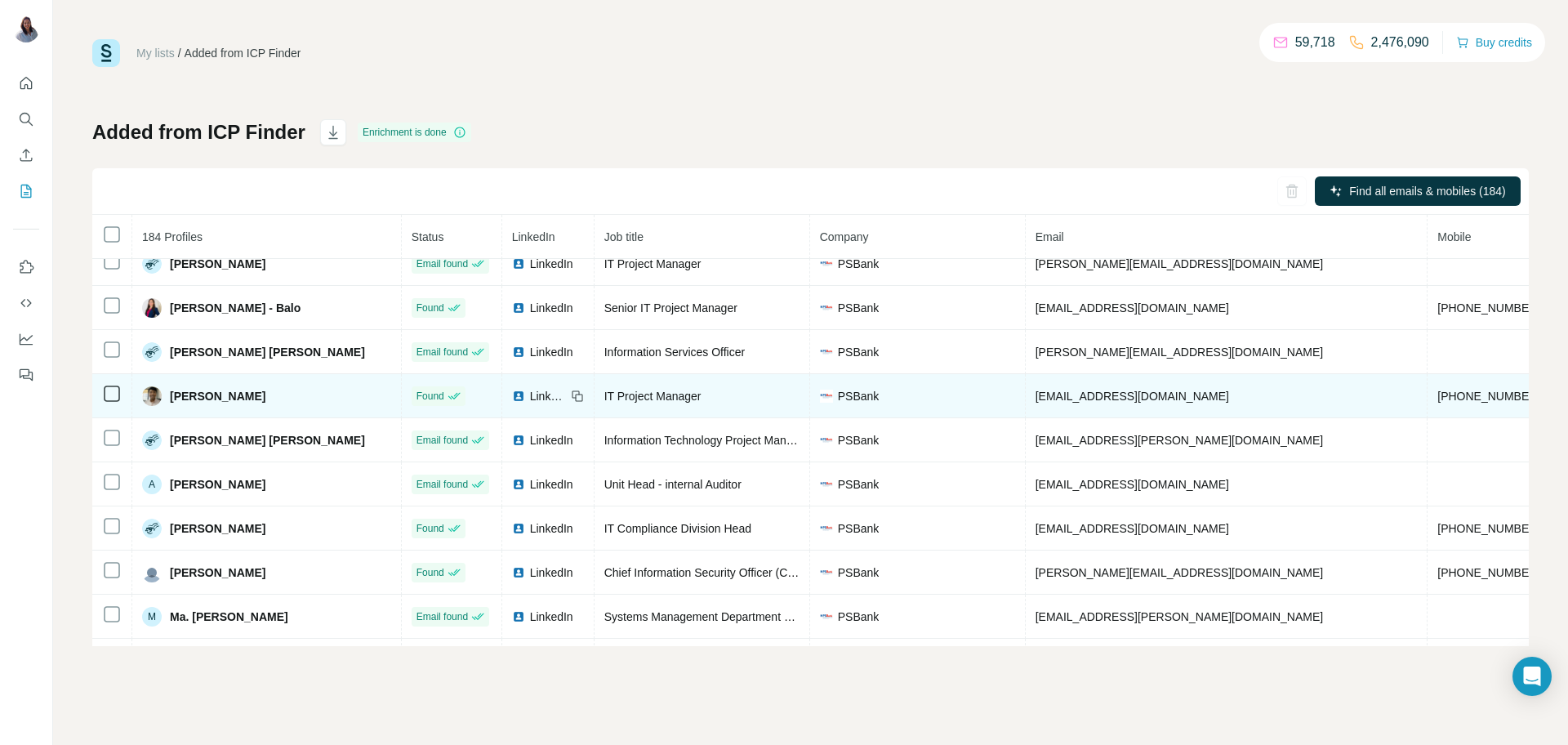
click at [1062, 402] on span "rparas@psbank.com.ph" at bounding box center [1132, 396] width 193 height 13
copy span "rparas@psbank.com.ph"
click at [1438, 402] on span "+639278154121" at bounding box center [1489, 396] width 103 height 13
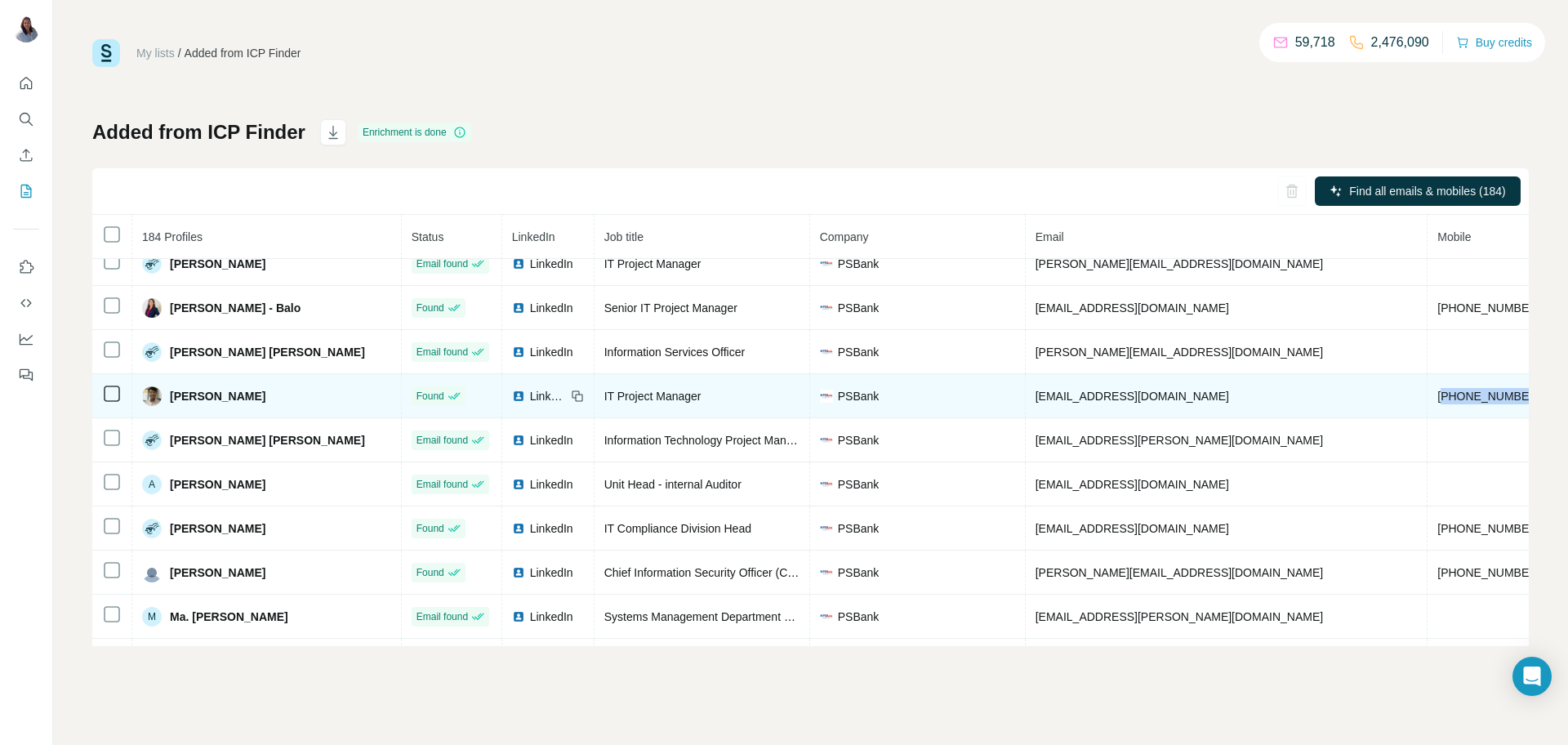
click at [1438, 402] on span "+639278154121" at bounding box center [1489, 396] width 103 height 13
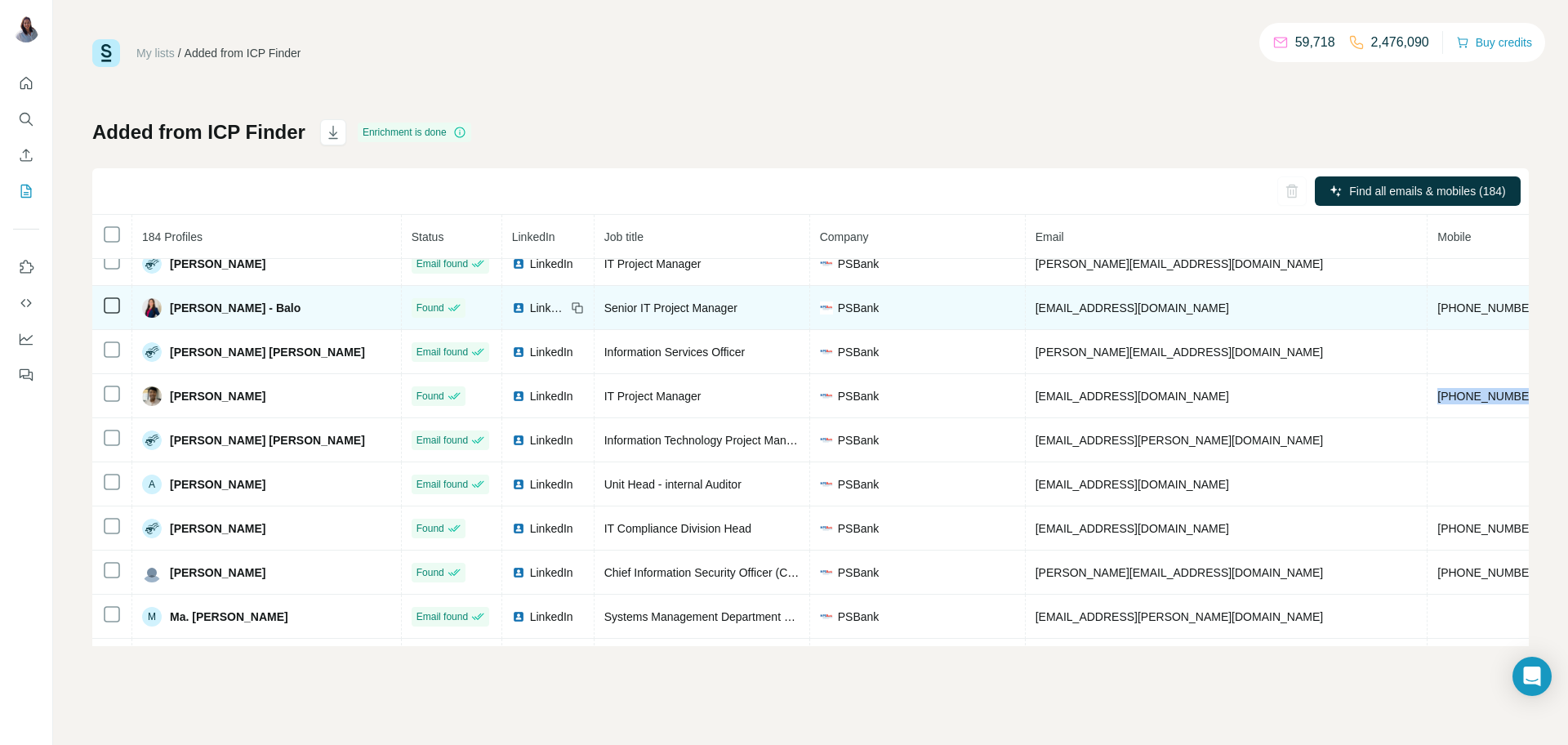
copy span "+639278154121"
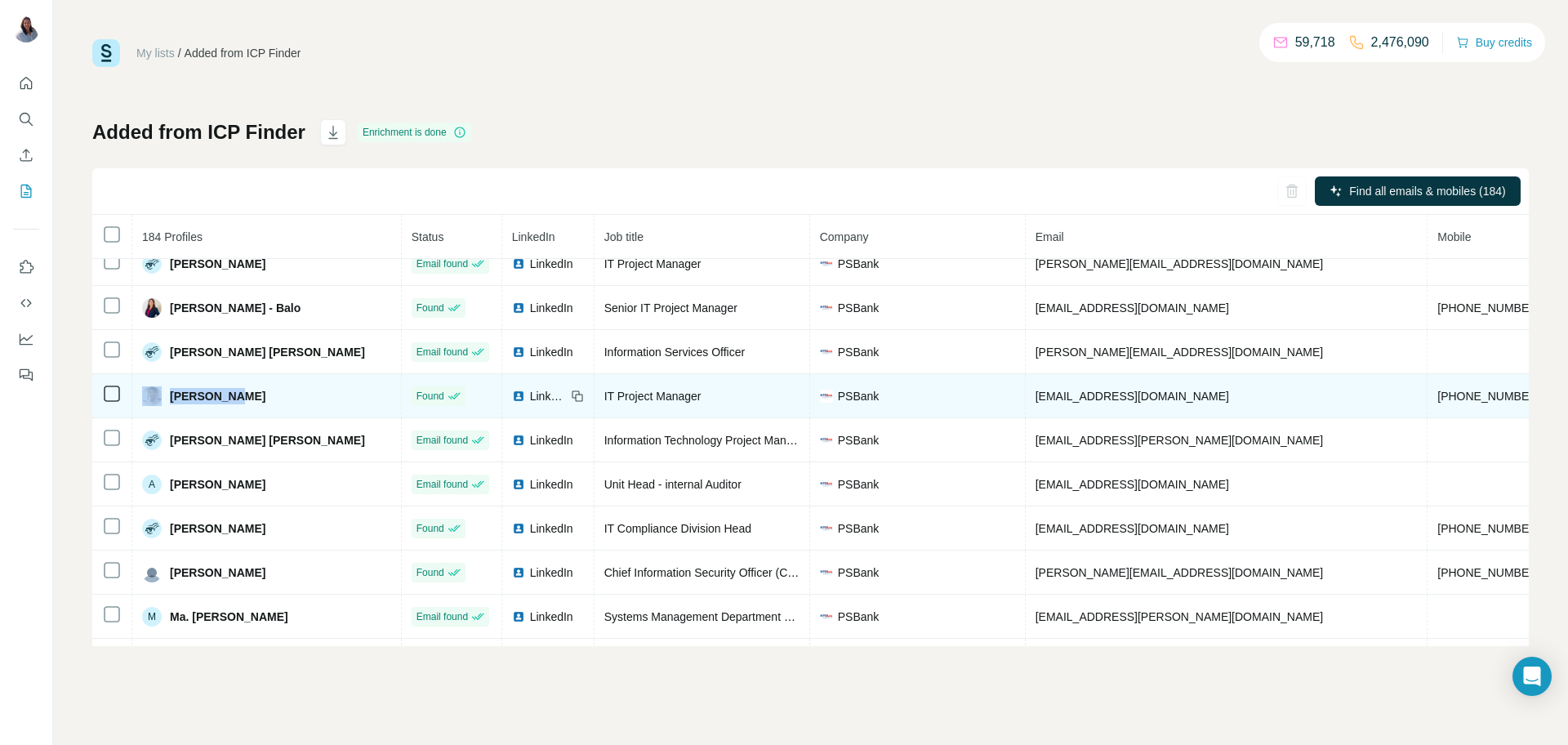
drag, startPoint x: 290, startPoint y: 409, endPoint x: 152, endPoint y: 404, distance: 138.1
click at [152, 404] on div "[PERSON_NAME]" at bounding box center [266, 396] width 249 height 20
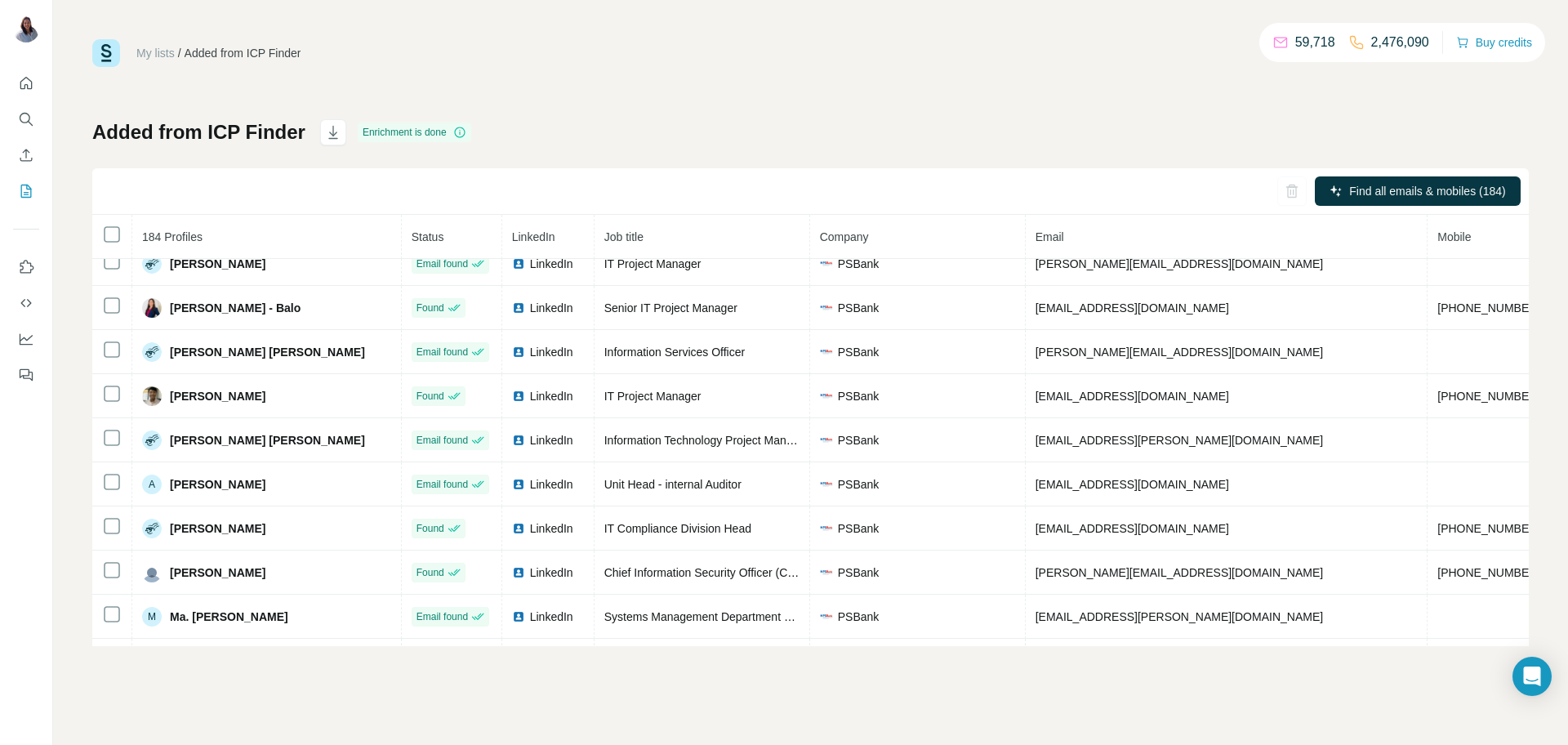
click at [626, 106] on div "My lists / Added from ICP Finder 59,718 2,476,090 Buy credits Added from ICP Fi…" at bounding box center [810, 342] width 1437 height 608
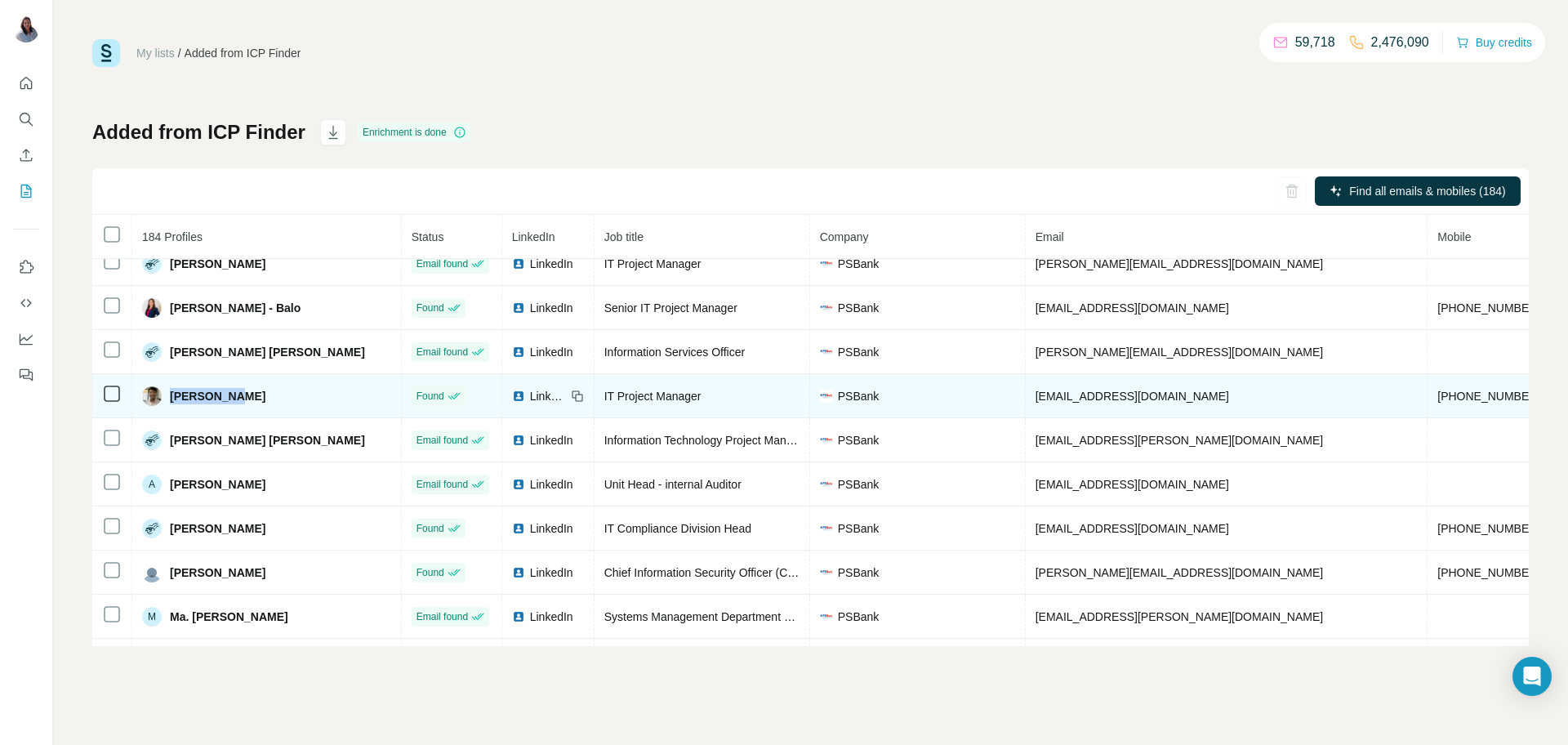
drag, startPoint x: 241, startPoint y: 403, endPoint x: 168, endPoint y: 405, distance: 73.0
click at [168, 405] on div "[PERSON_NAME]" at bounding box center [266, 396] width 249 height 20
click at [1107, 401] on span "rparas@psbank.com.ph" at bounding box center [1132, 396] width 193 height 13
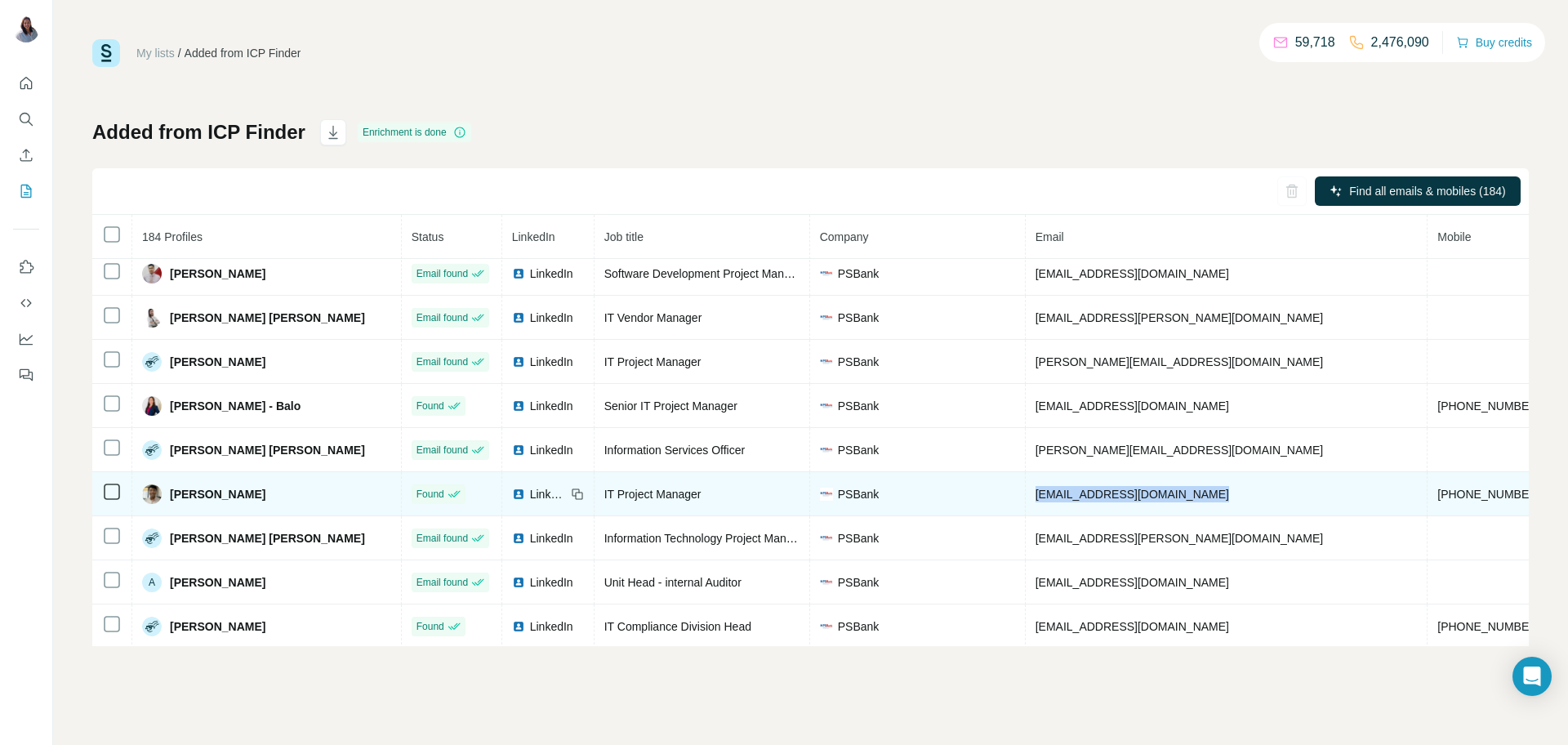
scroll to position [9, 0]
drag, startPoint x: 729, startPoint y: 501, endPoint x: 570, endPoint y: 499, distance: 159.0
click at [595, 499] on td "IT Project Manager" at bounding box center [703, 493] width 216 height 45
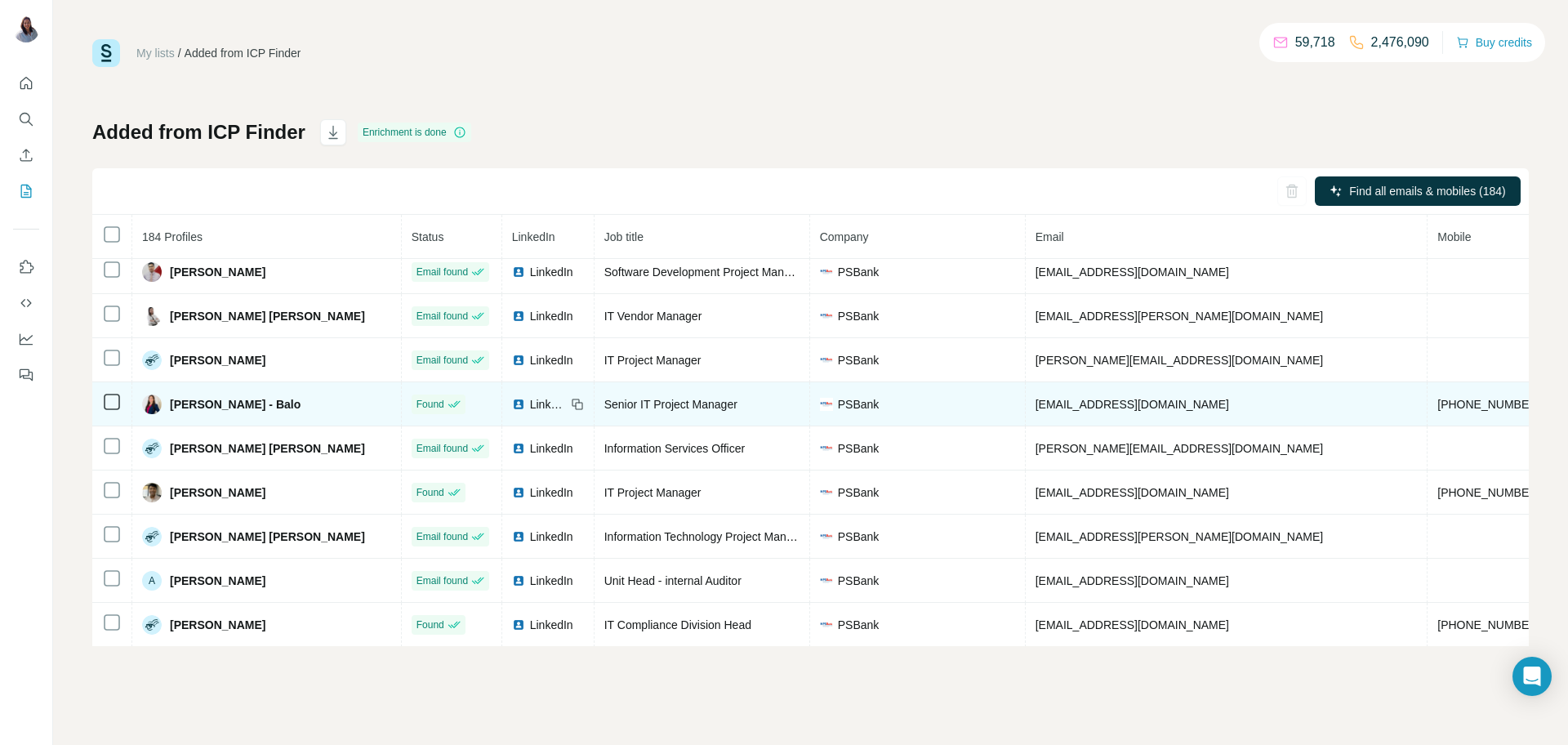
click at [628, 409] on span "Senior IT Project Manager" at bounding box center [671, 405] width 134 height 13
click at [629, 409] on span "Senior IT Project Manager" at bounding box center [671, 405] width 134 height 13
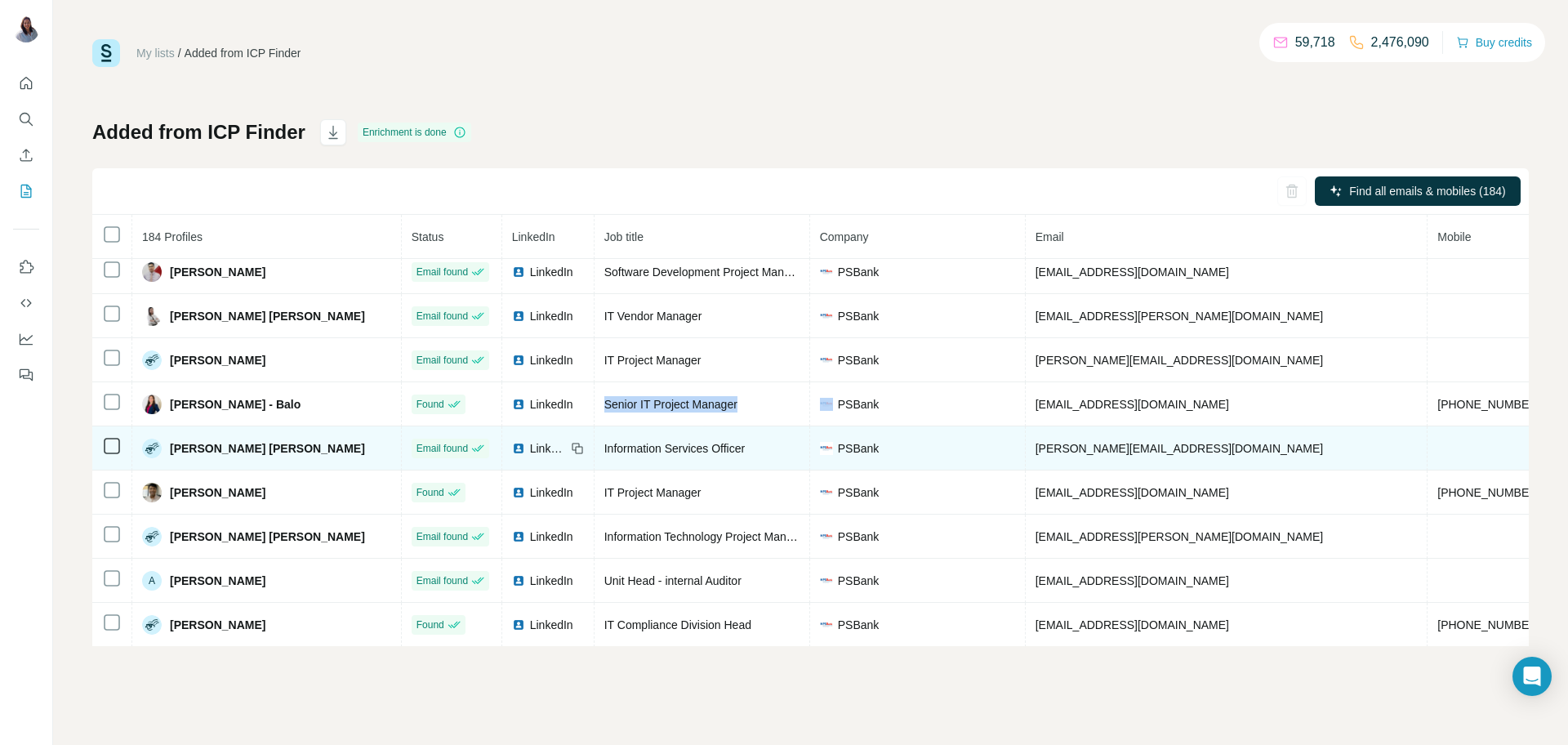
drag, startPoint x: 356, startPoint y: 454, endPoint x: 154, endPoint y: 454, distance: 202.0
click at [154, 454] on div "[PERSON_NAME] [PERSON_NAME]" at bounding box center [266, 448] width 249 height 20
drag, startPoint x: 704, startPoint y: 454, endPoint x: 565, endPoint y: 452, distance: 139.0
click at [565, 452] on tr "Mary Ann Tonette Abagat-Ismael Email found LinkedIn Information Services Office…" at bounding box center [1008, 448] width 1833 height 45
drag, startPoint x: 363, startPoint y: 454, endPoint x: 172, endPoint y: 454, distance: 191.0
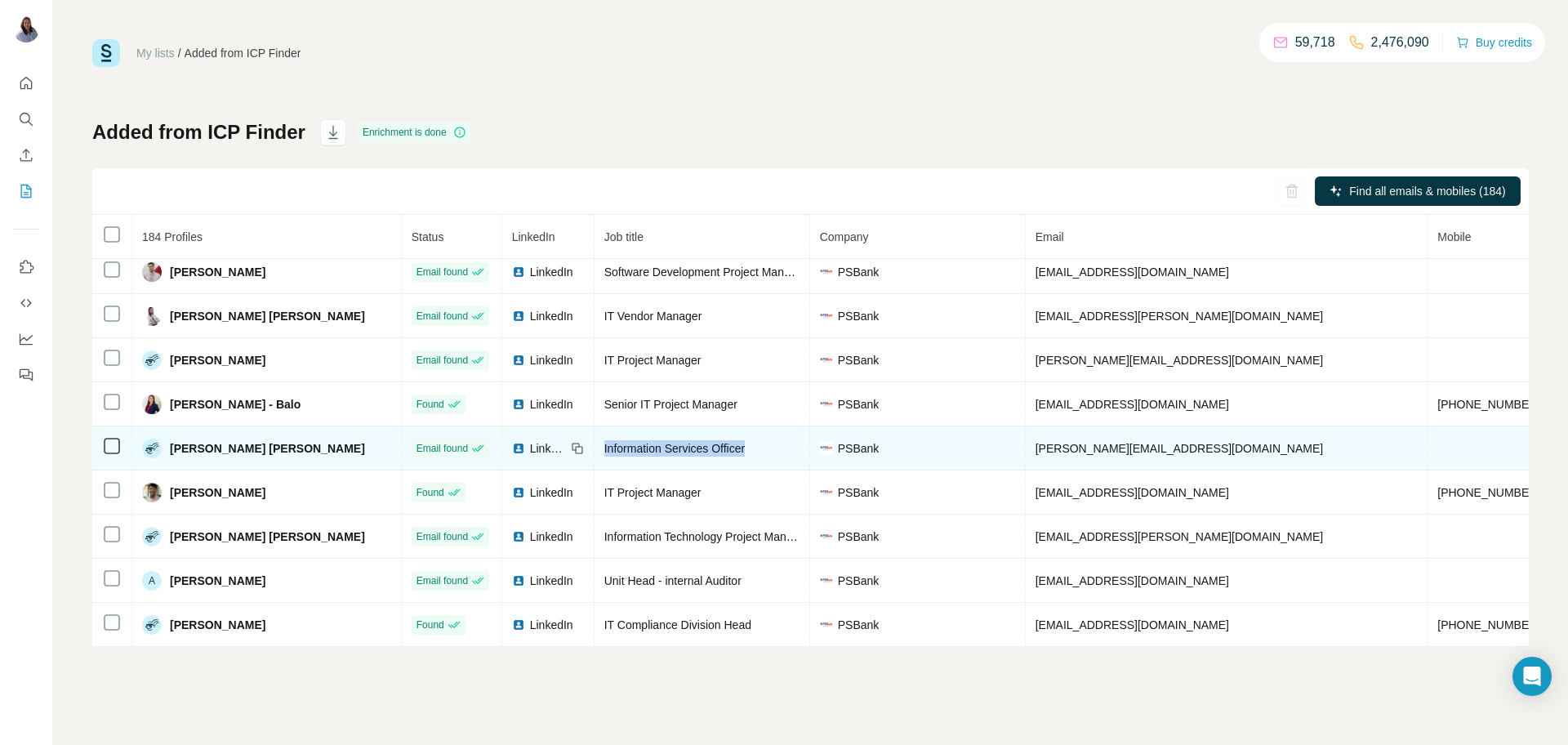
click at [172, 454] on div "[PERSON_NAME] [PERSON_NAME]" at bounding box center [266, 448] width 249 height 20
click at [614, 455] on span "Information Services Officer" at bounding box center [675, 448] width 140 height 13
drag, startPoint x: 364, startPoint y: 455, endPoint x: 171, endPoint y: 458, distance: 193.0
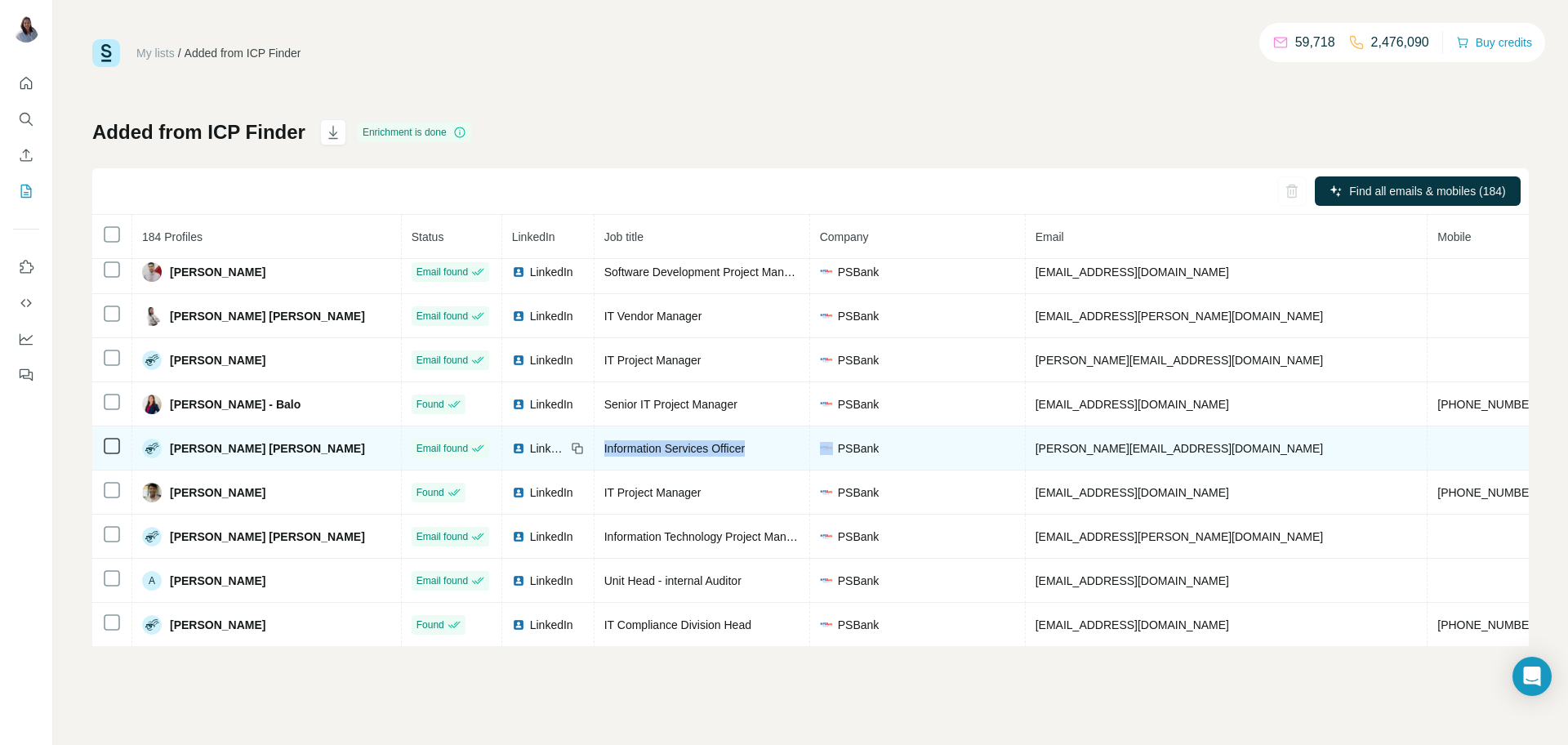
click at [171, 458] on div "[PERSON_NAME] [PERSON_NAME]" at bounding box center [266, 448] width 249 height 20
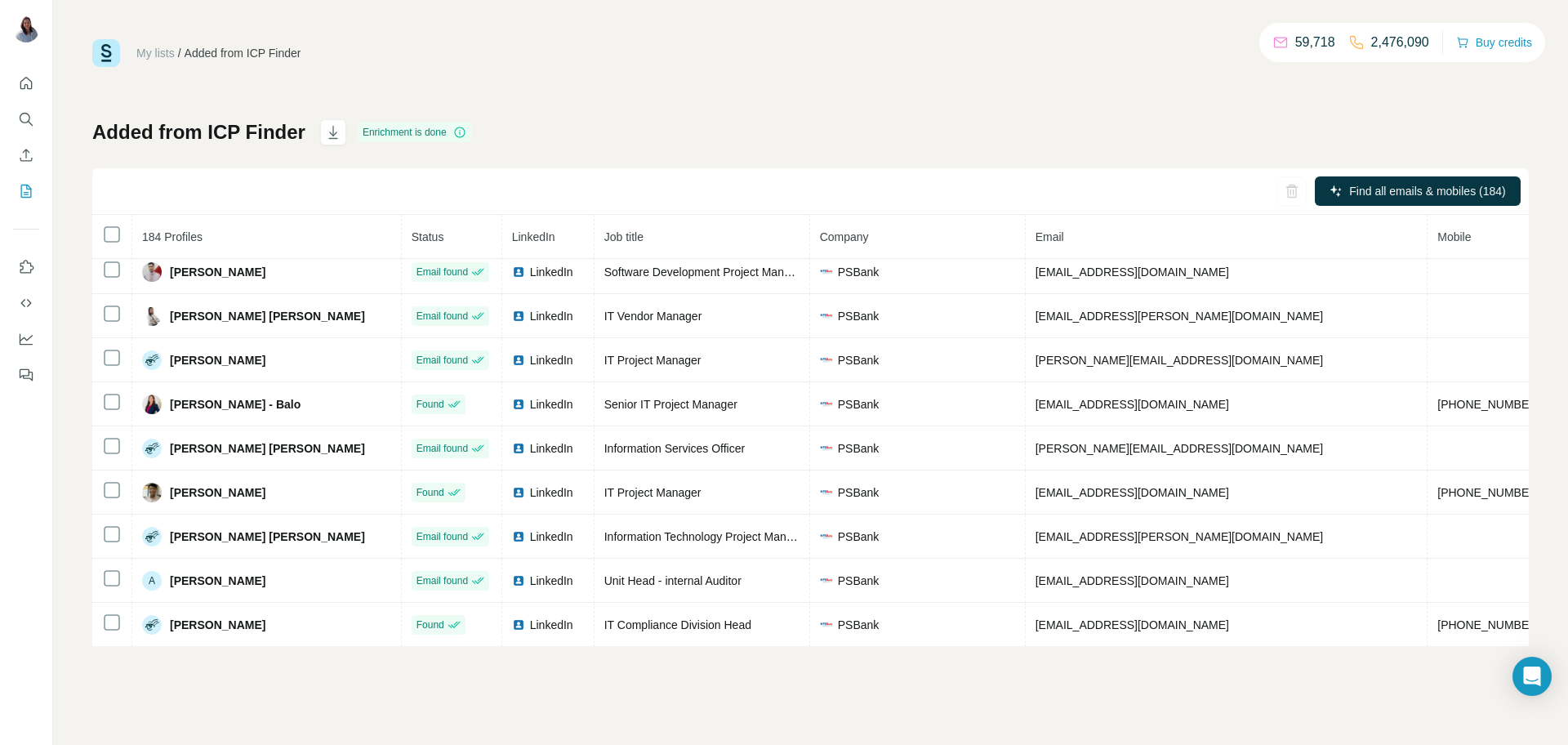
click at [759, 61] on div "My lists / Added from ICP Finder 59,718 2,476,090 Buy credits" at bounding box center [810, 52] width 1437 height 27
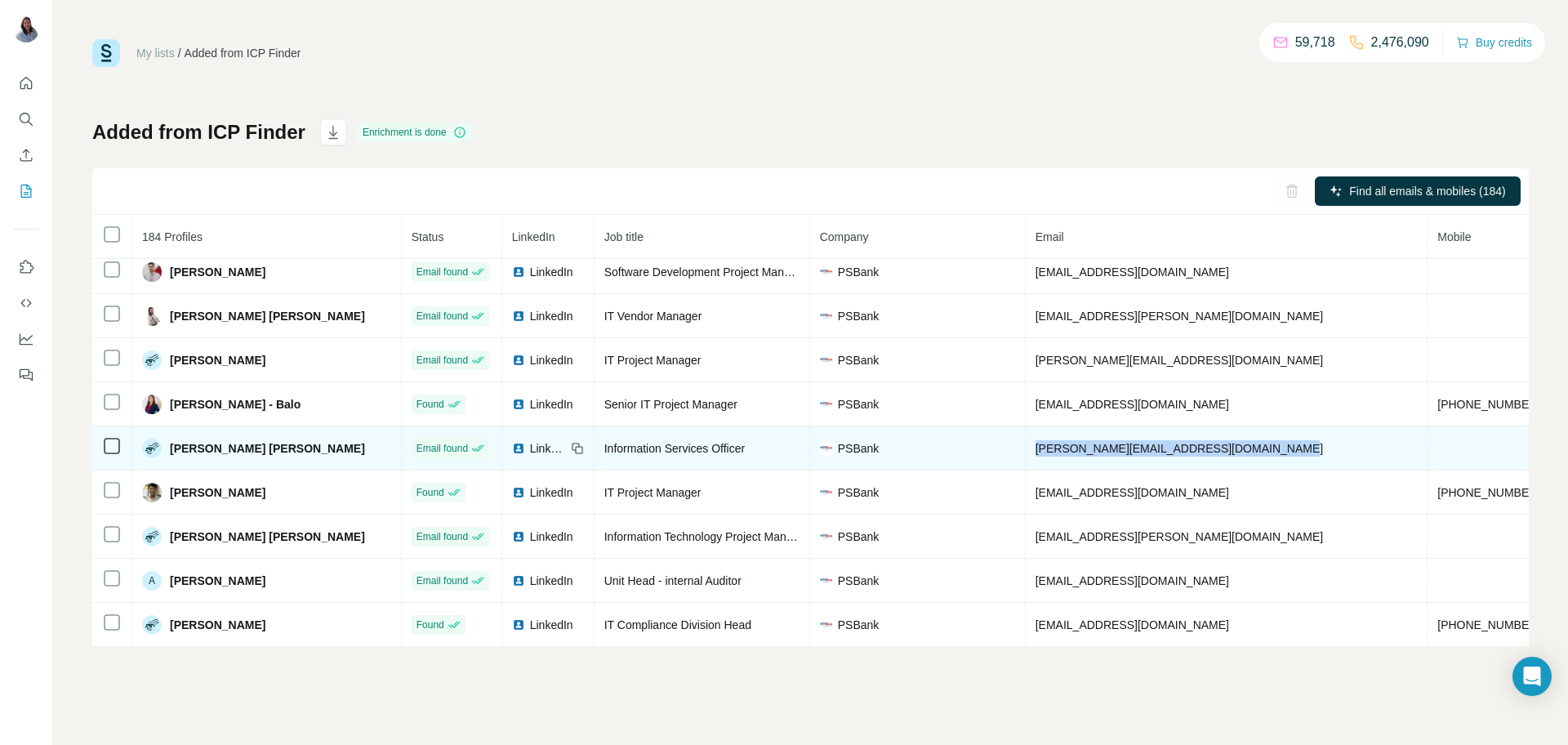
drag, startPoint x: 1266, startPoint y: 447, endPoint x: 1012, endPoint y: 464, distance: 254.6
click at [1026, 464] on td "mann-tonette-abagat-ismael@psbank.com.ph" at bounding box center [1227, 448] width 403 height 45
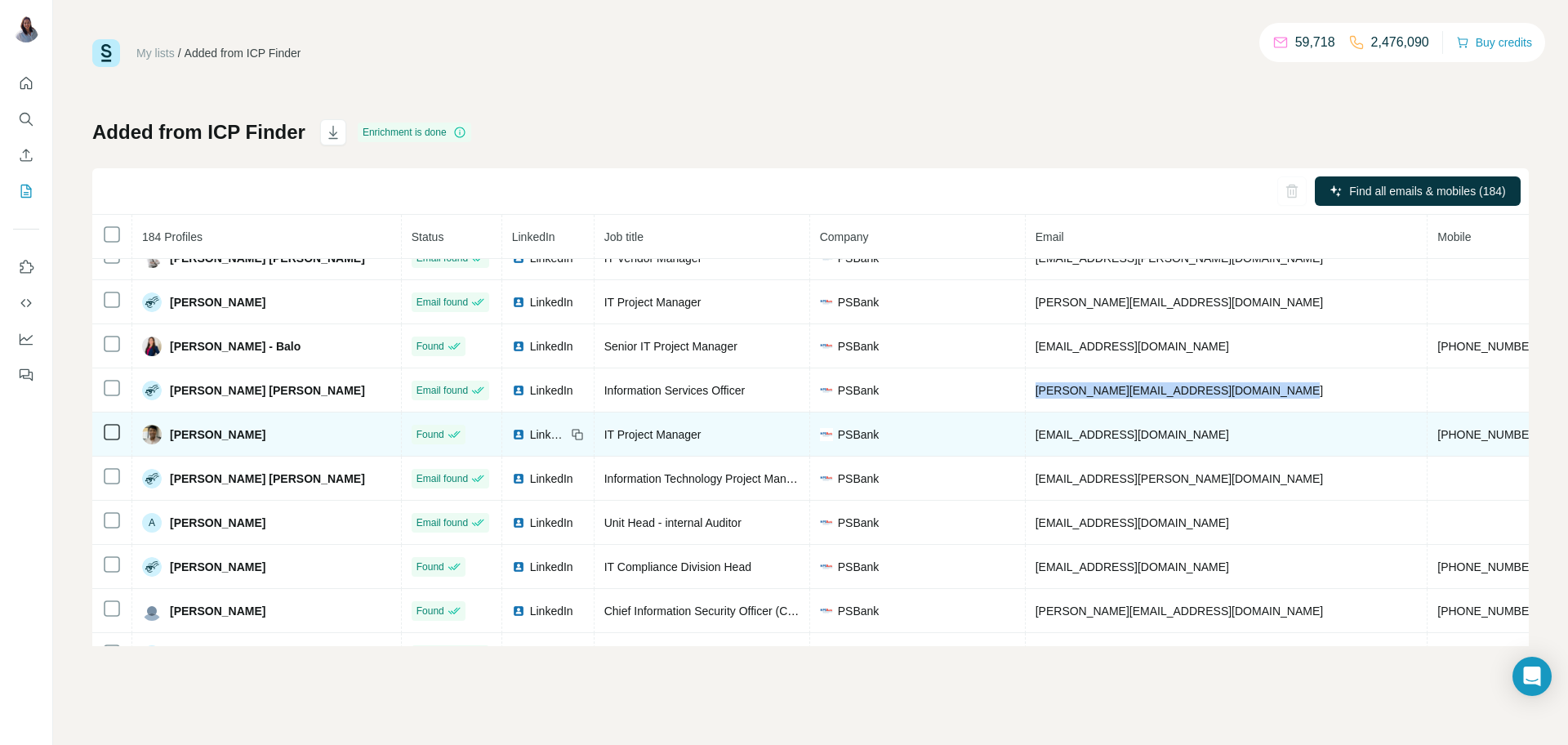
scroll to position [82, 0]
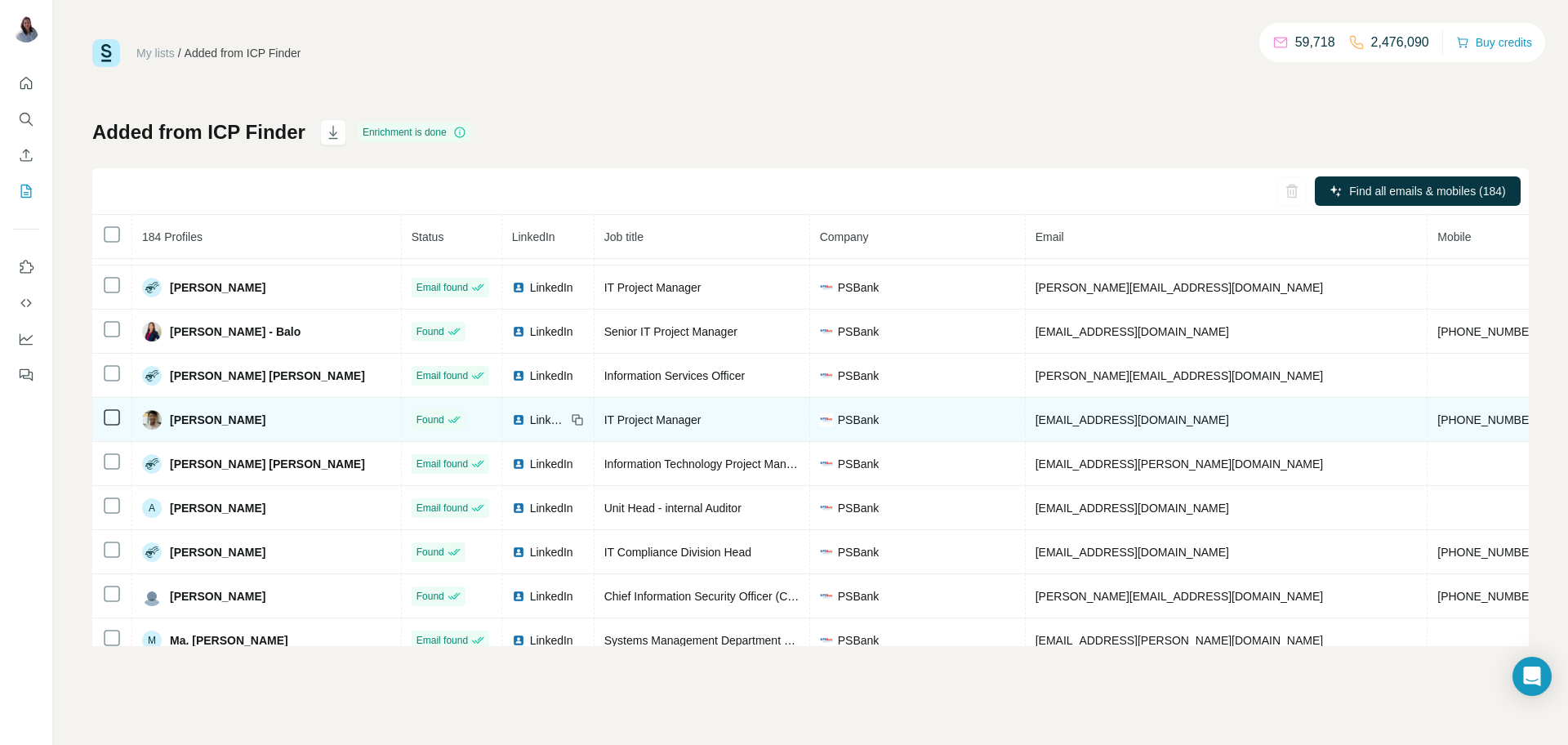
click at [1194, 421] on td "rparas@psbank.com.ph" at bounding box center [1227, 420] width 403 height 45
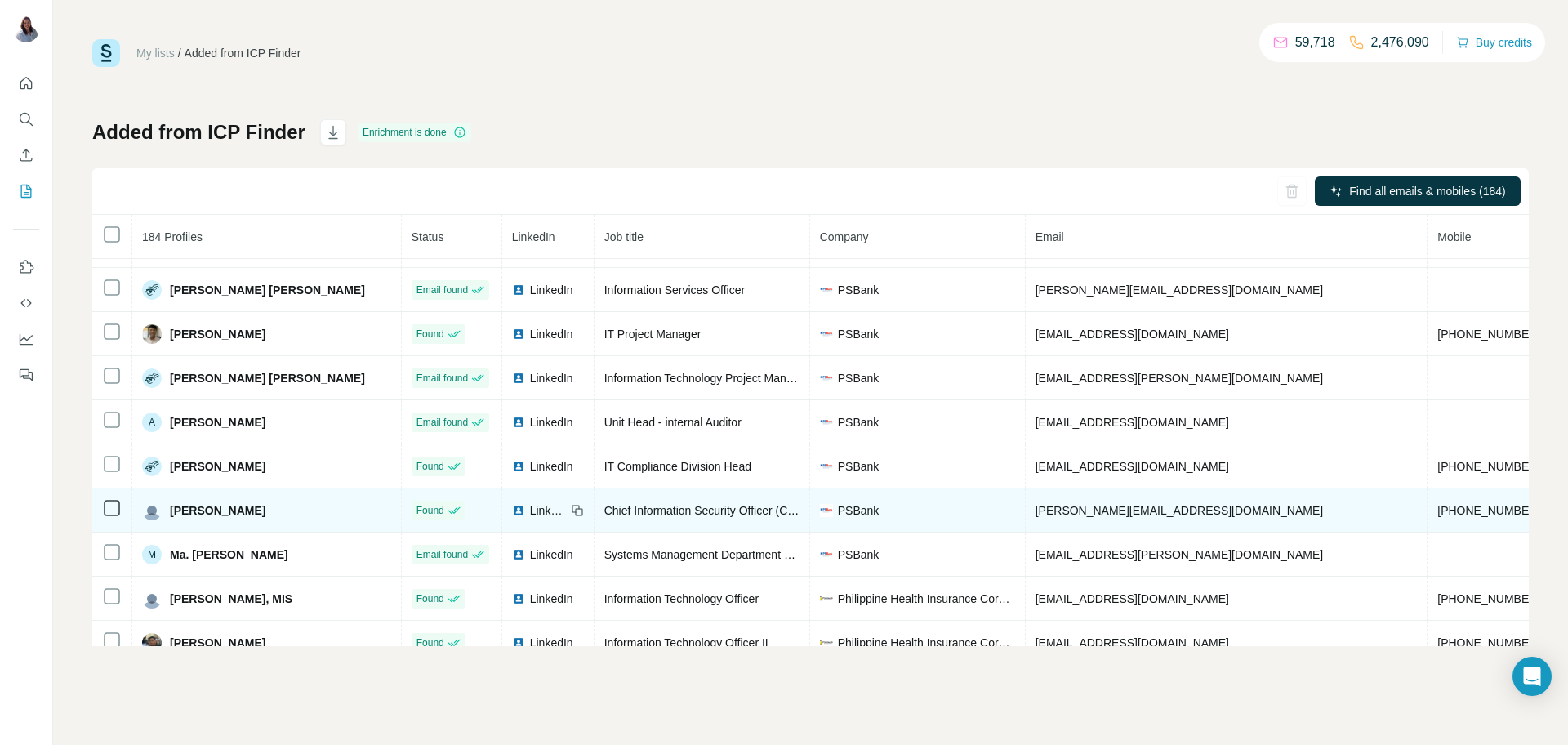
scroll to position [205, 0]
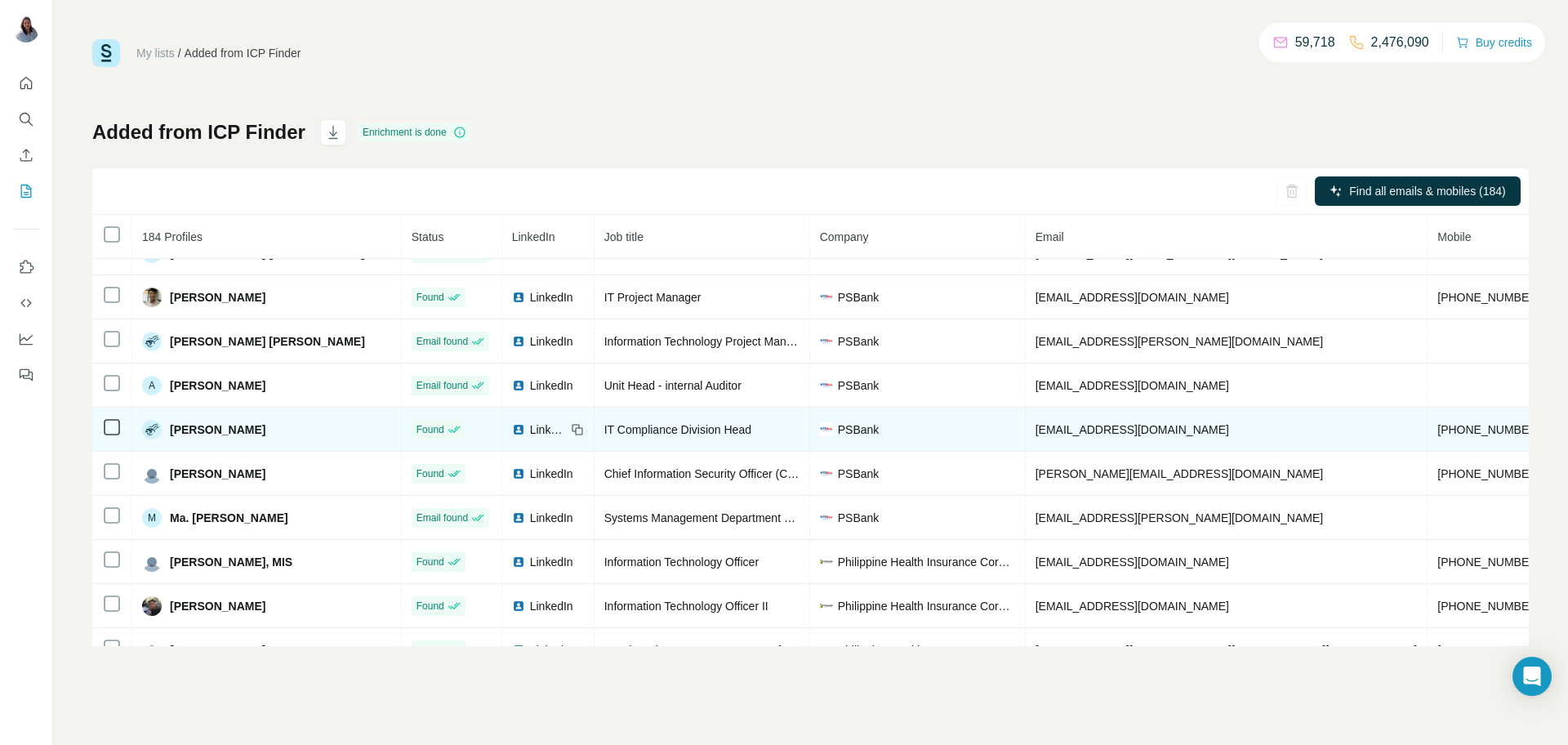
drag, startPoint x: 285, startPoint y: 430, endPoint x: 169, endPoint y: 434, distance: 116.1
click at [169, 434] on div "[PERSON_NAME]" at bounding box center [266, 429] width 249 height 20
drag, startPoint x: 1181, startPoint y: 437, endPoint x: 978, endPoint y: 436, distance: 203.0
click at [978, 436] on tr "Carlyne Peralta Found LinkedIn IT Compliance Division Head PSBank cperalta@psba…" at bounding box center [1008, 429] width 1833 height 45
click at [1438, 436] on span "[PHONE_NUMBER]" at bounding box center [1489, 430] width 103 height 13
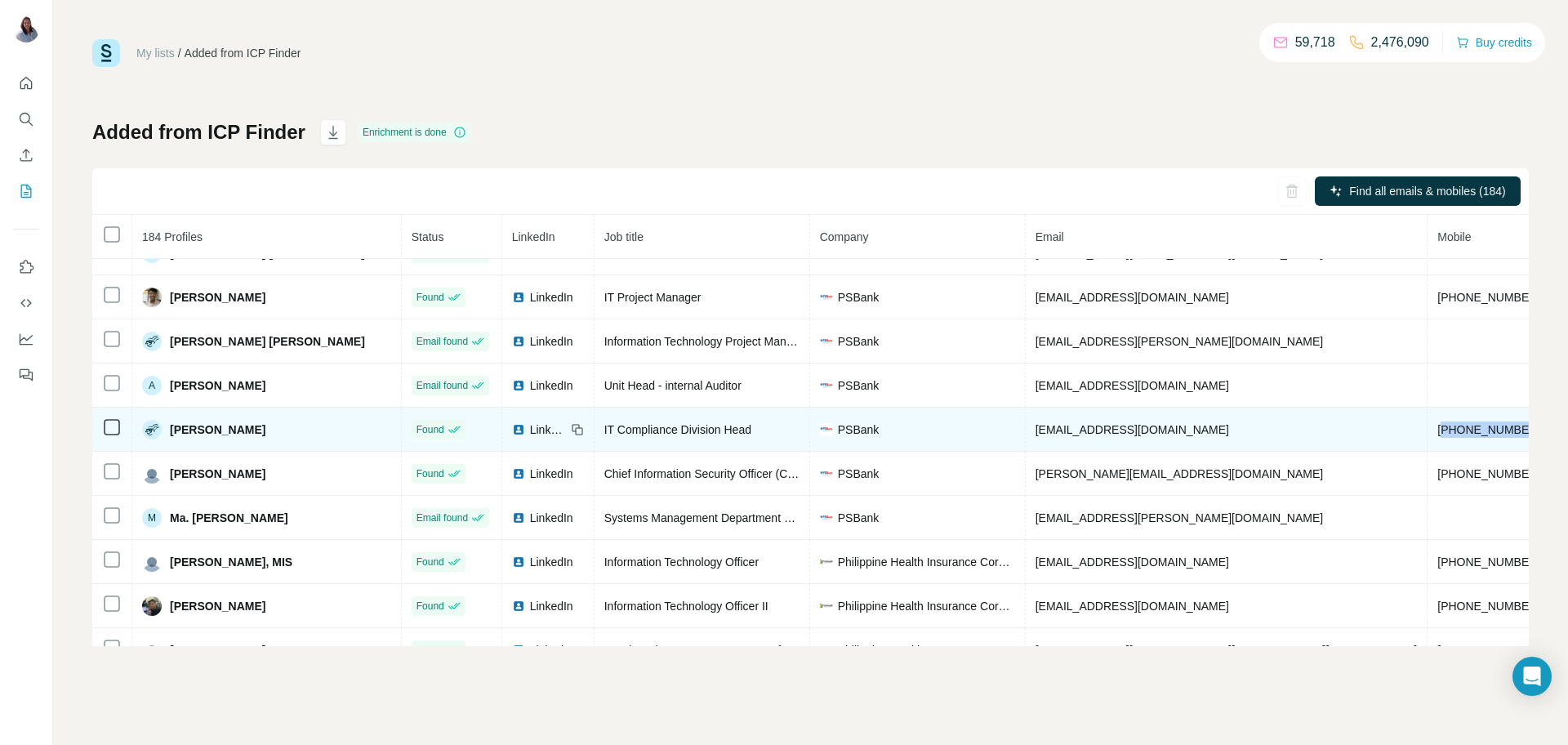
click at [1438, 436] on span "[PHONE_NUMBER]" at bounding box center [1489, 430] width 103 height 13
drag, startPoint x: 286, startPoint y: 433, endPoint x: 169, endPoint y: 434, distance: 117.0
click at [169, 434] on div "[PERSON_NAME]" at bounding box center [266, 429] width 249 height 20
click at [690, 438] on div "IT Compliance Division Head" at bounding box center [702, 429] width 195 height 16
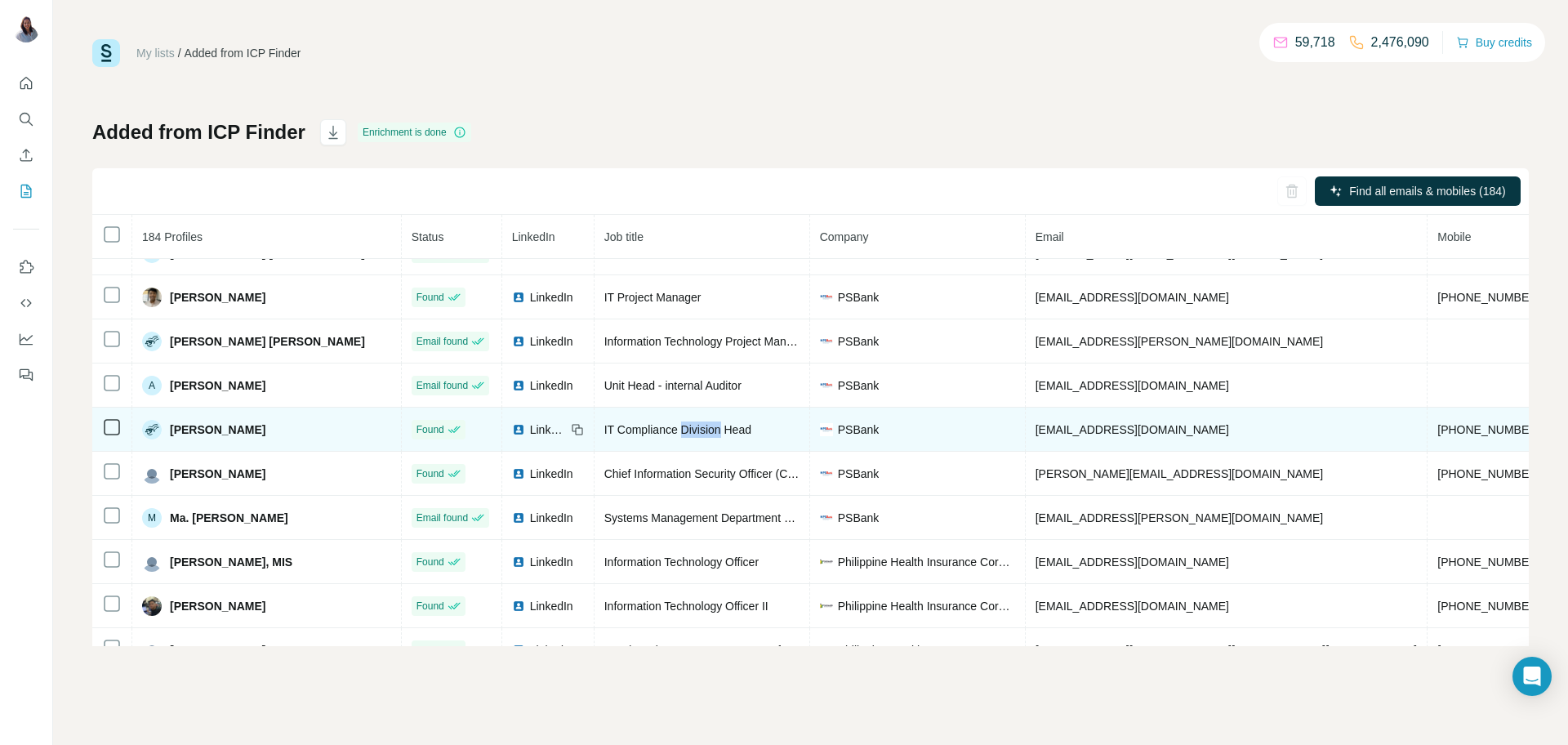
click at [690, 438] on div "IT Compliance Division Head" at bounding box center [702, 429] width 195 height 16
click at [1110, 436] on span "[EMAIL_ADDRESS][DOMAIN_NAME]" at bounding box center [1132, 430] width 193 height 13
click at [1111, 436] on span "[EMAIL_ADDRESS][DOMAIN_NAME]" at bounding box center [1132, 430] width 193 height 13
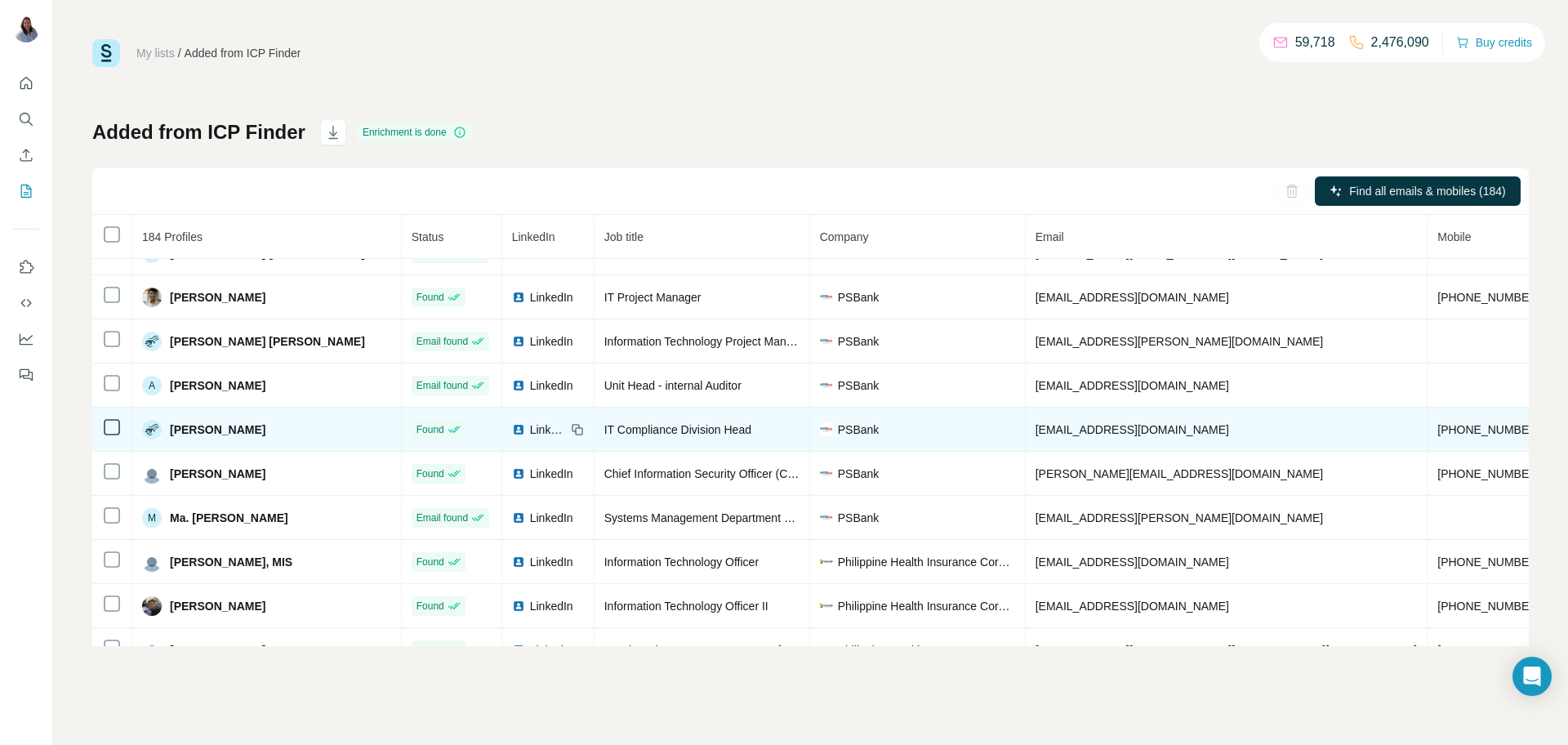
click at [1438, 436] on span "[PHONE_NUMBER]" at bounding box center [1489, 430] width 103 height 13
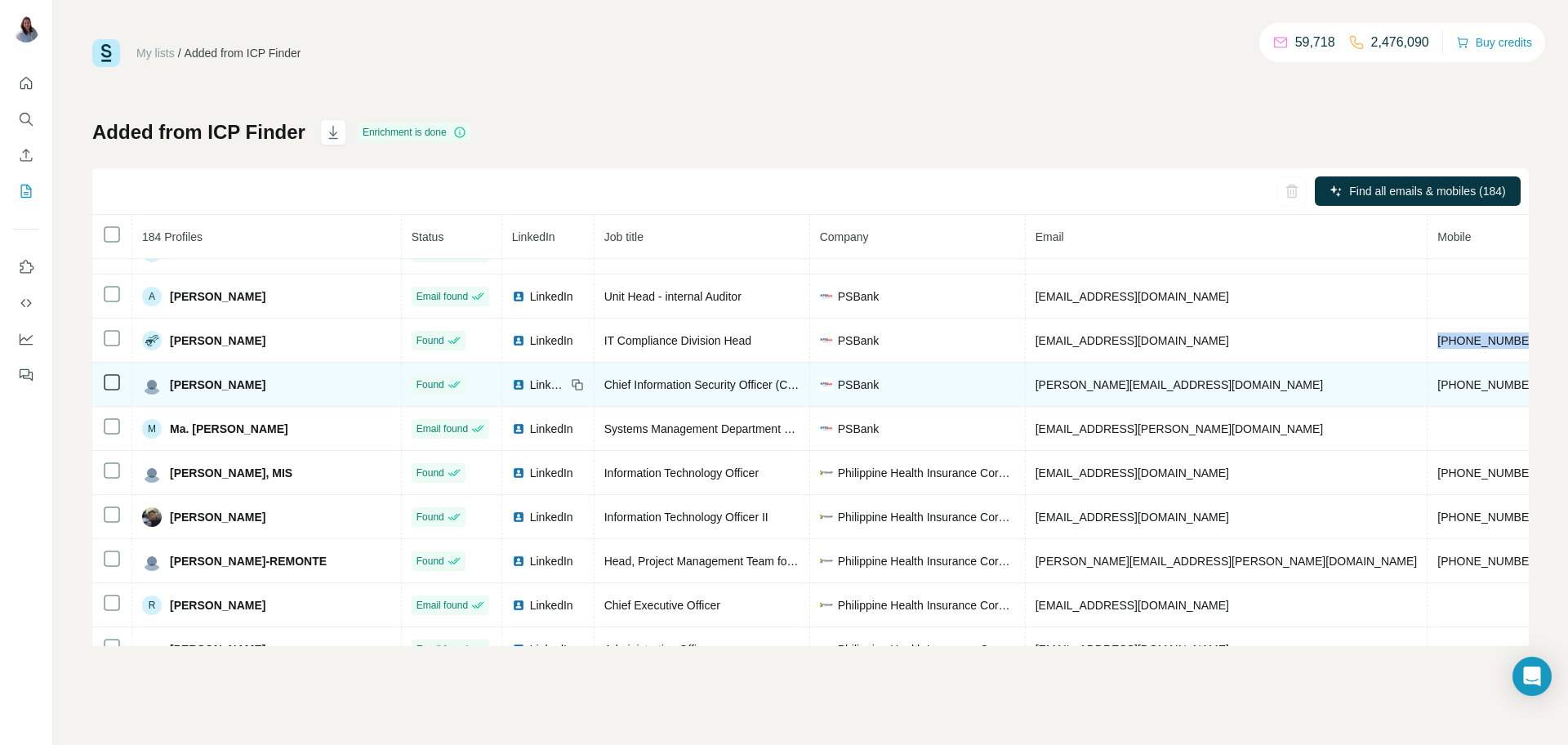
scroll to position [300, 0]
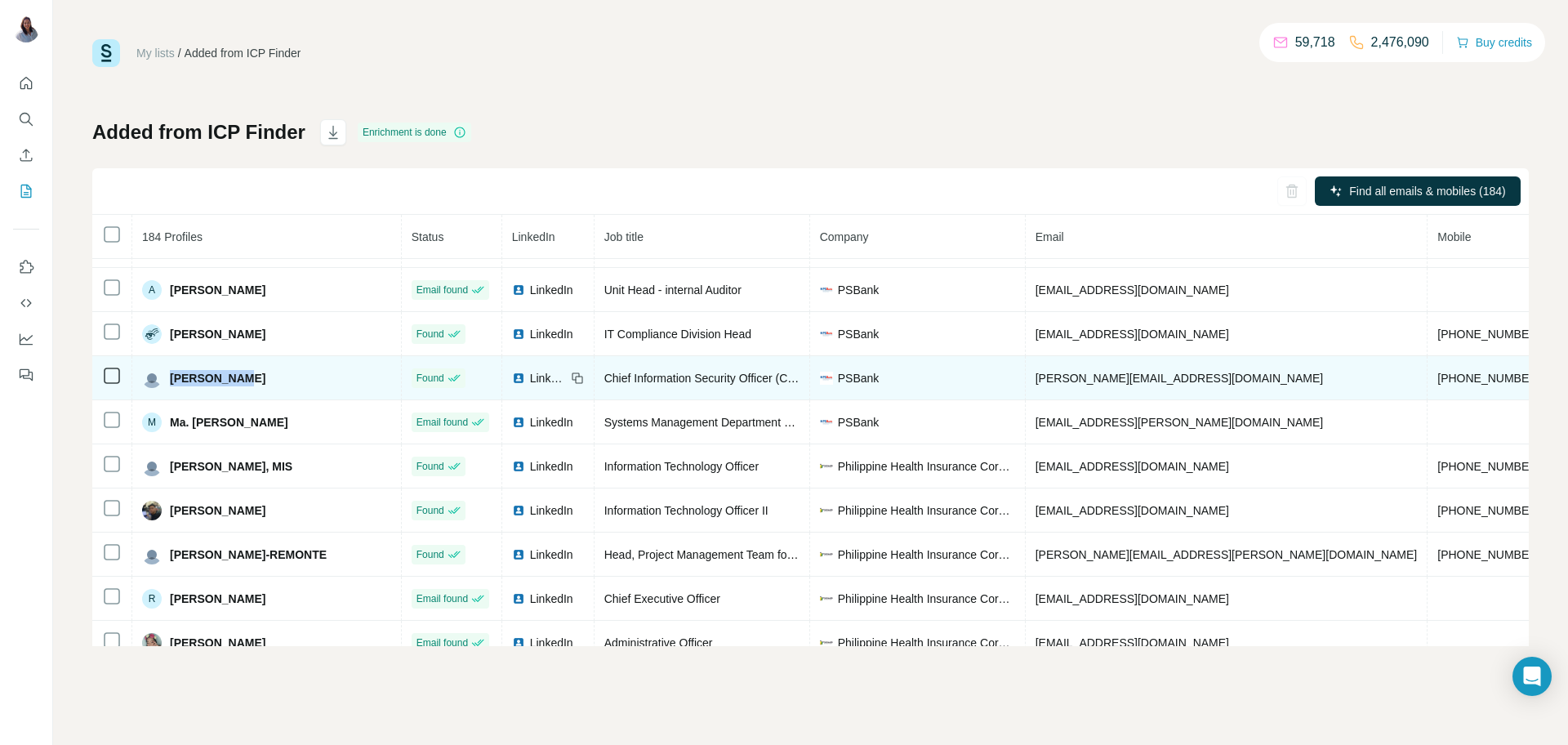
drag, startPoint x: 271, startPoint y: 387, endPoint x: 172, endPoint y: 380, distance: 99.2
click at [172, 380] on div "[PERSON_NAME]" at bounding box center [266, 378] width 249 height 20
click at [655, 385] on span "Chief Information Security Officer (CISO)" at bounding box center [708, 378] width 207 height 13
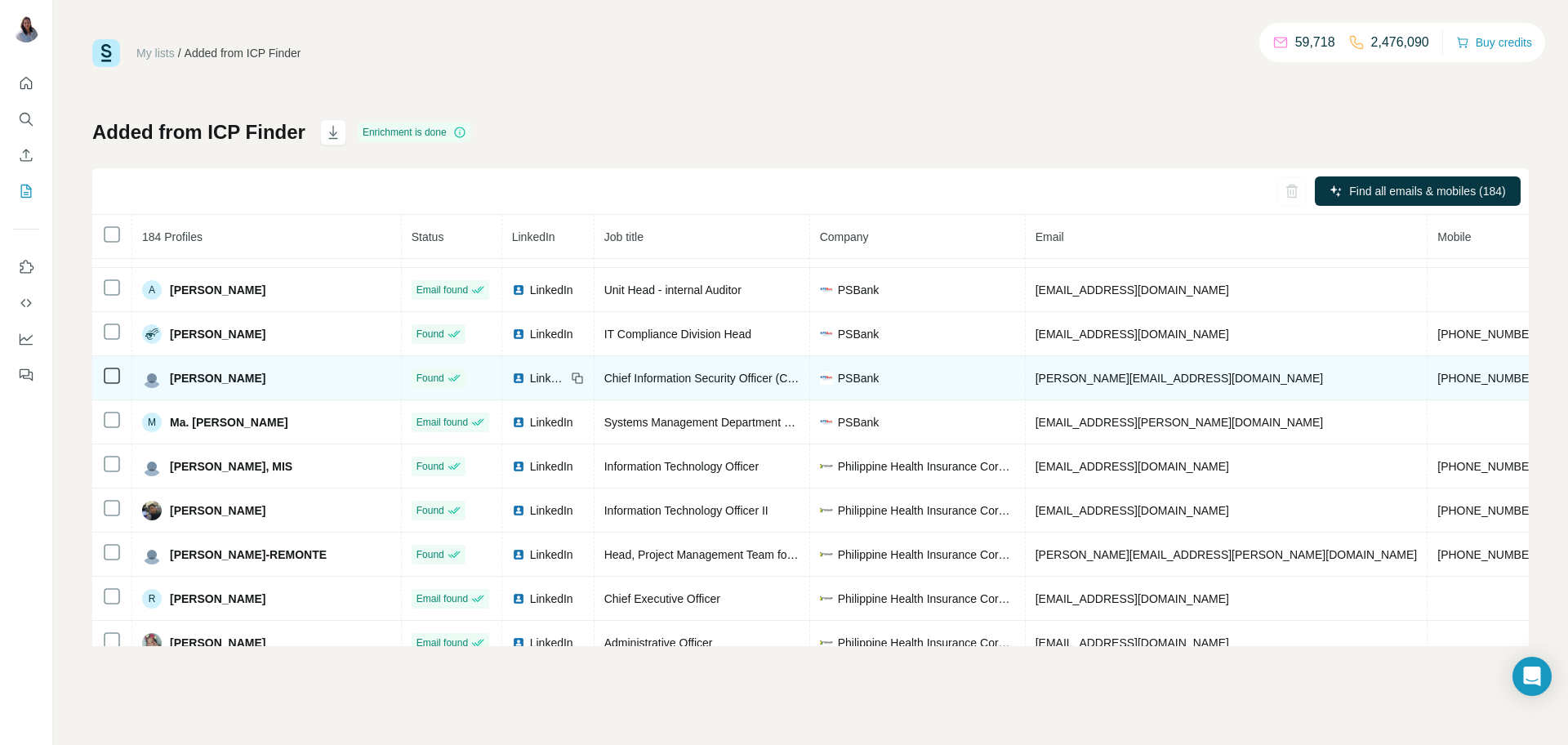
click at [1079, 383] on span "[PERSON_NAME][EMAIL_ADDRESS][DOMAIN_NAME]" at bounding box center [1180, 378] width 288 height 13
click at [1438, 385] on span "[PHONE_NUMBER]" at bounding box center [1489, 378] width 103 height 13
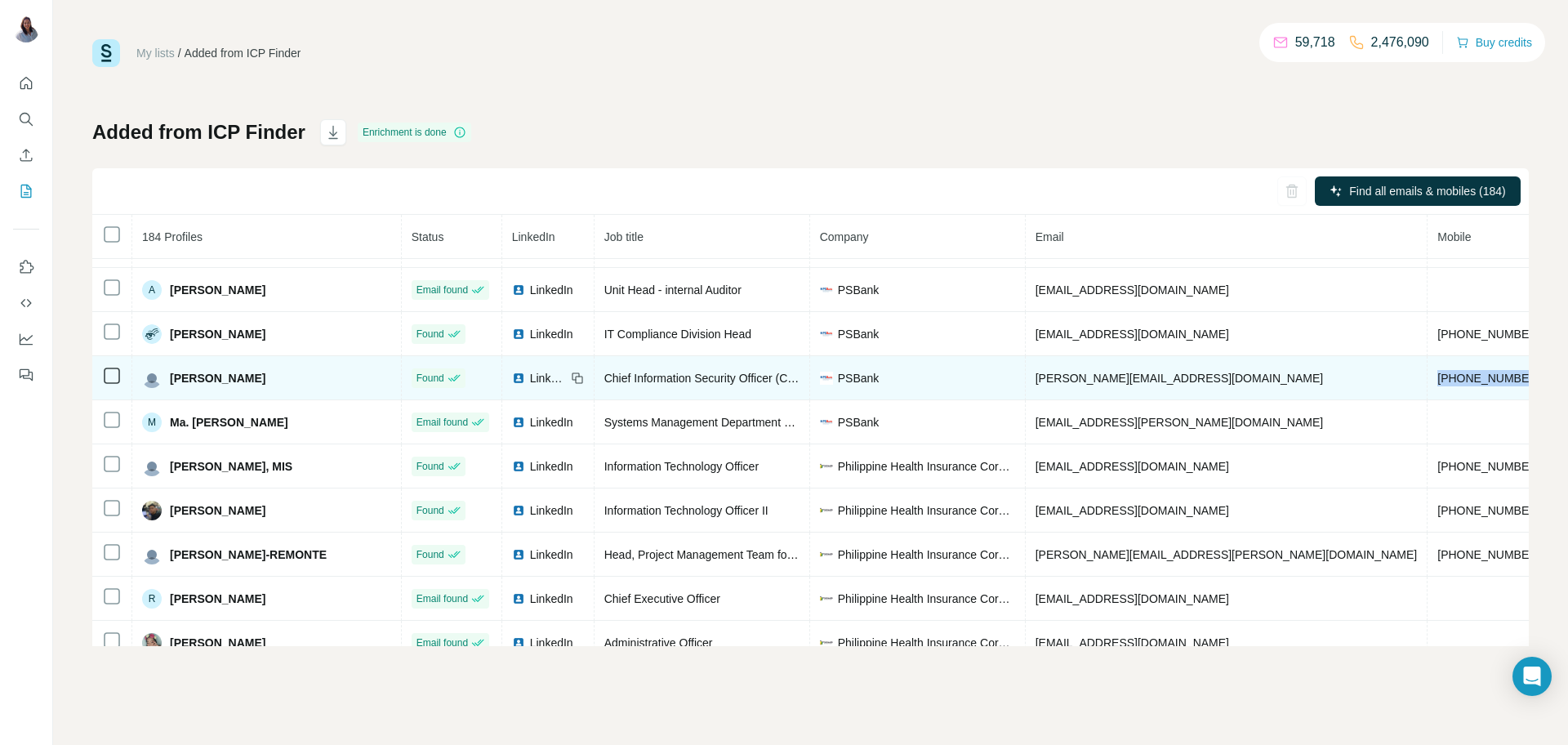
click at [1438, 385] on span "[PHONE_NUMBER]" at bounding box center [1489, 378] width 103 height 13
drag, startPoint x: 251, startPoint y: 390, endPoint x: 155, endPoint y: 391, distance: 96.0
click at [155, 389] on div "[PERSON_NAME]" at bounding box center [266, 378] width 249 height 20
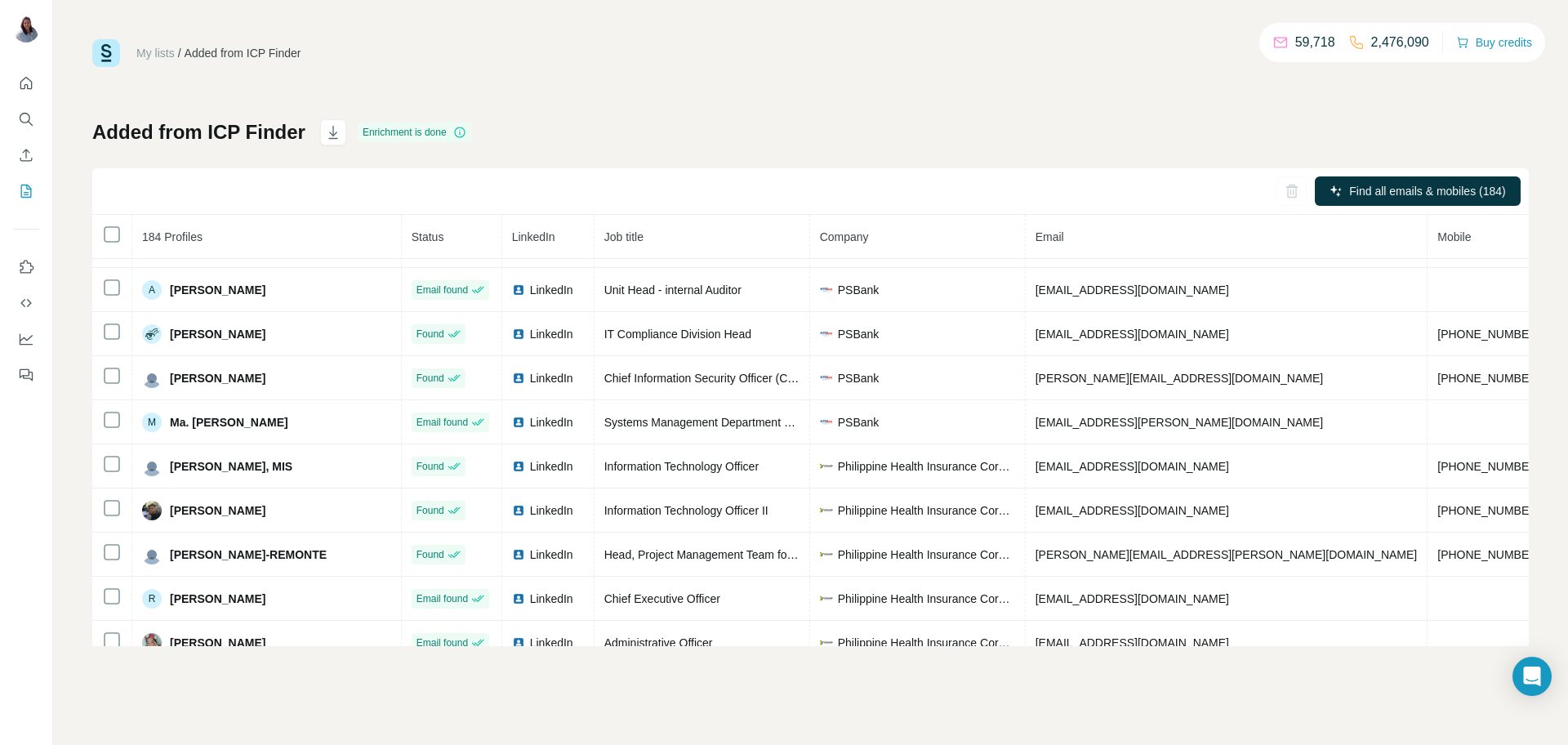
click at [838, 126] on div "Added from ICP Finder Enrichment is done Find all emails & mobiles (184) 184 Pr…" at bounding box center [810, 383] width 1437 height 527
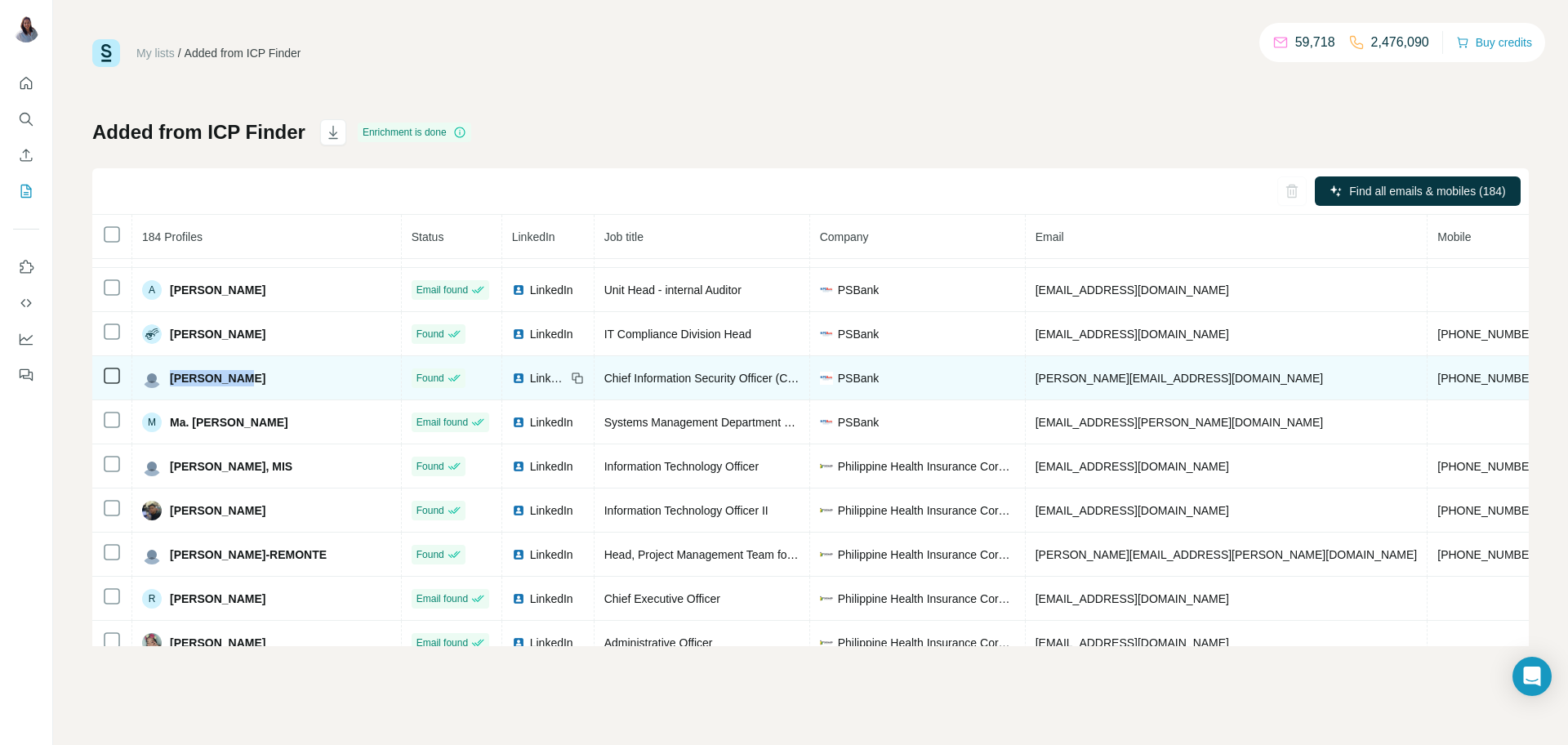
drag, startPoint x: 247, startPoint y: 387, endPoint x: 171, endPoint y: 388, distance: 76.0
click at [171, 388] on div "[PERSON_NAME]" at bounding box center [266, 378] width 249 height 20
click at [1075, 385] on span "[PERSON_NAME][EMAIL_ADDRESS][DOMAIN_NAME]" at bounding box center [1180, 378] width 288 height 13
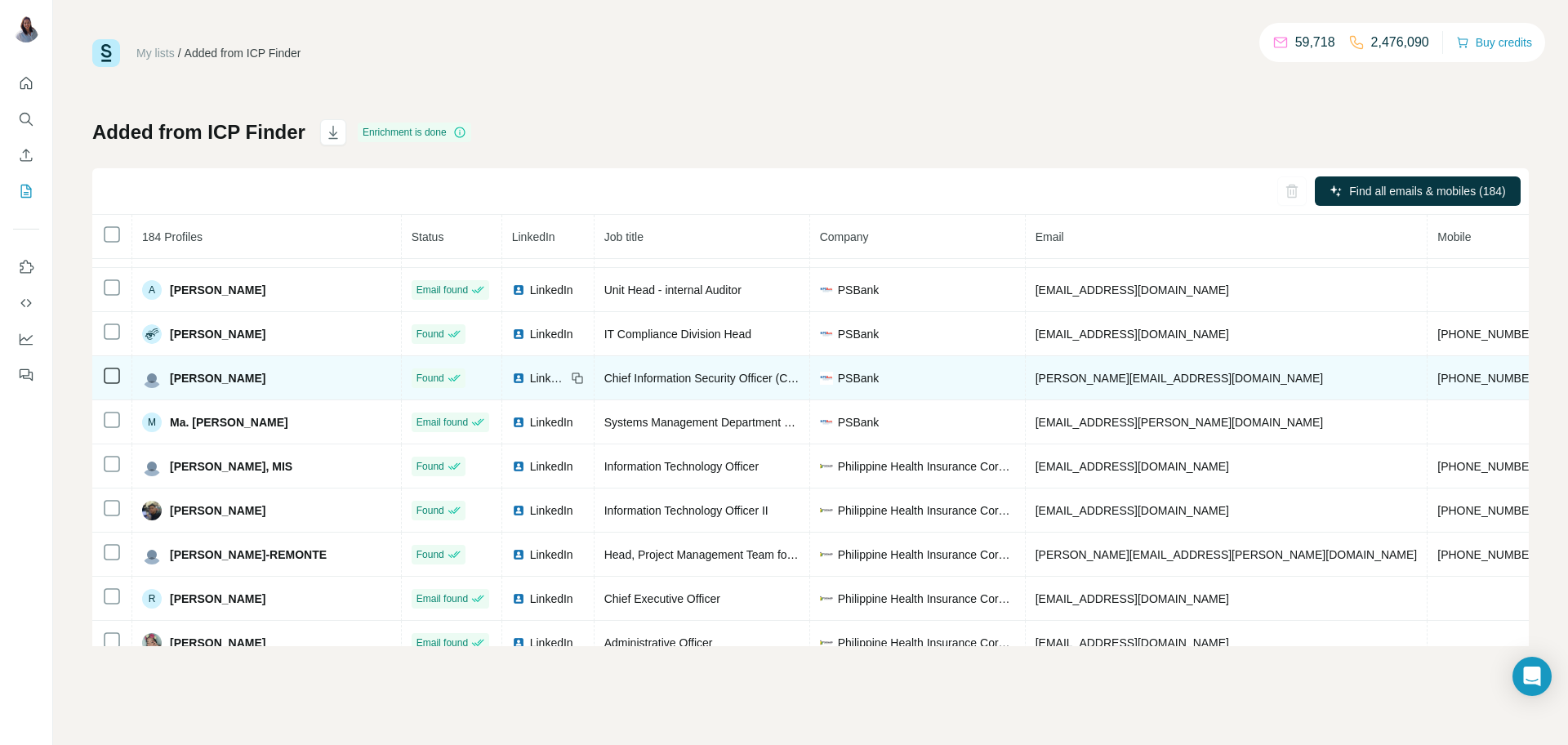
click at [1428, 392] on td "[PHONE_NUMBER]" at bounding box center [1489, 378] width 123 height 45
click at [1438, 384] on span "[PHONE_NUMBER]" at bounding box center [1489, 378] width 103 height 13
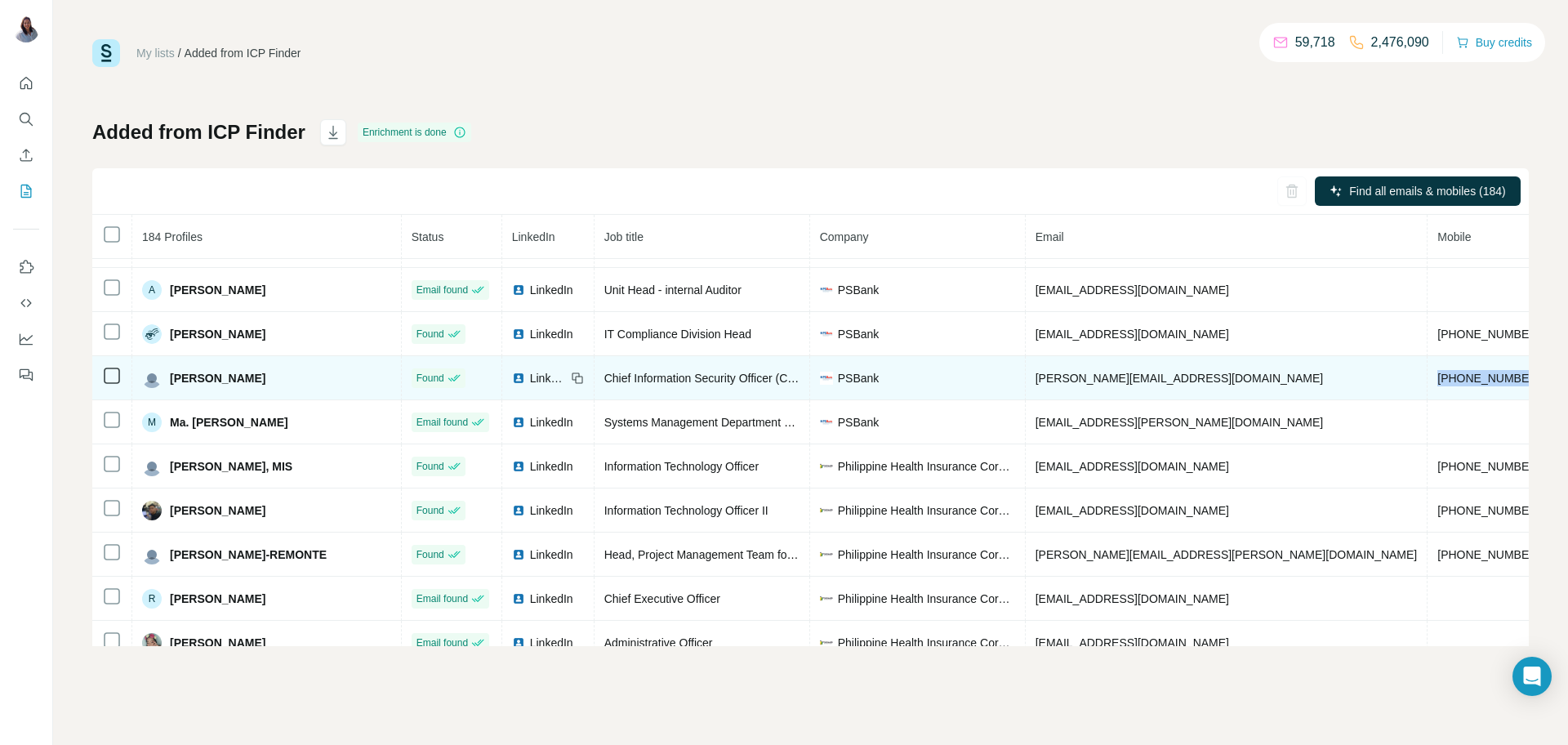
click at [1438, 384] on span "[PHONE_NUMBER]" at bounding box center [1489, 378] width 103 height 13
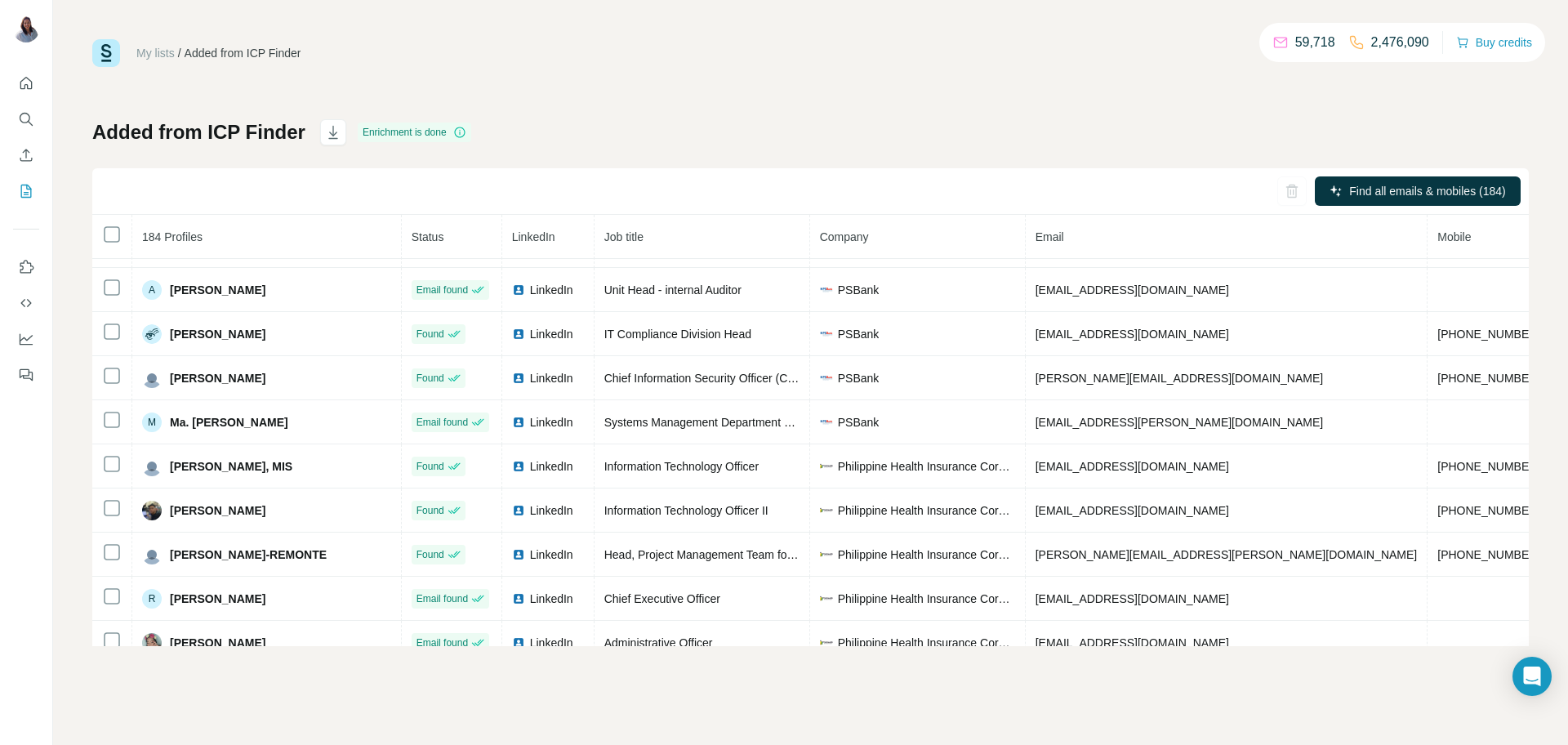
click at [805, 56] on div "My lists / Added from ICP Finder 59,718 2,476,090 Buy credits" at bounding box center [810, 52] width 1437 height 27
